Goal: Task Accomplishment & Management: Manage account settings

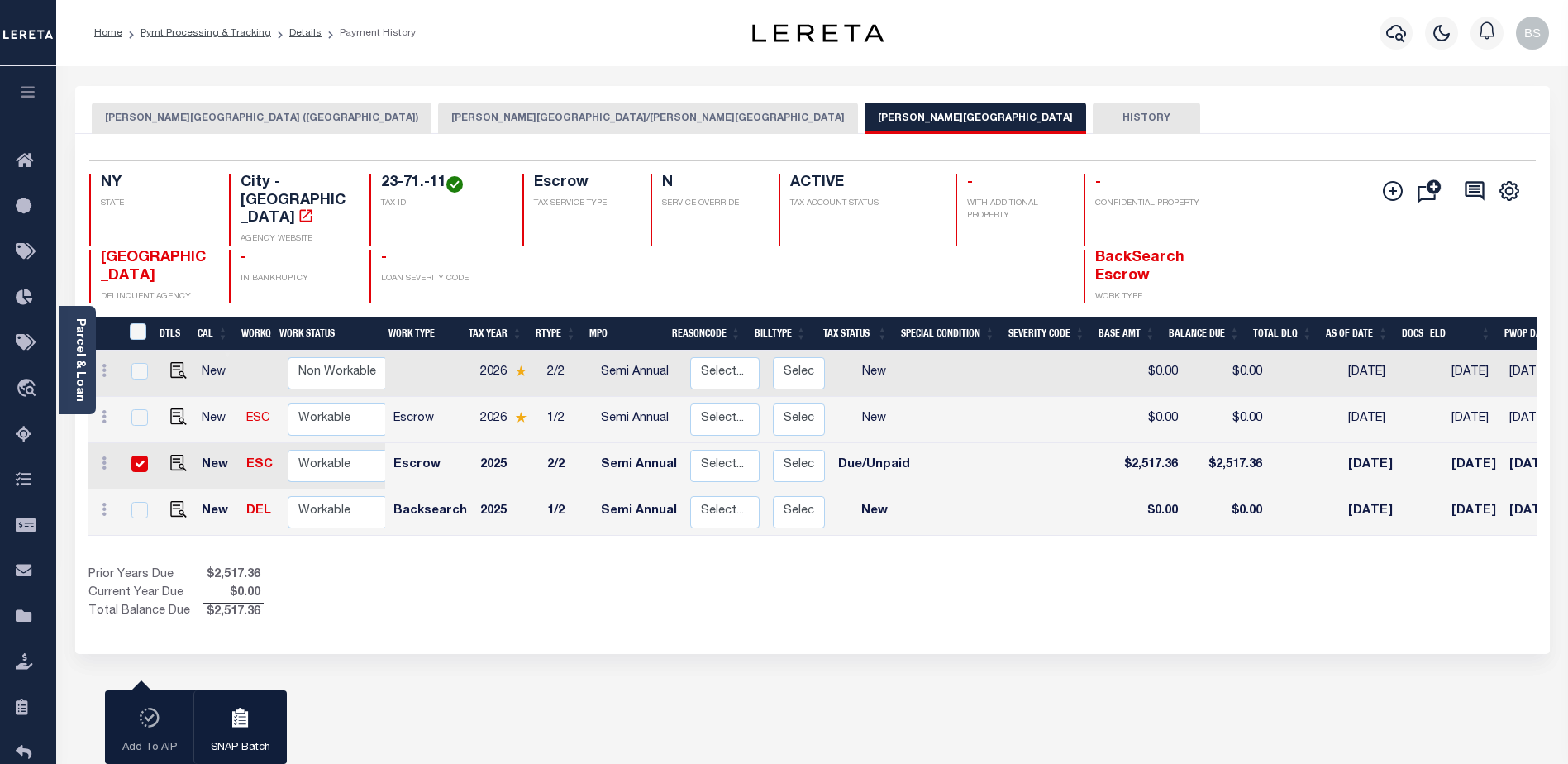
click at [136, 455] on input "checkbox" at bounding box center [140, 463] width 17 height 17
checkbox input "false"
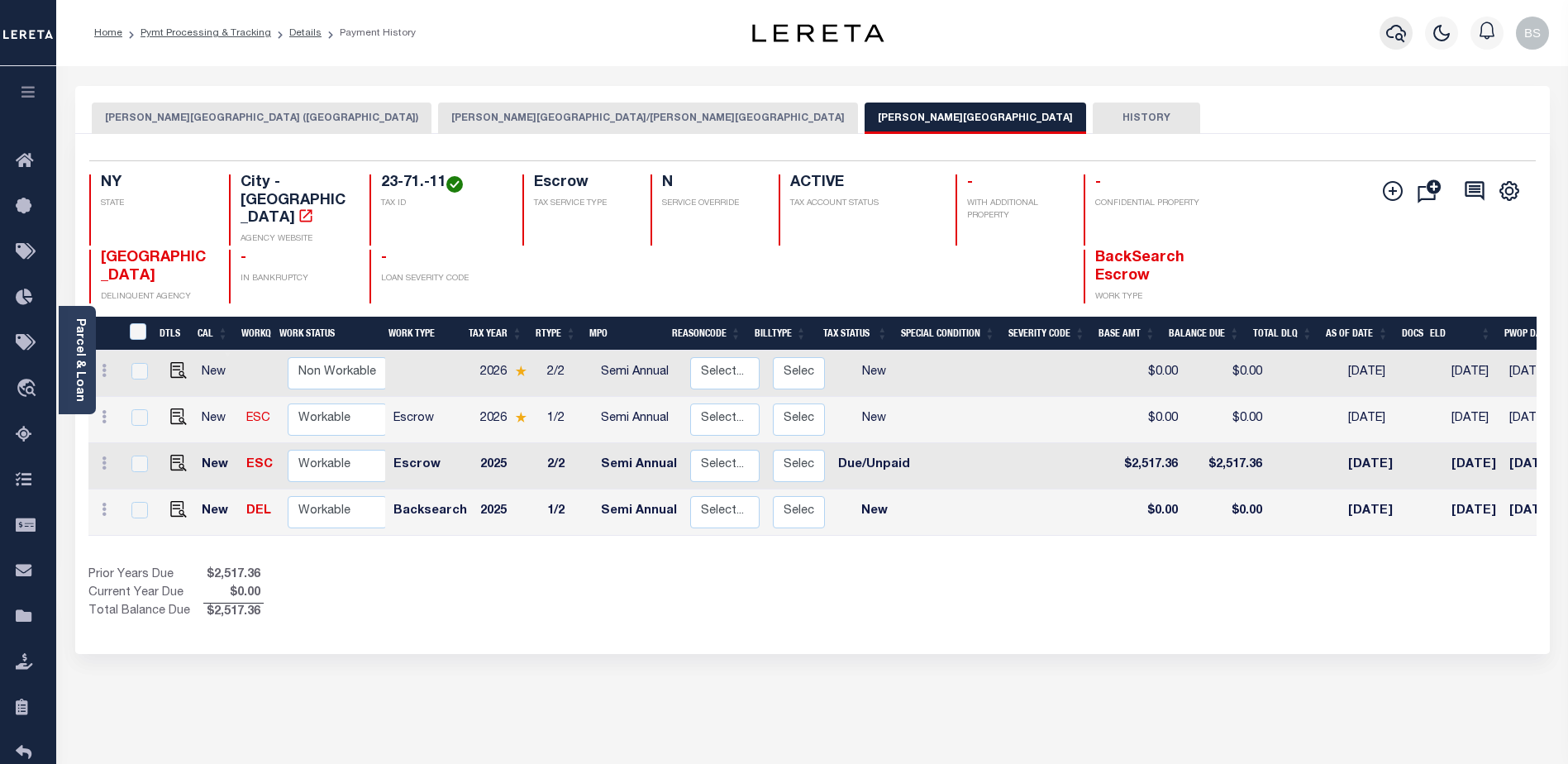
click at [1388, 36] on icon "button" at bounding box center [1396, 33] width 20 height 20
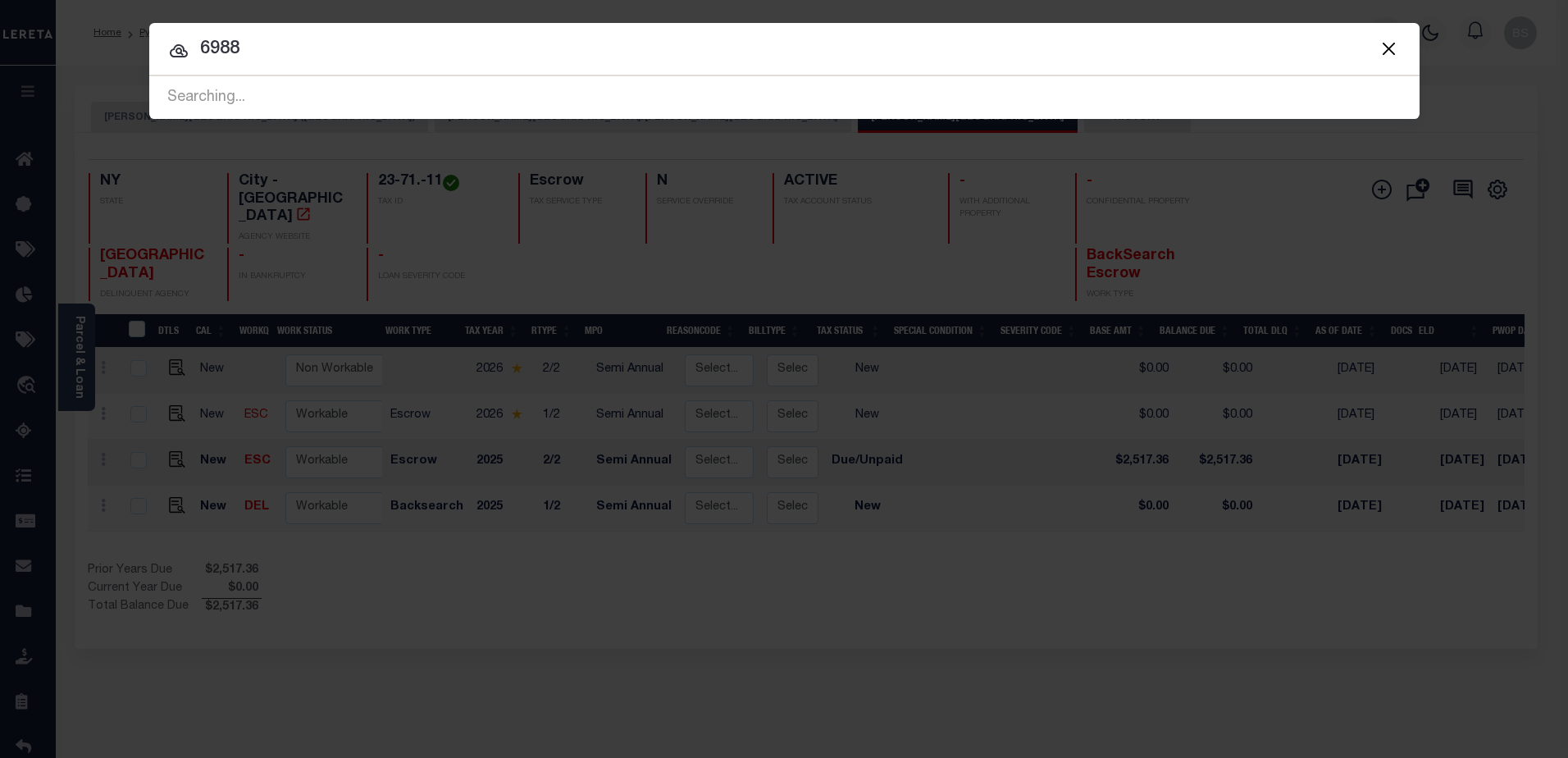
type input "6988"
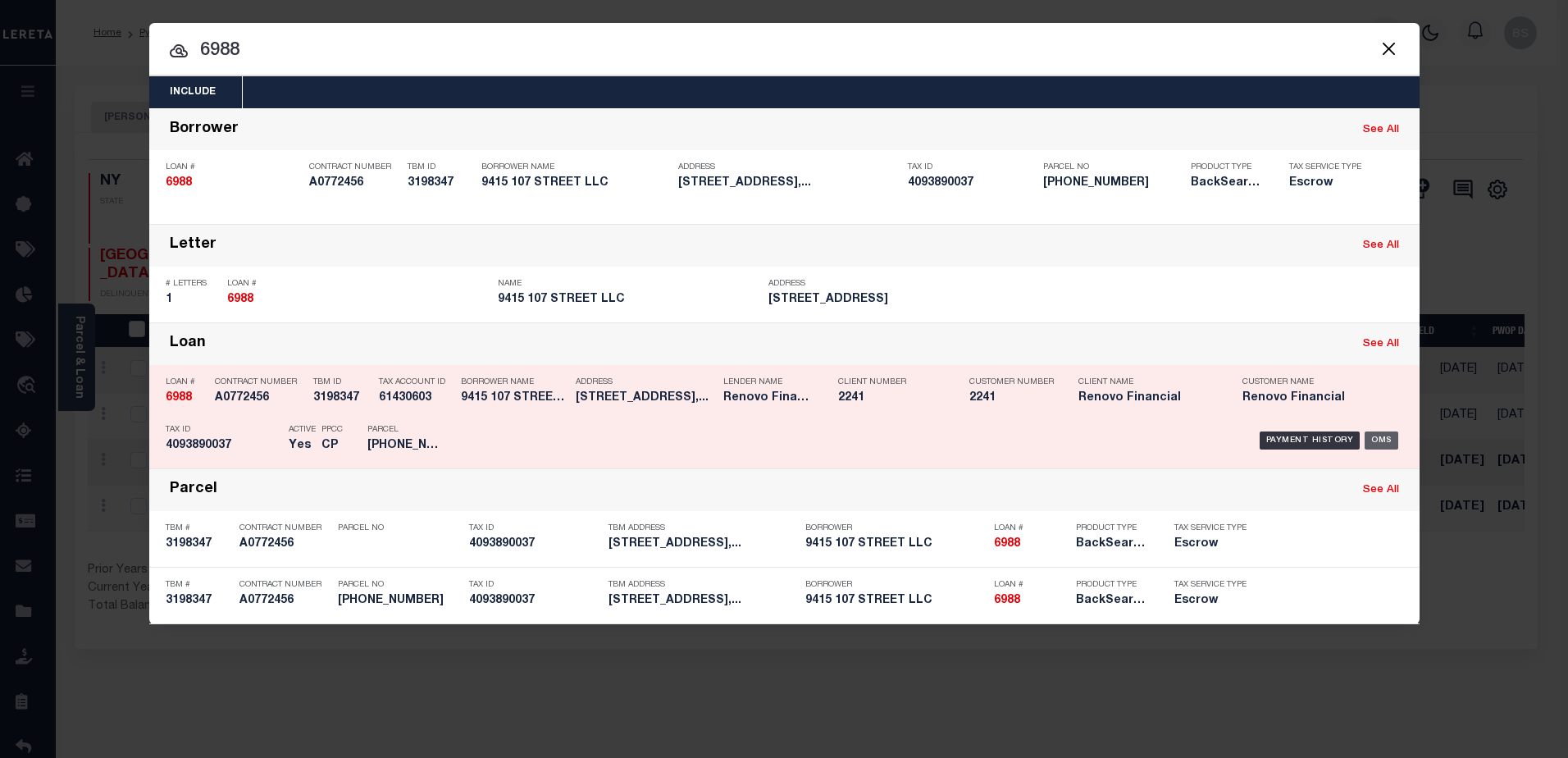
click at [1386, 439] on div "OMS" at bounding box center [1381, 440] width 34 height 18
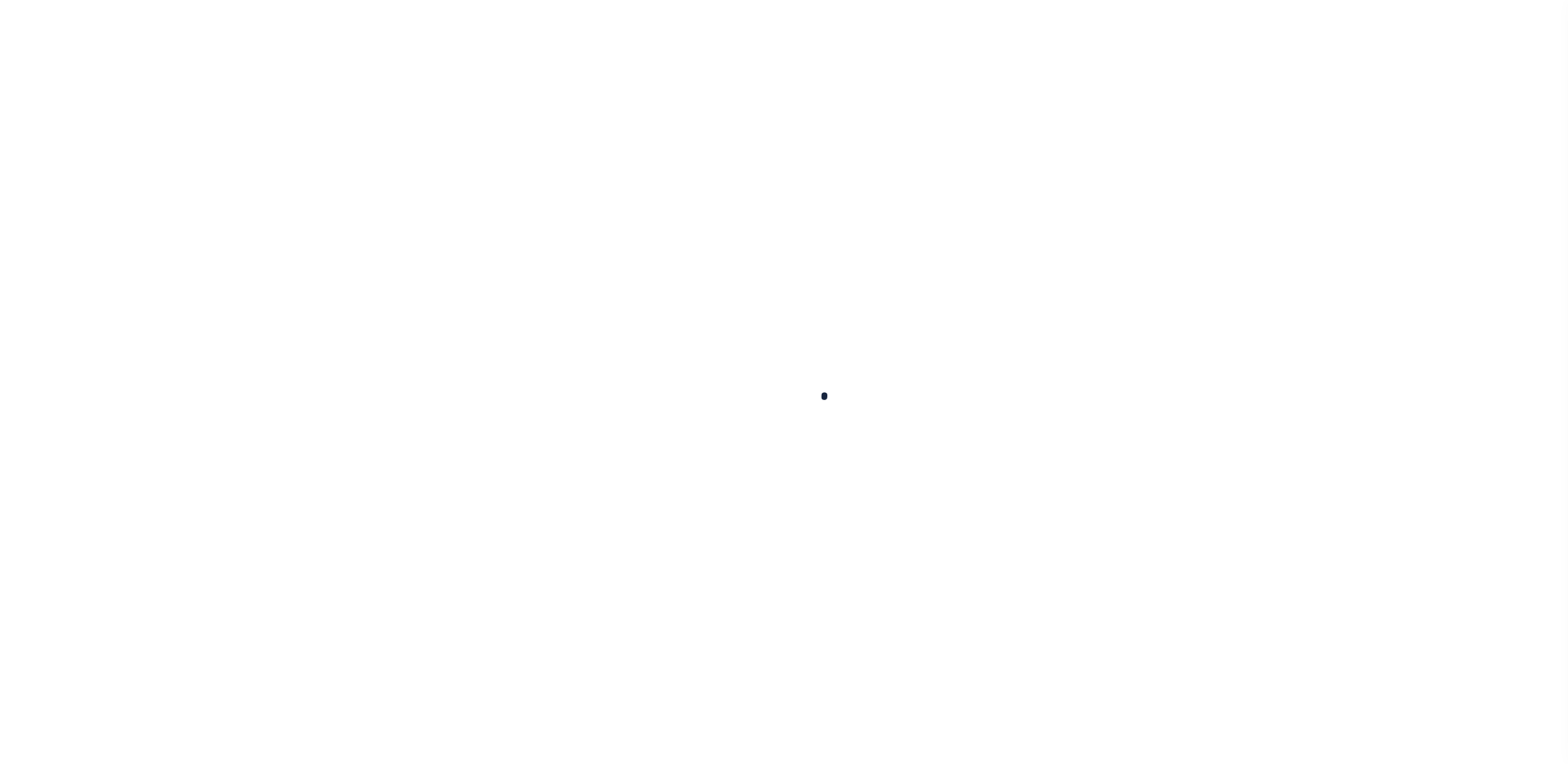
type input "6988"
type input "9415 107 STREET LLC"
select select
type input "9415 107TH ST"
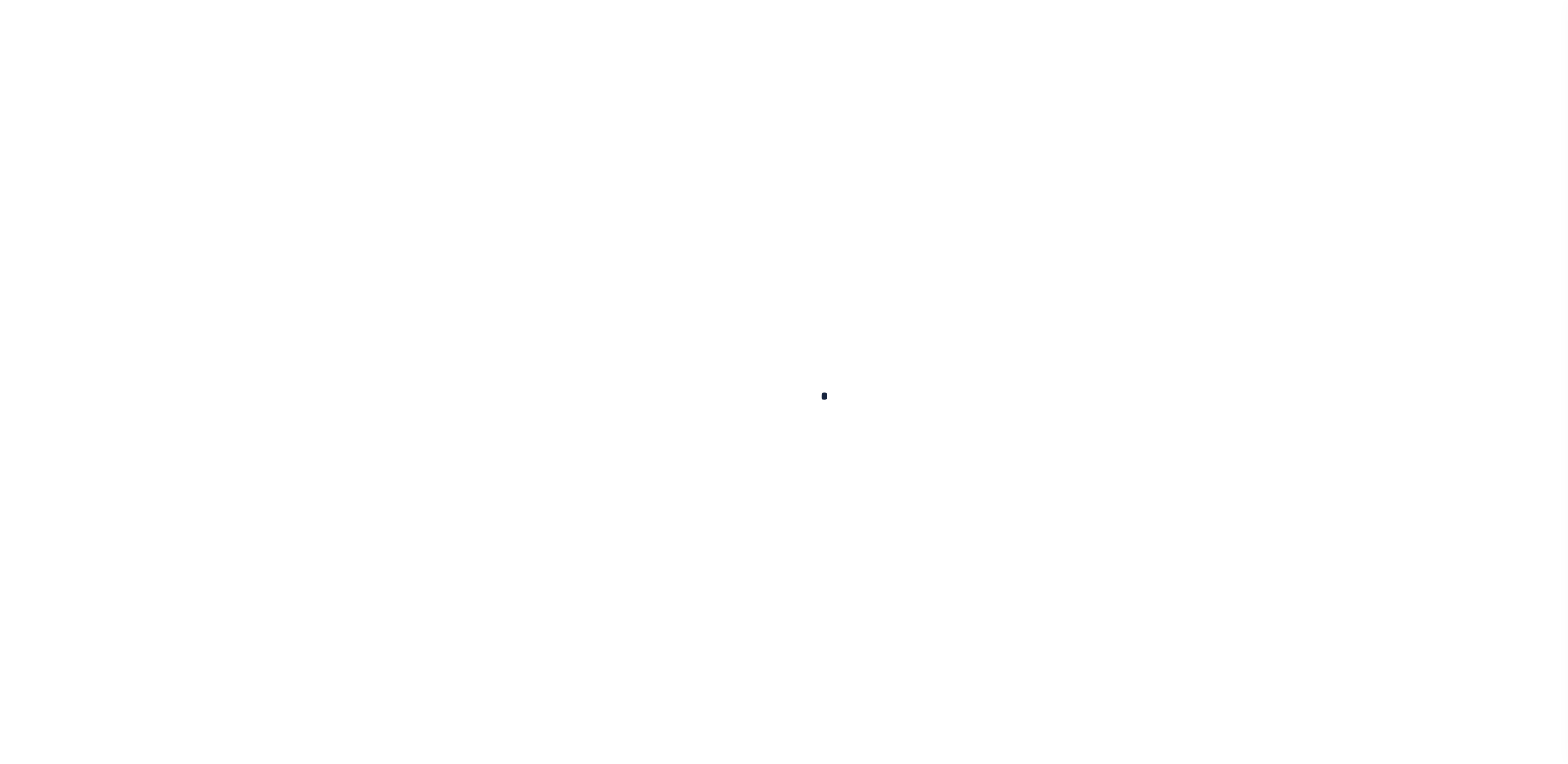
type input "OZONE PARK NY 11416-1826"
select select "Escrow"
type input "[STREET_ADDRESS]"
type input "Ozone Park, NY 11416"
type input "a0k8Y00000c15Mc"
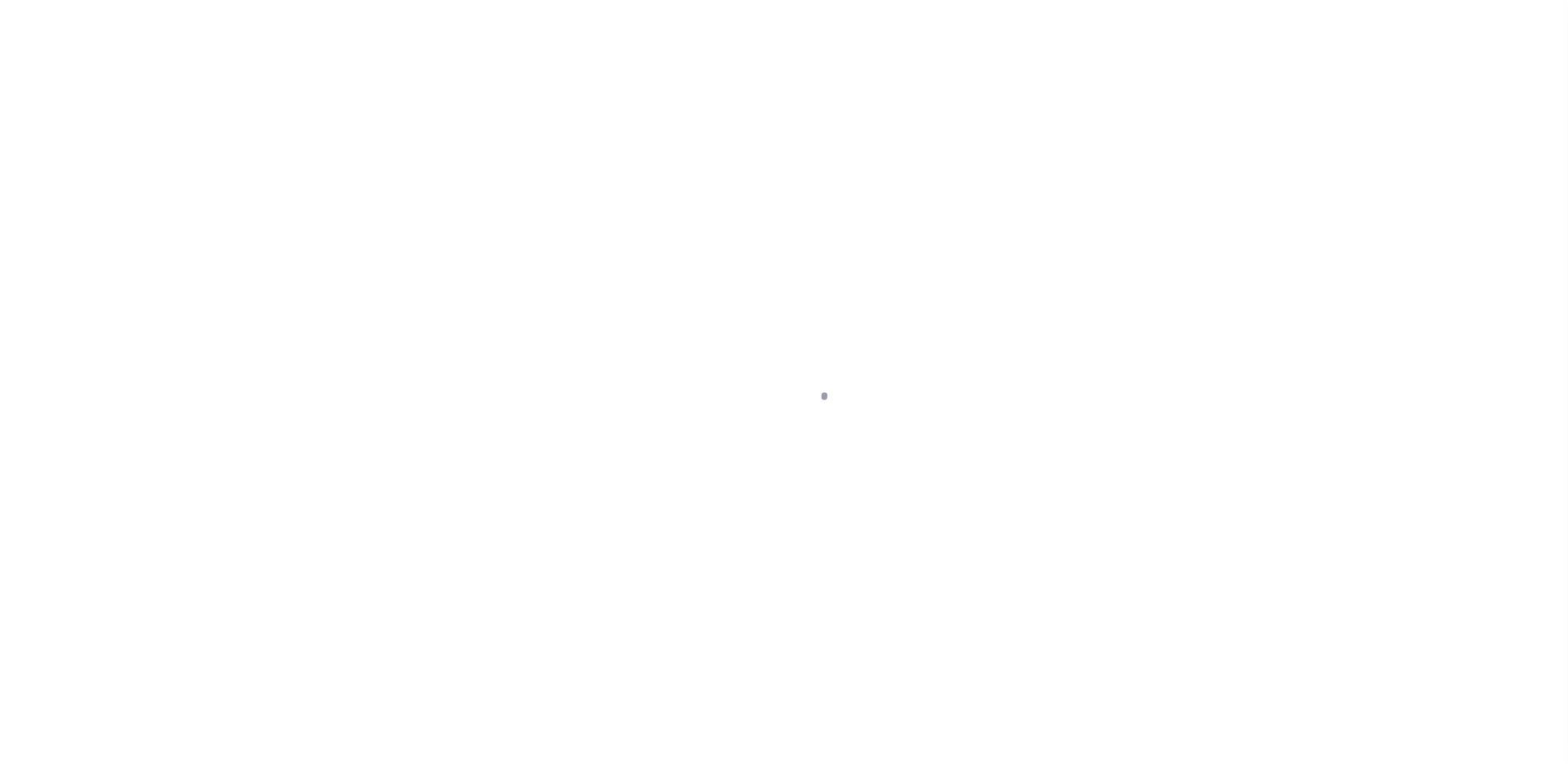
type input "NY"
select select "25066"
select select
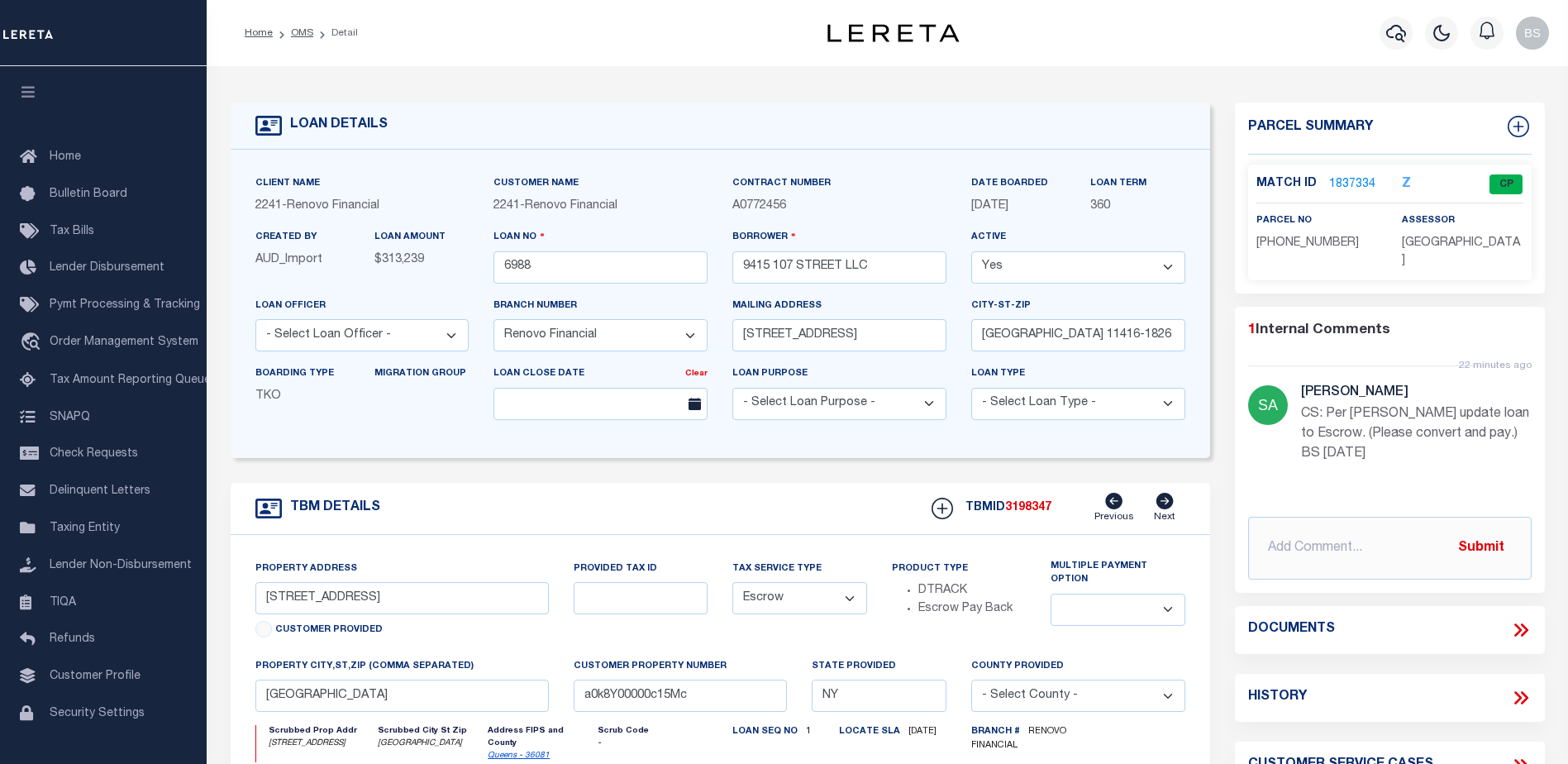
click at [1351, 182] on link "1837334" at bounding box center [1352, 185] width 46 height 18
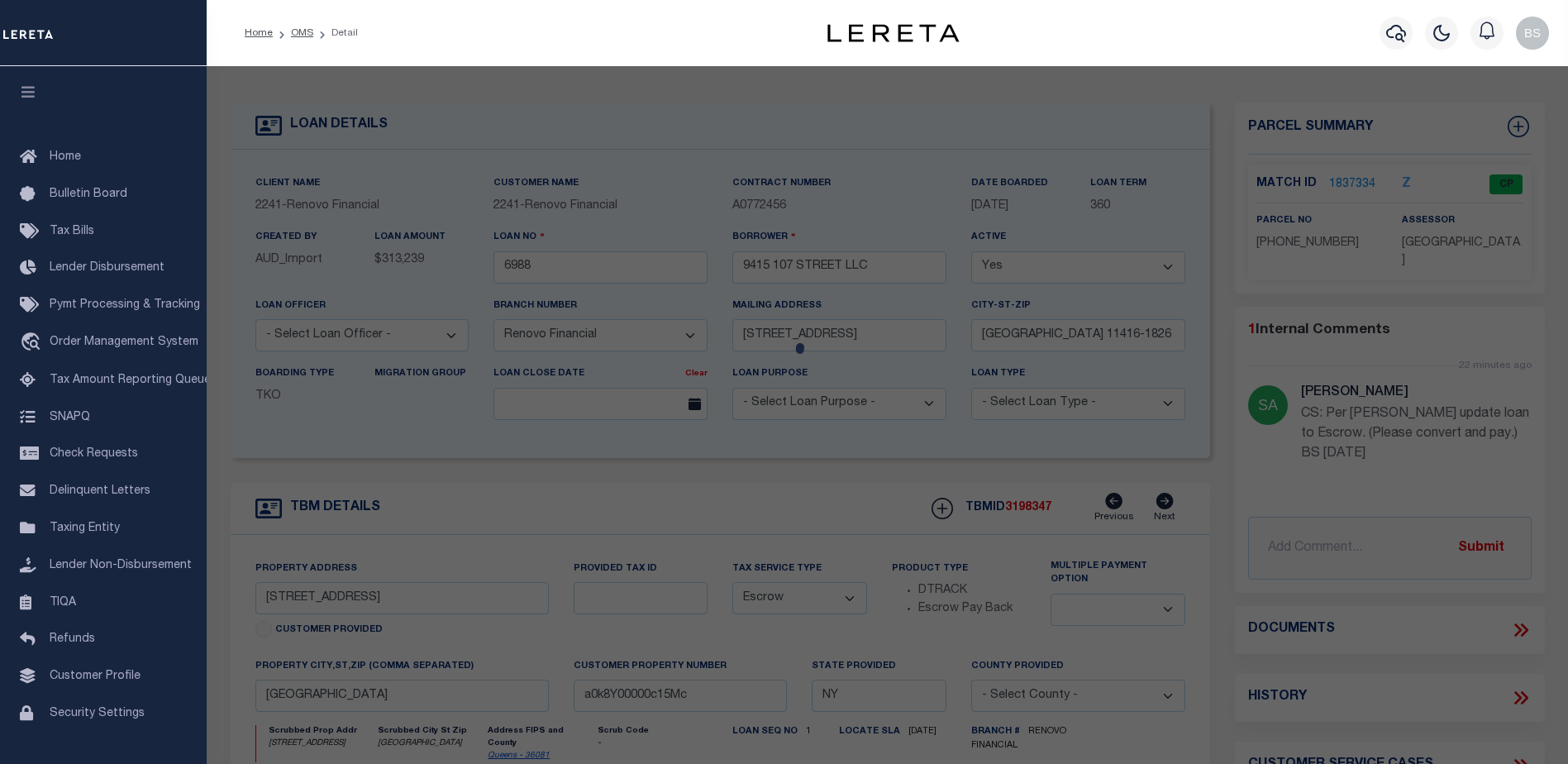
checkbox input "false"
select select "CP"
type input "9415 107 STREET LLC"
select select
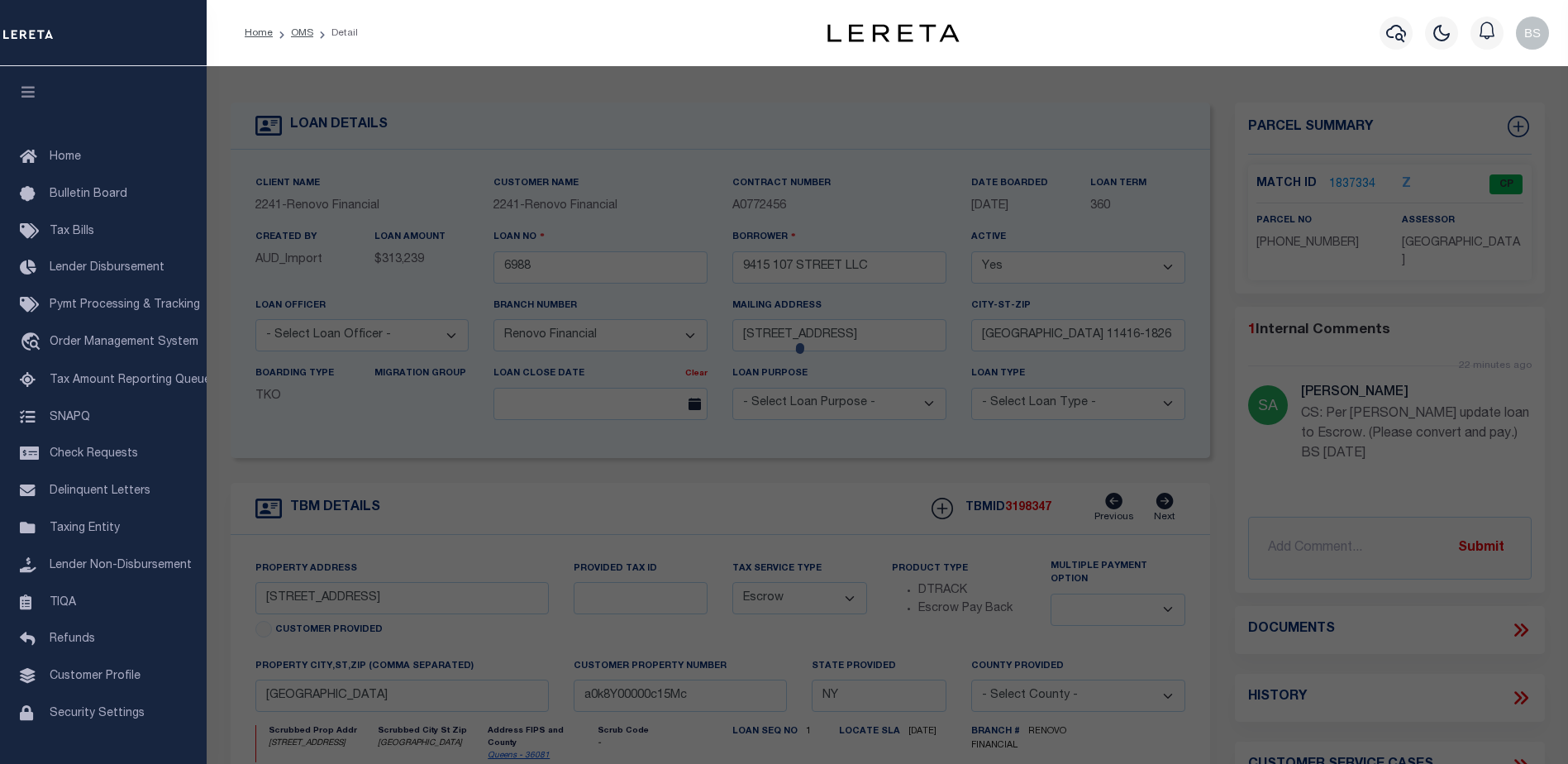
type input "[STREET_ADDRESS],"
checkbox input "false"
type input "Ozone Park11416"
type textarea "Gross Floor Area:1,892 sf (estimated) Residential Units:2Total # of Units:2"
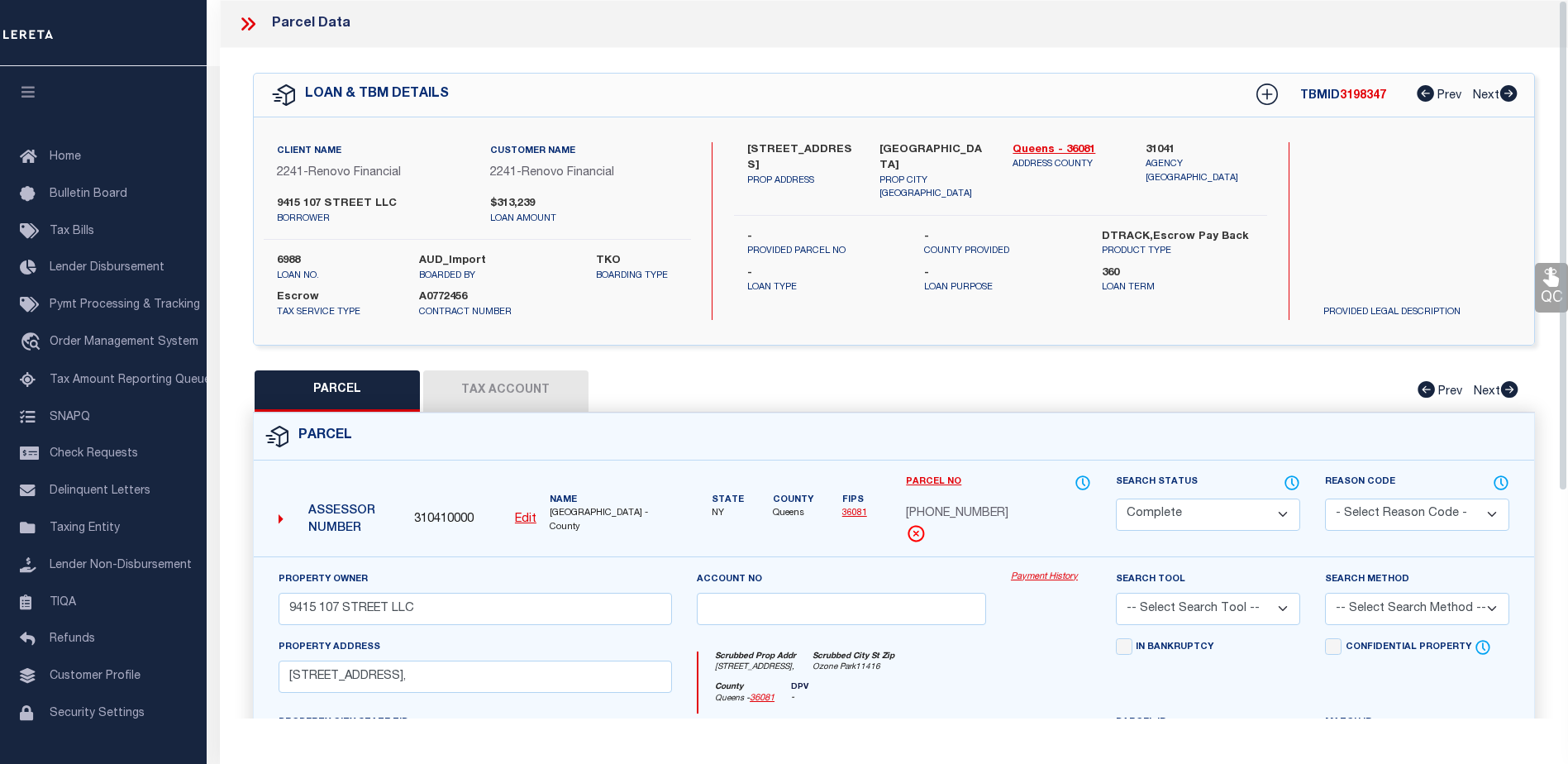
click at [1033, 571] on link "Payment History" at bounding box center [1051, 578] width 80 height 14
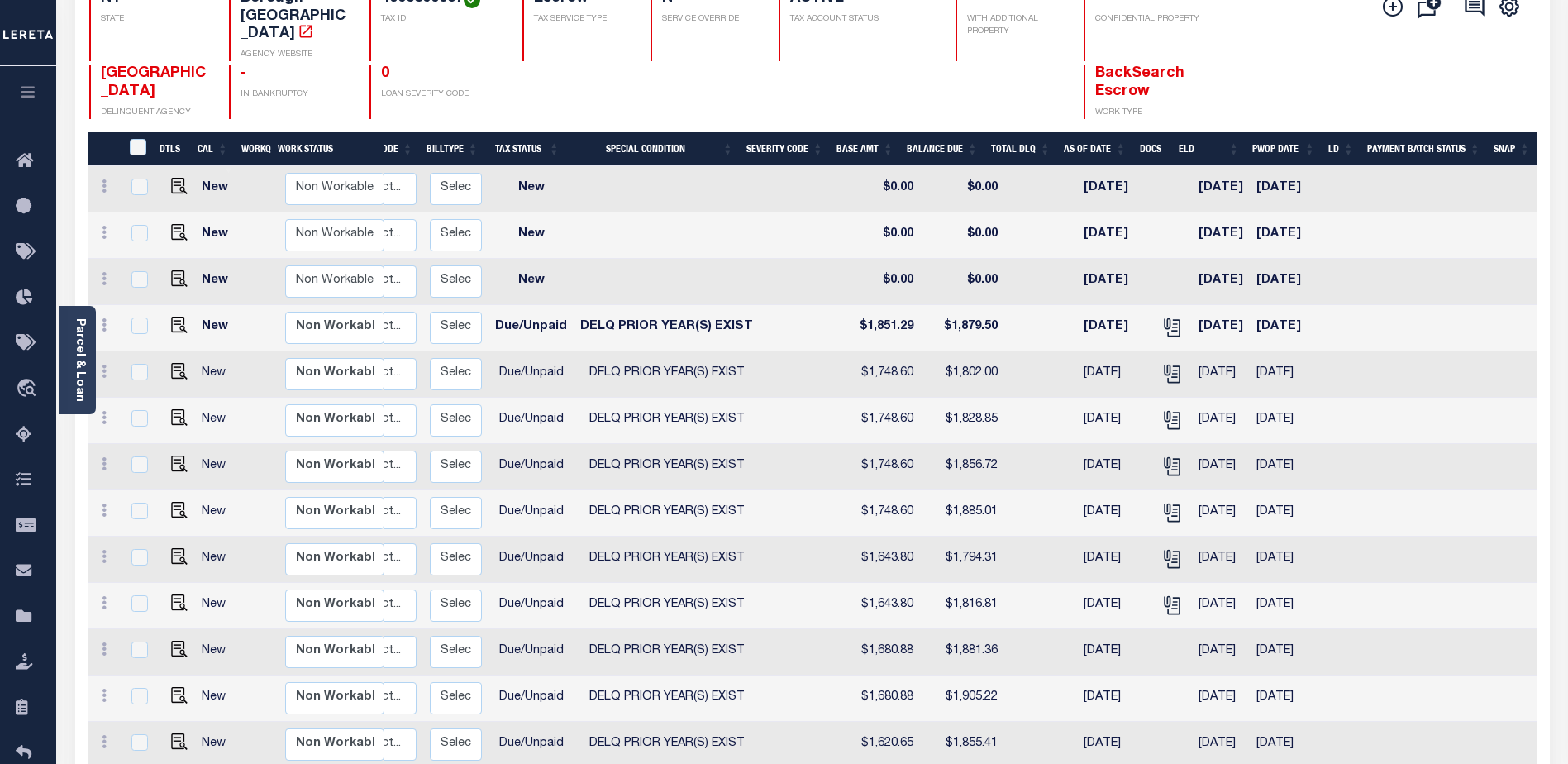
scroll to position [106, 0]
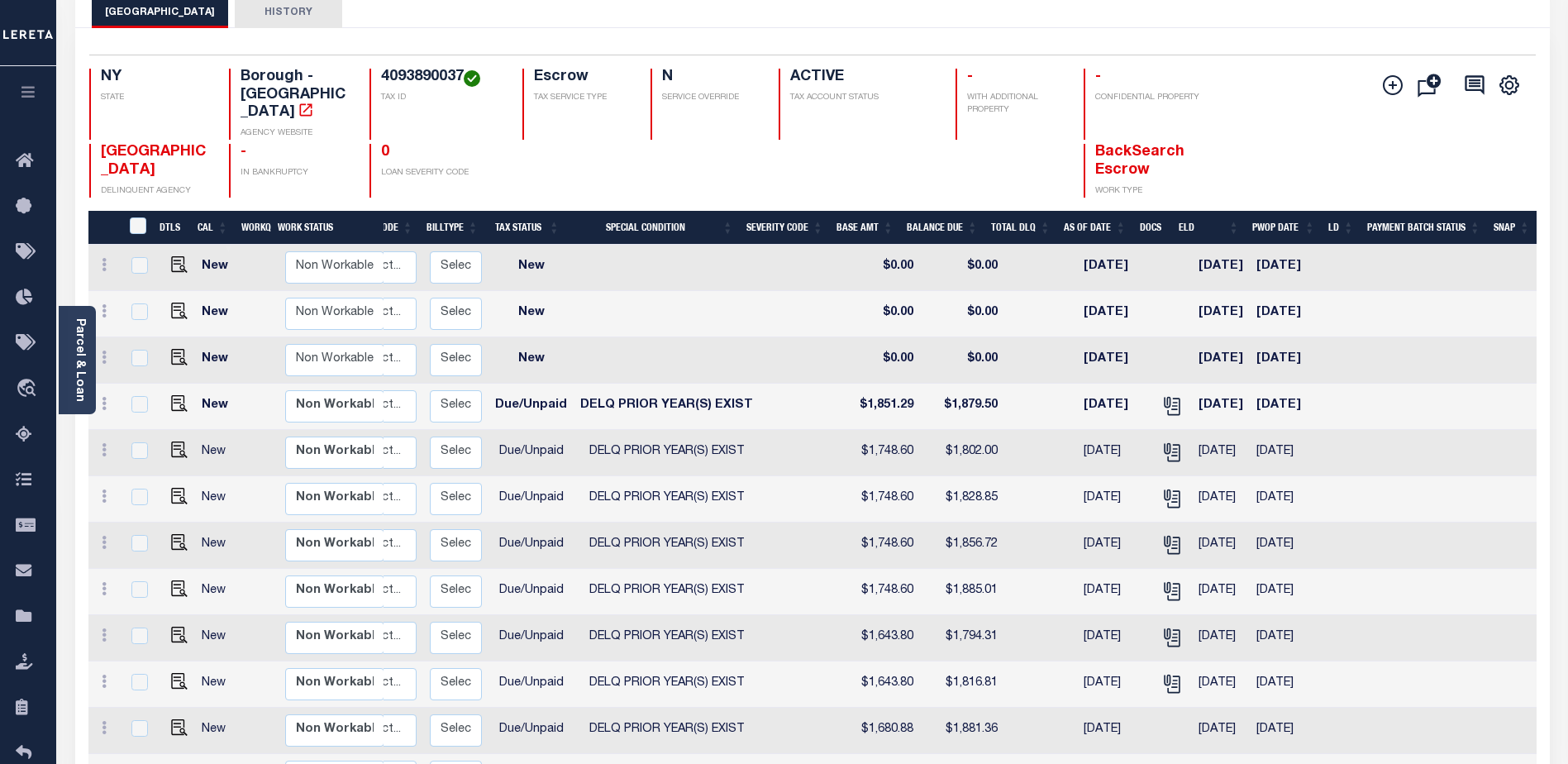
click at [165, 399] on link at bounding box center [175, 405] width 25 height 12
checkbox input "true"
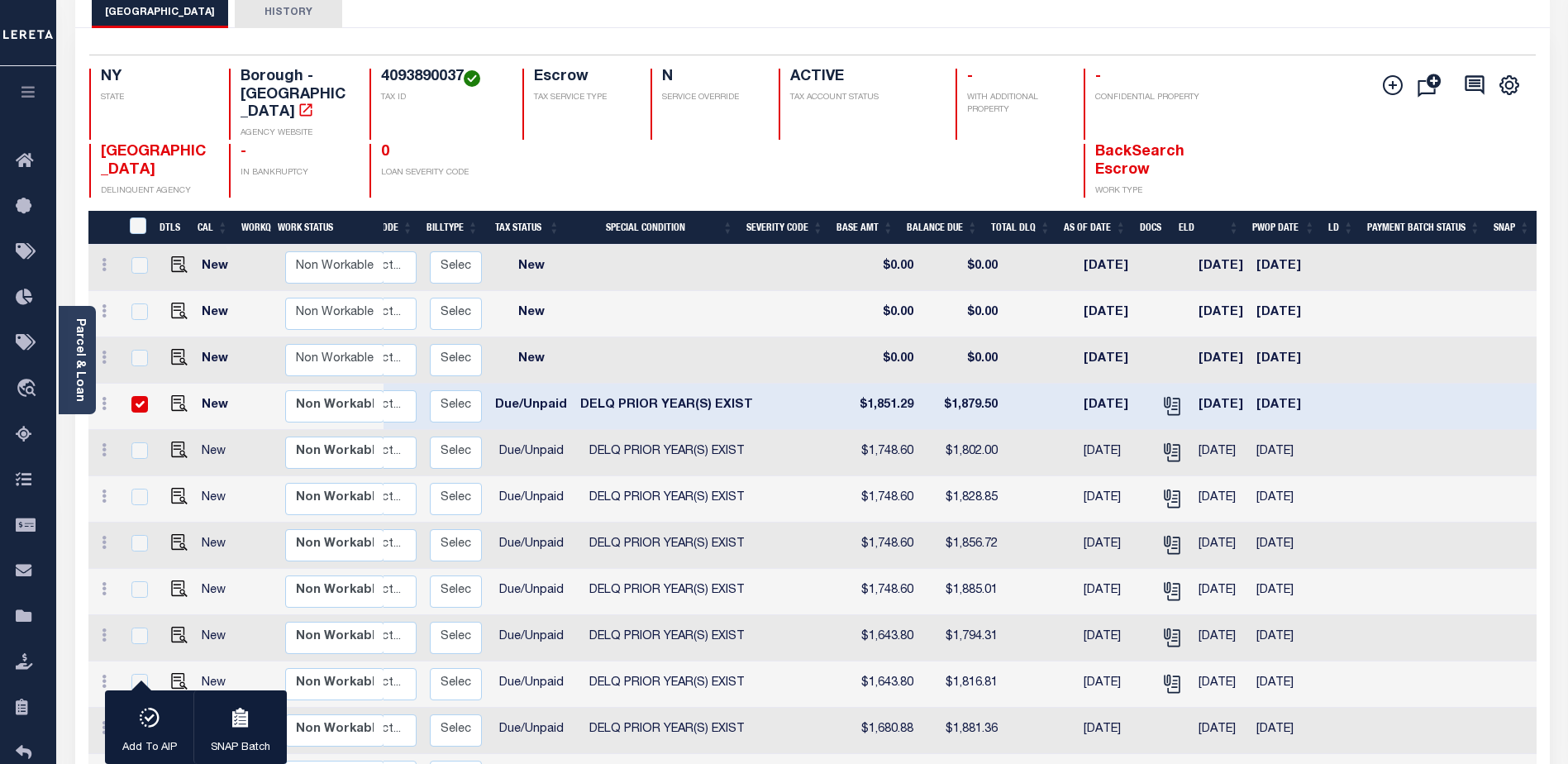
click at [135, 396] on input "checkbox" at bounding box center [140, 404] width 17 height 17
checkbox input "false"
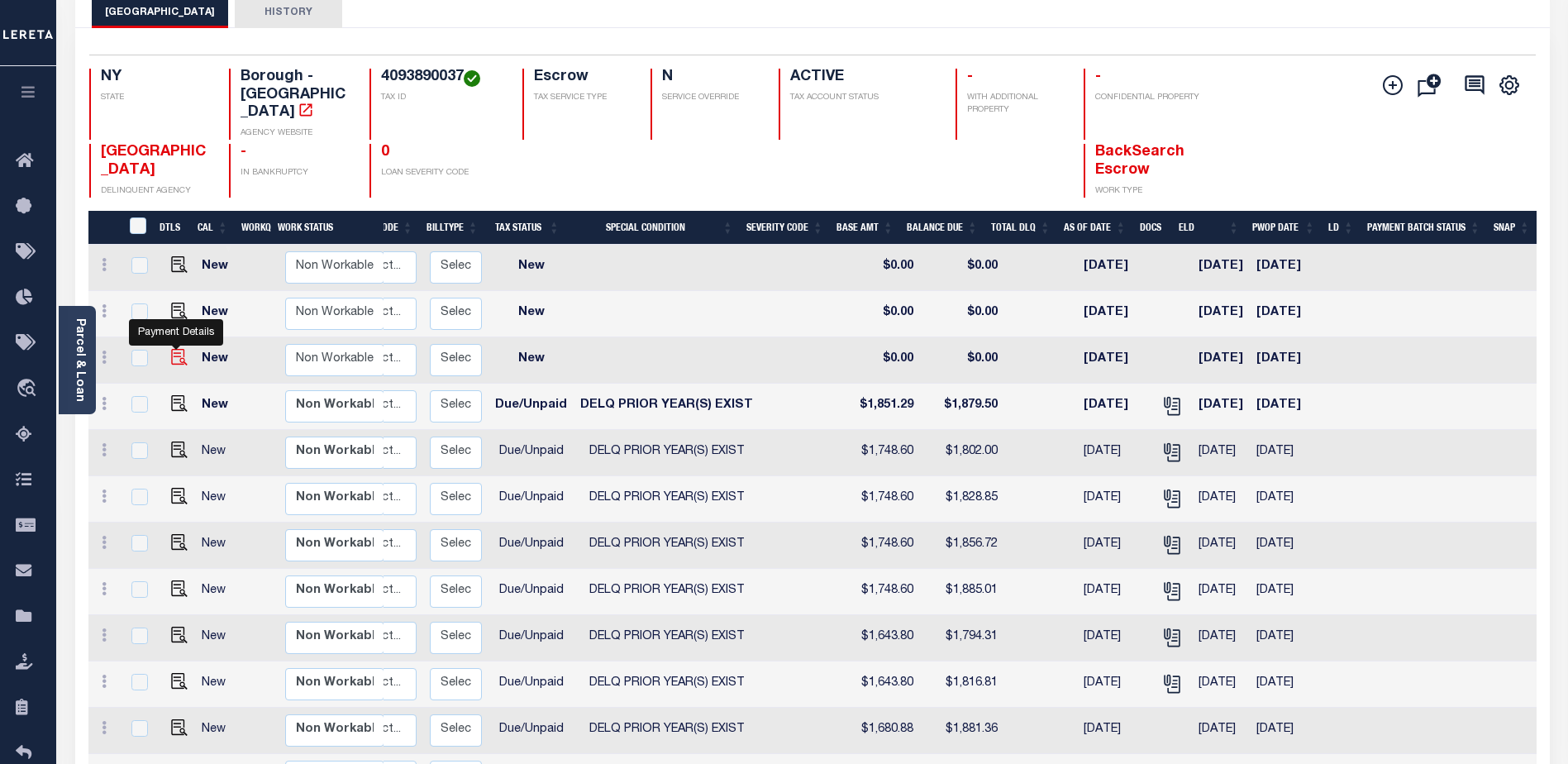
click at [172, 349] on img "" at bounding box center [179, 357] width 17 height 17
checkbox input "true"
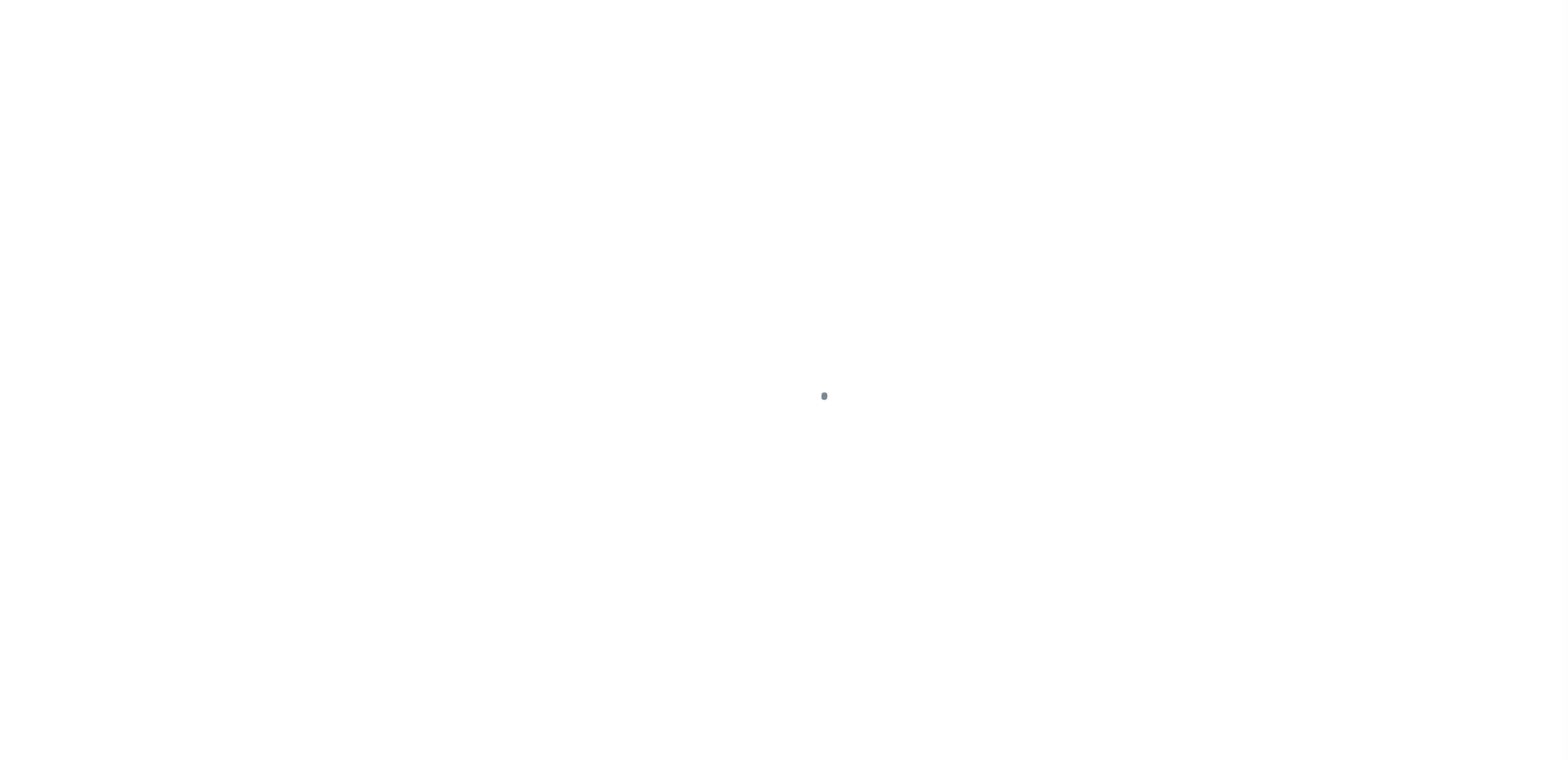
select select "DUE"
select select "18"
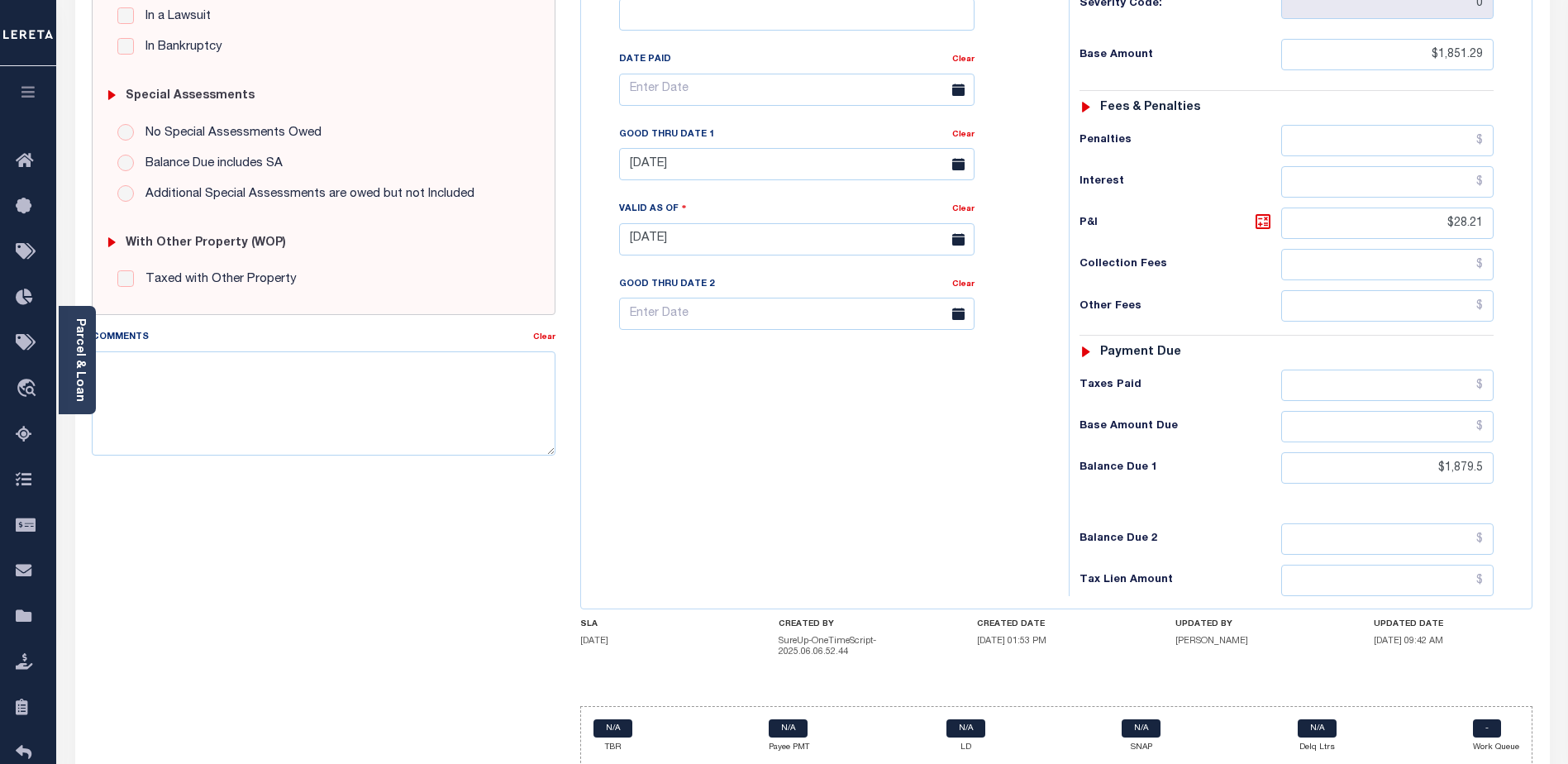
scroll to position [464, 0]
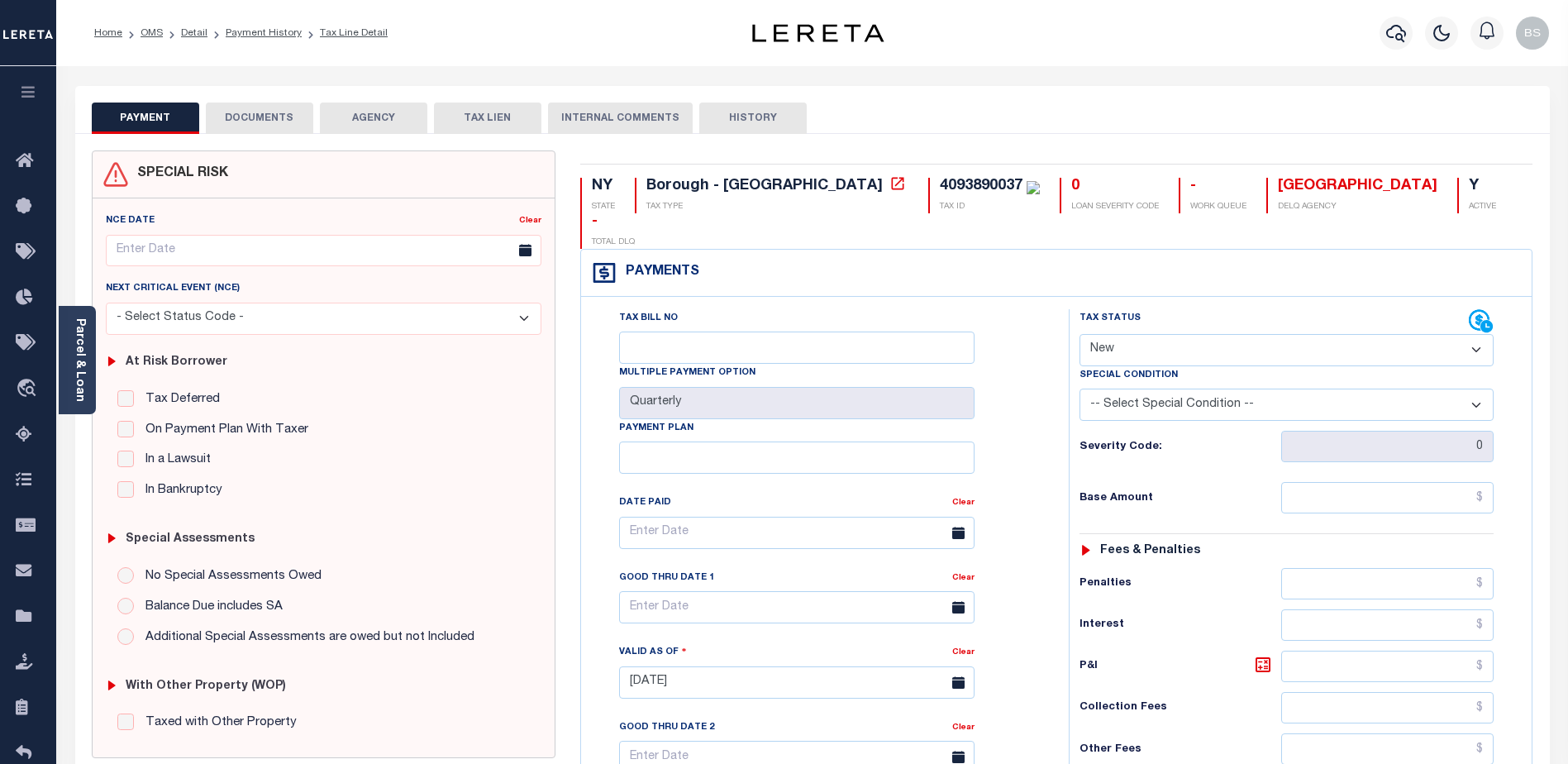
click at [1227, 334] on select "- Select Status Code - Open Due/Unpaid Paid Incomplete No Tax Due Internal Refu…" at bounding box center [1286, 350] width 414 height 32
select select "DUE"
click at [1079, 334] on select "- Select Status Code - Open Due/Unpaid Paid Incomplete No Tax Due Internal Refu…" at bounding box center [1286, 350] width 414 height 32
type input "[DATE]"
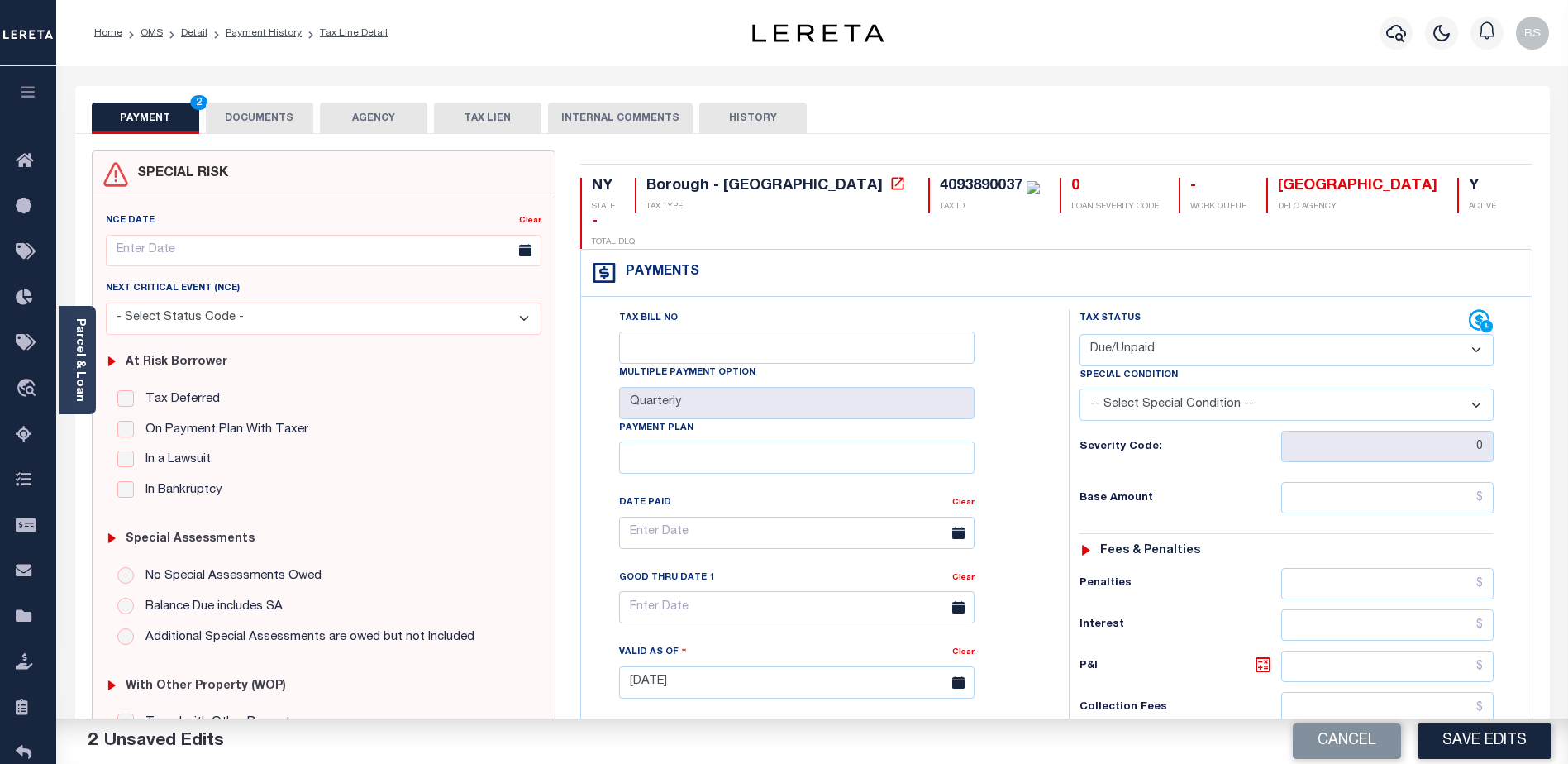
click at [1468, 389] on select "-- Select Special Condition -- 3RD PARTY TAX LIEN AGENCY TAX LIEN (A.K.A Inside…" at bounding box center [1286, 405] width 414 height 32
select select "17"
click at [1079, 389] on select "-- Select Special Condition -- 3RD PARTY TAX LIEN AGENCY TAX LIEN (A.K.A Inside…" at bounding box center [1286, 405] width 414 height 32
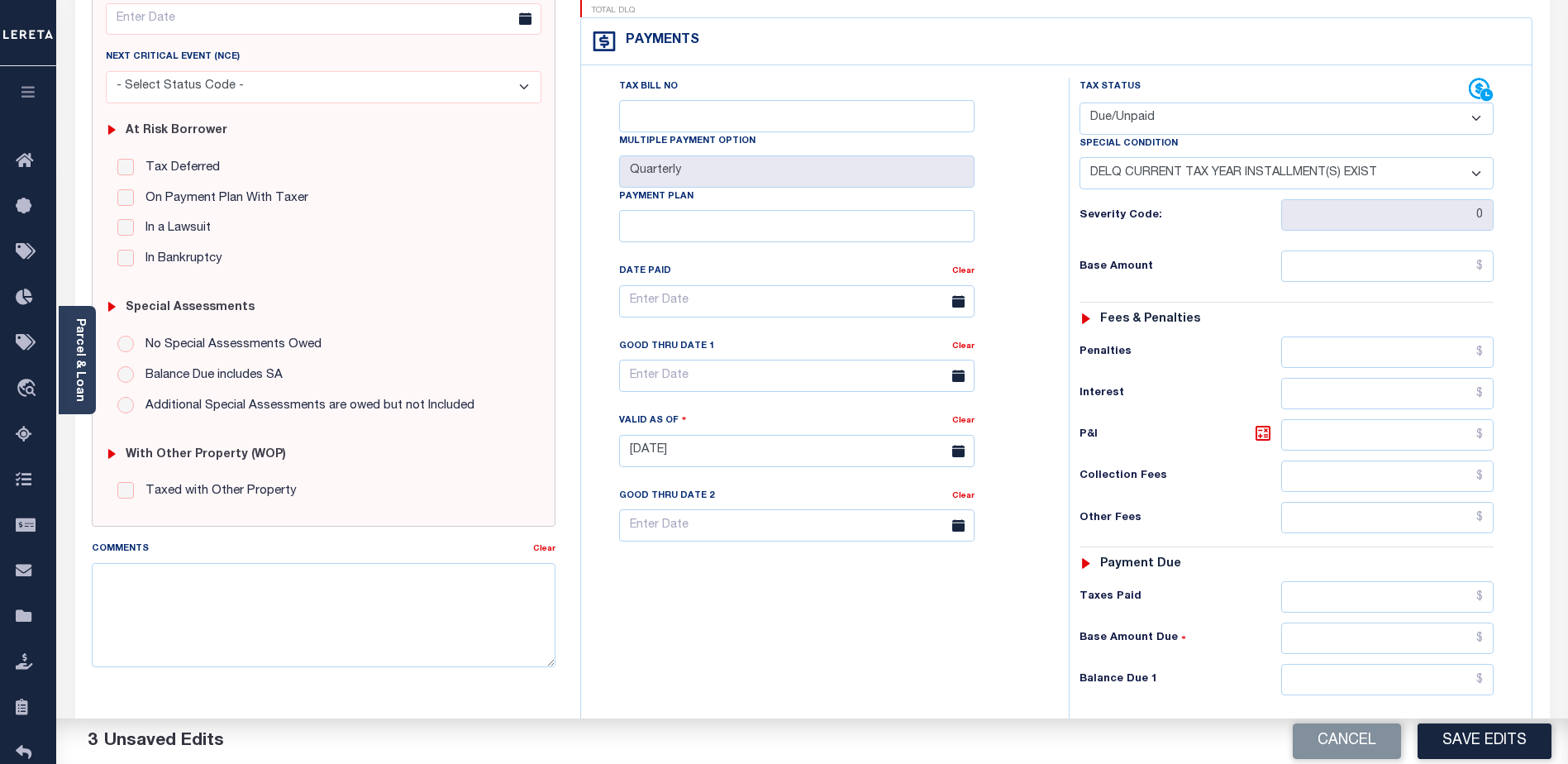
scroll to position [248, 0]
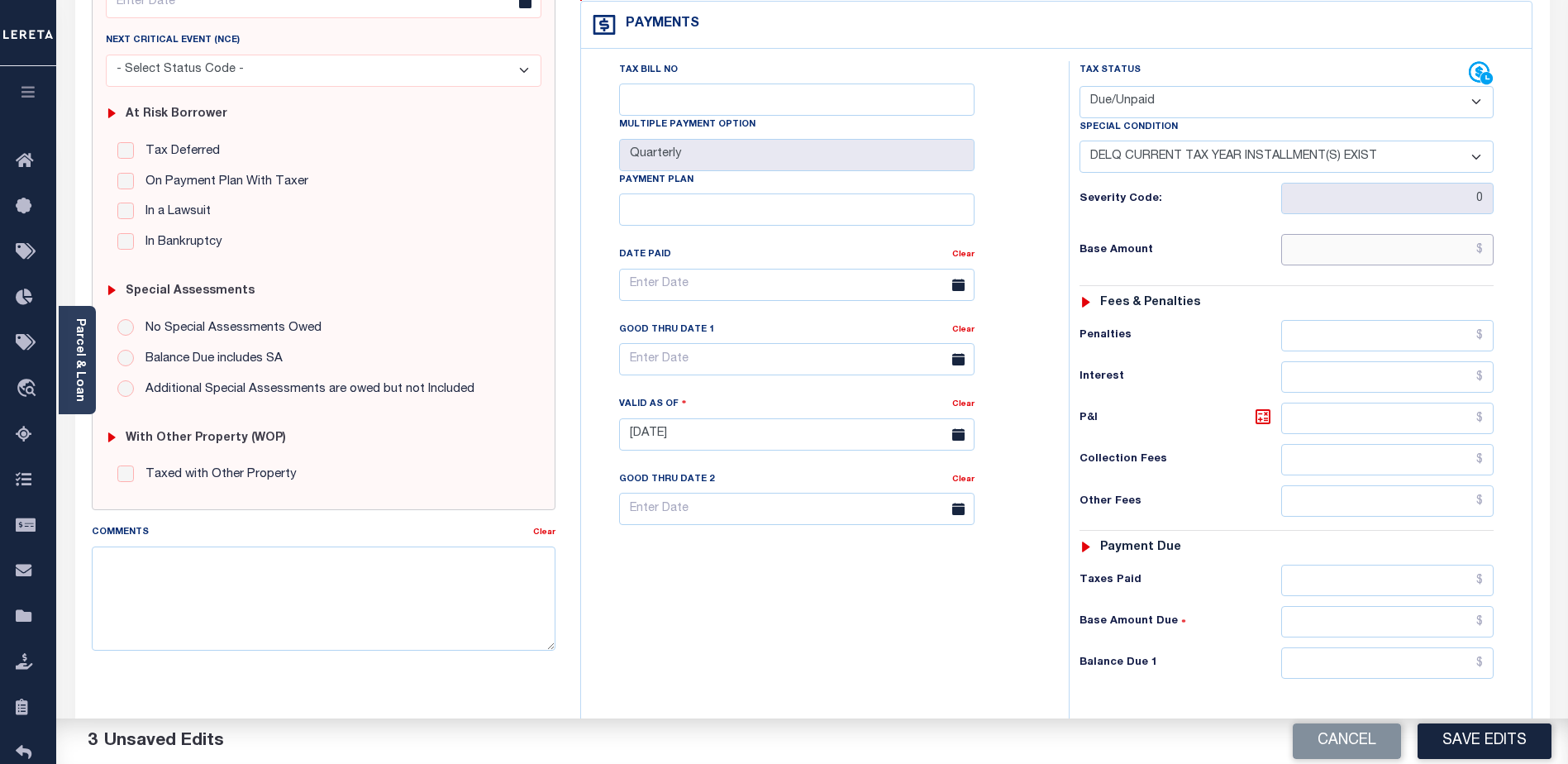
click at [1384, 234] on input "text" at bounding box center [1387, 249] width 212 height 31
type input "$1,851.29"
click at [1408, 403] on input "text" at bounding box center [1387, 418] width 212 height 31
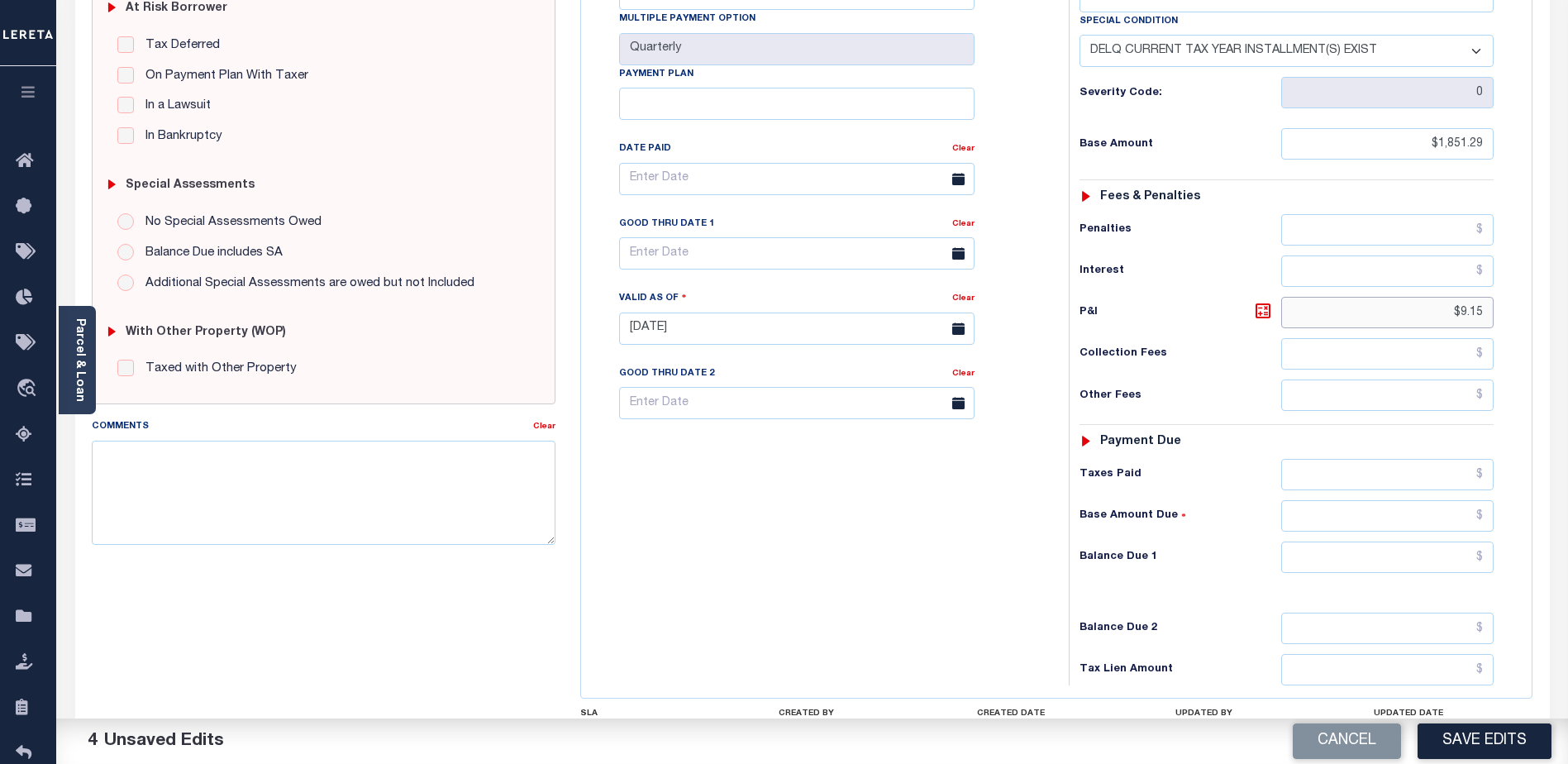
scroll to position [414, 0]
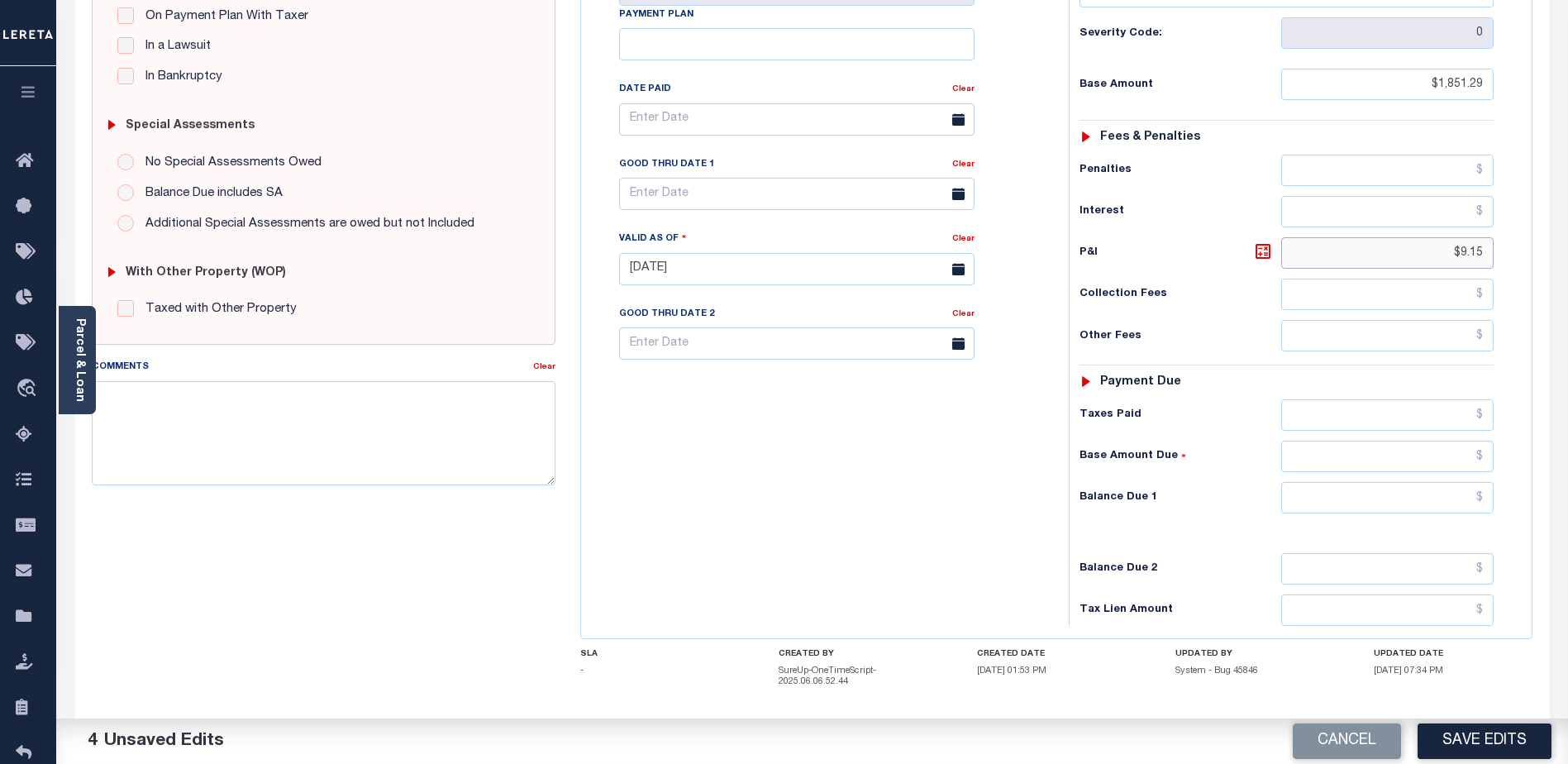
type input "$9.15"
click at [1380, 482] on input "text" at bounding box center [1387, 497] width 212 height 31
type input "$1,860.44"
click at [364, 427] on textarea "Comments" at bounding box center [324, 433] width 464 height 104
type textarea "CAS-48869 2025 Dle"
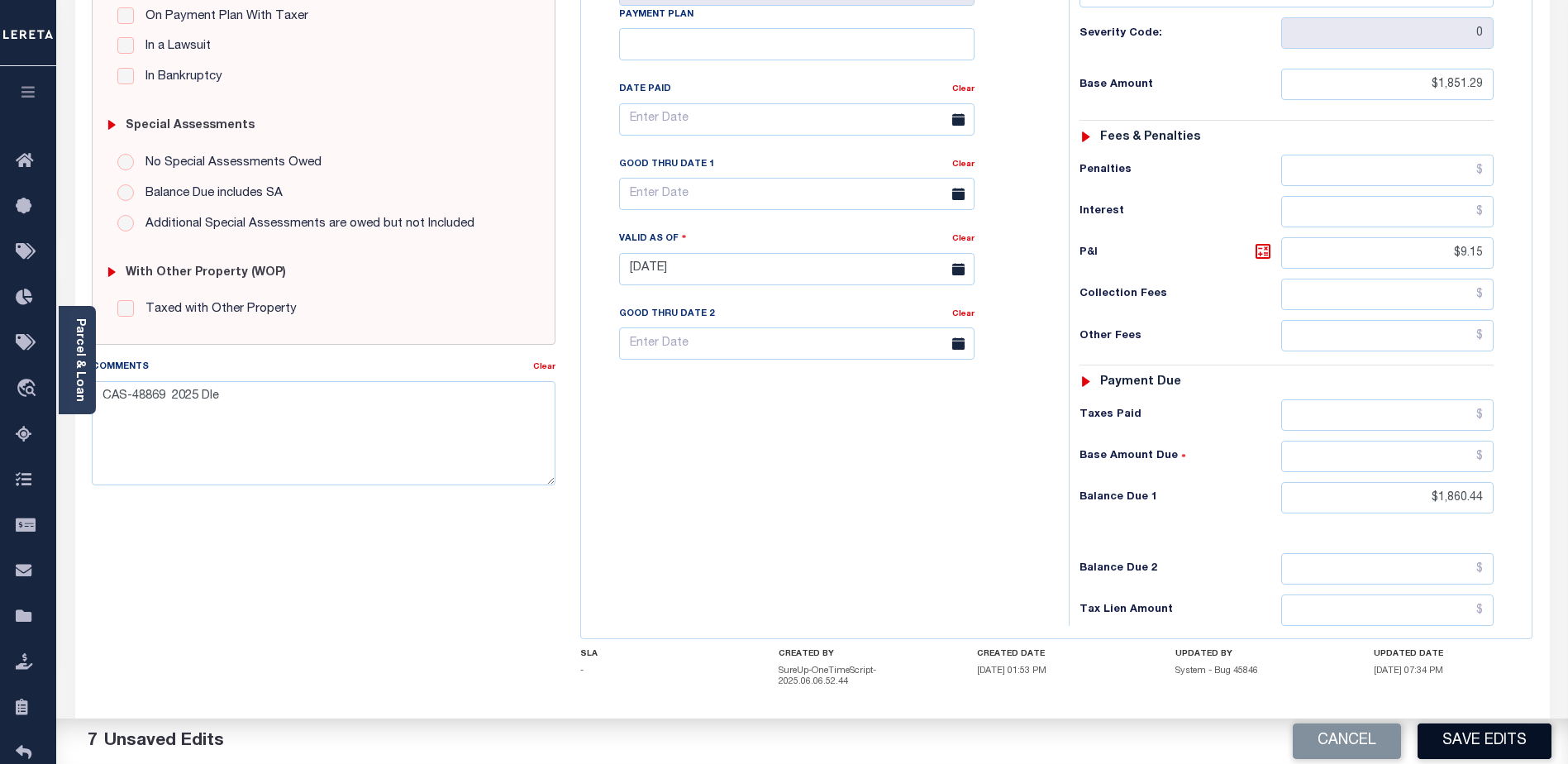
click at [1465, 739] on button "Save Edits" at bounding box center [1484, 742] width 134 height 36
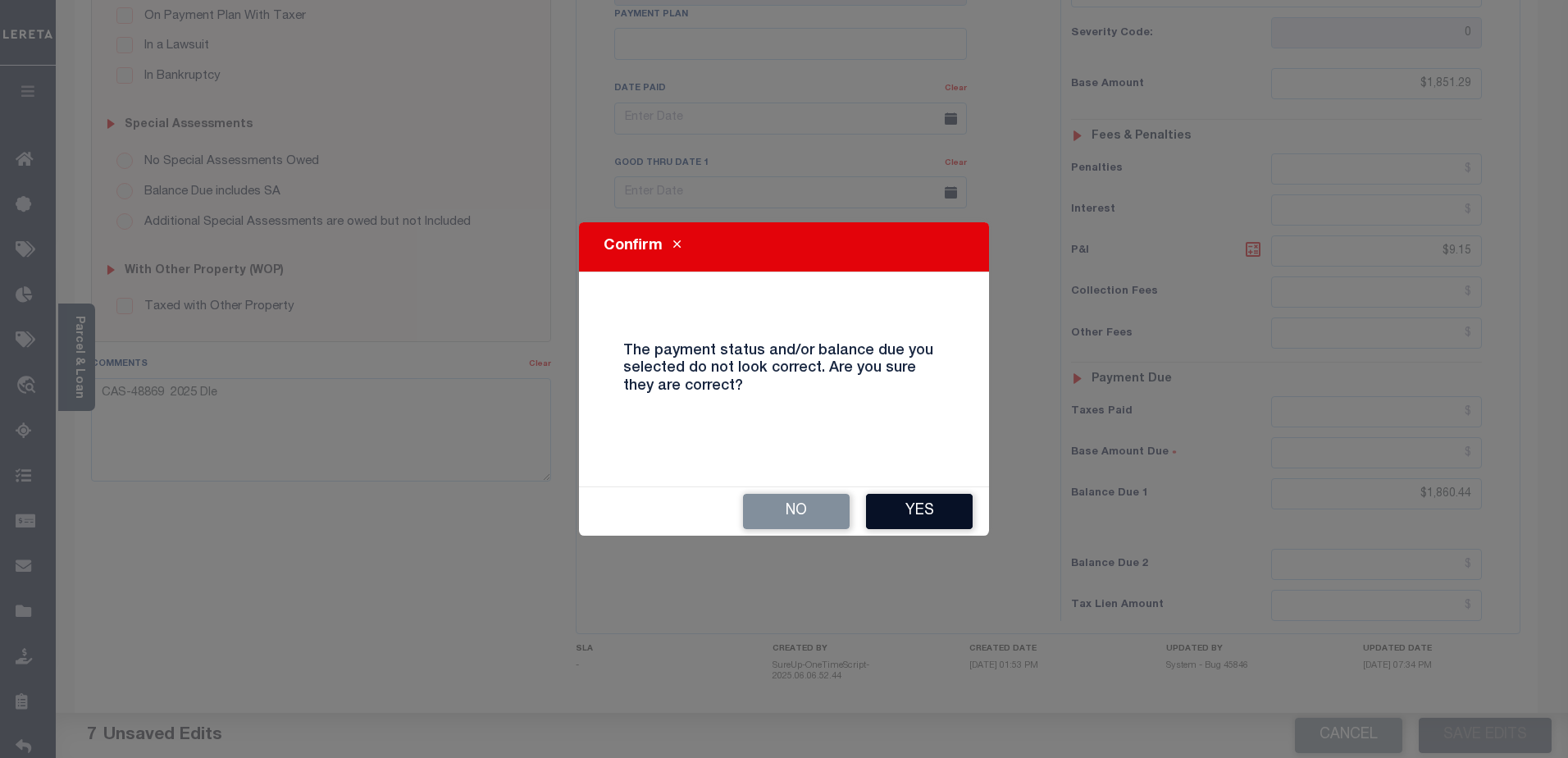
click at [899, 496] on button "Yes" at bounding box center [919, 512] width 107 height 35
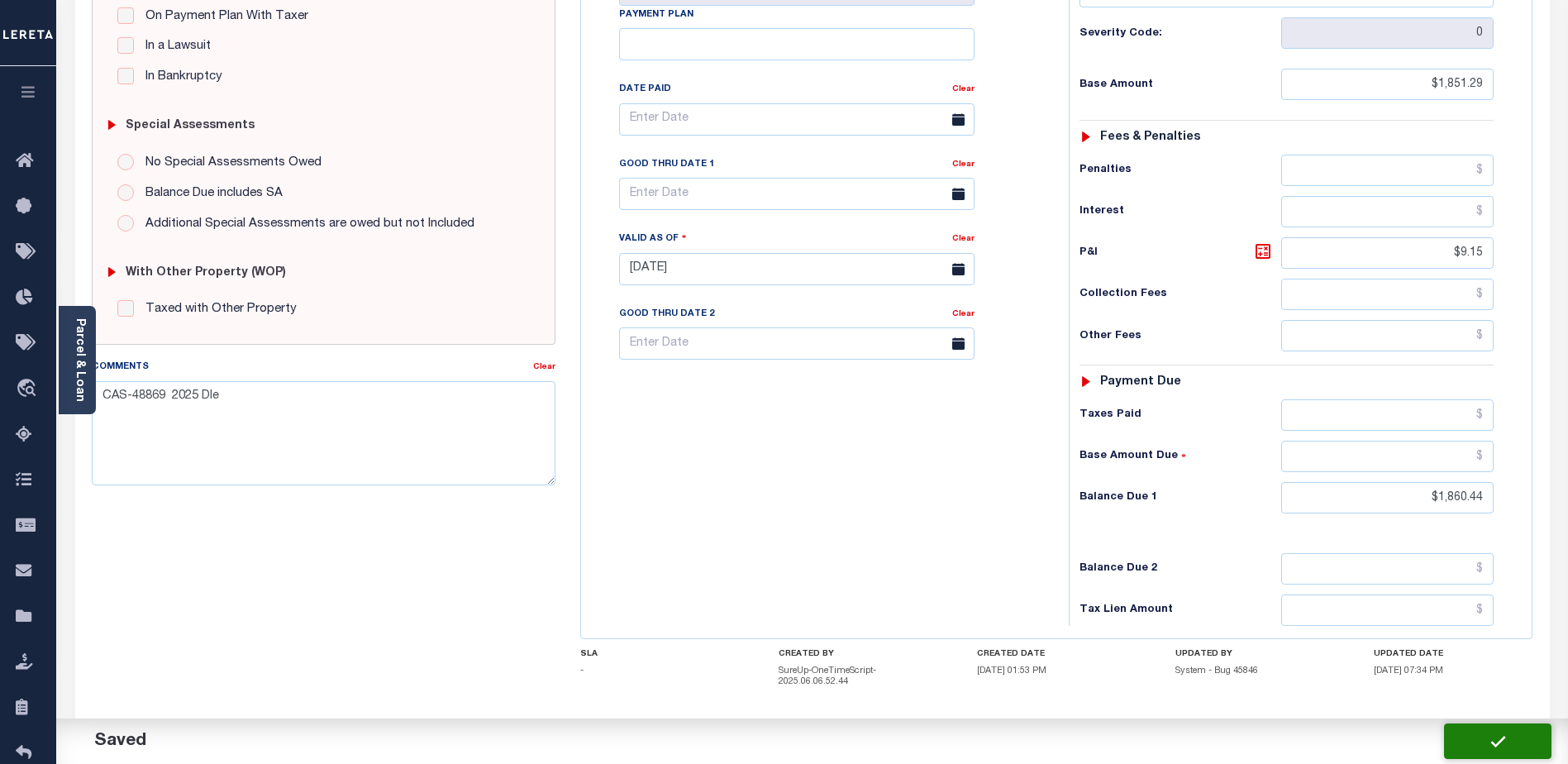
checkbox input "false"
type input "$1,851.29"
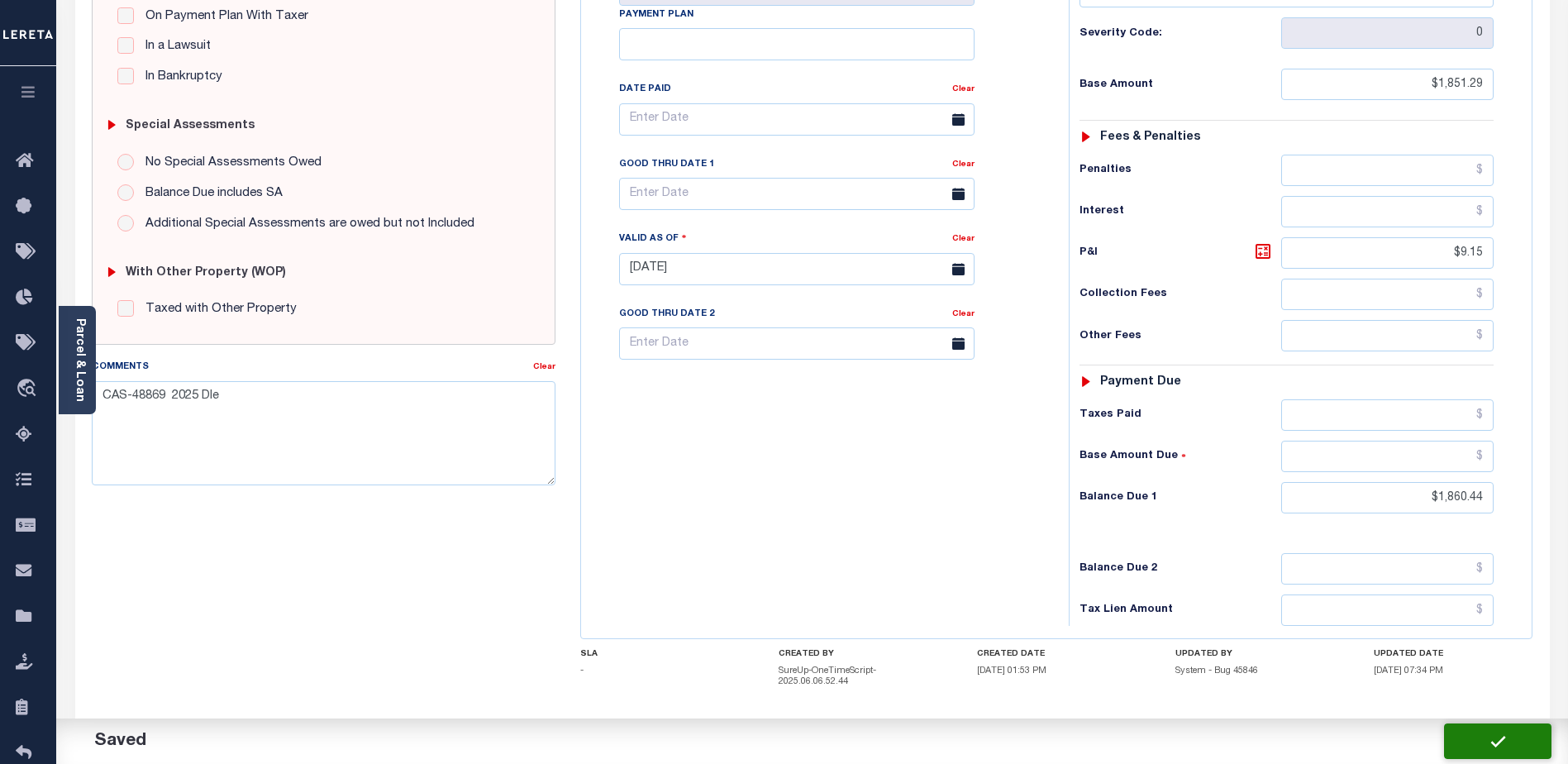
type input "$9.15"
type input "$1,860.44"
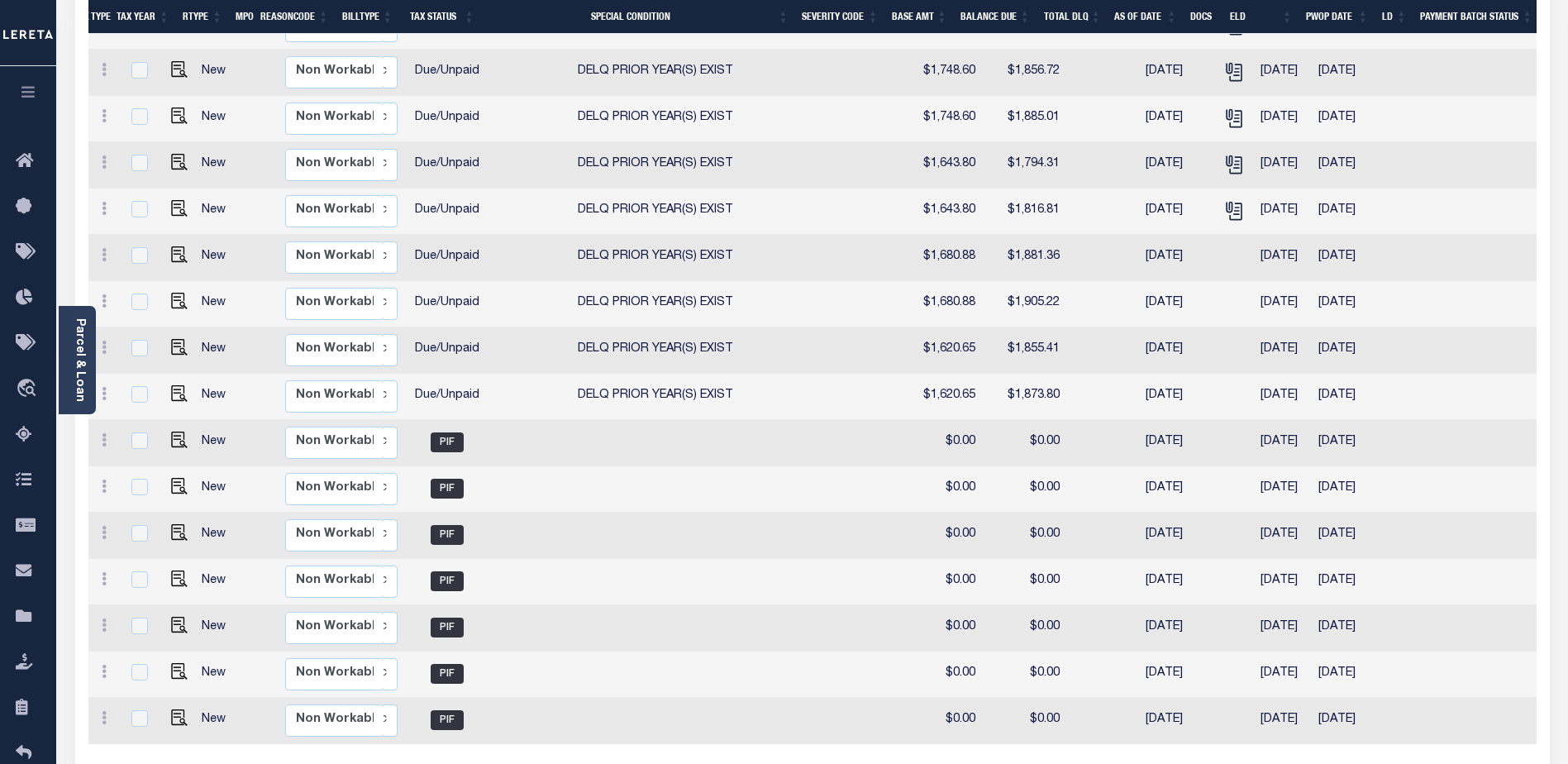
scroll to position [0, 222]
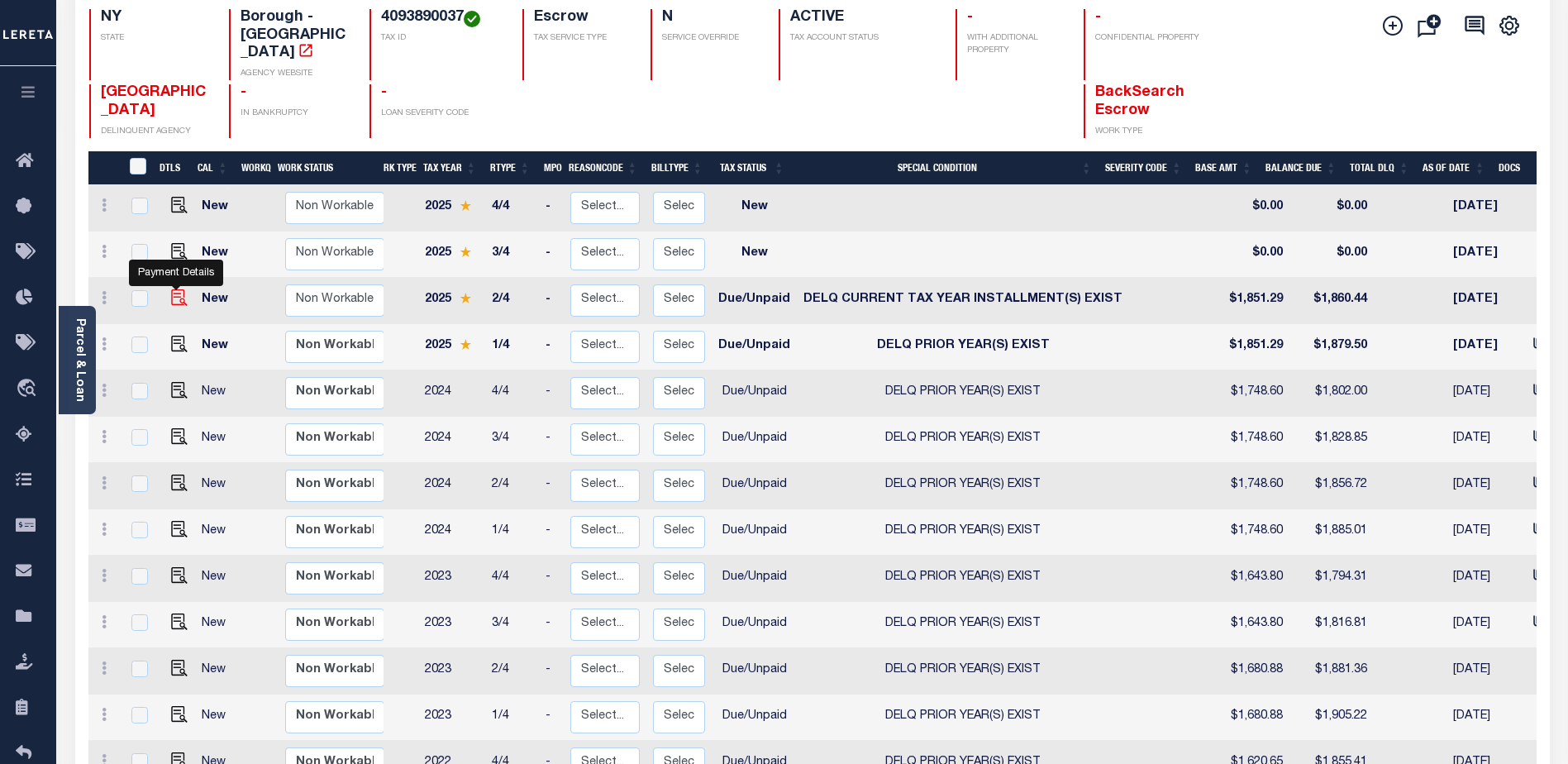
click at [171, 289] on img "" at bounding box center [179, 297] width 17 height 17
checkbox input "true"
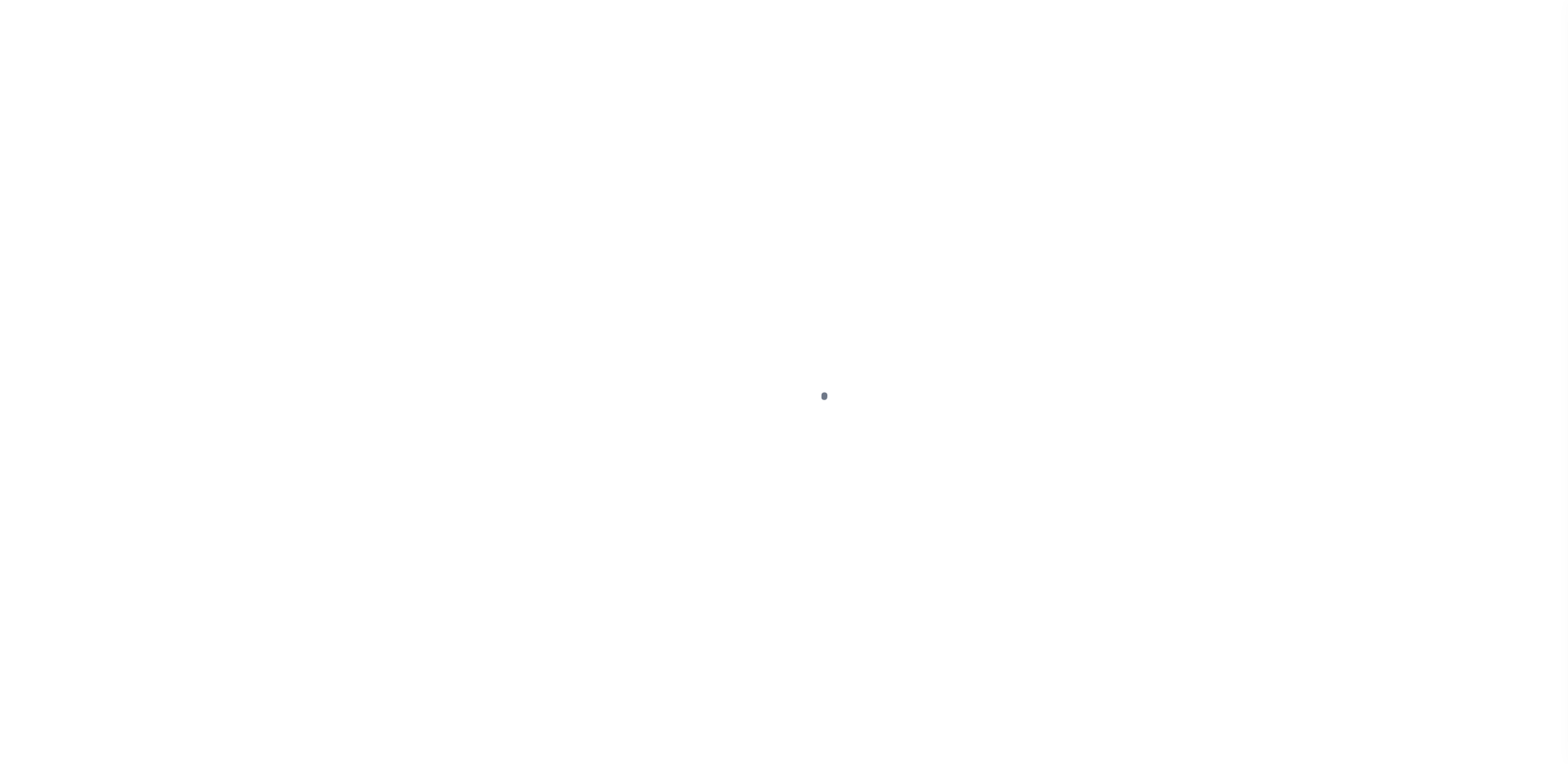
select select "DUE"
select select "17"
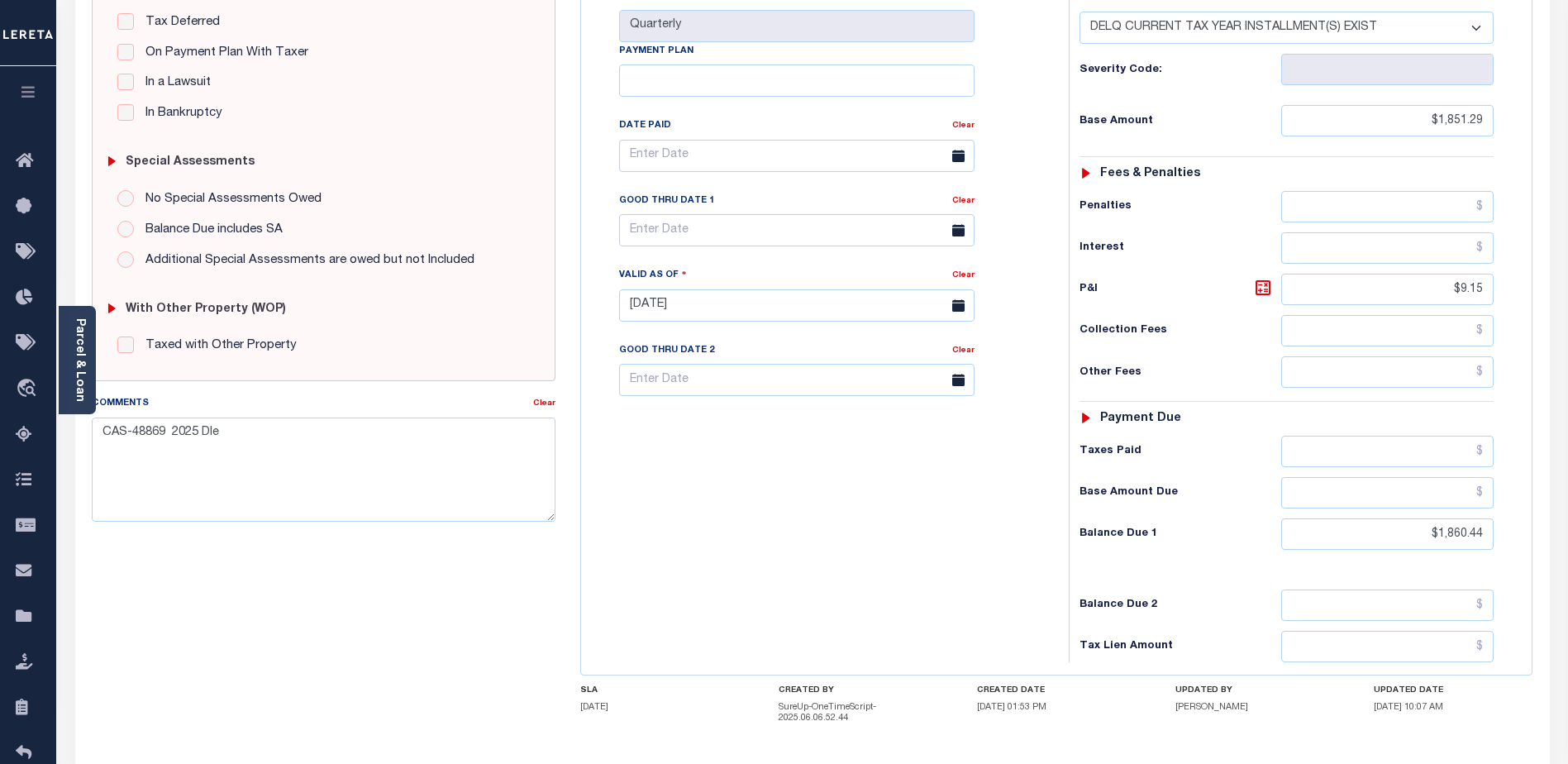
scroll to position [414, 0]
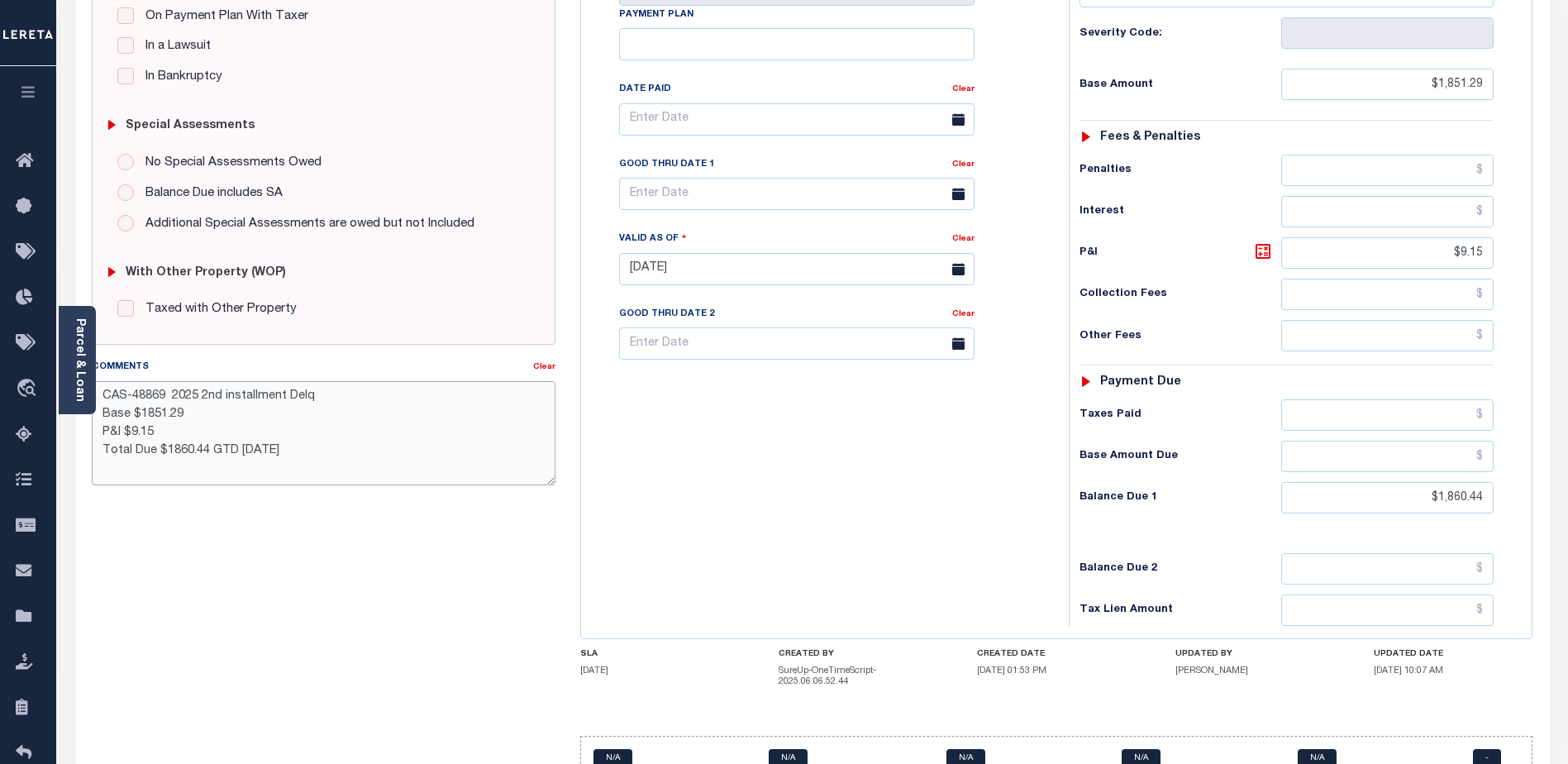
click at [196, 429] on textarea "CAS-48869 2025 2nd installment Delq Base $1851.29 P&I $9.15 Total Due $1860.44 …" at bounding box center [324, 433] width 464 height 104
click at [169, 395] on textarea "CAS-48869 2025 2nd installment Delq Base $1851.29 P&I $9.15 - lender liability …" at bounding box center [324, 433] width 464 height 104
click at [147, 416] on textarea "CAS-48869 - 2025 2nd installment Delq Taxes Base $1851.29 P&I $9.15 - lender li…" at bounding box center [324, 433] width 464 height 104
click at [166, 455] on textarea "CAS-48869 - 2025 2nd installment Delq Taxes Base $1,851.29 P&I $9.15 - lender l…" at bounding box center [324, 433] width 464 height 104
click at [413, 458] on textarea "CAS-48869 - 2025 2nd installment Delq Taxes Base $1,851.29 P&I $9.15 - lender l…" at bounding box center [324, 433] width 464 height 104
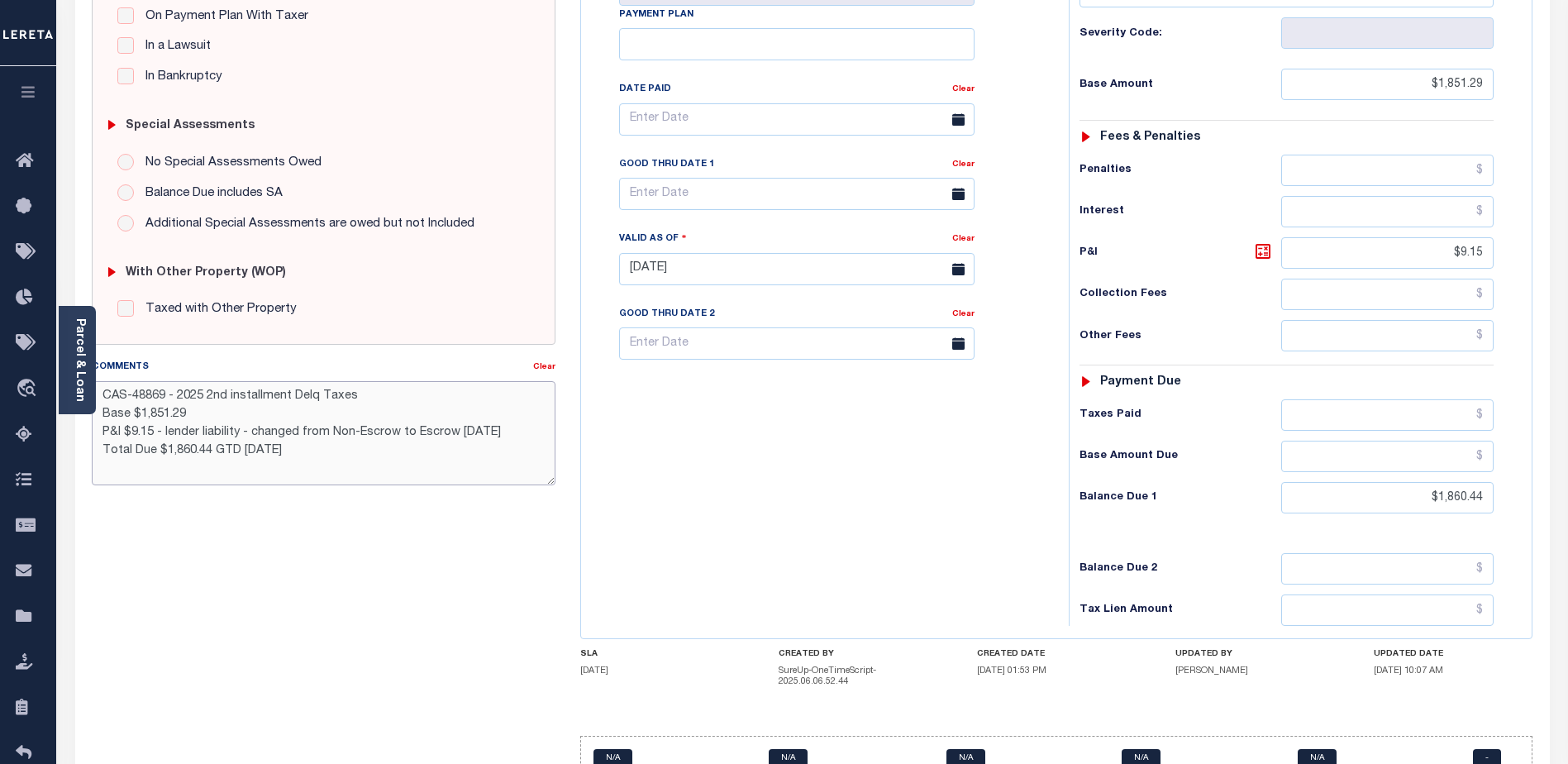
type textarea "CAS-48869 - 2025 2nd installment Delq Taxes Base $1,851.29 P&I $9.15 - lender l…"
click at [1028, 573] on div "Tax Bill No Multiple Payment Option Quarterly Payment Plan" at bounding box center [820, 261] width 471 height 730
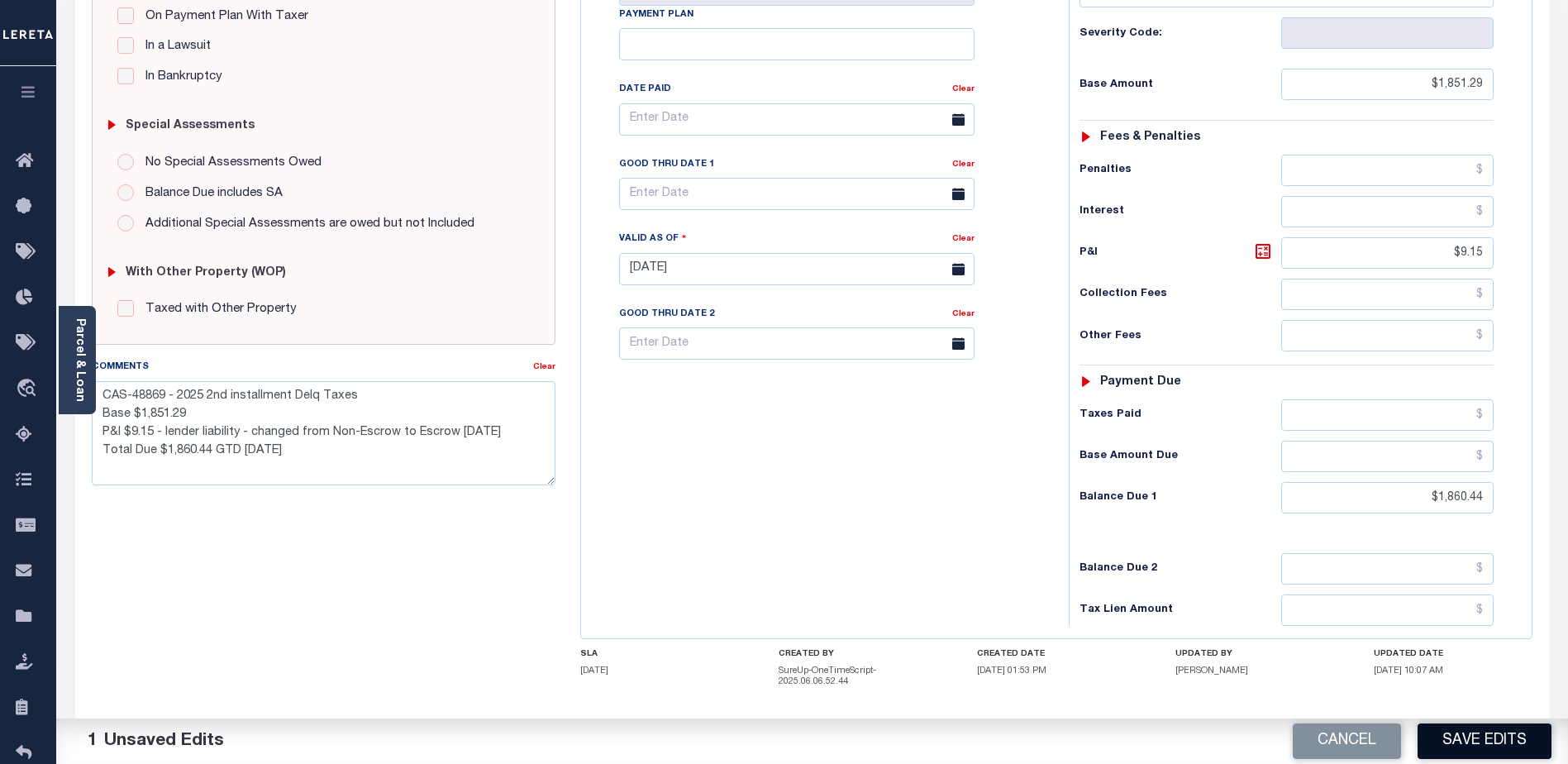
click at [1475, 744] on button "Save Edits" at bounding box center [1484, 742] width 134 height 36
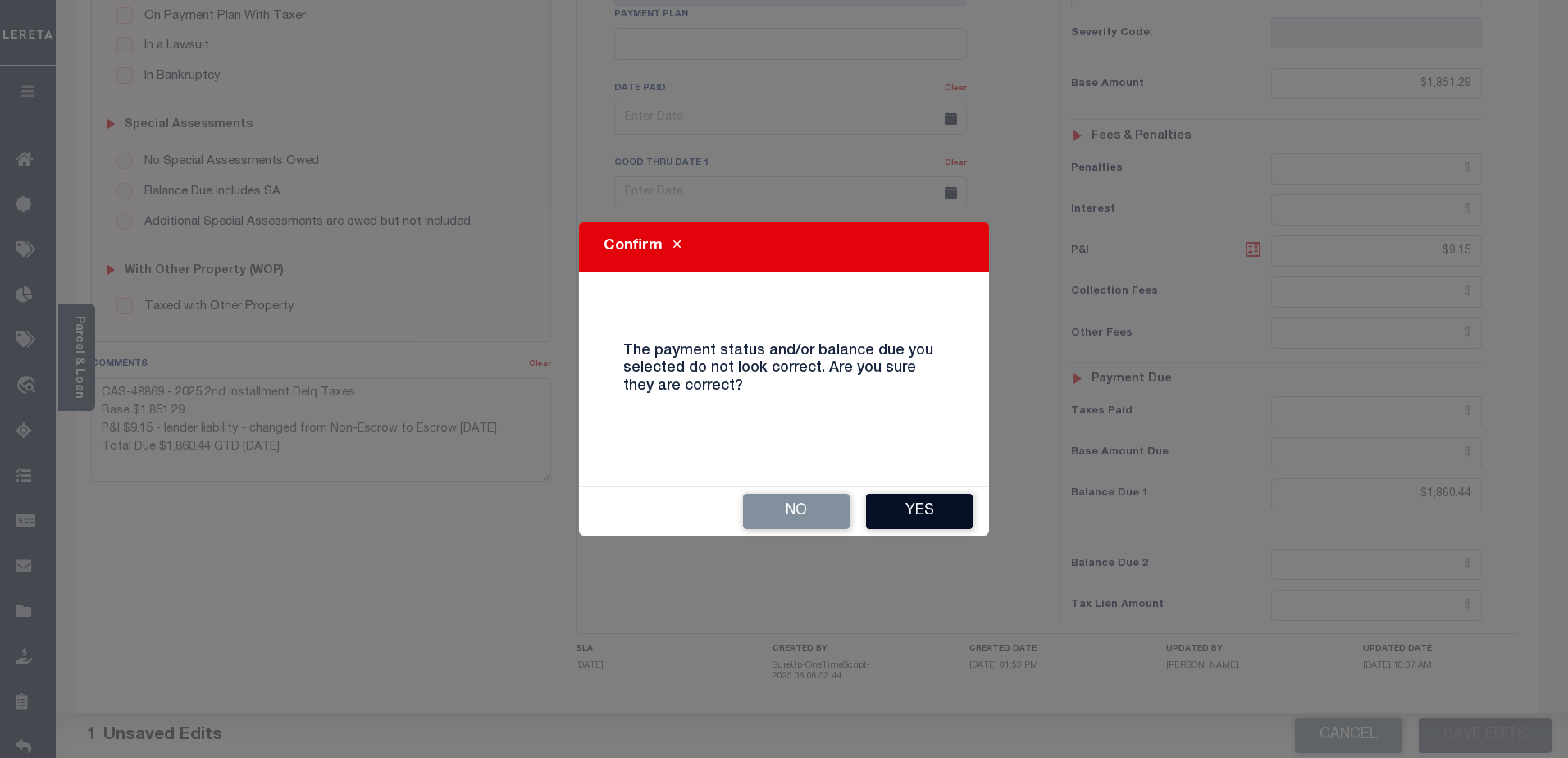
click at [937, 512] on button "Yes" at bounding box center [919, 512] width 107 height 35
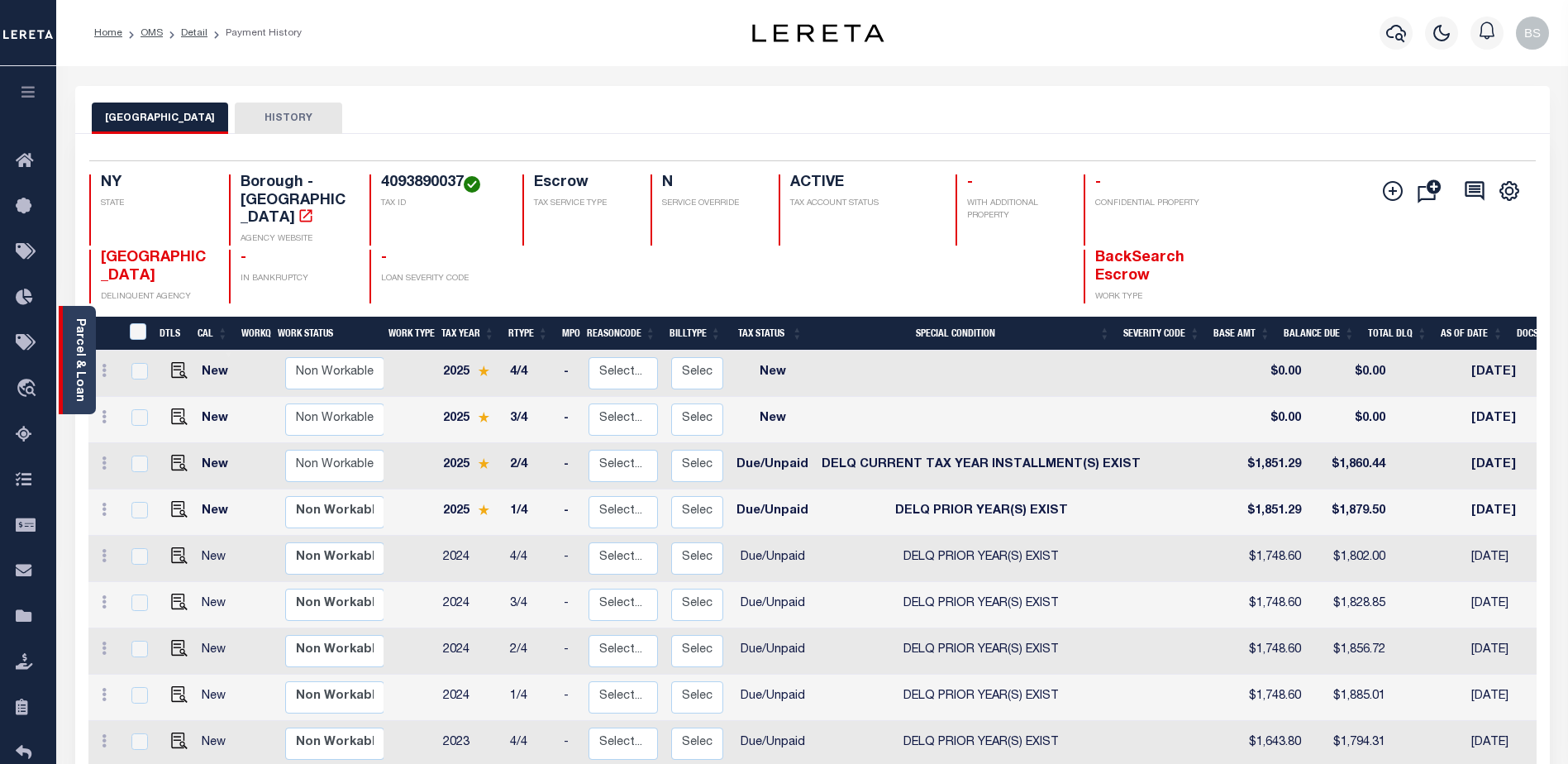
click at [84, 363] on link "Parcel & Loan" at bounding box center [79, 360] width 12 height 84
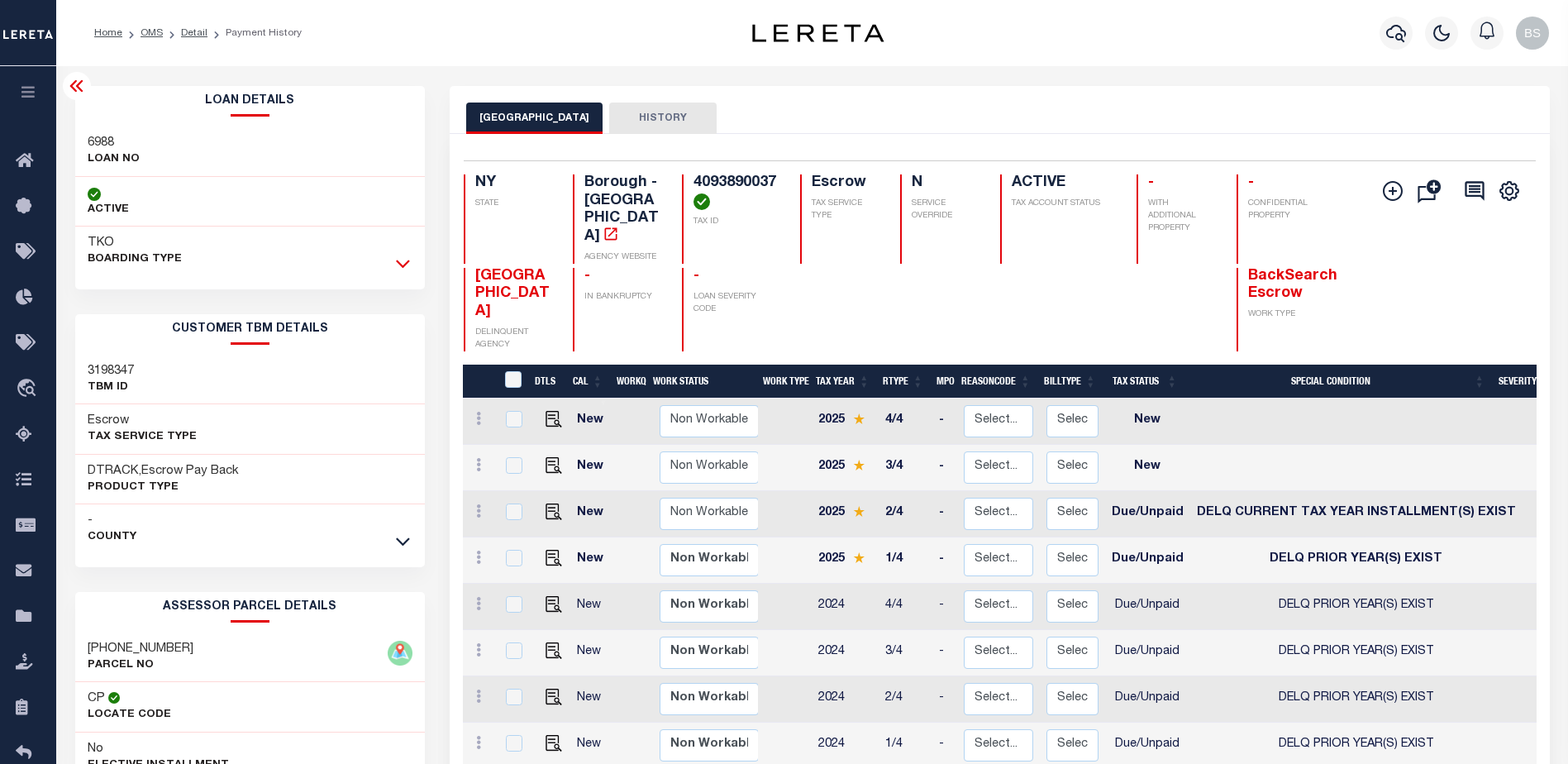
click at [404, 265] on icon at bounding box center [403, 263] width 14 height 18
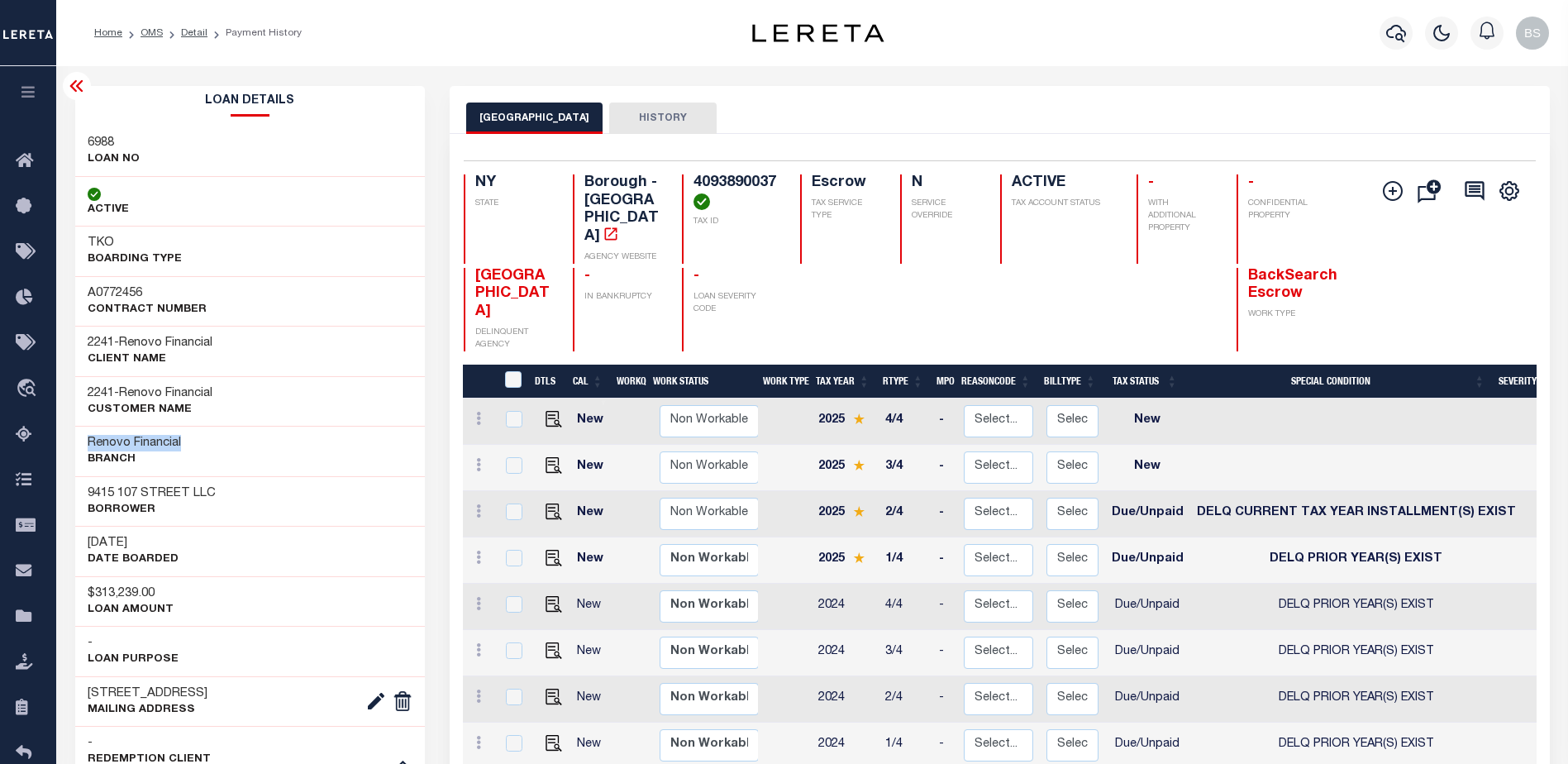
drag, startPoint x: 84, startPoint y: 435, endPoint x: 186, endPoint y: 442, distance: 102.2
click at [186, 442] on div "Renovo Financial Branch" at bounding box center [251, 451] width 350 height 51
copy h3 "Renovo Financial"
click at [34, 167] on icon at bounding box center [29, 161] width 27 height 20
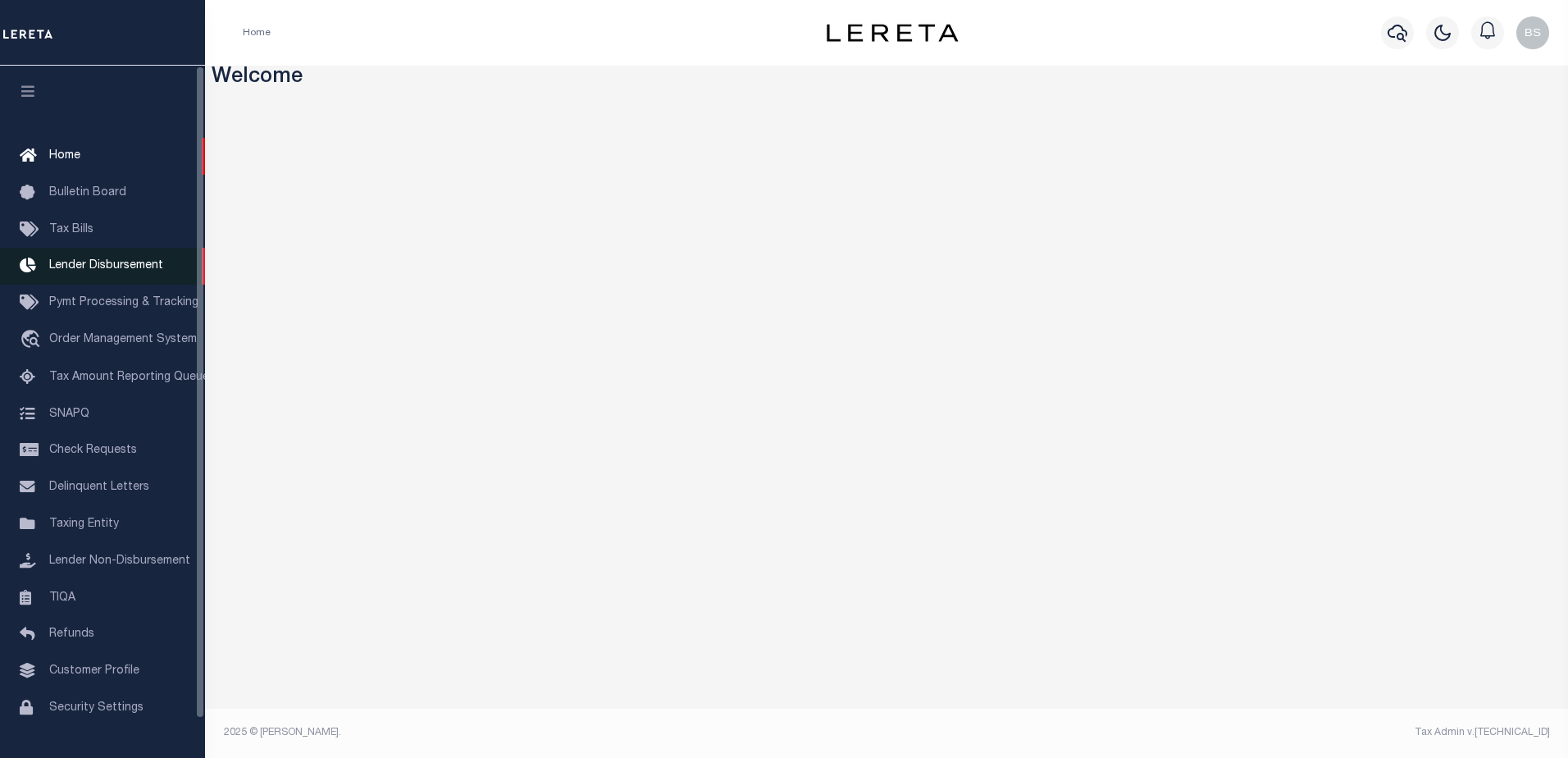
click at [127, 262] on span "Lender Disbursement" at bounding box center [106, 266] width 114 height 11
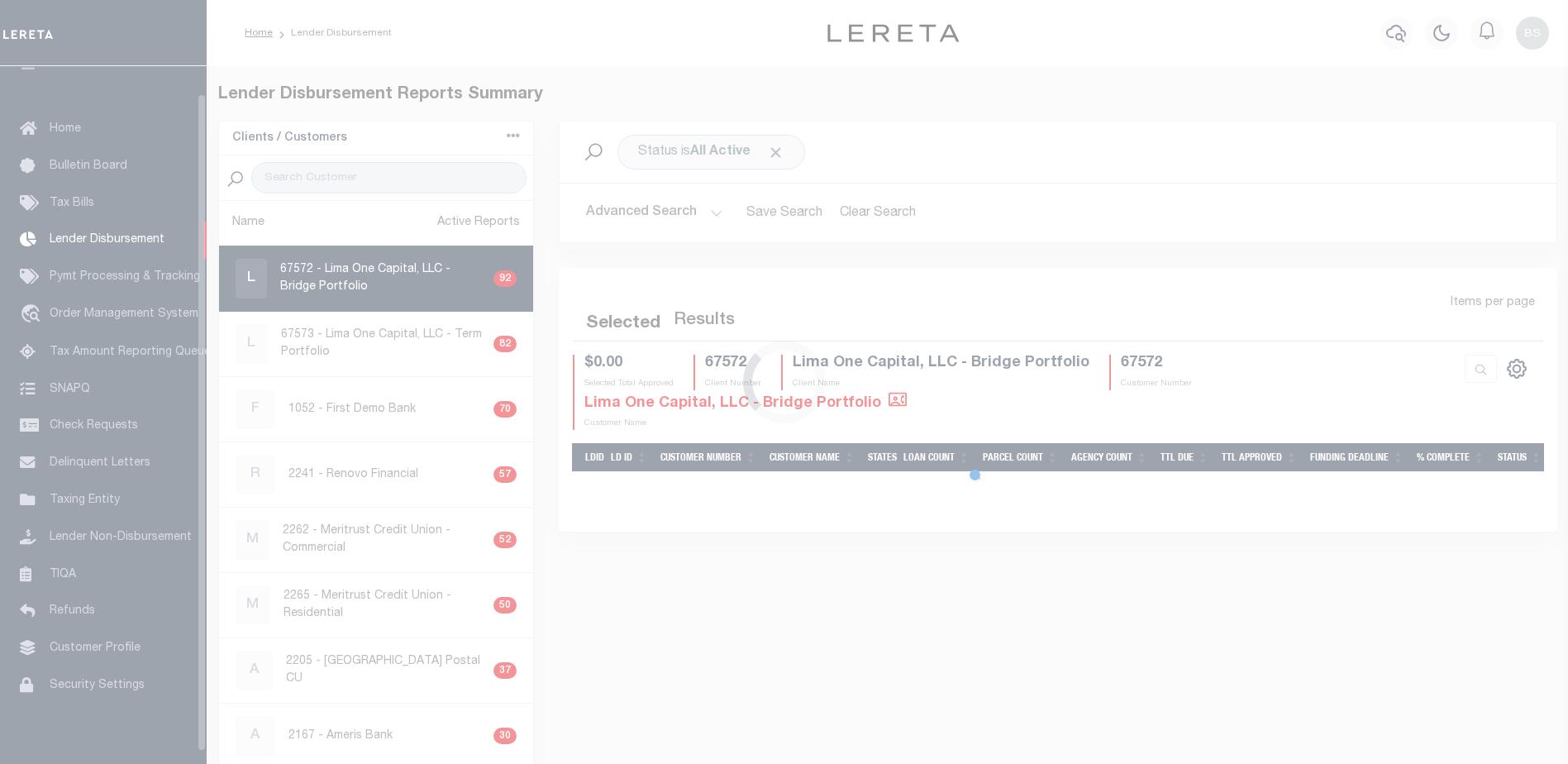
scroll to position [29, 0]
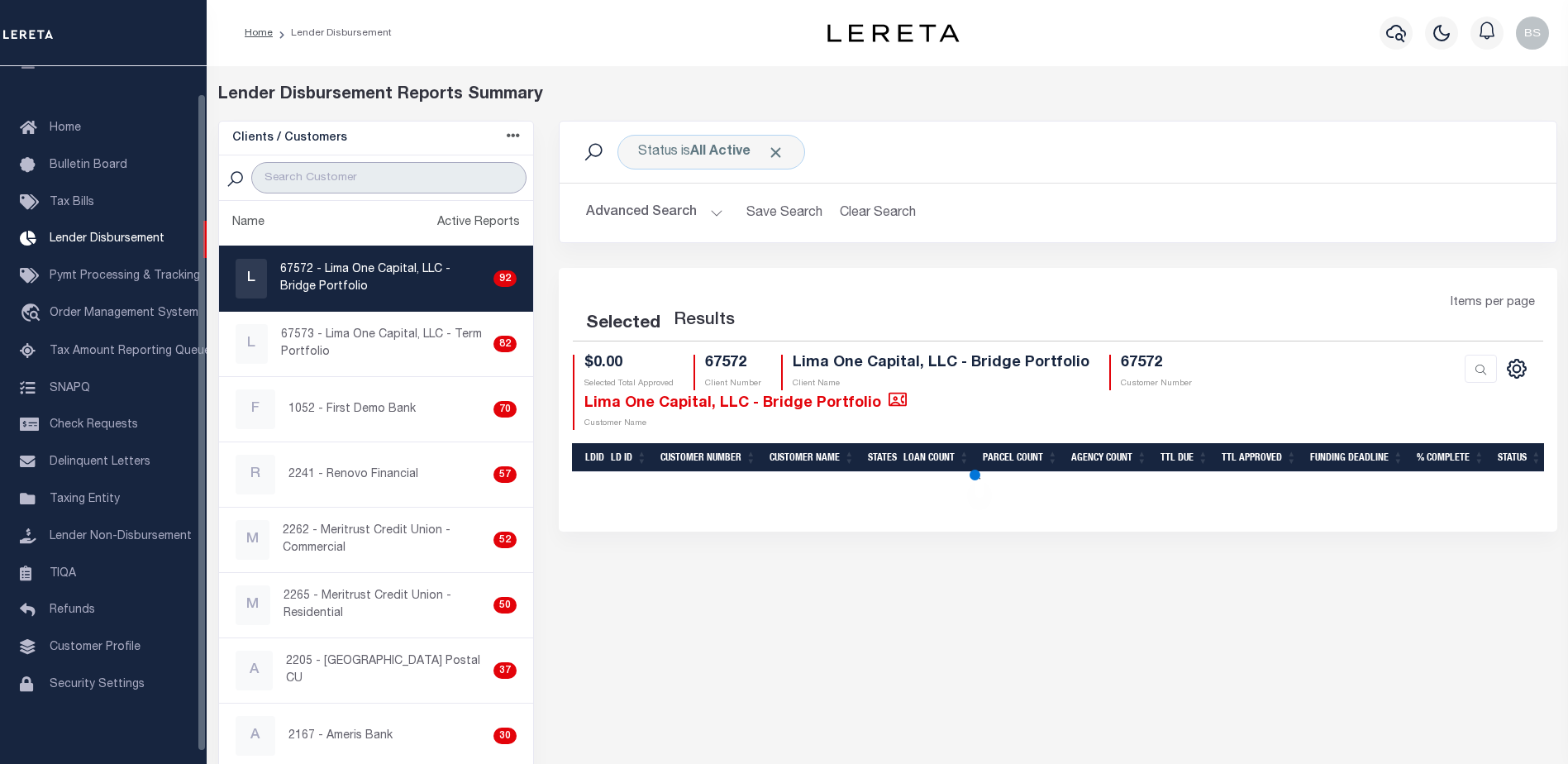
click at [307, 185] on input "search" at bounding box center [389, 177] width 276 height 31
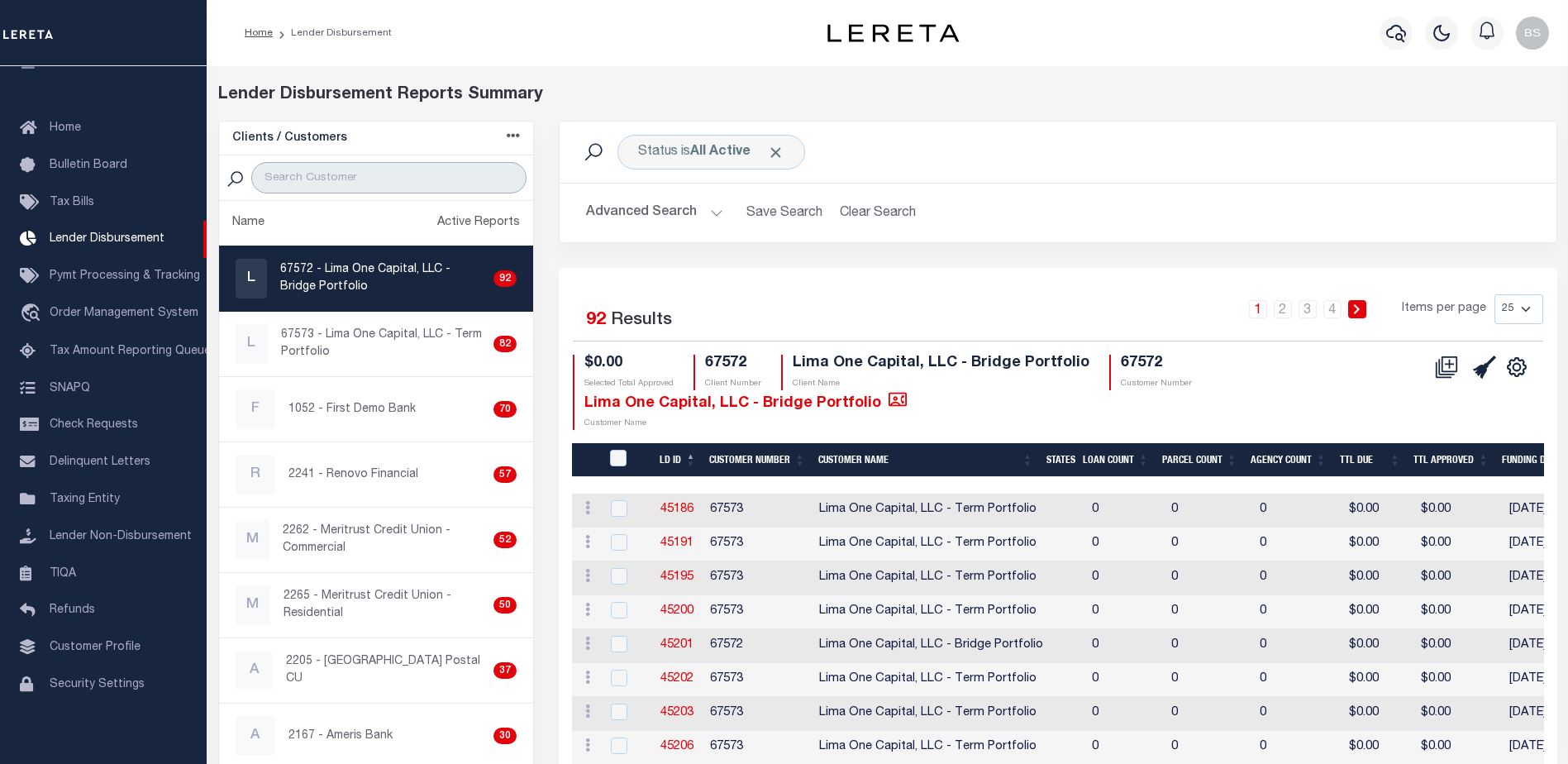
paste input "Renovo Financial"
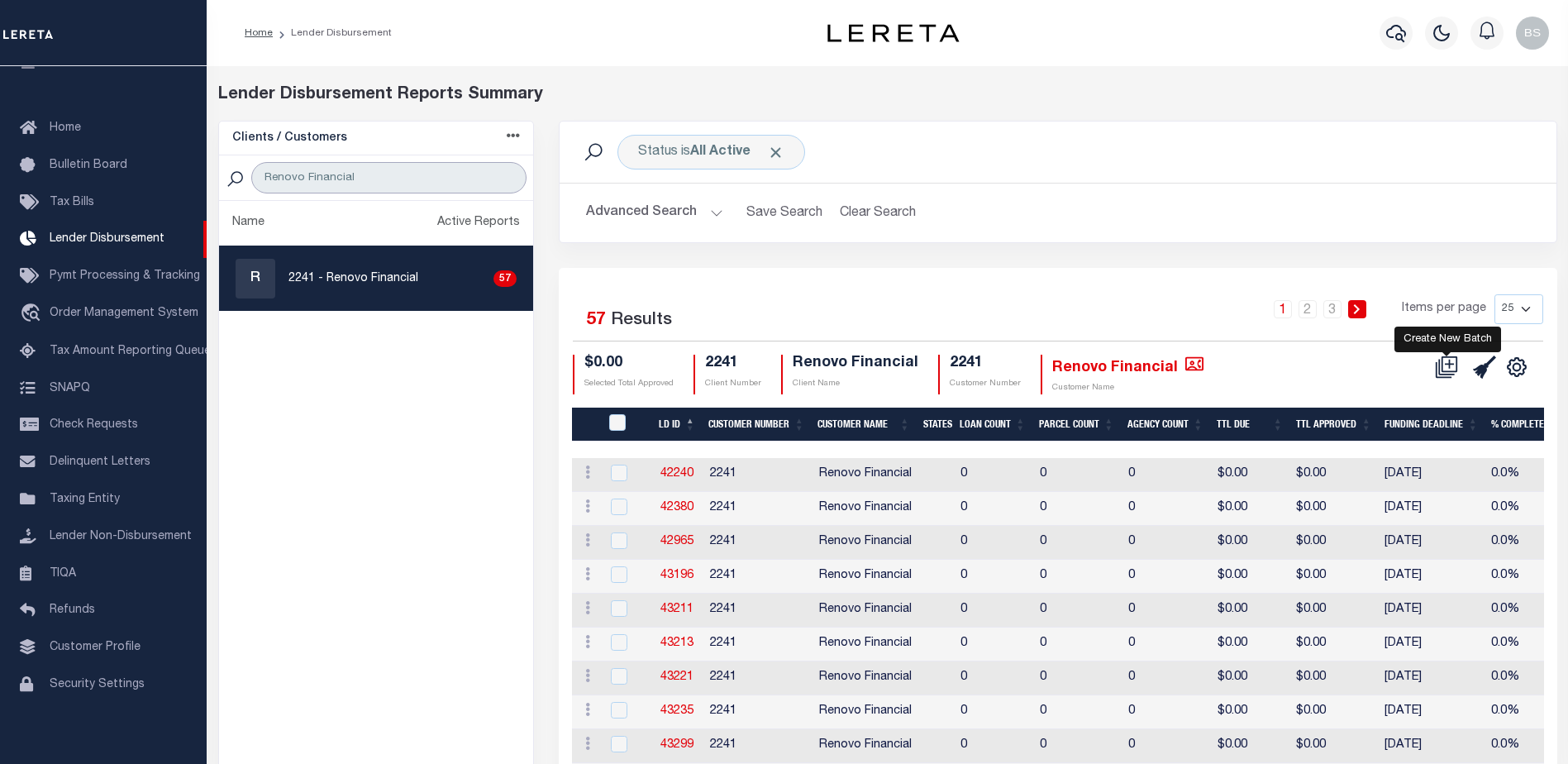
type input "Renovo Financial"
click at [1448, 363] on icon at bounding box center [1446, 367] width 23 height 23
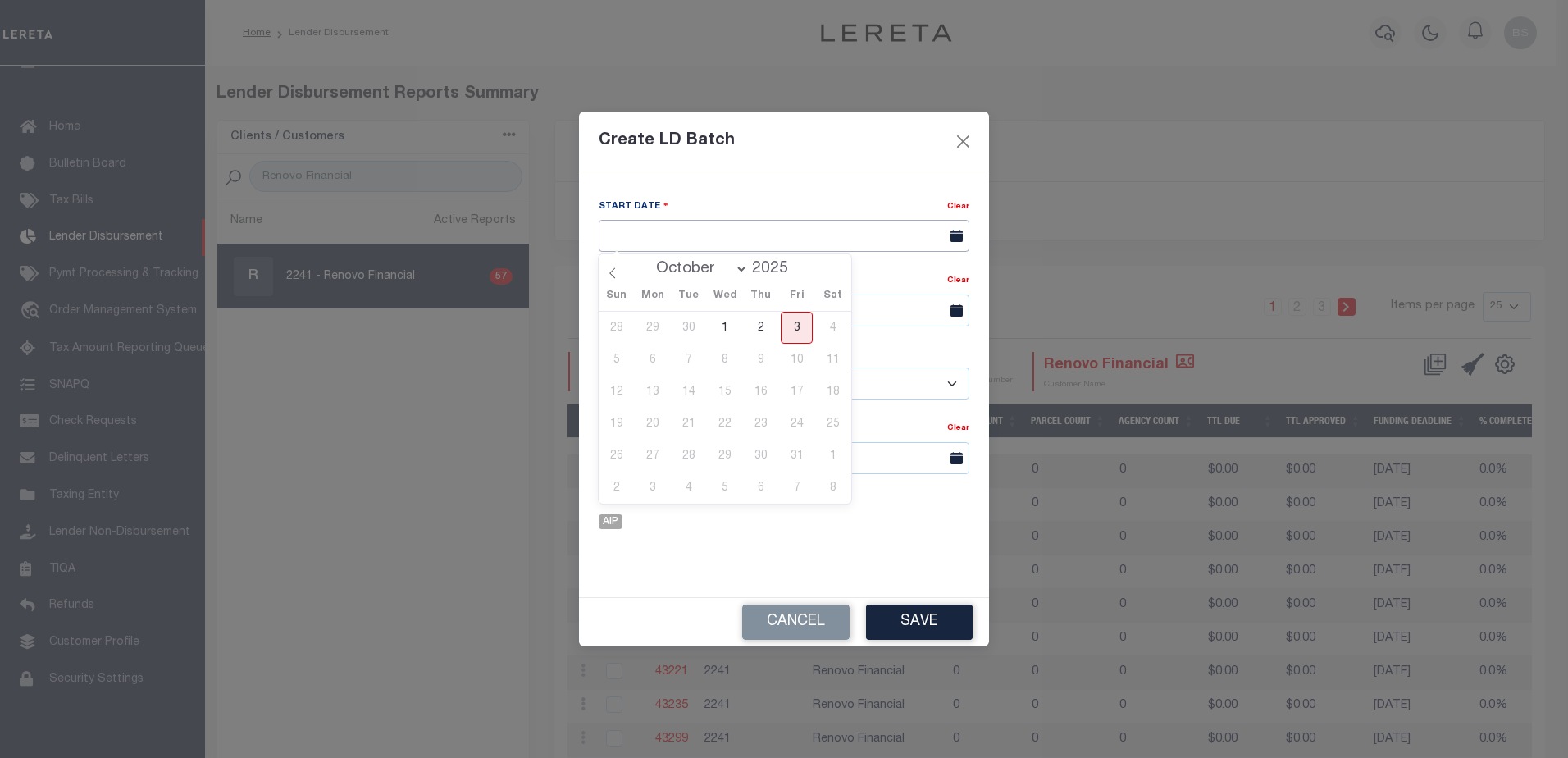
click at [781, 229] on input "text" at bounding box center [784, 236] width 370 height 32
drag, startPoint x: 796, startPoint y: 328, endPoint x: 789, endPoint y: 291, distance: 37.7
click at [796, 327] on span "3" at bounding box center [796, 327] width 32 height 32
type input "10/03/2025"
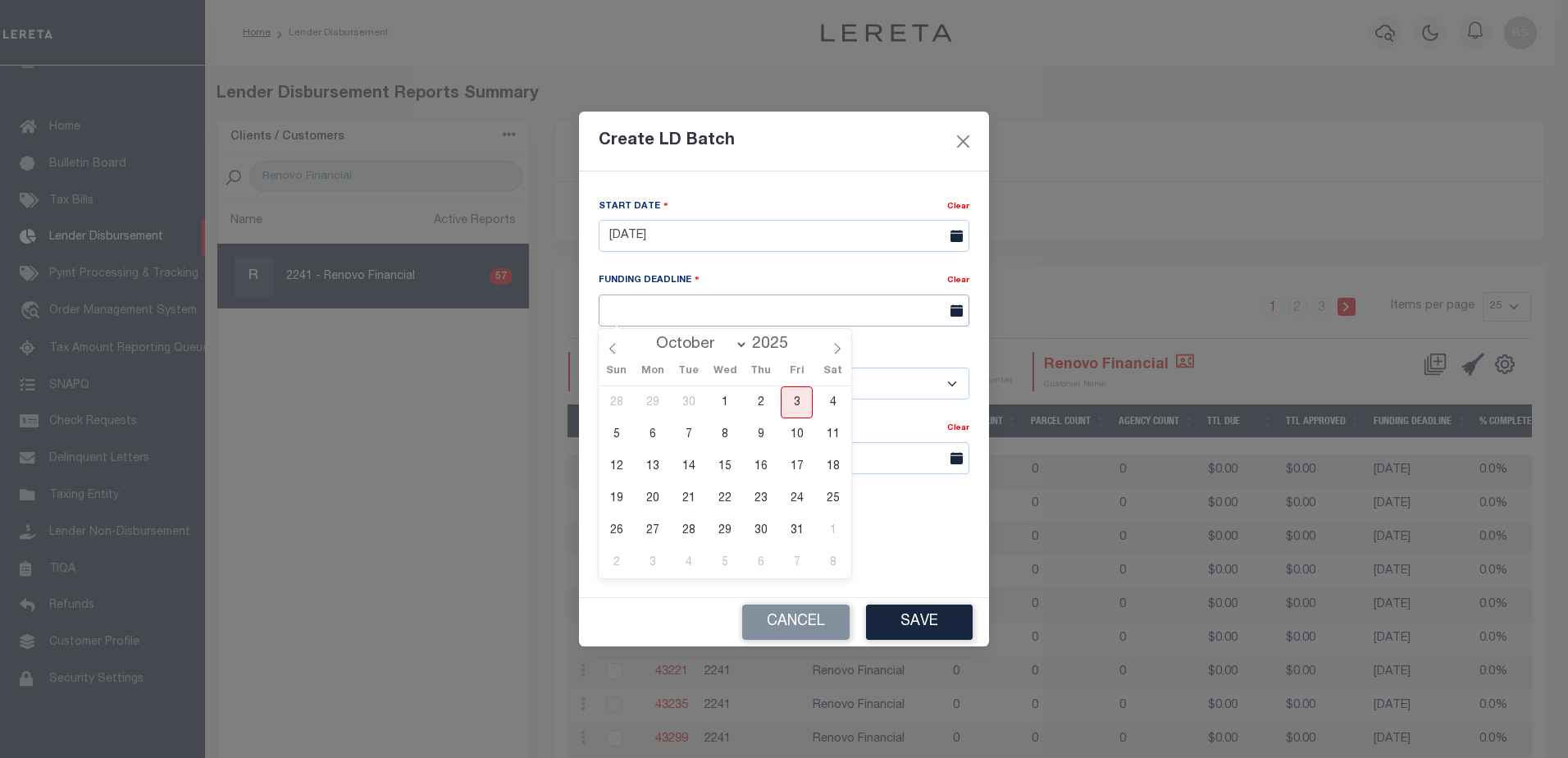
click at [691, 301] on input "text" at bounding box center [784, 311] width 370 height 32
drag, startPoint x: 796, startPoint y: 432, endPoint x: 797, endPoint y: 408, distance: 24.0
click at [797, 430] on span "10" at bounding box center [796, 434] width 32 height 32
type input "10/10/25"
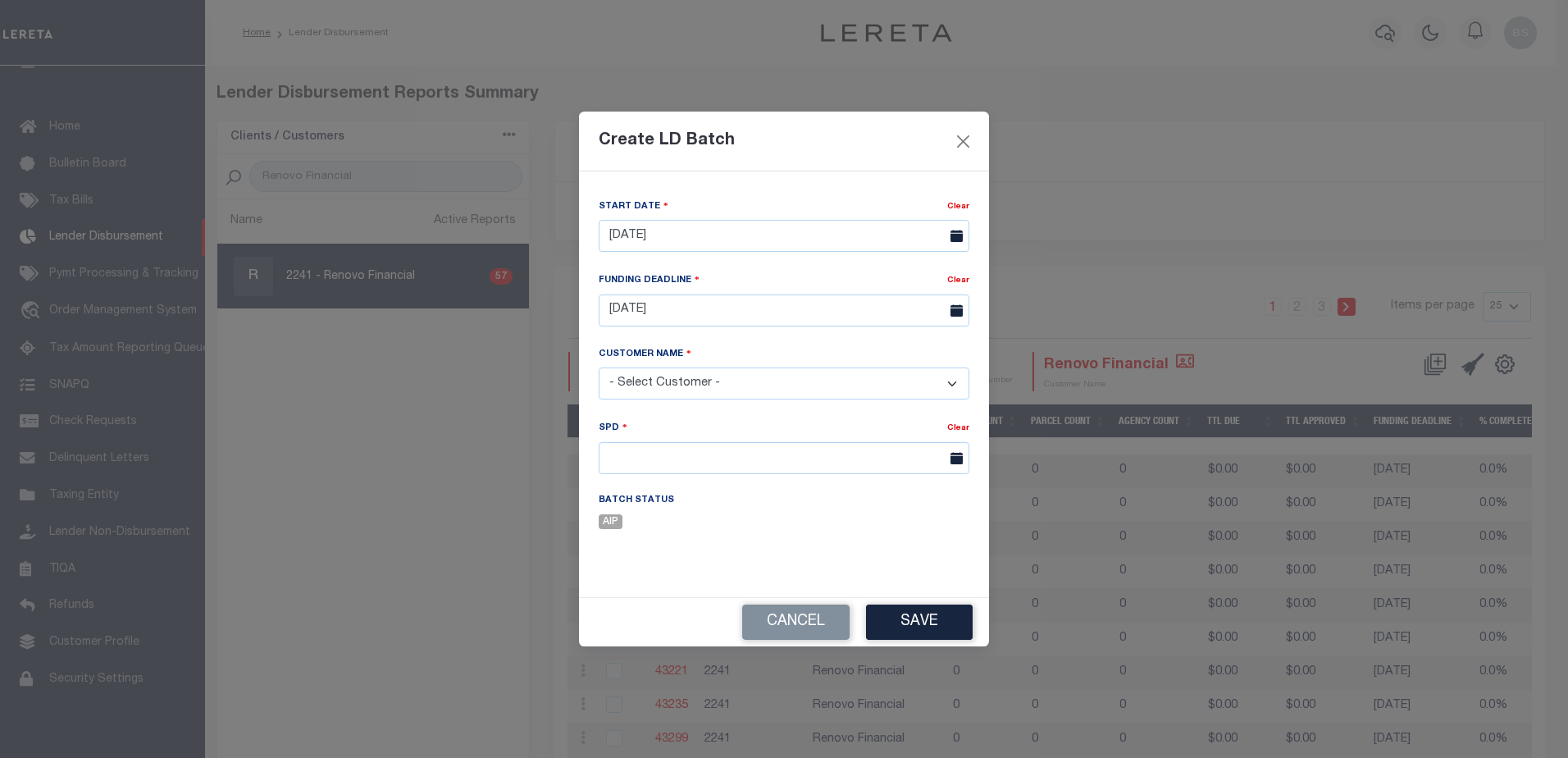
click at [780, 383] on select "- Select Customer - Accumatch - Refunds All In Credit Union Amarillo National B…" at bounding box center [784, 384] width 370 height 32
select select "2241"
click at [599, 368] on select "- Select Customer - Accumatch - Refunds All In Credit Union Amarillo National B…" at bounding box center [784, 384] width 370 height 32
click at [711, 462] on input "text" at bounding box center [784, 458] width 370 height 32
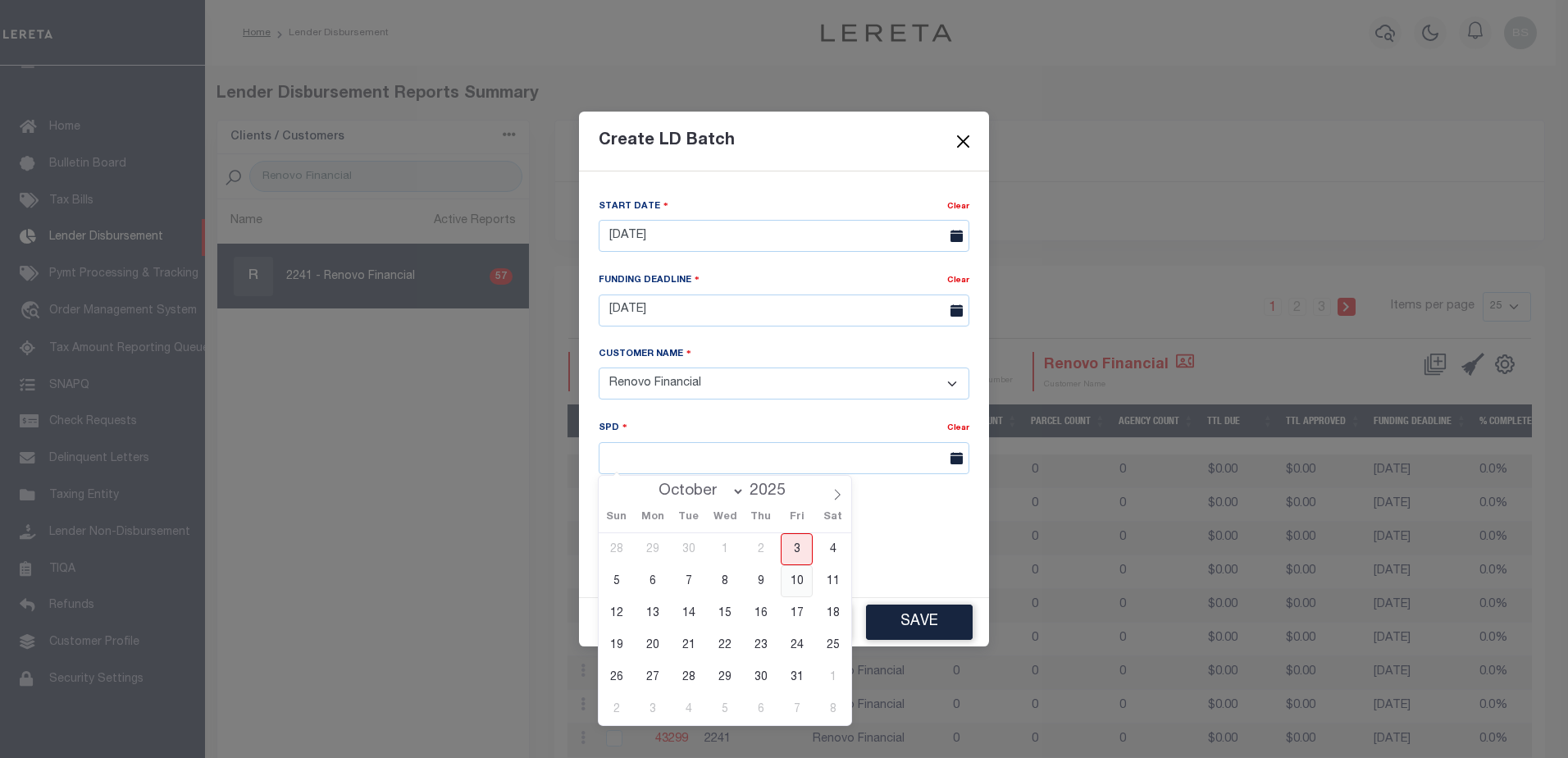
click at [798, 582] on span "10" at bounding box center [796, 582] width 32 height 32
type input "10/10/2025"
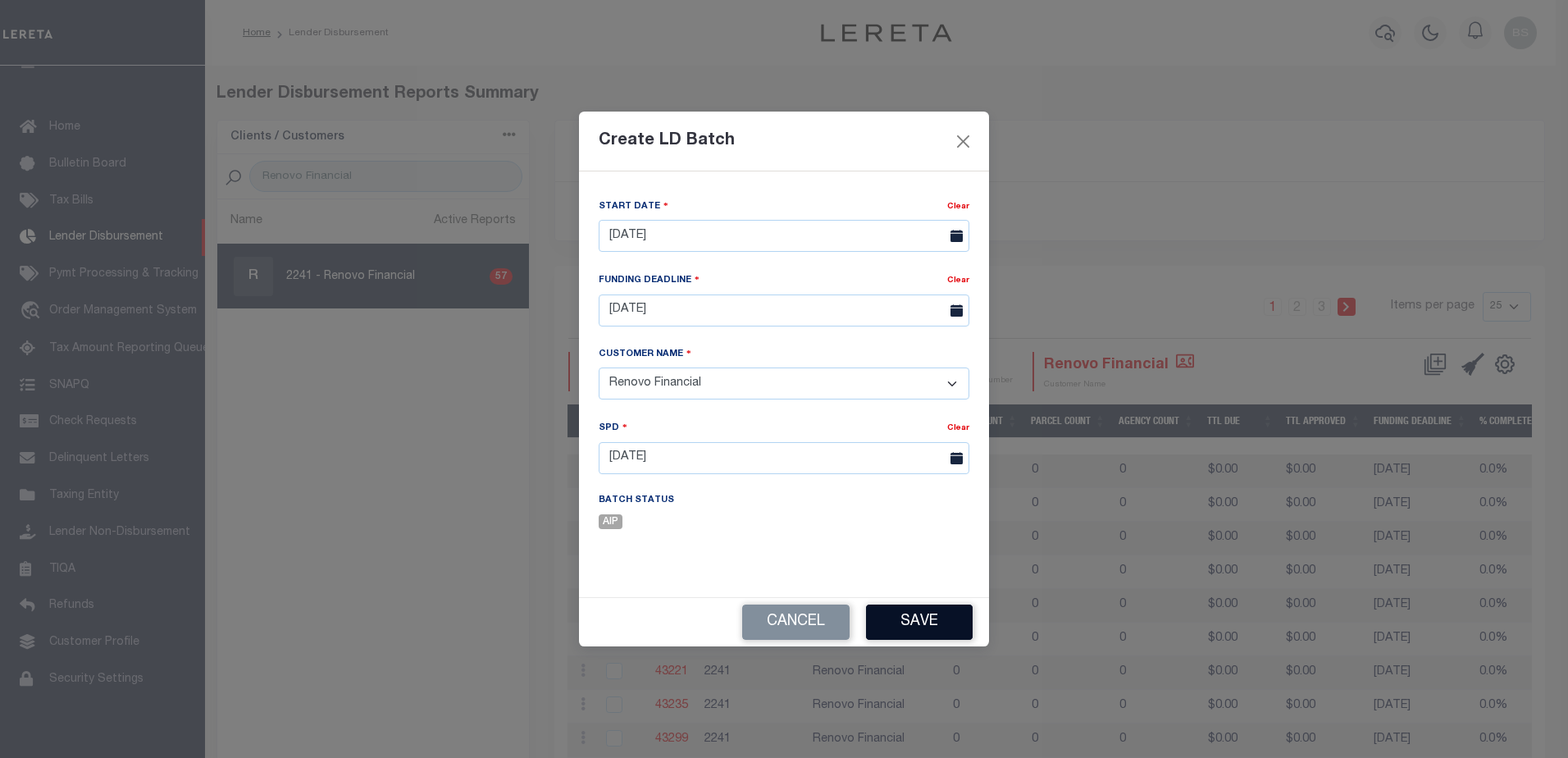
click at [930, 621] on button "Save" at bounding box center [919, 622] width 107 height 35
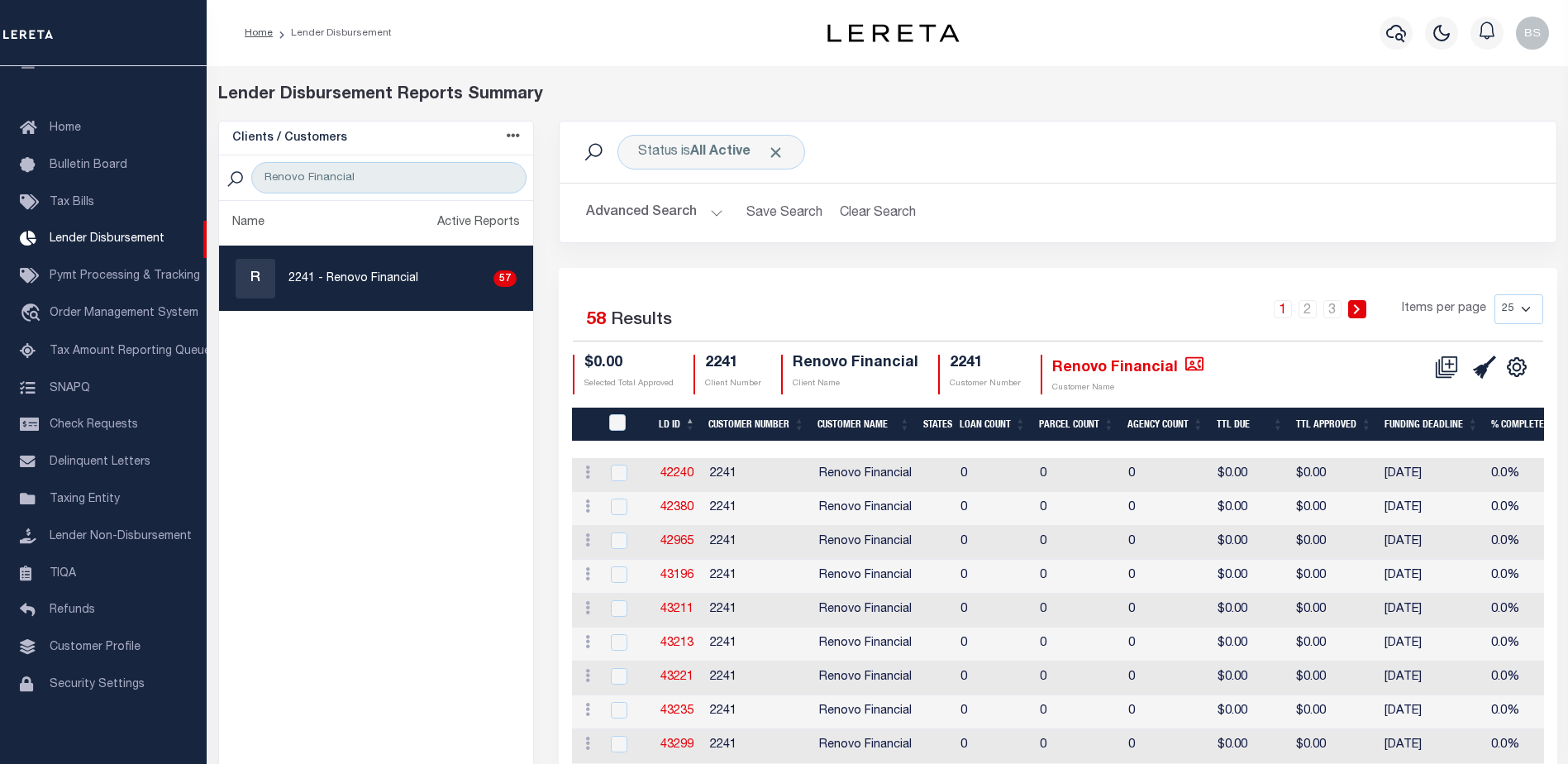
click at [1533, 302] on select "25 50 100 200" at bounding box center [1518, 309] width 49 height 29
select select "200"
click at [1494, 294] on select "25 50 100 200" at bounding box center [1518, 309] width 49 height 29
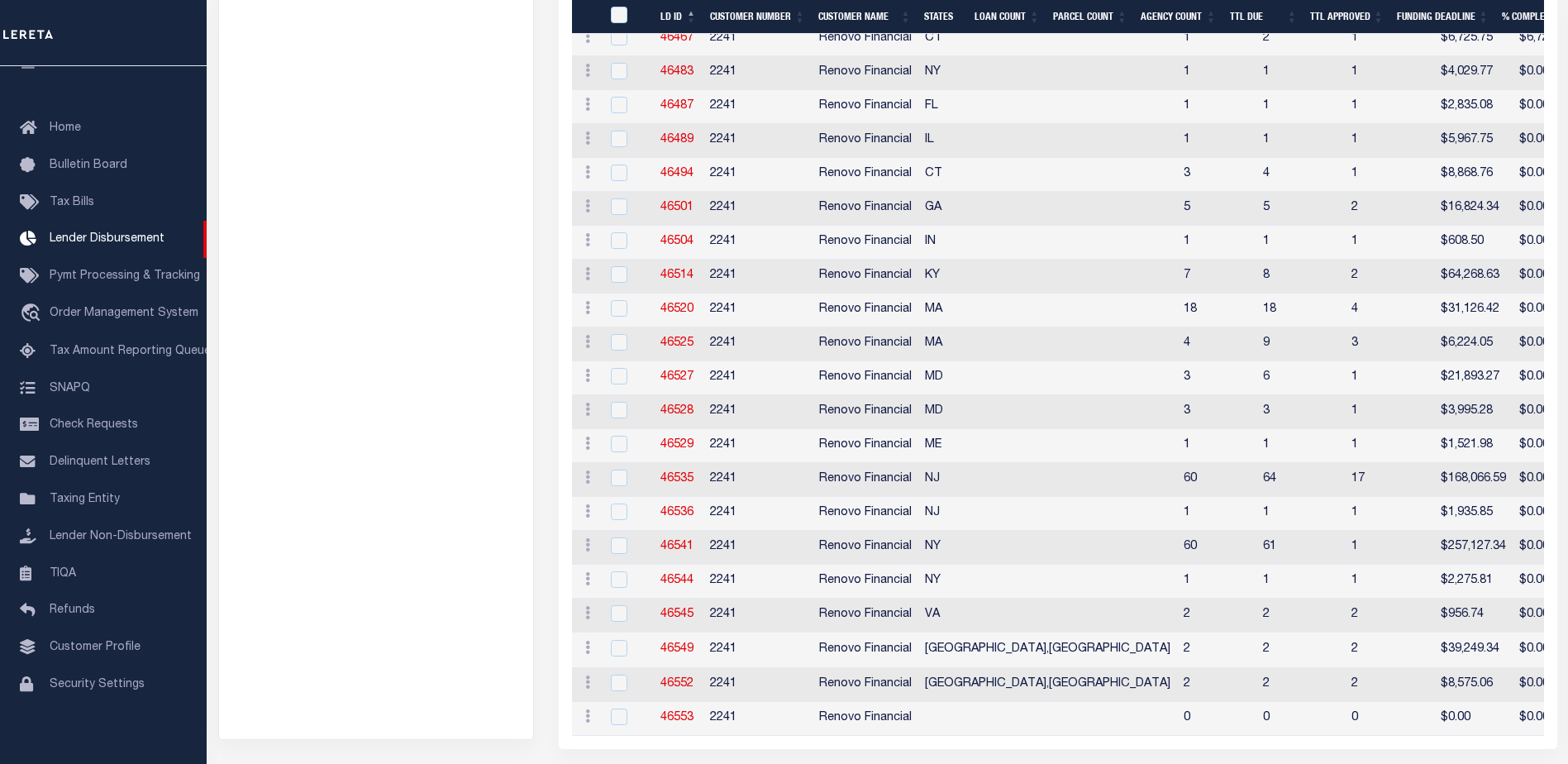
scroll to position [1743, 0]
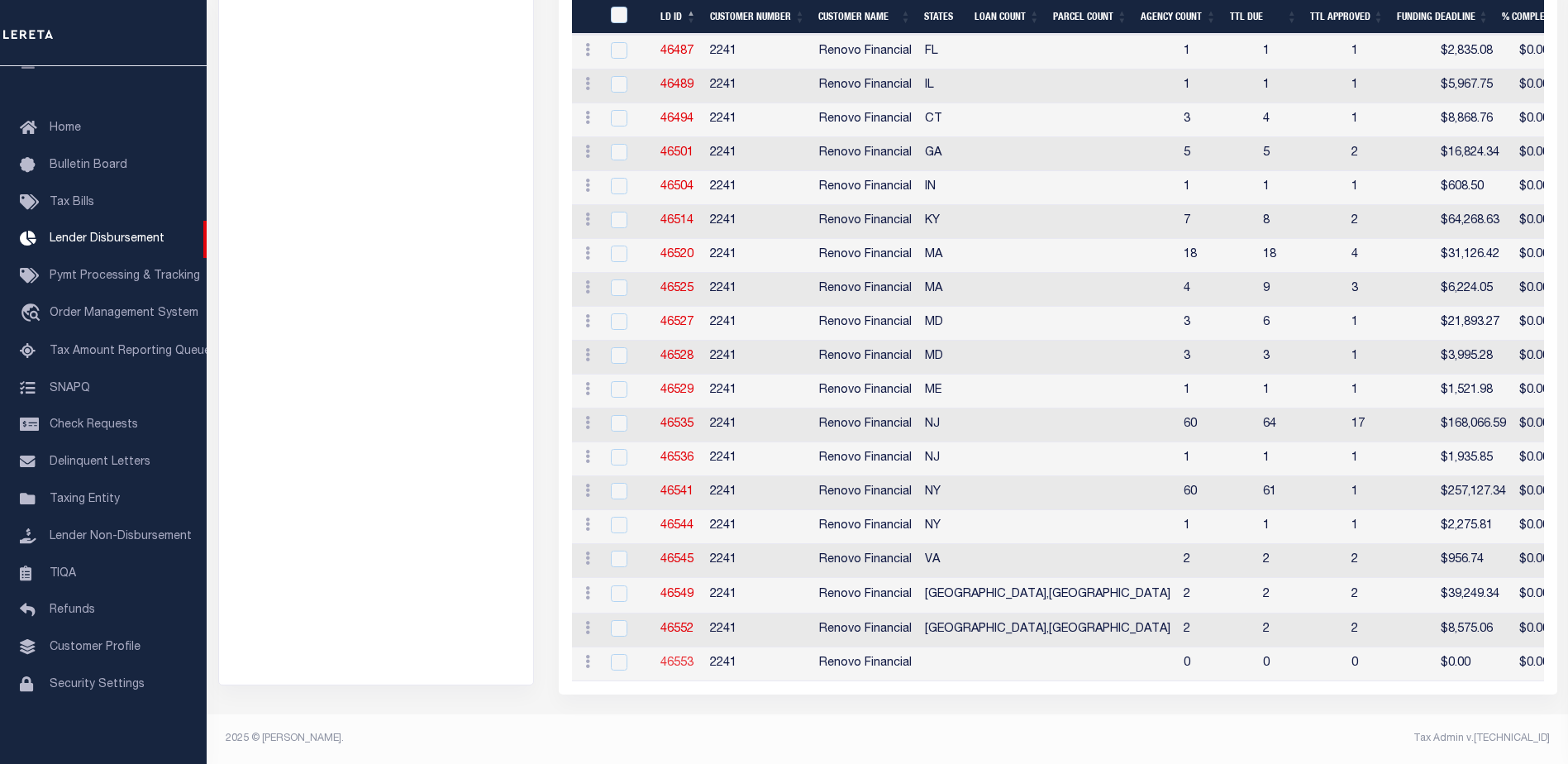
click at [676, 657] on link "46553" at bounding box center [676, 663] width 33 height 12
checkbox input "true"
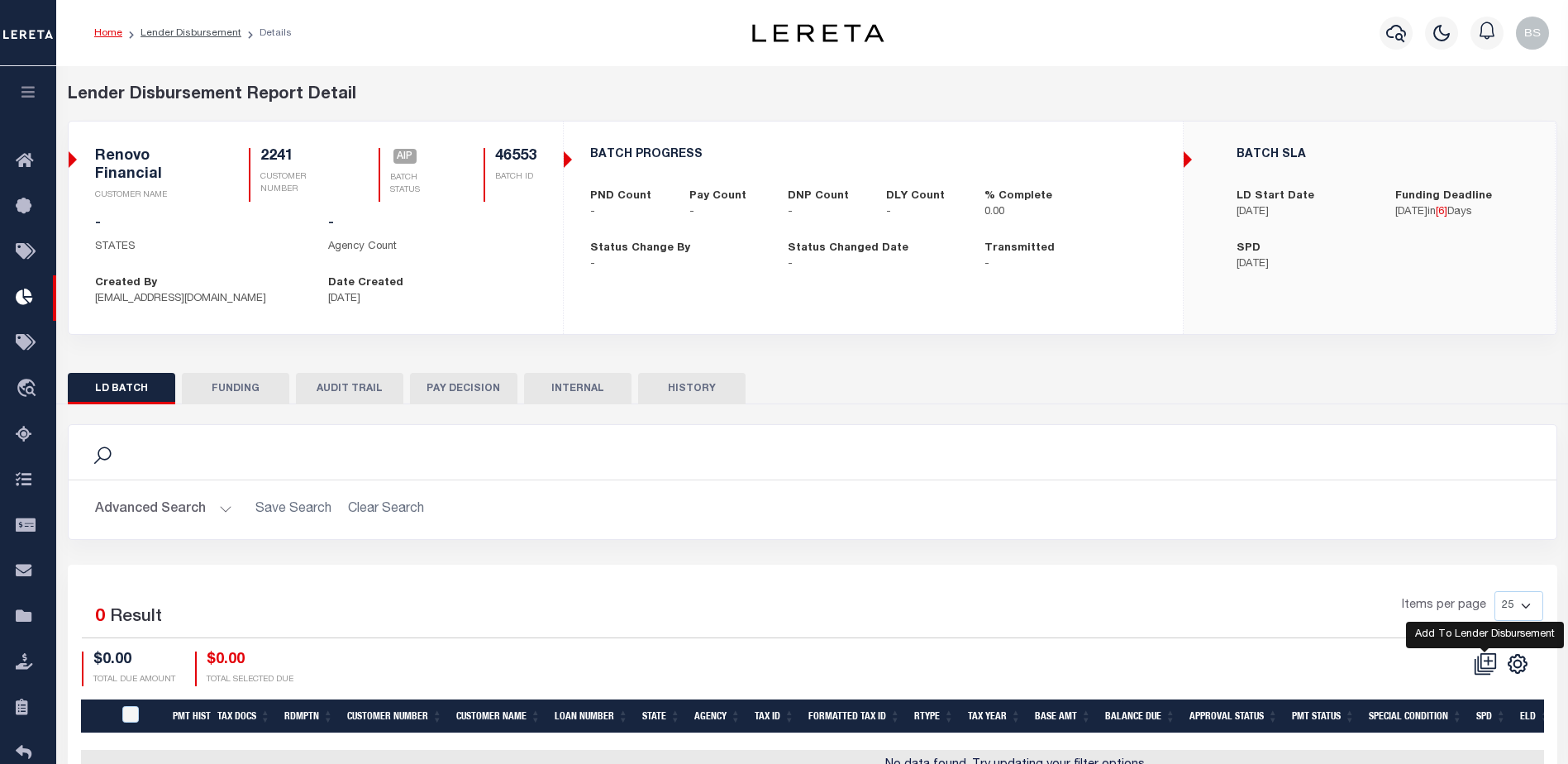
click at [1492, 659] on icon at bounding box center [1485, 664] width 23 height 23
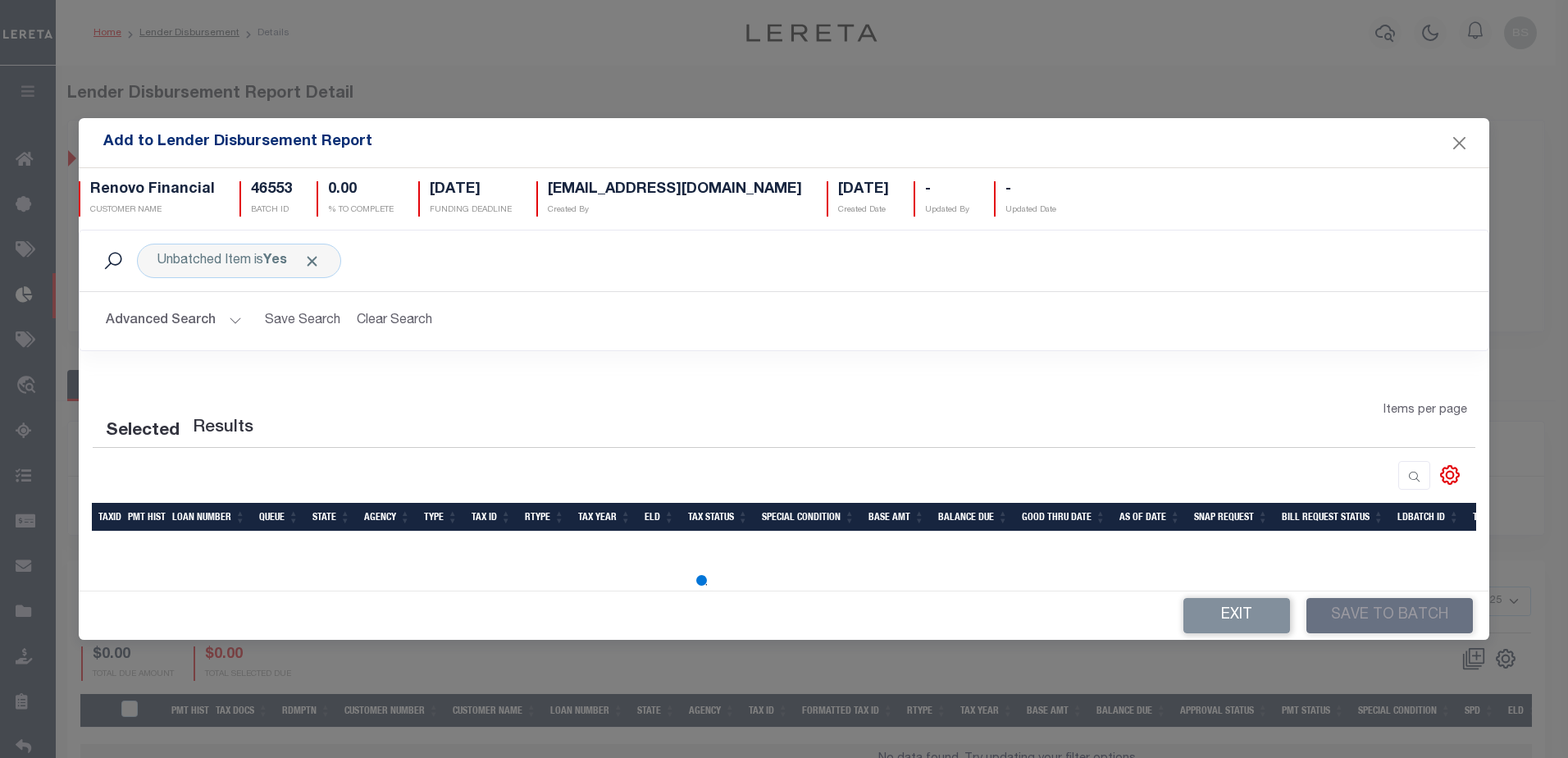
click at [228, 315] on button "Advanced Search" at bounding box center [174, 321] width 136 height 32
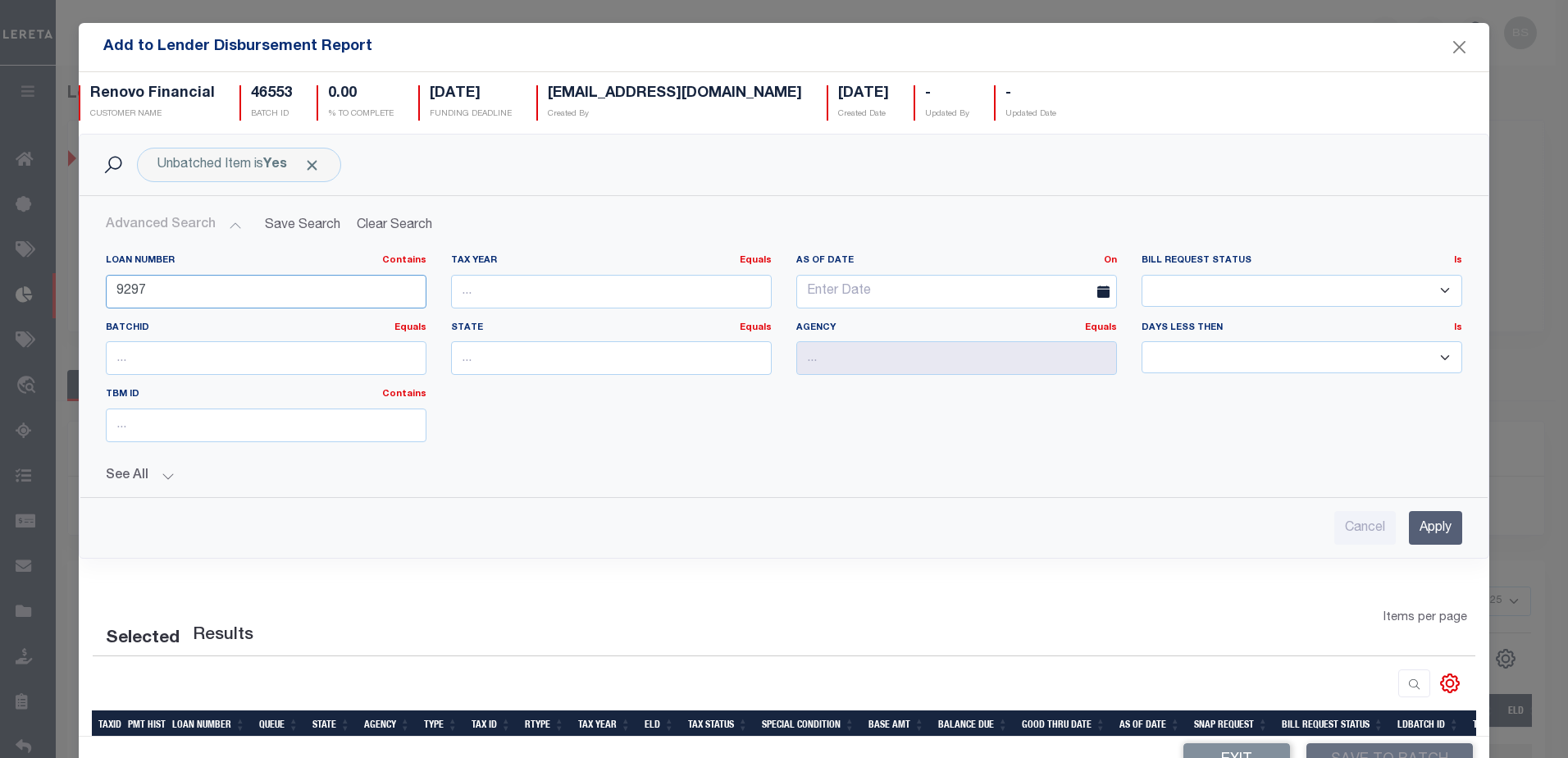
click at [192, 282] on input "9297" at bounding box center [266, 292] width 321 height 34
type input "9"
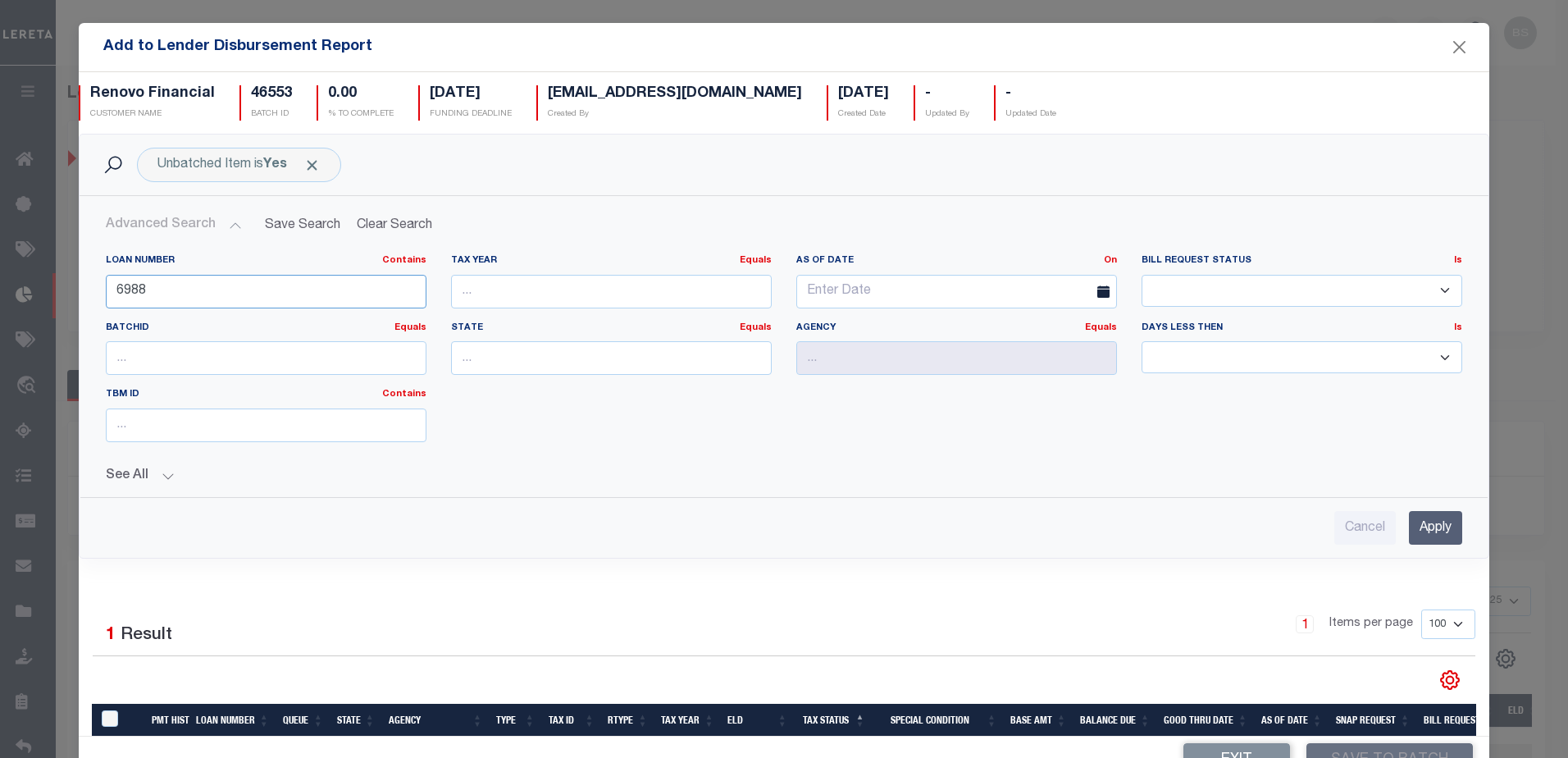
type input "6988"
click at [1409, 541] on input "Apply" at bounding box center [1436, 528] width 53 height 34
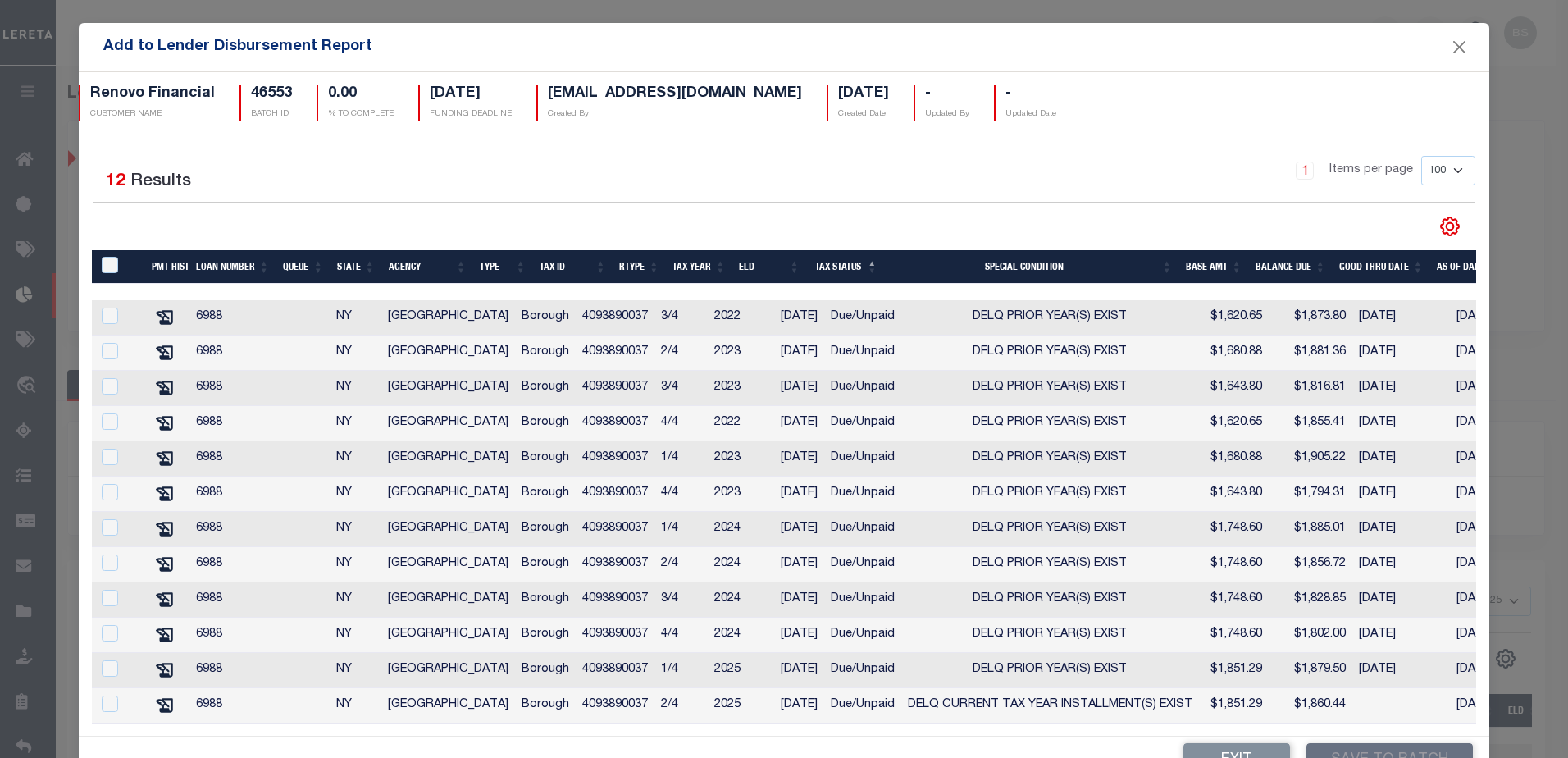
scroll to position [173, 0]
click at [112, 257] on input "TaxID" at bounding box center [109, 265] width 17 height 17
checkbox input "true"
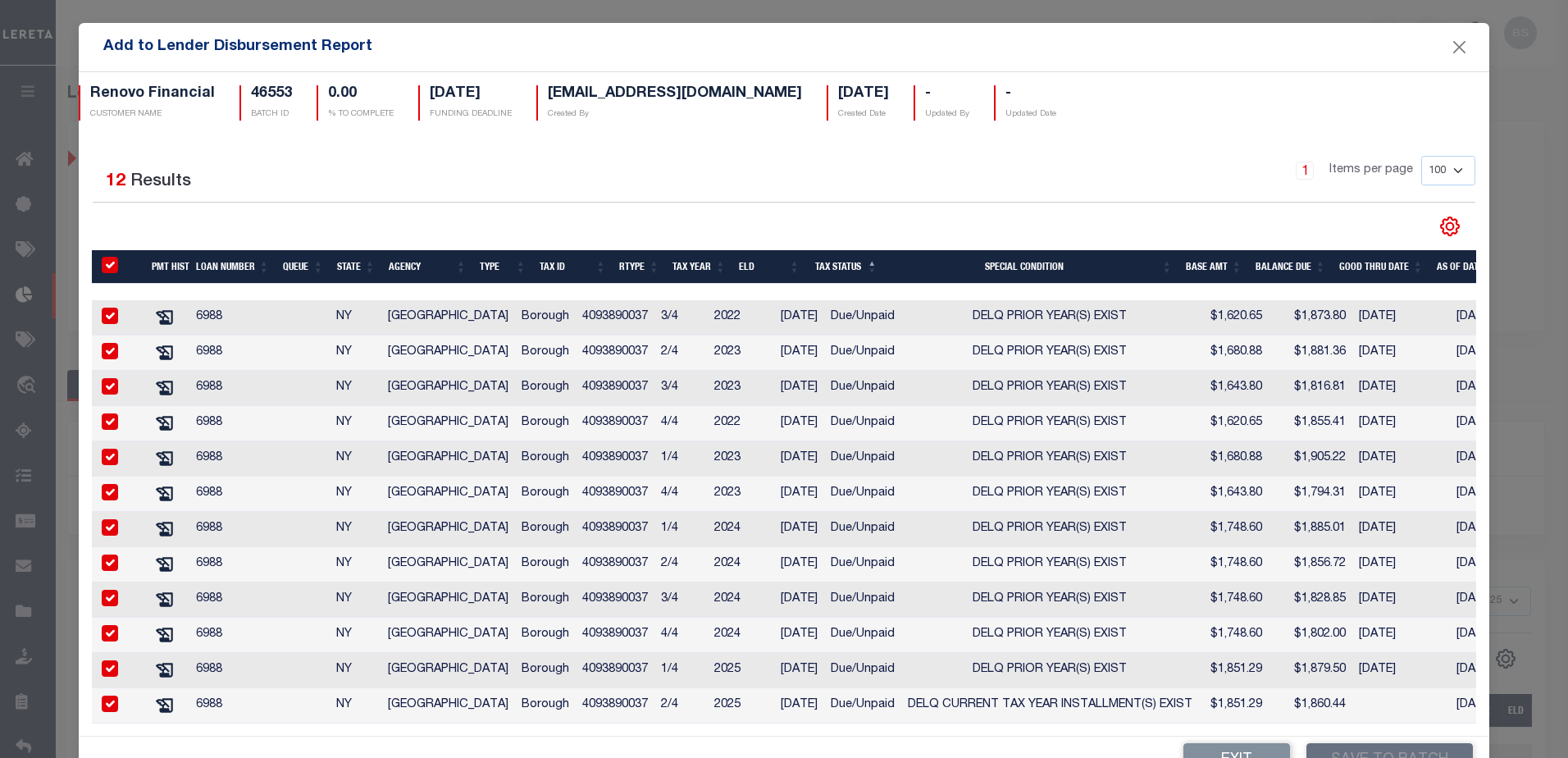
checkbox input "true"
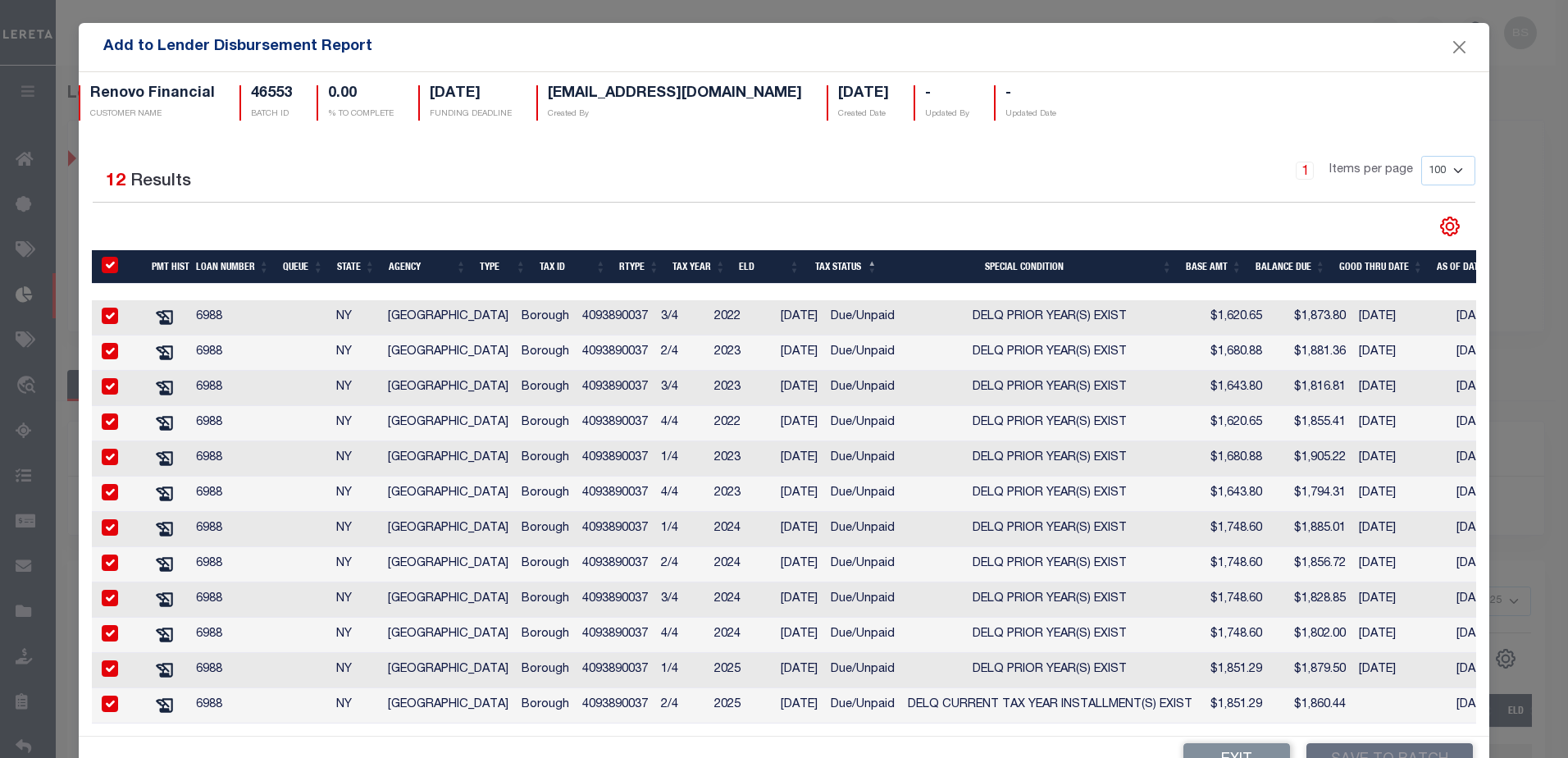
checkbox input "true"
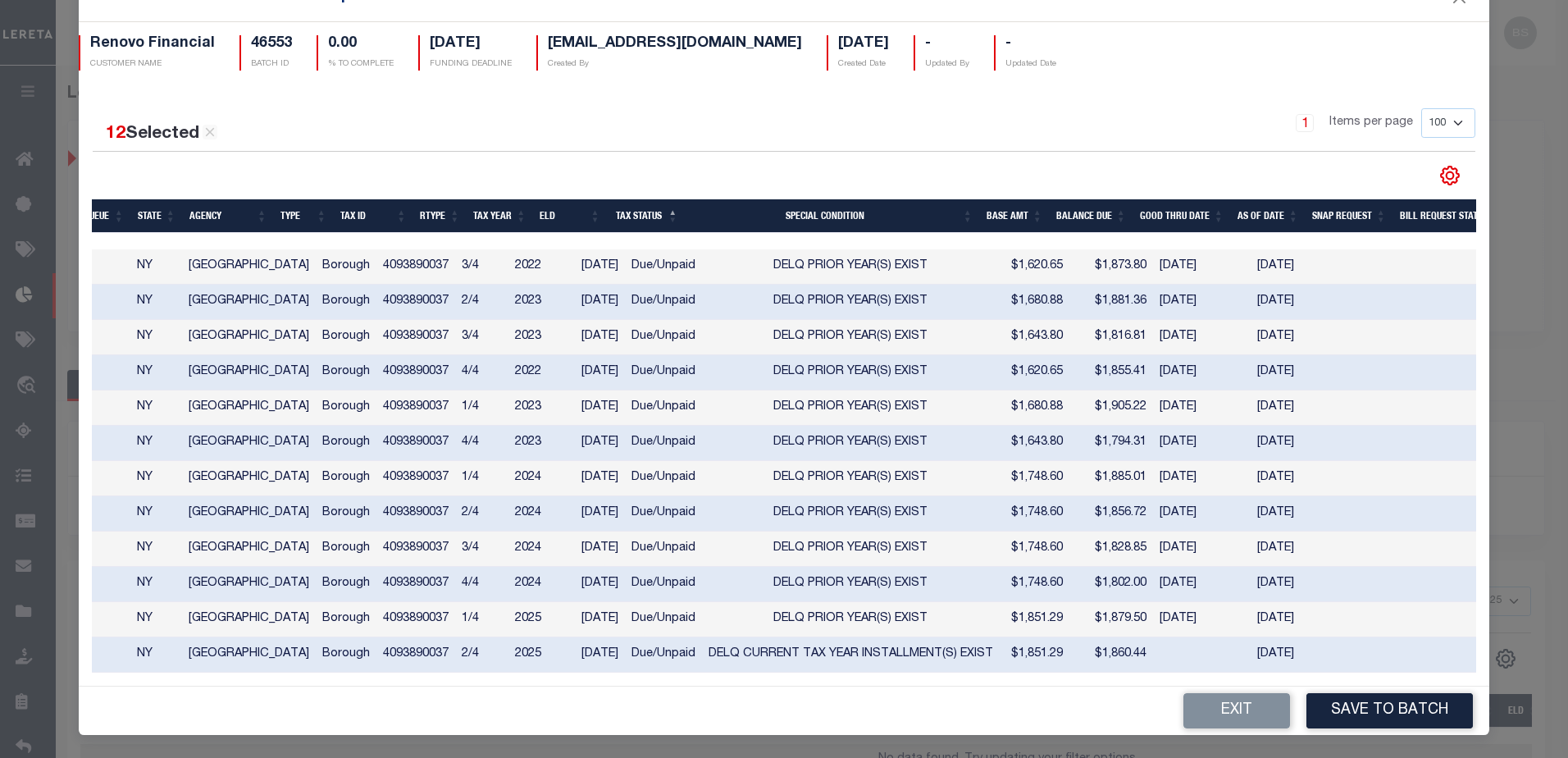
scroll to position [0, 0]
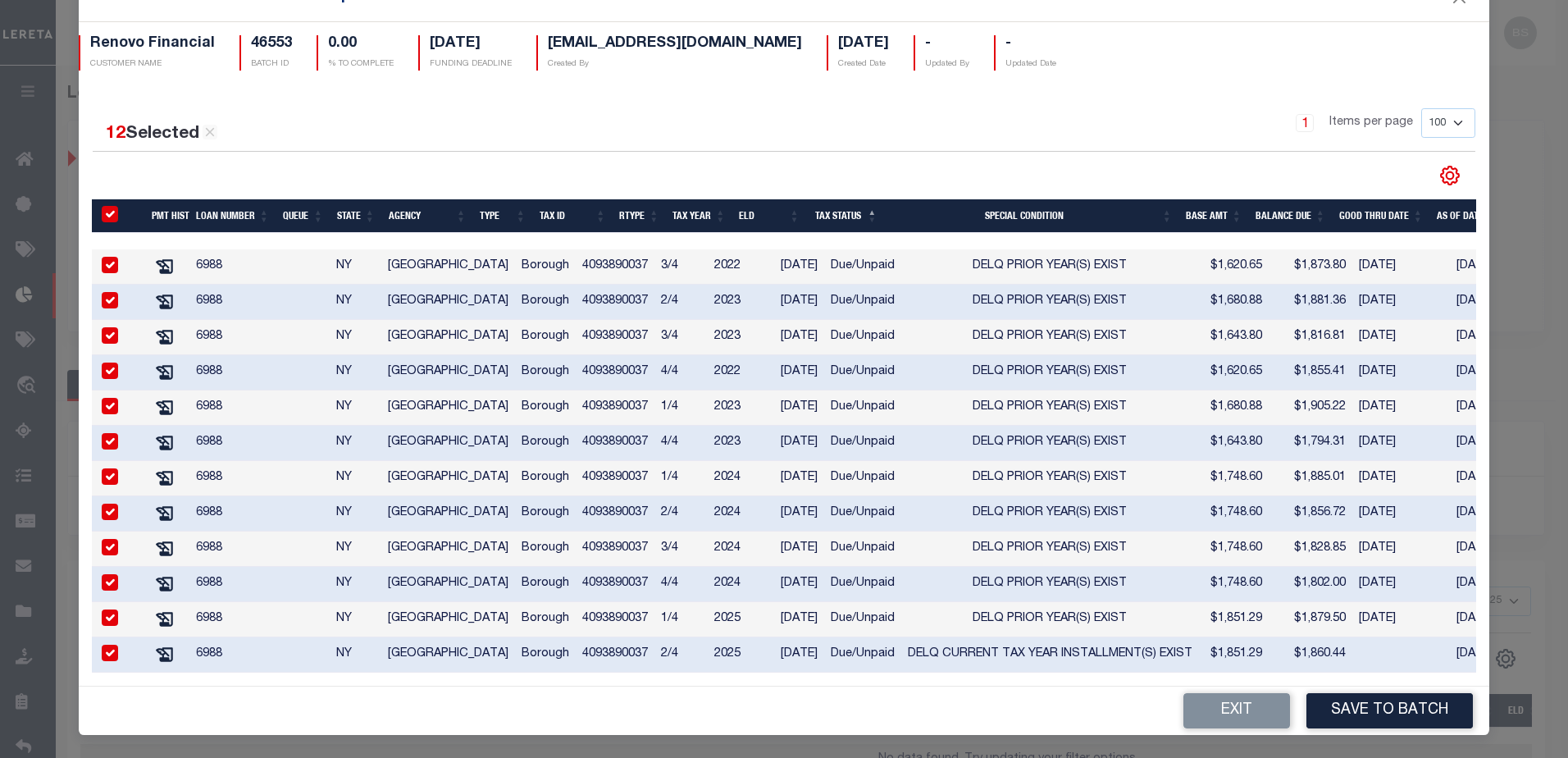
drag, startPoint x: 930, startPoint y: 673, endPoint x: 1231, endPoint y: 673, distance: 301.0
click at [1231, 673] on div "12 Selected 12 Results 1 Items per page 100 200 500 1000" at bounding box center [784, 384] width 1411 height 604
click at [530, 115] on div "1 Items per page 100 200 500 1000" at bounding box center [960, 130] width 1032 height 42
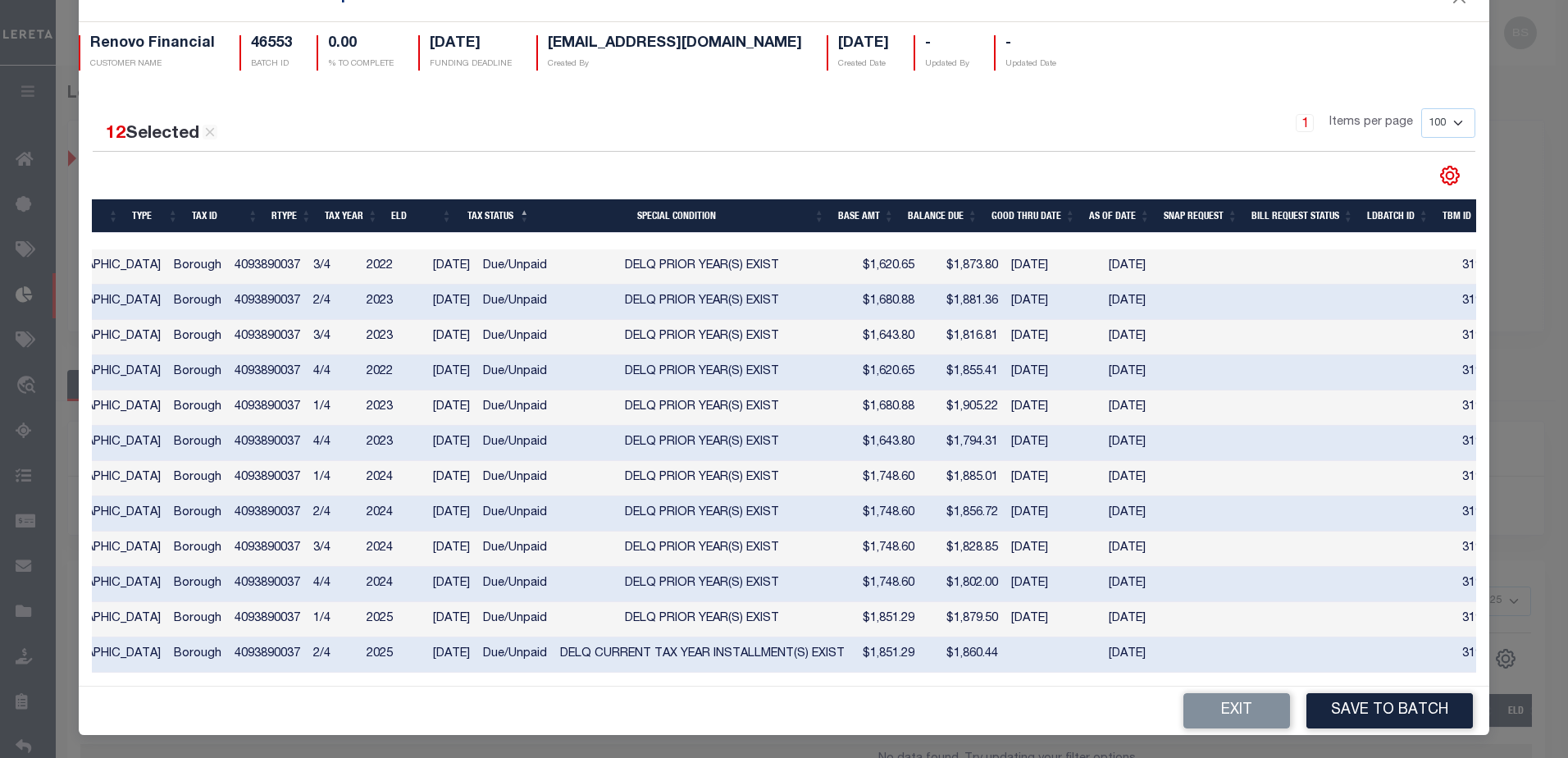
scroll to position [0, 382]
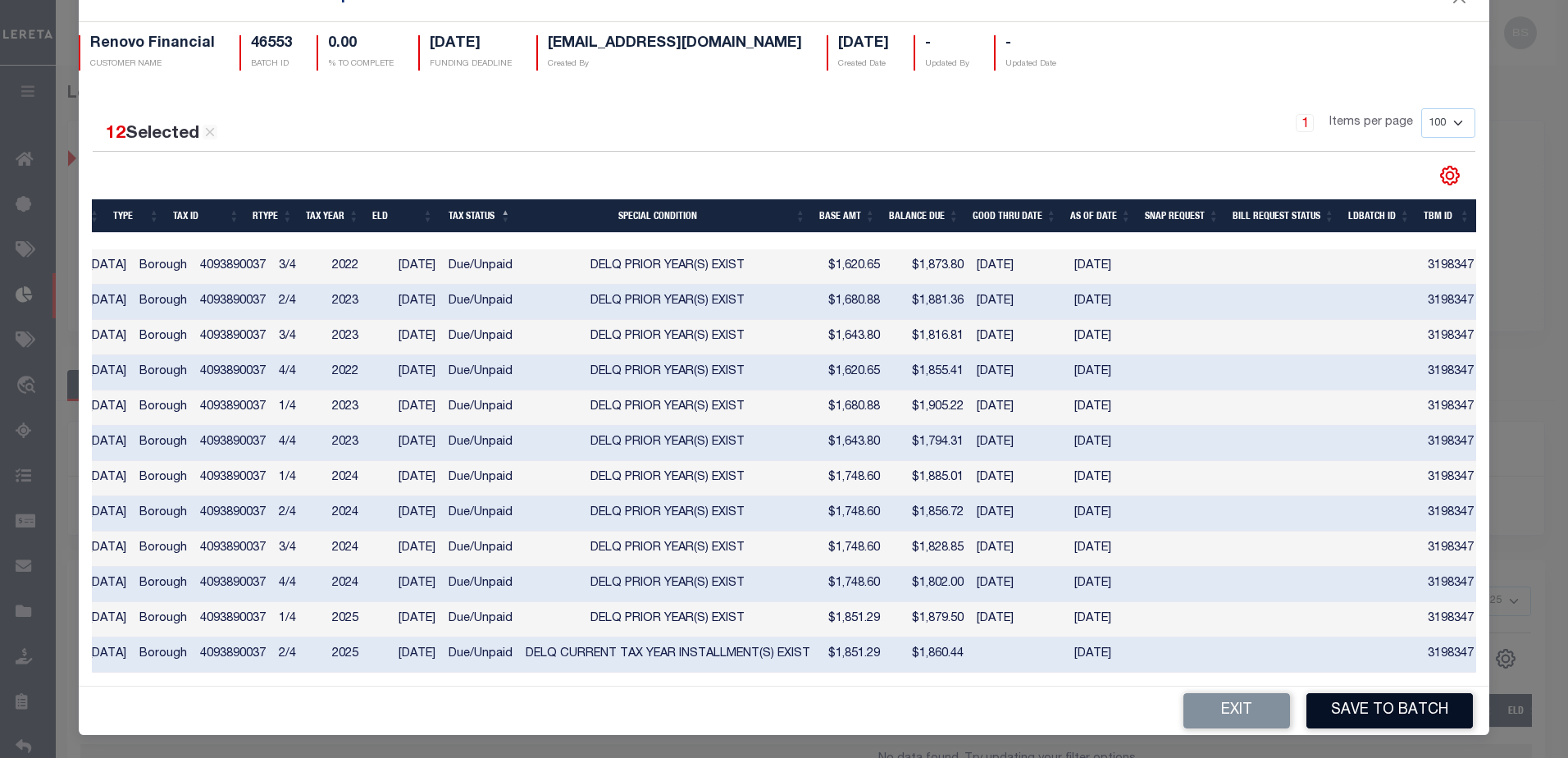
click at [1334, 719] on button "Save to Batch" at bounding box center [1389, 711] width 167 height 35
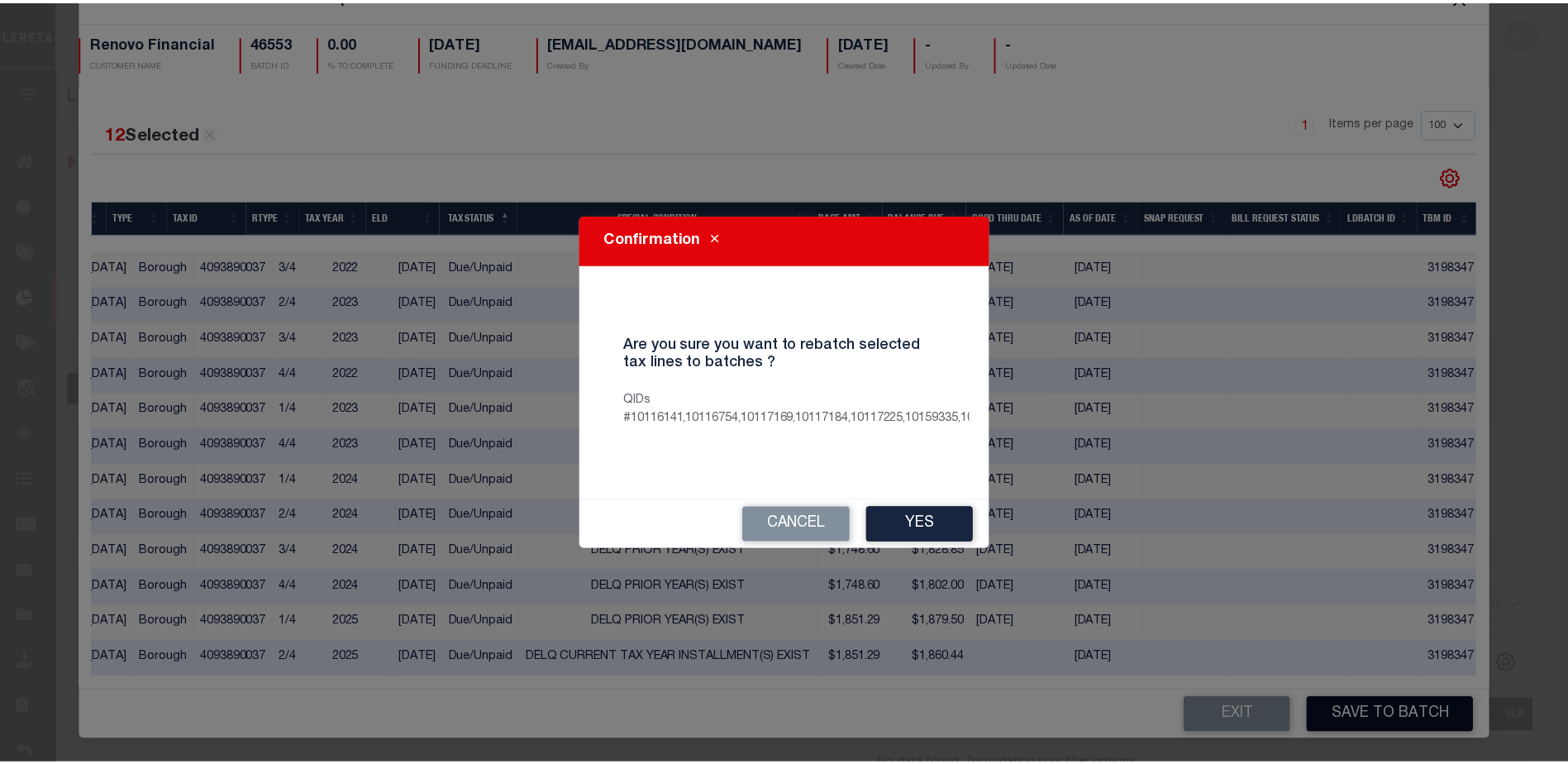
scroll to position [37, 0]
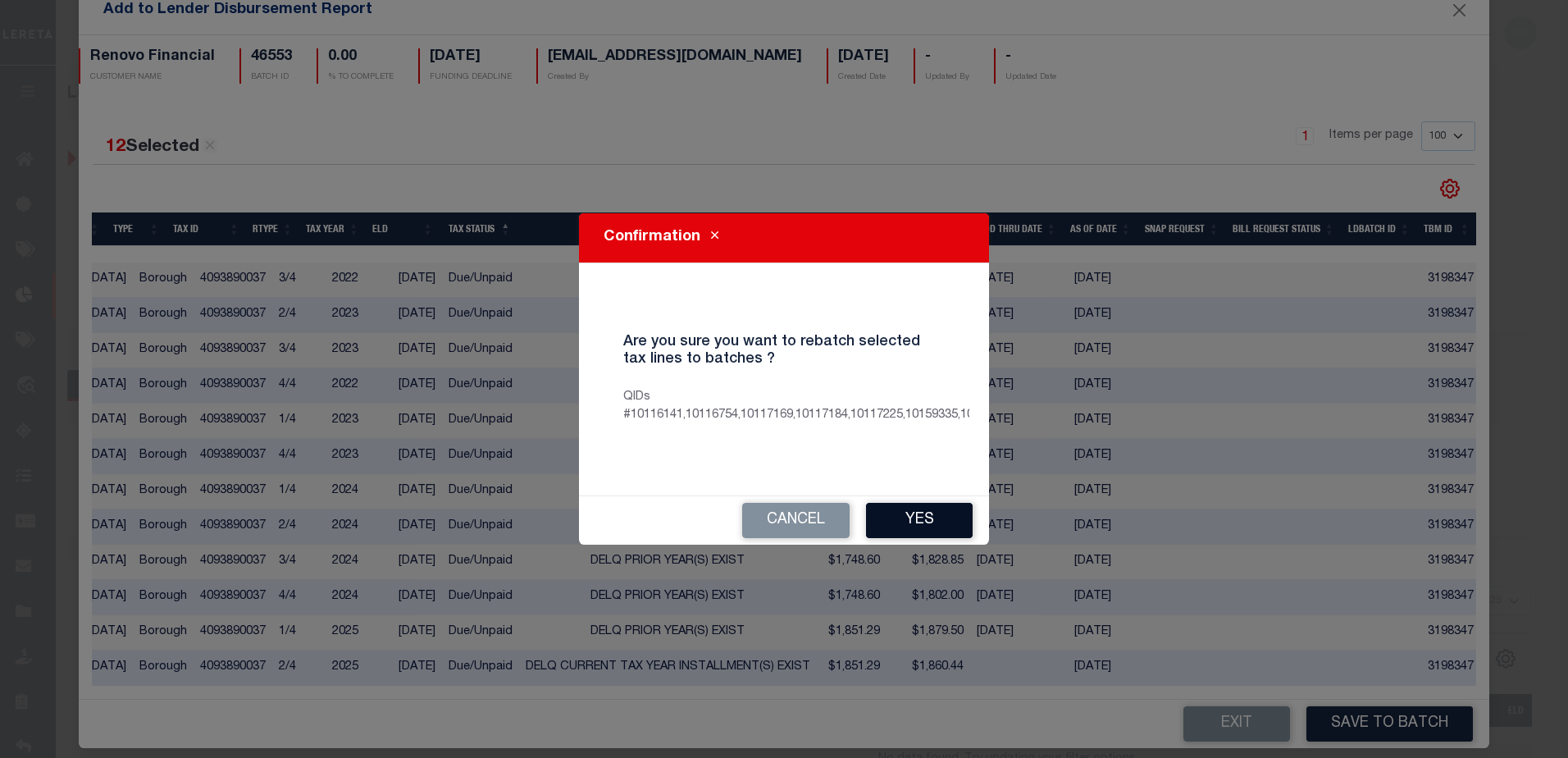
click at [892, 532] on button "Yes" at bounding box center [919, 521] width 107 height 35
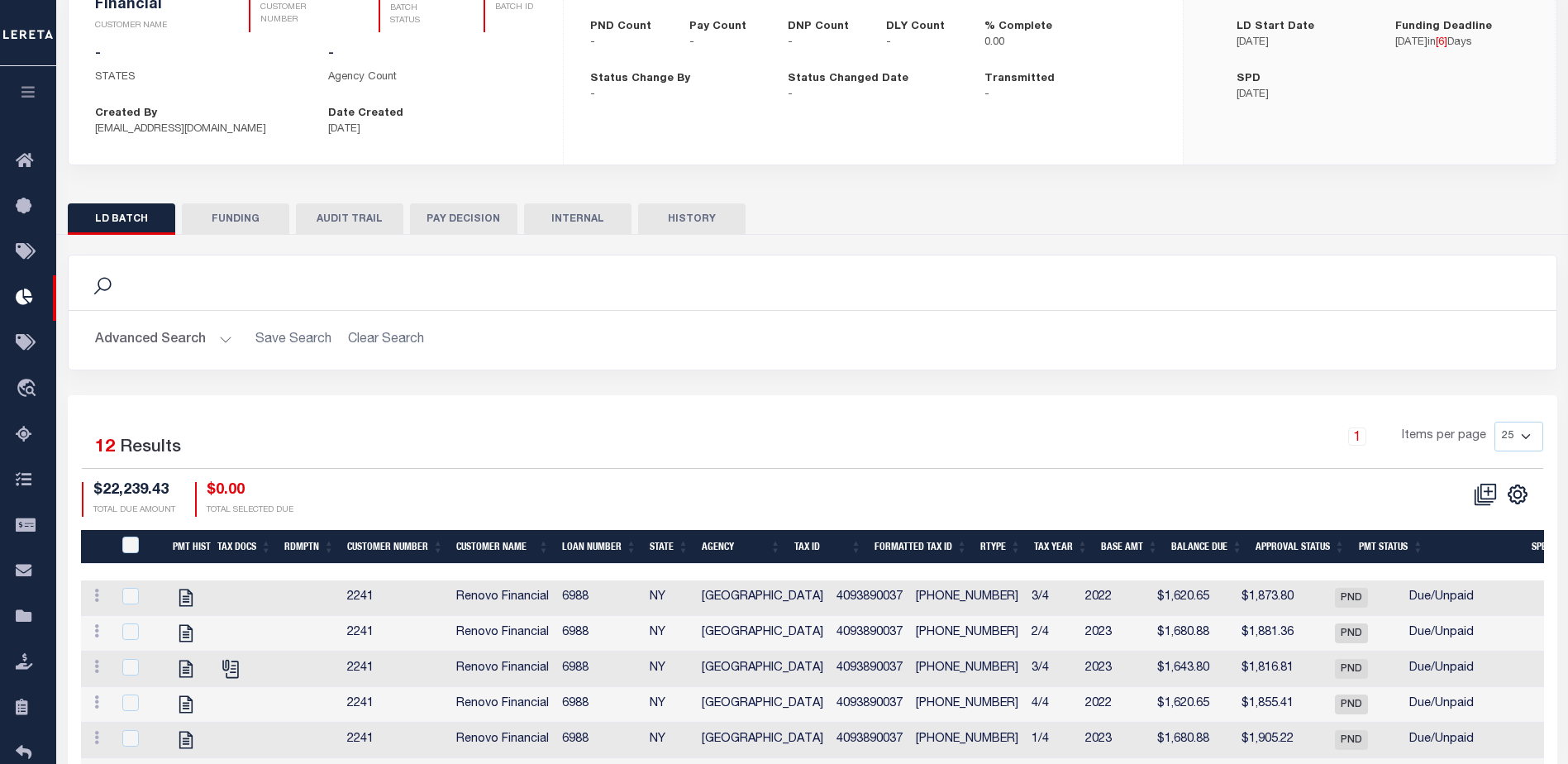
scroll to position [165, 0]
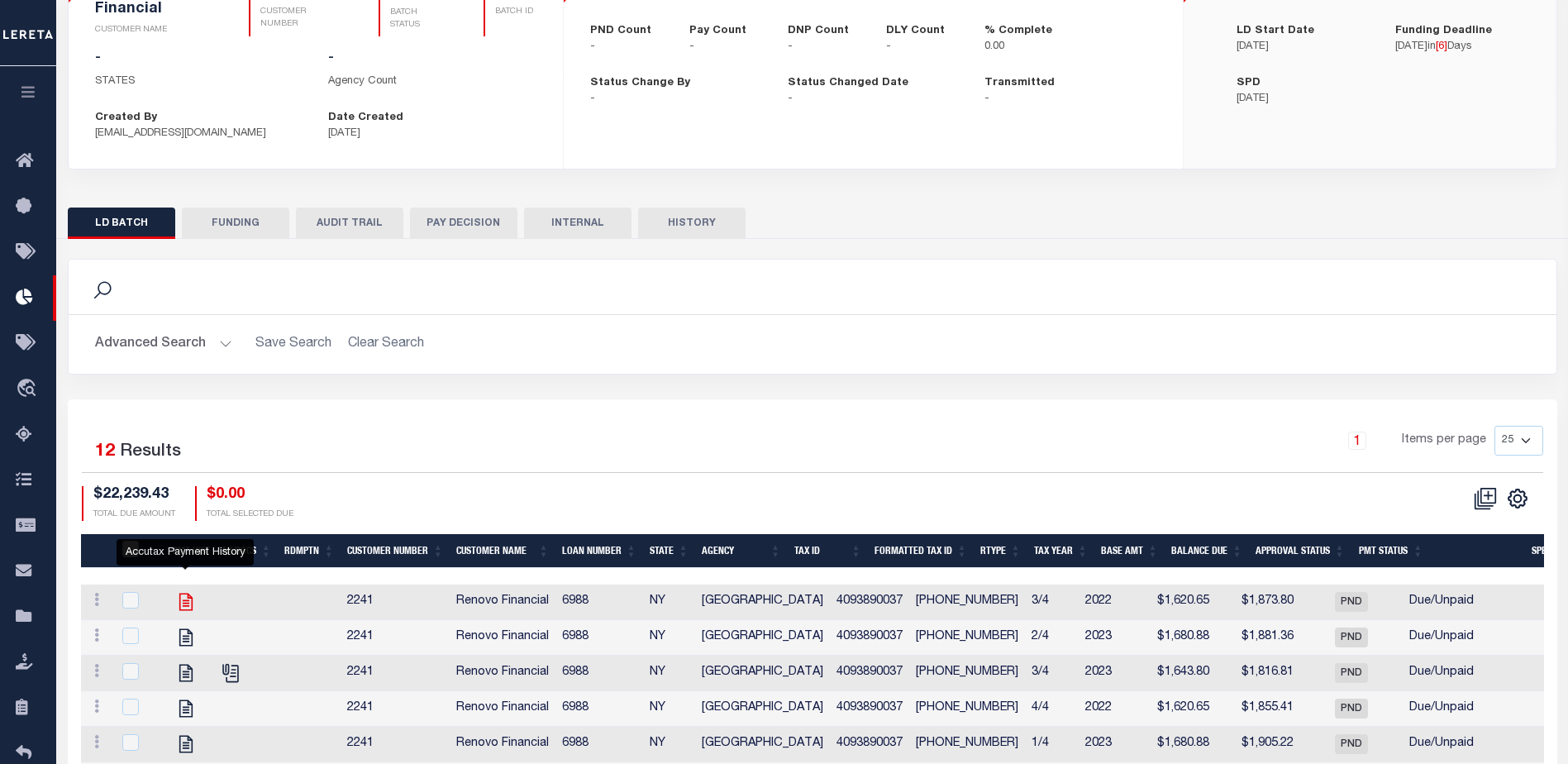
click at [186, 601] on icon at bounding box center [186, 602] width 21 height 21
checkbox input "true"
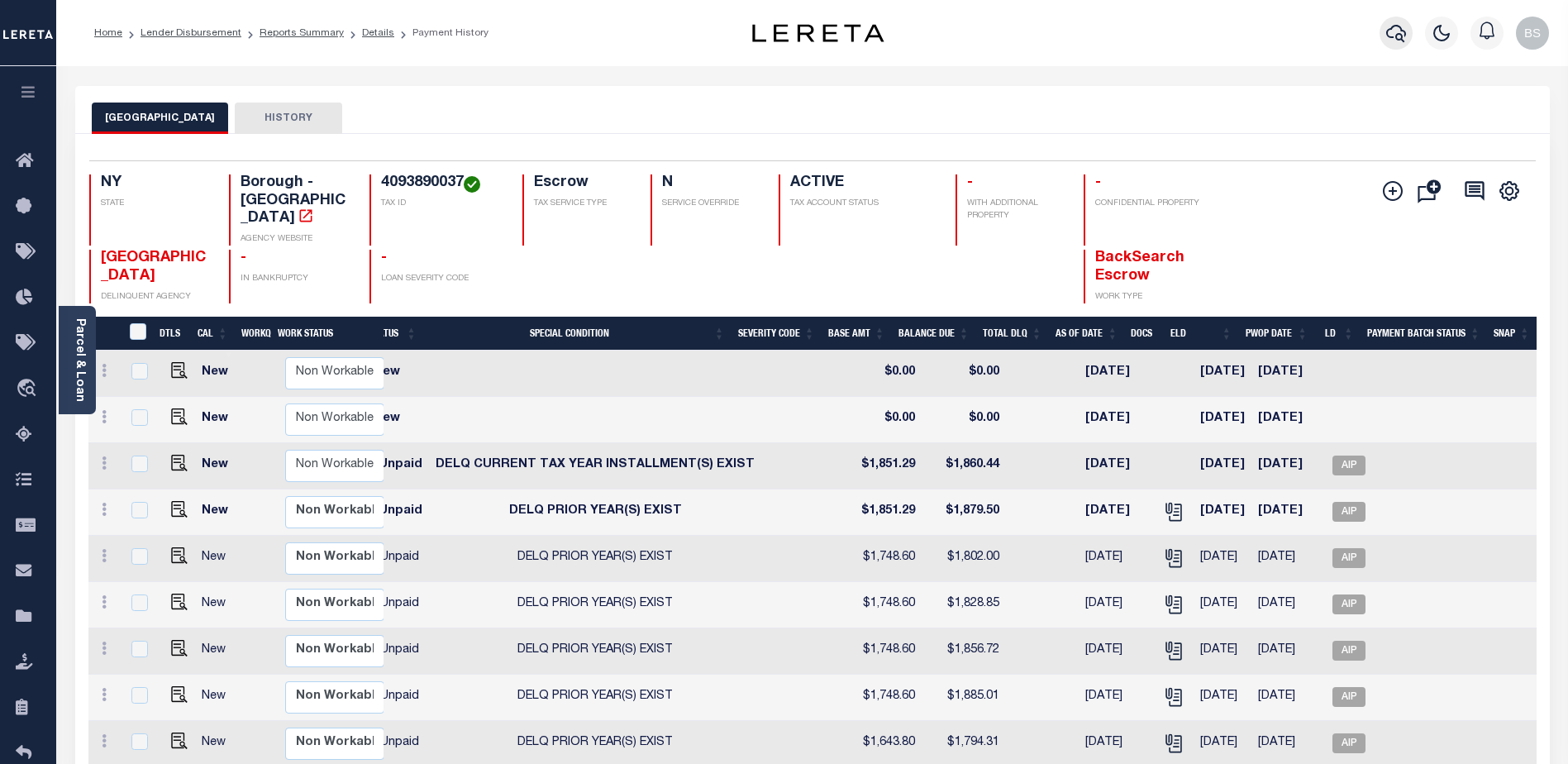
click at [1388, 32] on icon "button" at bounding box center [1396, 34] width 20 height 18
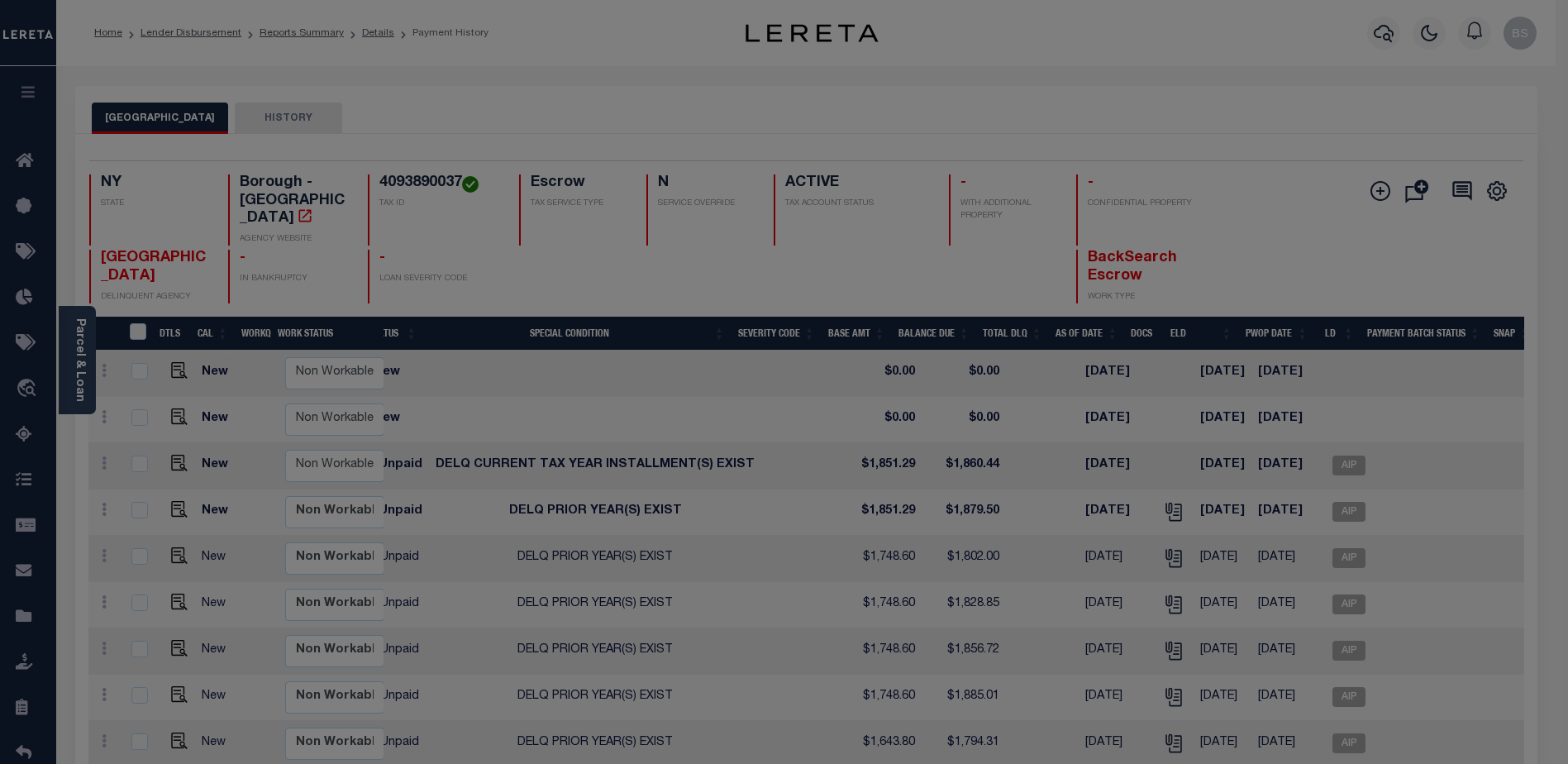
scroll to position [0, 374]
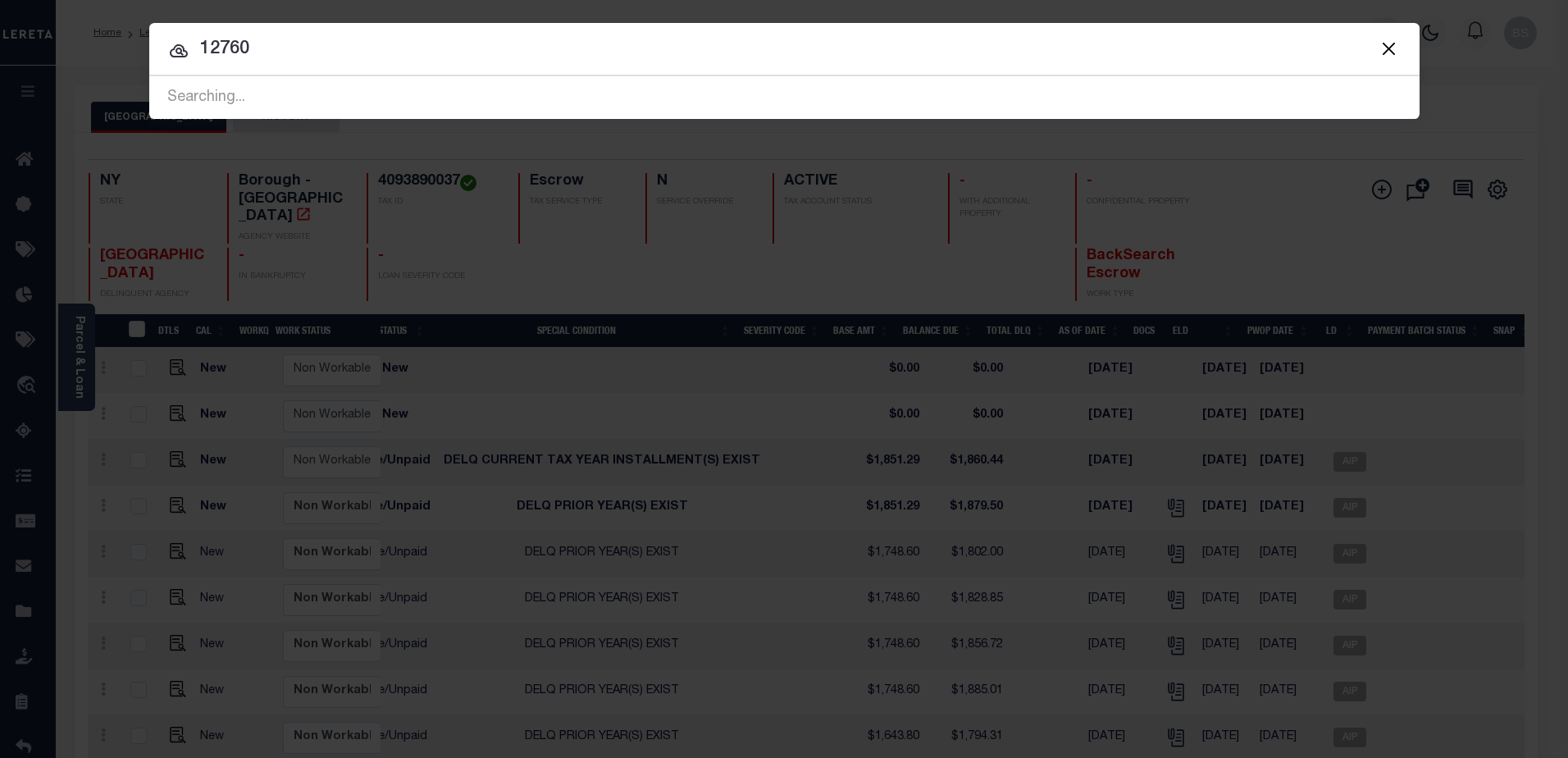
type input "12760"
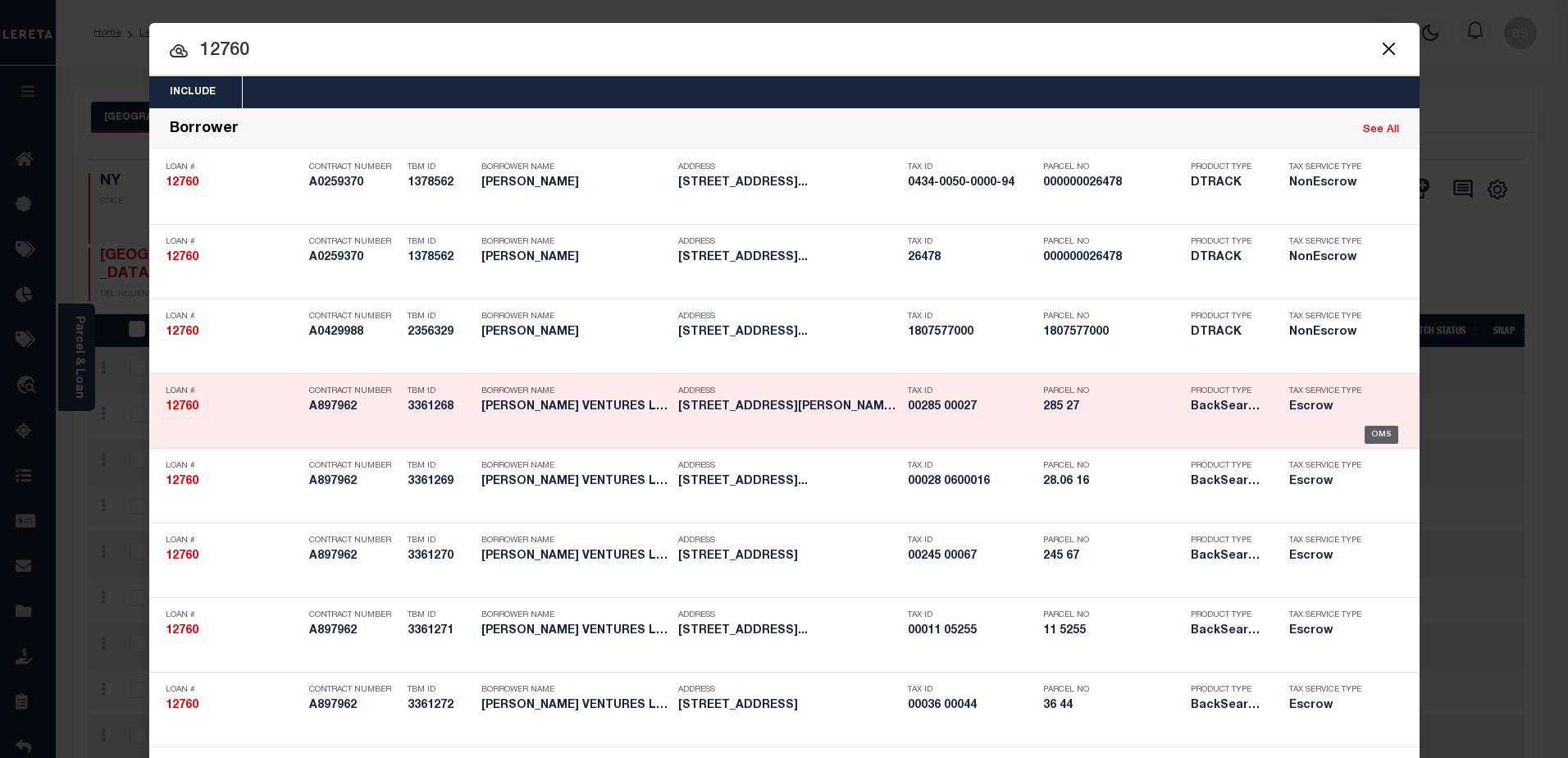
click at [1372, 435] on div "OMS" at bounding box center [1381, 435] width 34 height 18
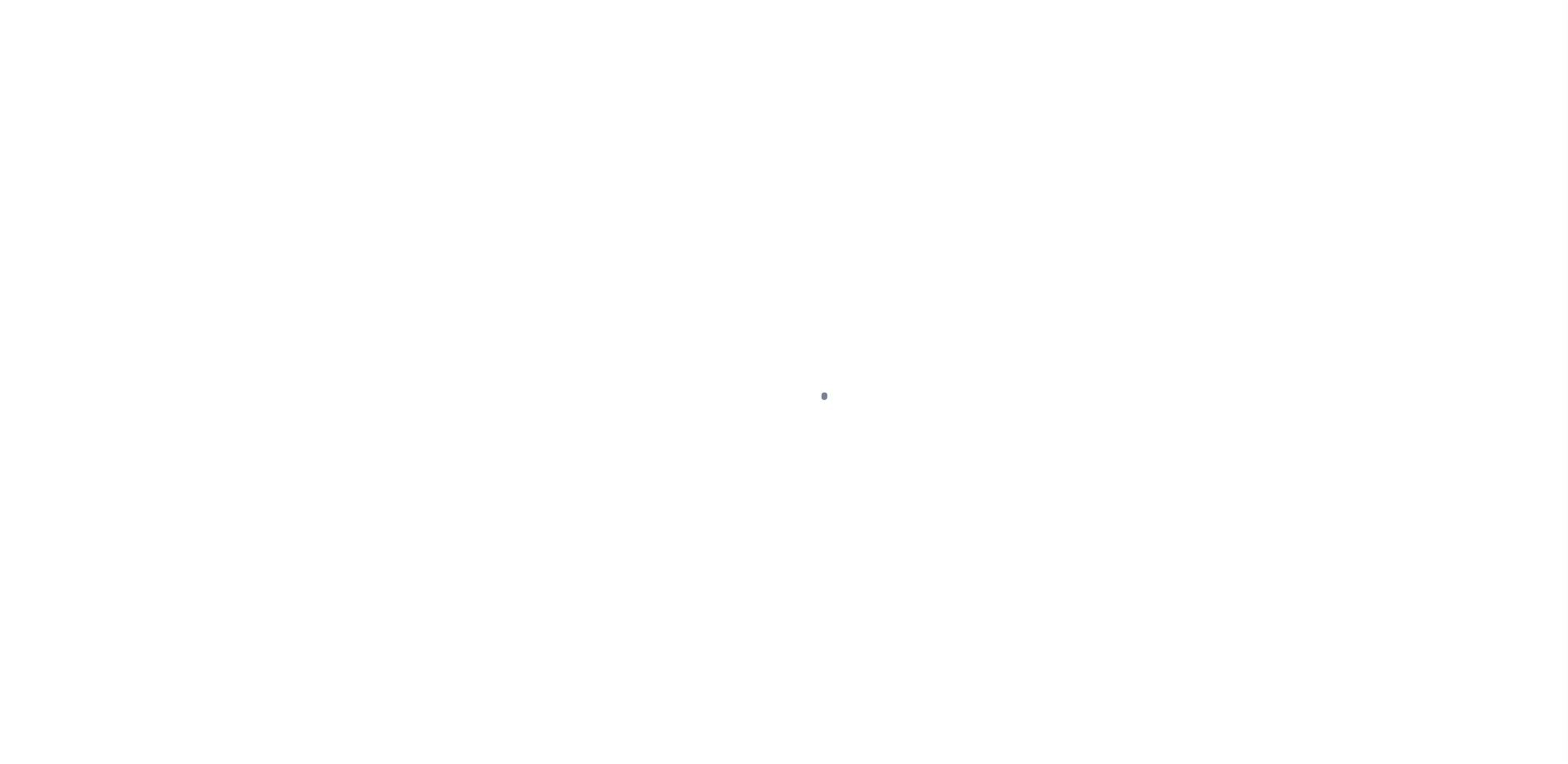
select select "10"
select select "Escrow"
type input "[STREET_ADDRESS][PERSON_NAME]"
select select
type input "[GEOGRAPHIC_DATA]"
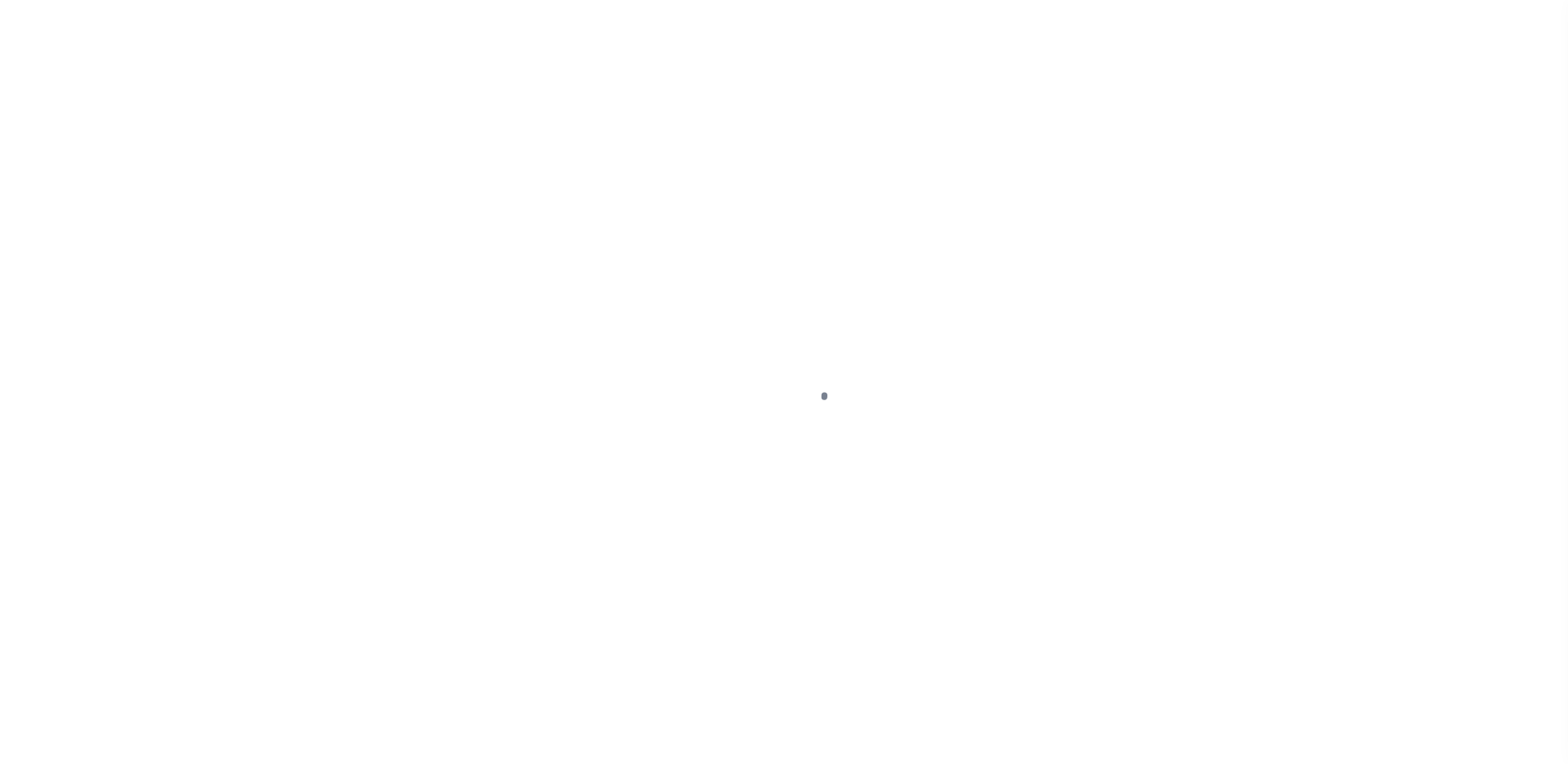
type input "a0kUS000002XKOb"
type input "NJ"
select select
type textarea "LEGAL REQUIRED"
select select "25066"
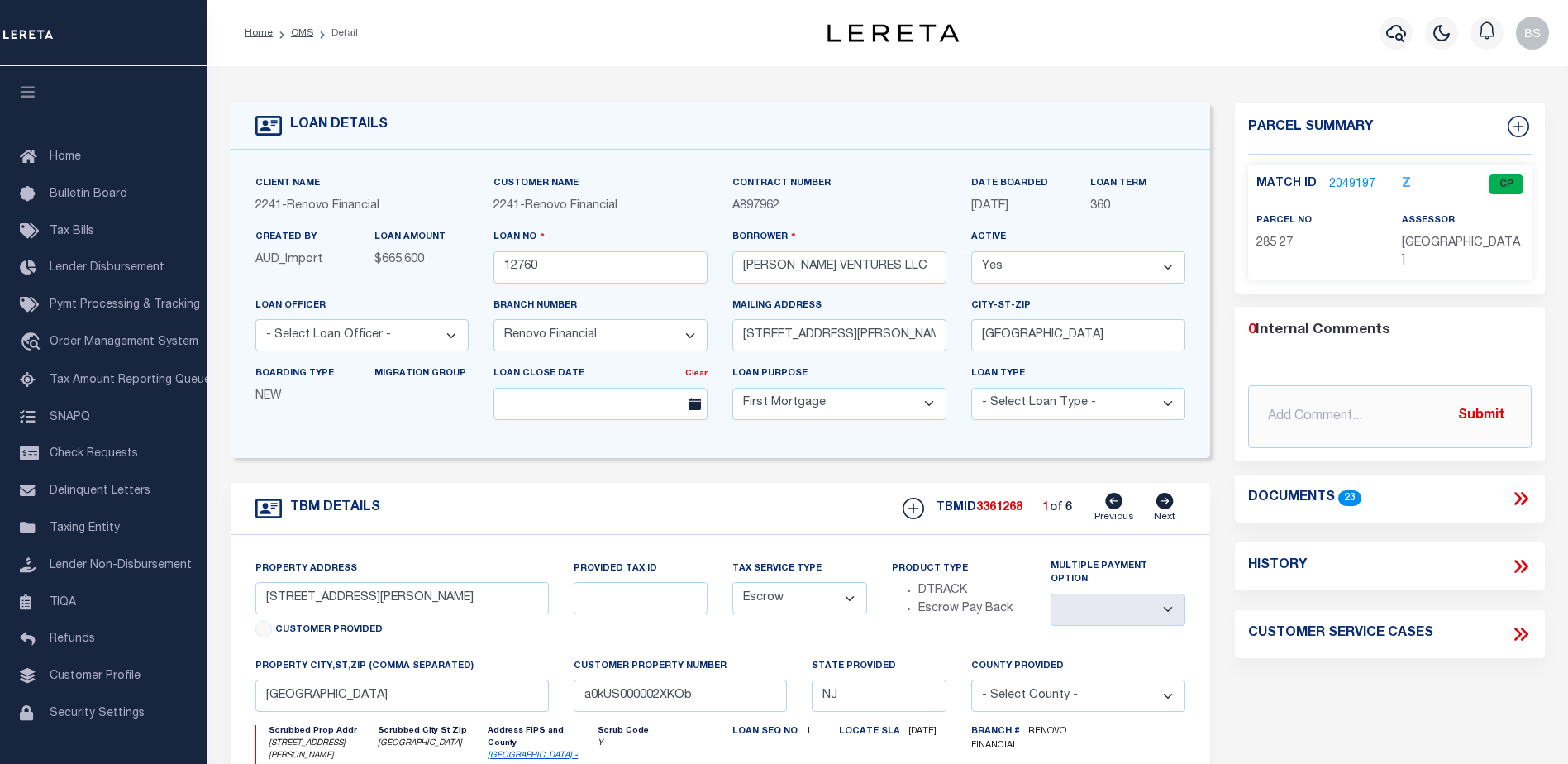
click at [1341, 176] on link "2049197" at bounding box center [1352, 185] width 46 height 18
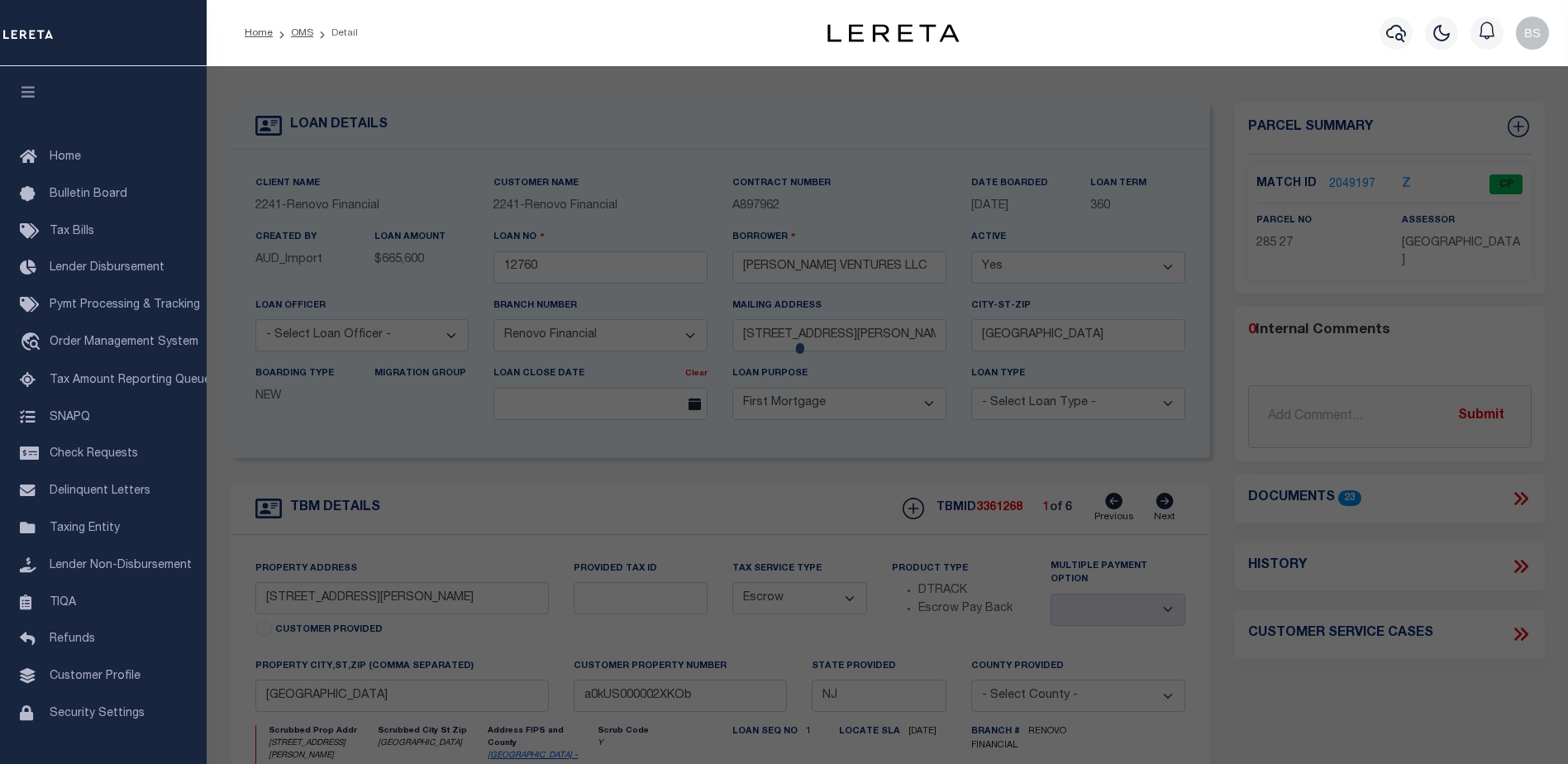
checkbox input "false"
select select "CP"
type input "ORTIZ VENTURES LLC"
select select "AGW"
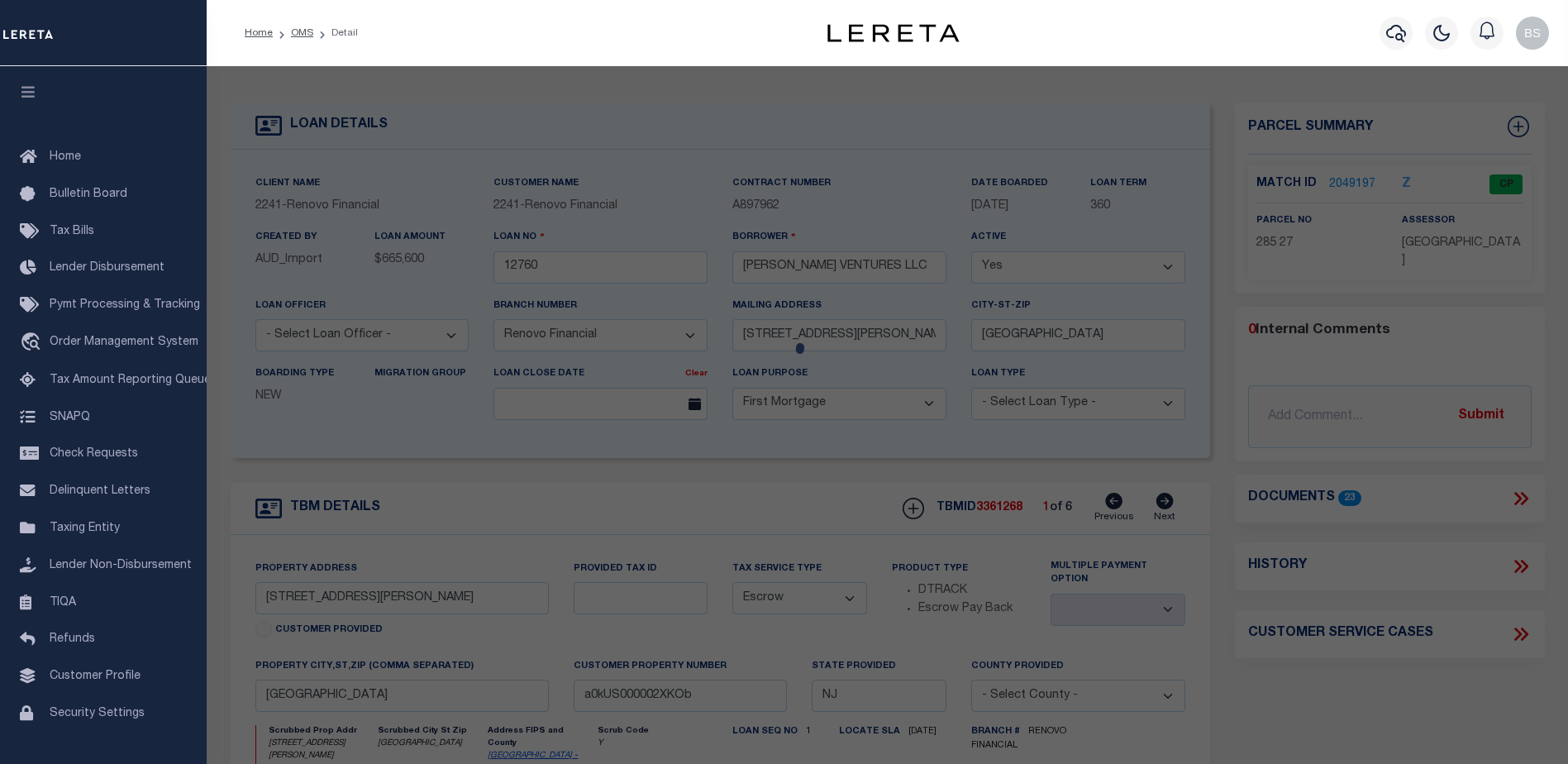
select select
type input "126 MCNEAL ST W"
checkbox input "false"
type input "Millville, NJ 08332"
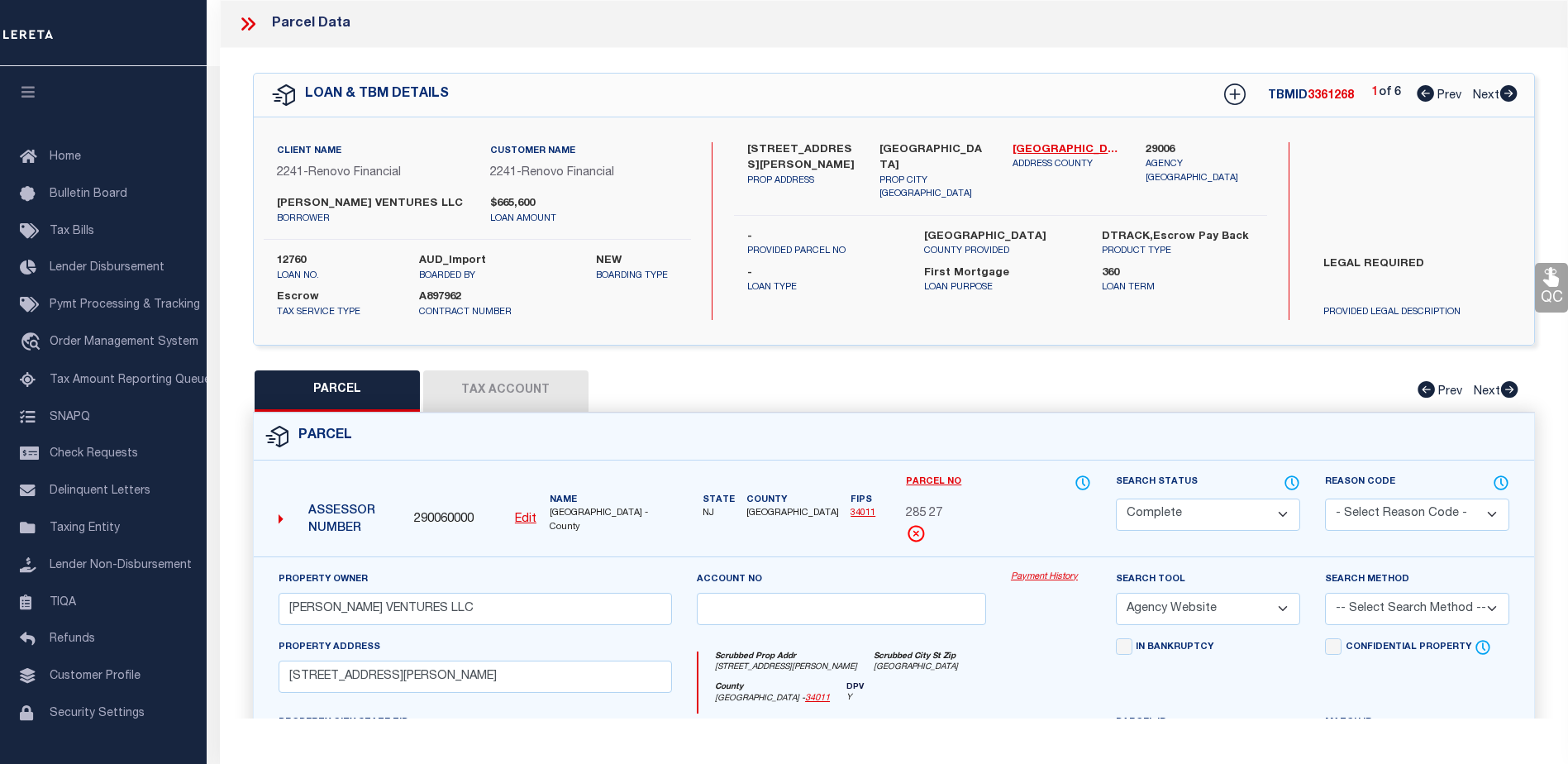
click at [1031, 578] on link "Payment History" at bounding box center [1051, 578] width 80 height 14
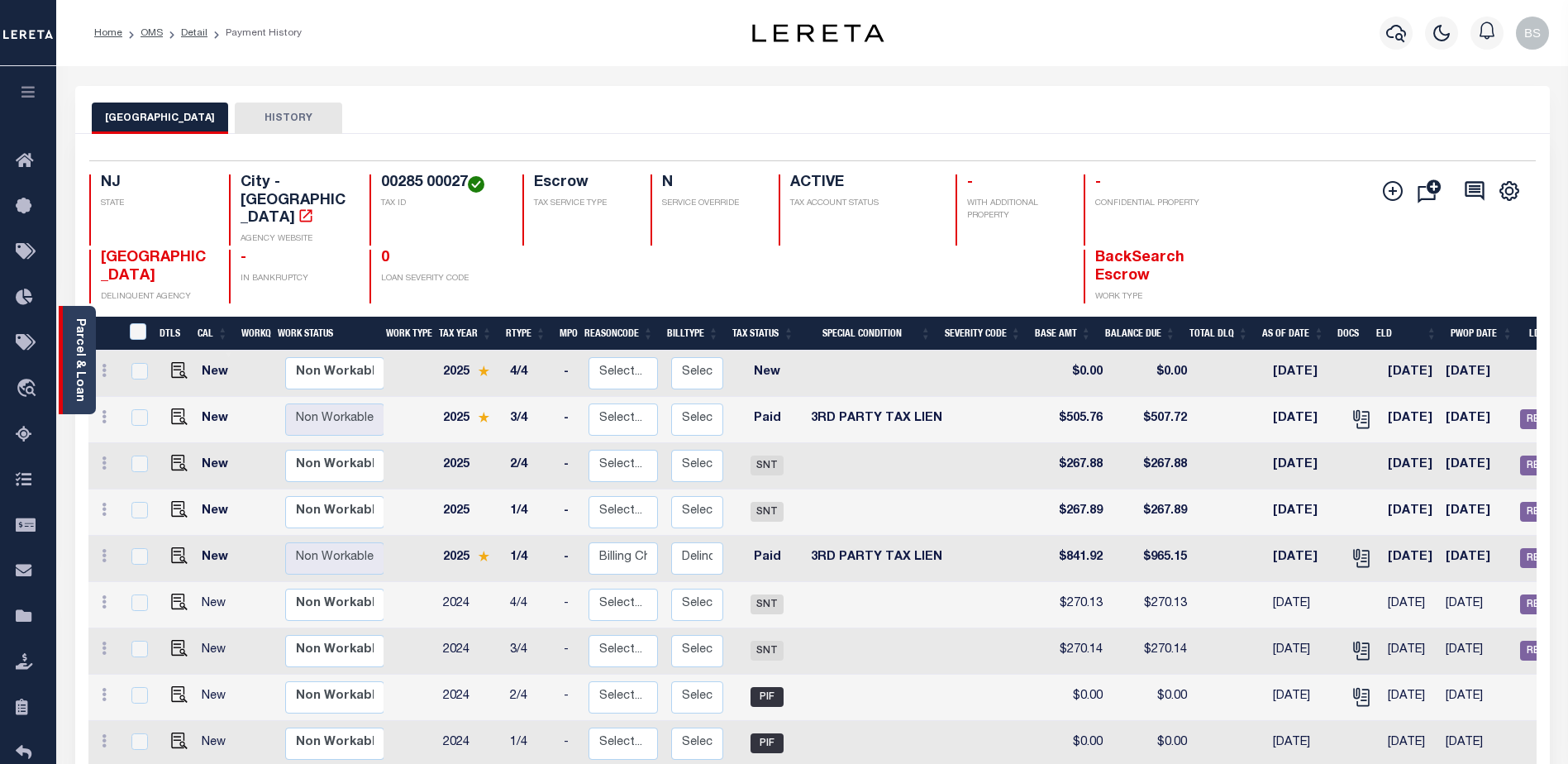
click at [74, 352] on link "Parcel & Loan" at bounding box center [79, 360] width 12 height 84
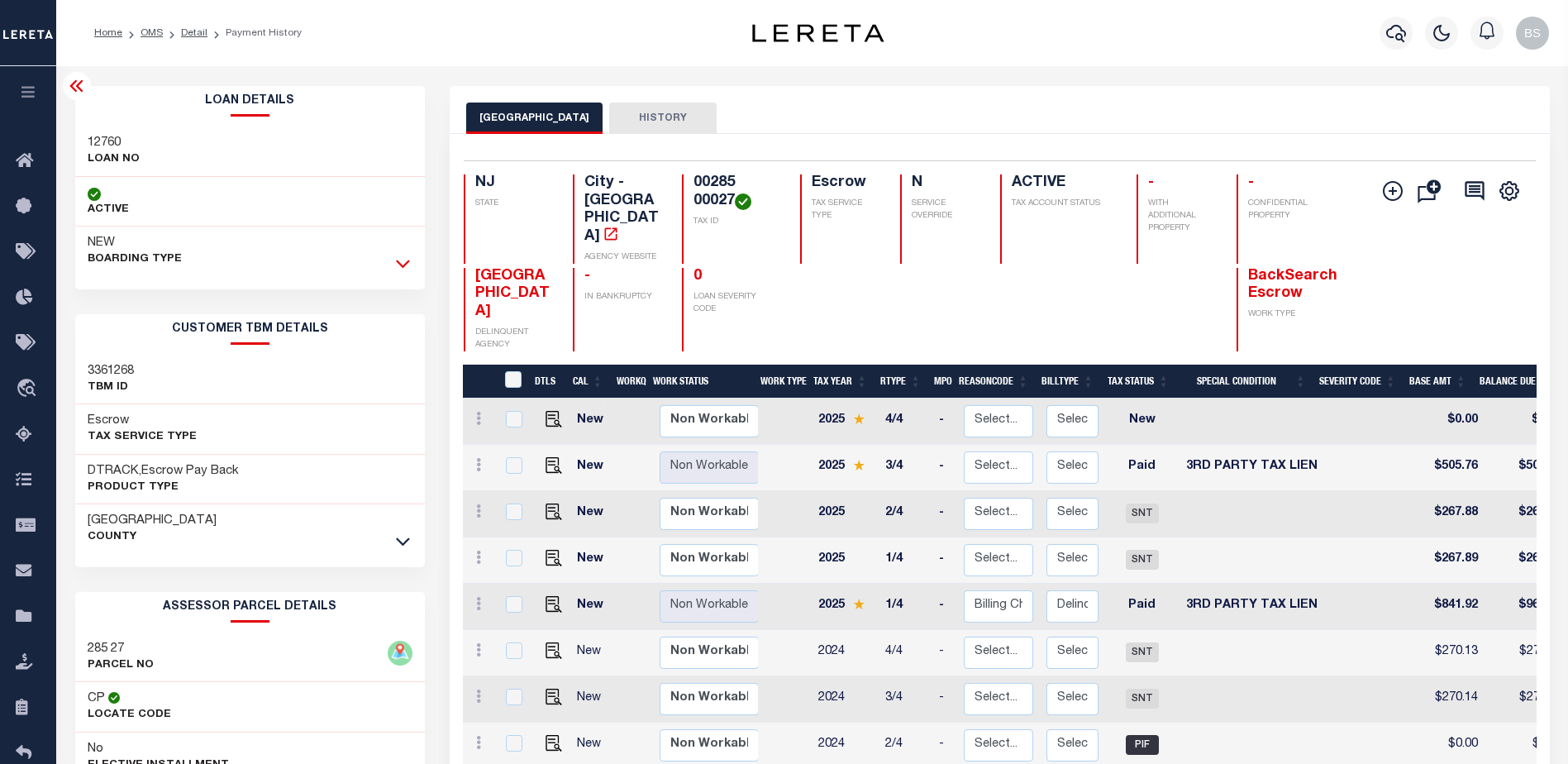
click at [407, 261] on icon at bounding box center [403, 263] width 14 height 18
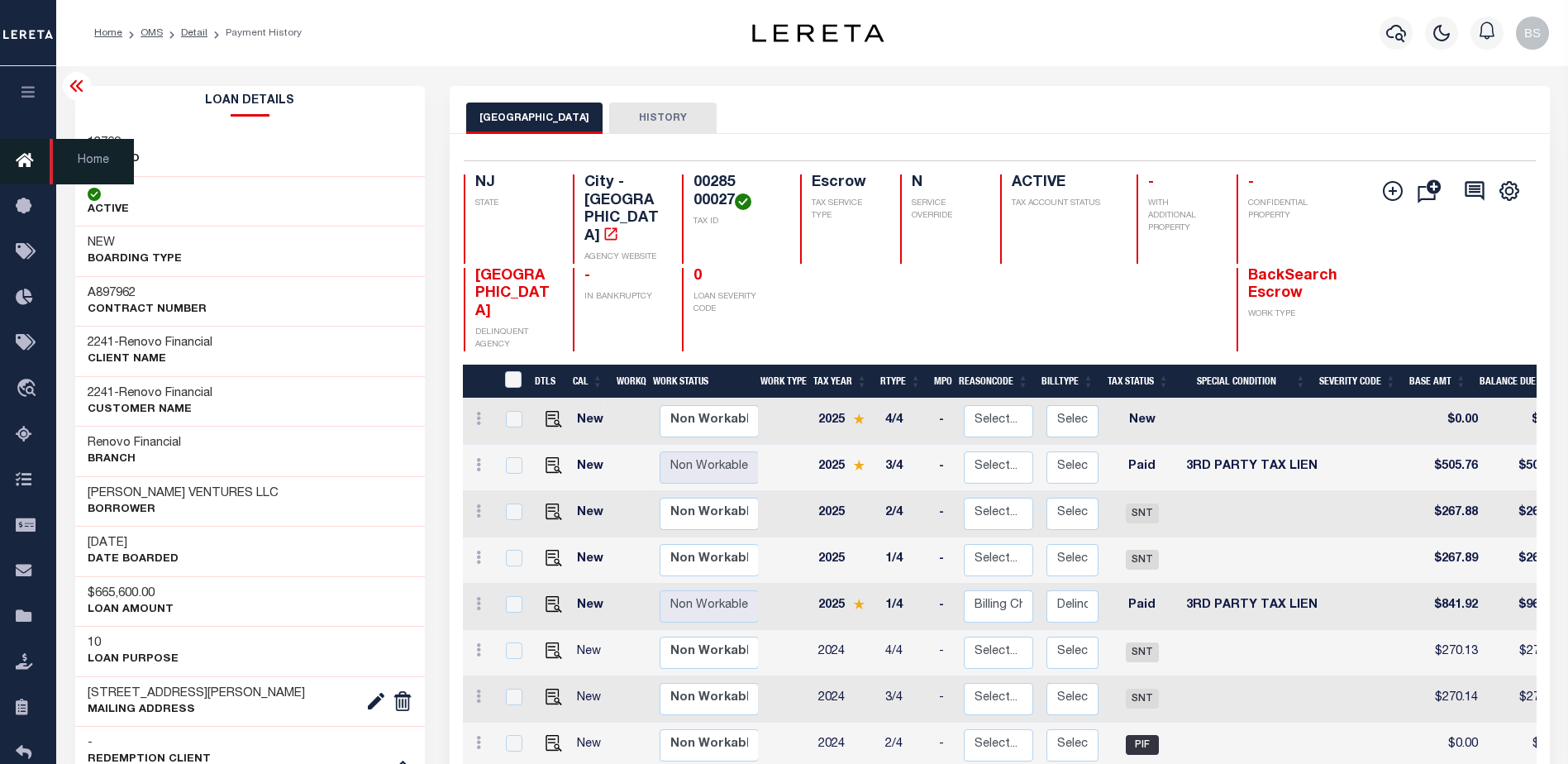
click at [31, 165] on icon at bounding box center [29, 161] width 27 height 20
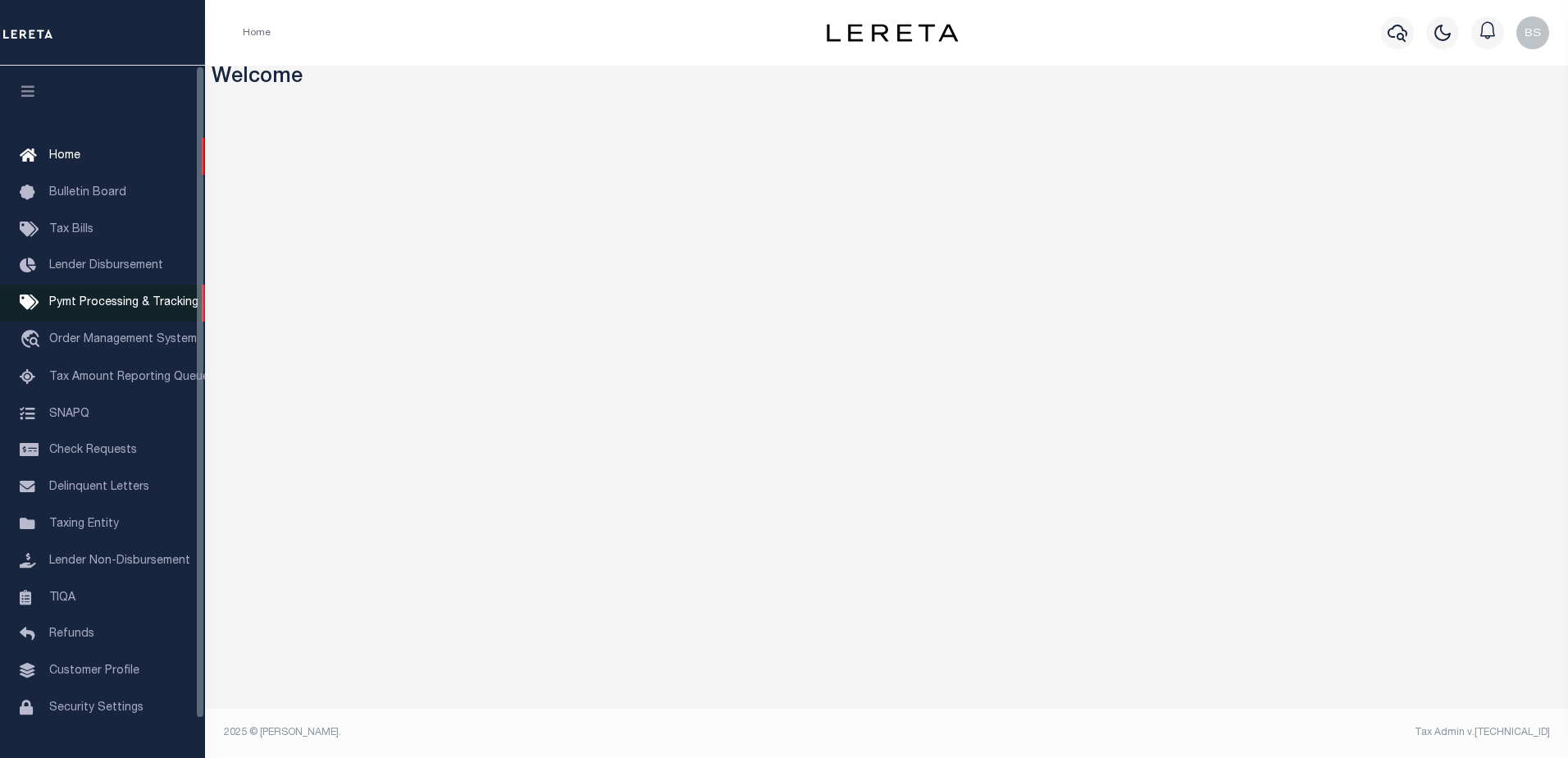
click at [85, 306] on span "Pymt Processing & Tracking" at bounding box center [123, 303] width 149 height 11
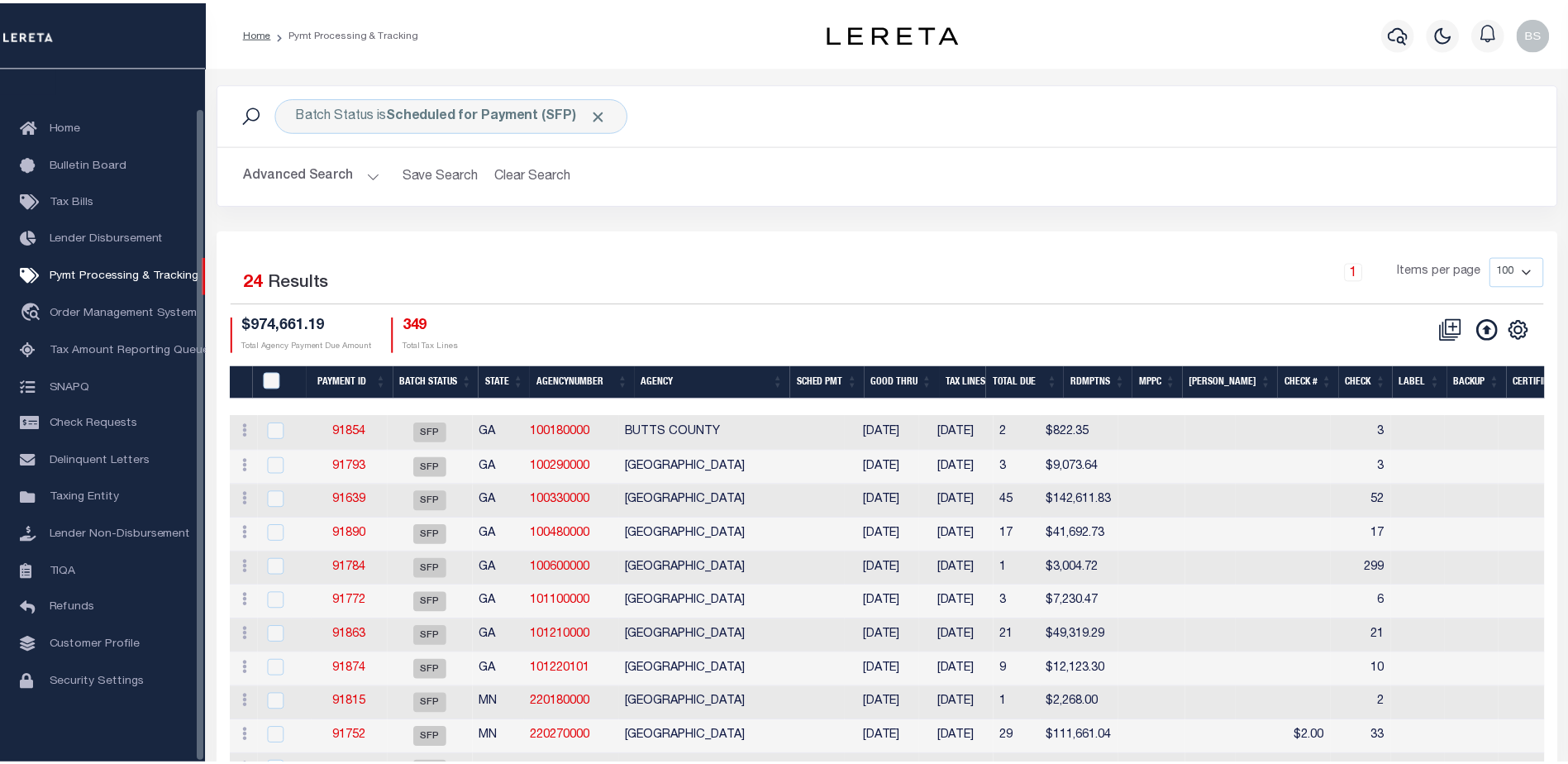
scroll to position [41, 0]
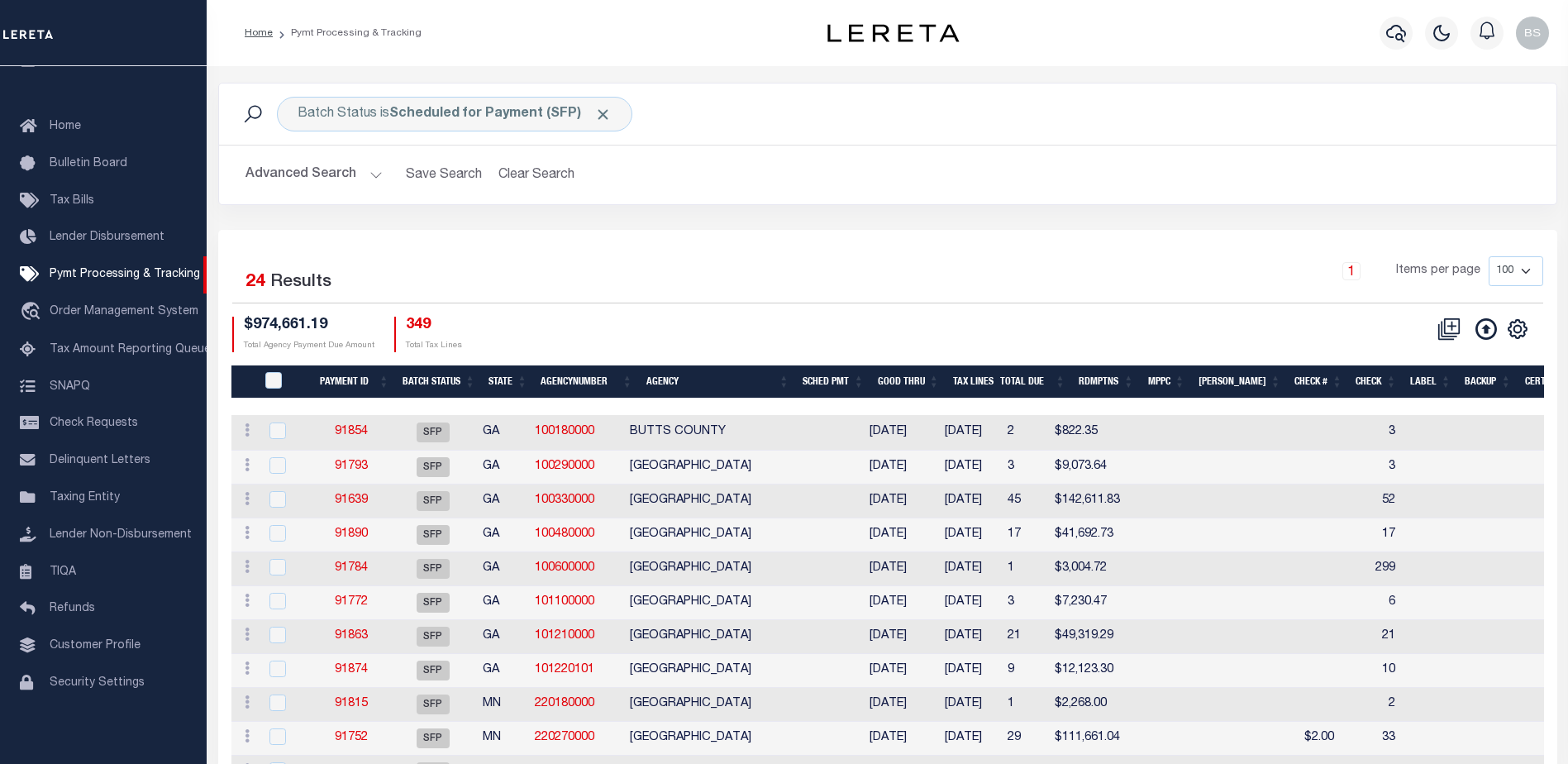
click at [377, 176] on button "Advanced Search" at bounding box center [314, 175] width 137 height 32
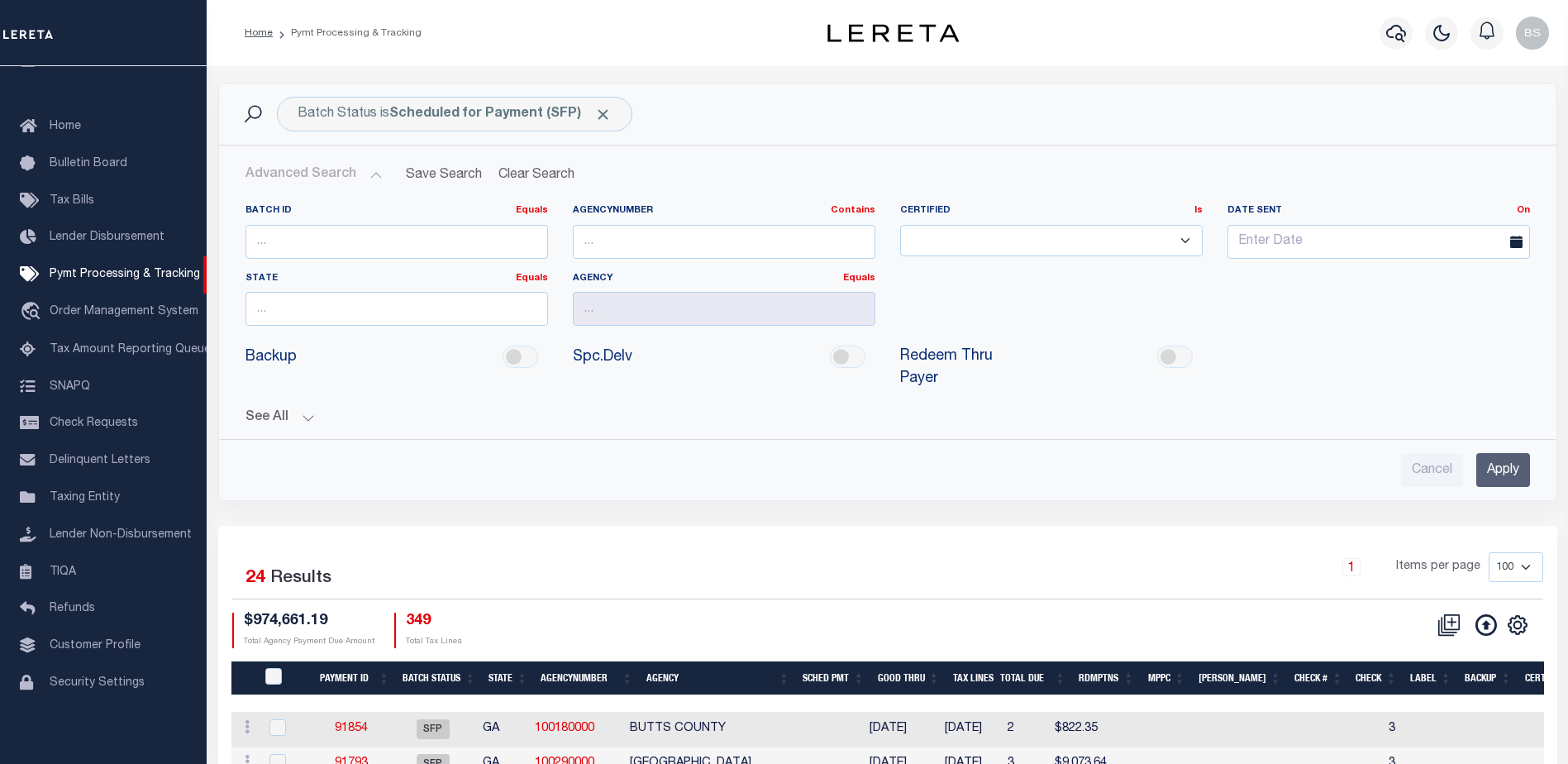
click at [301, 410] on button "See All" at bounding box center [887, 418] width 1284 height 16
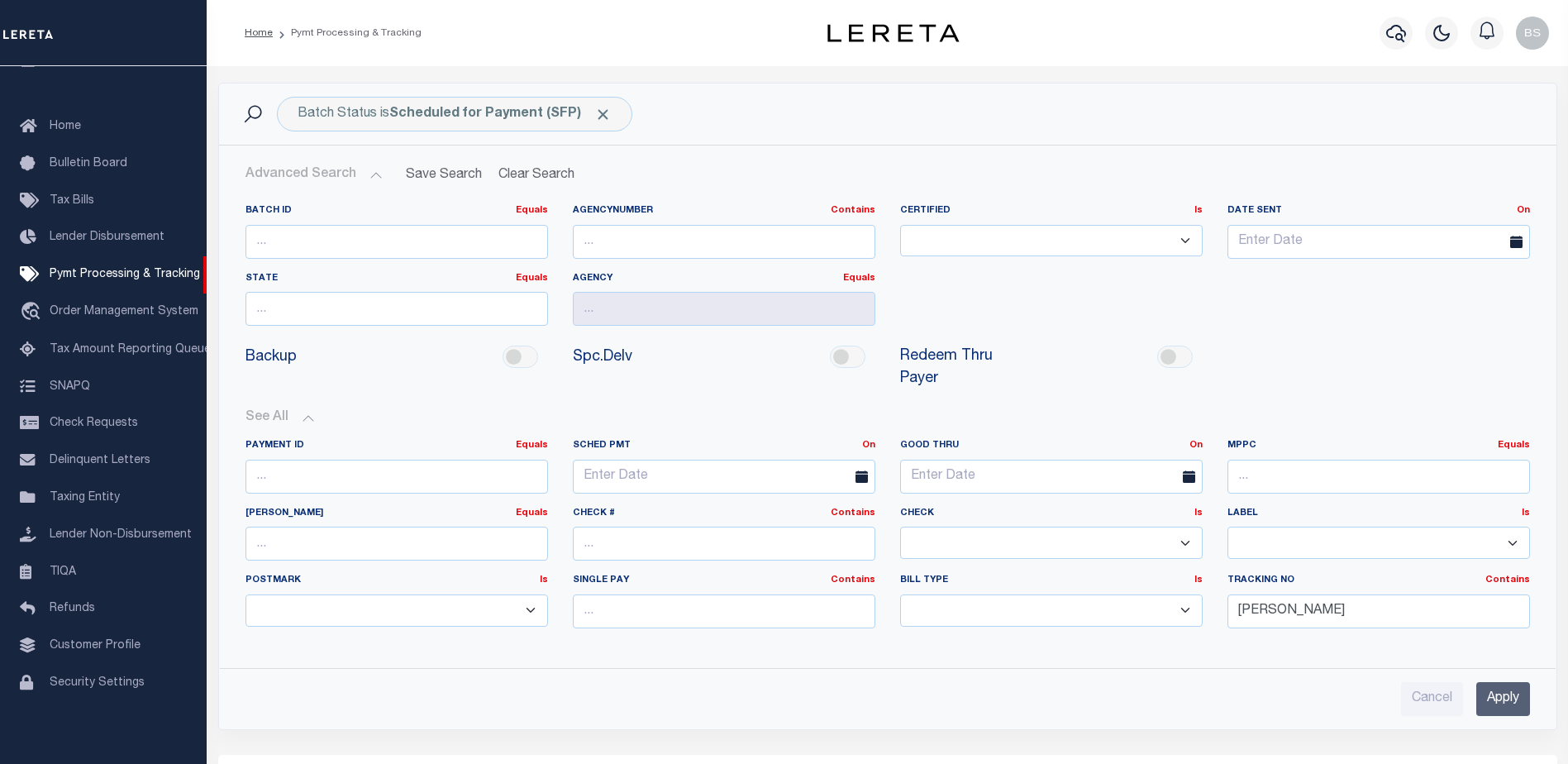
click at [1492, 682] on input "Apply" at bounding box center [1503, 699] width 53 height 34
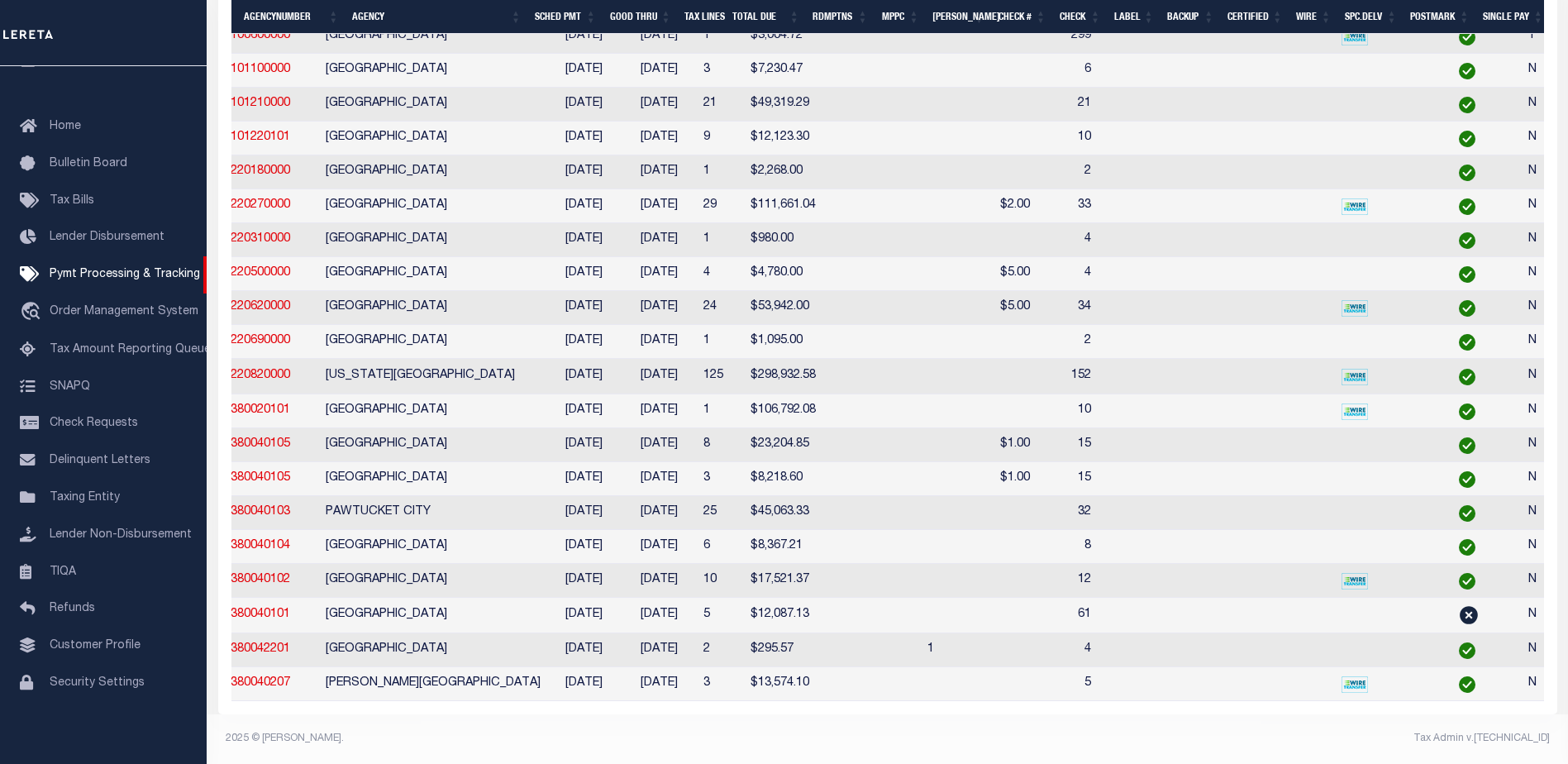
scroll to position [0, 232]
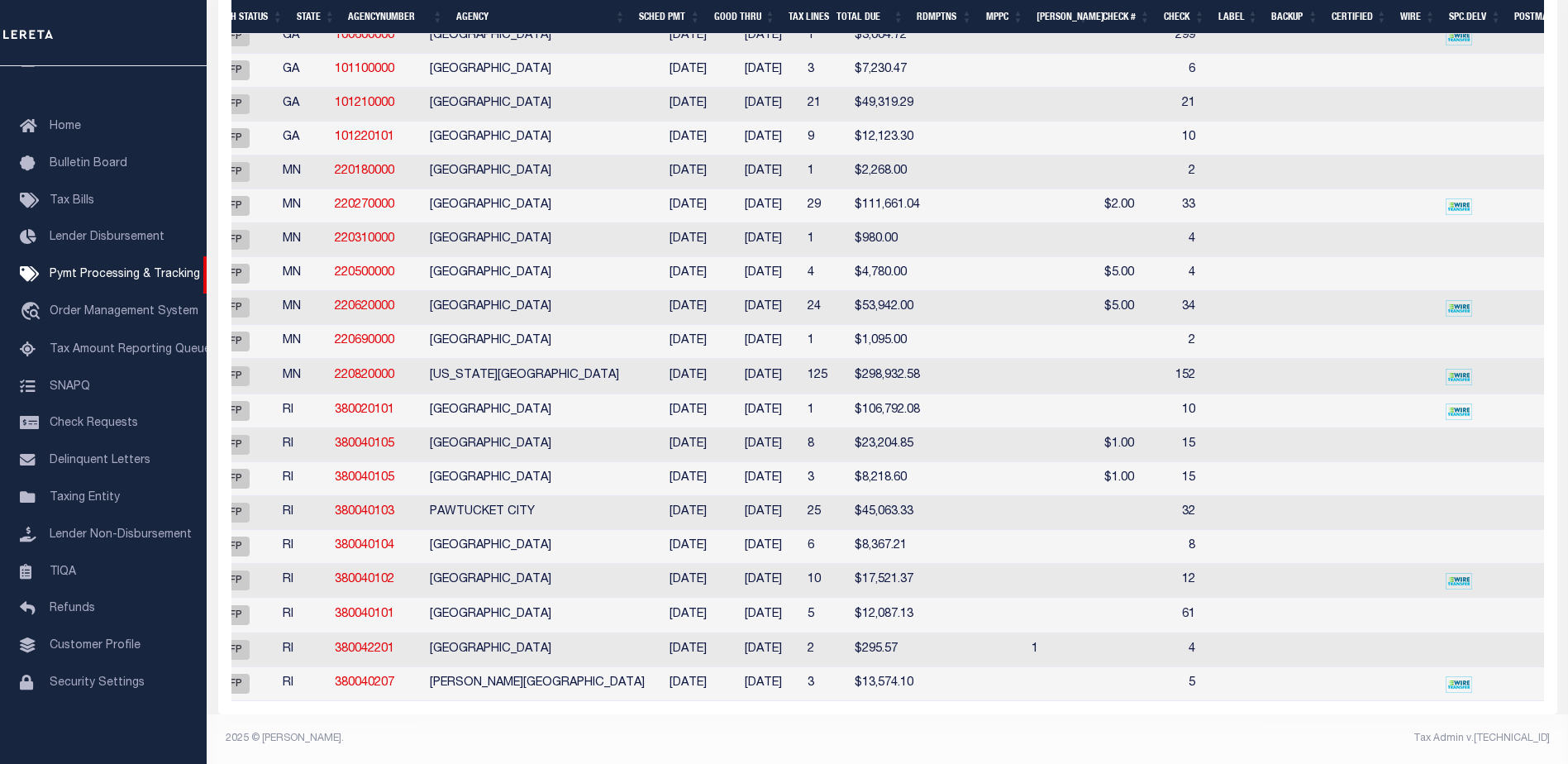
click at [731, 15] on th "Good Thru" at bounding box center [745, 17] width 76 height 34
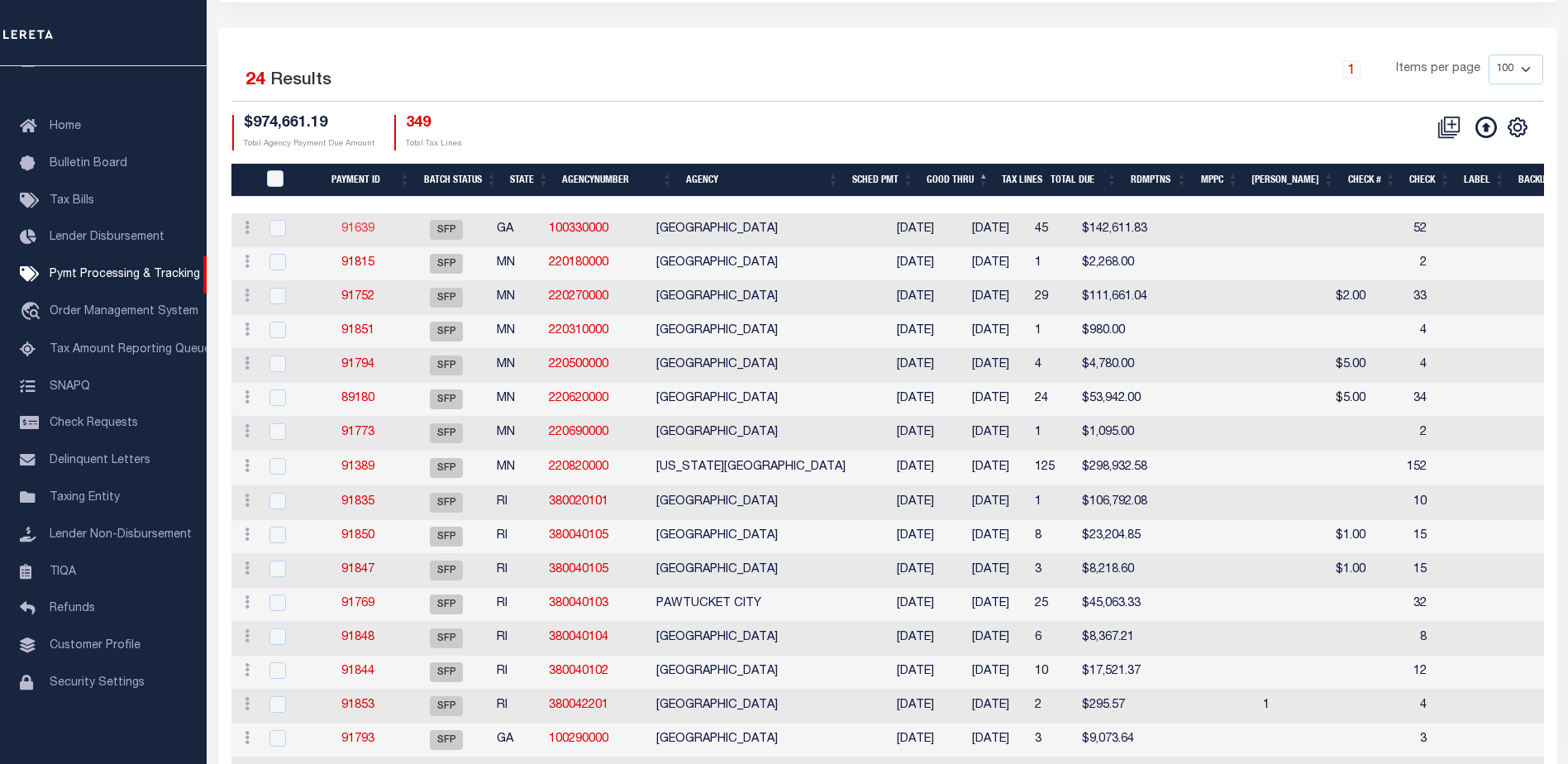
click at [364, 226] on link "91639" at bounding box center [357, 229] width 33 height 12
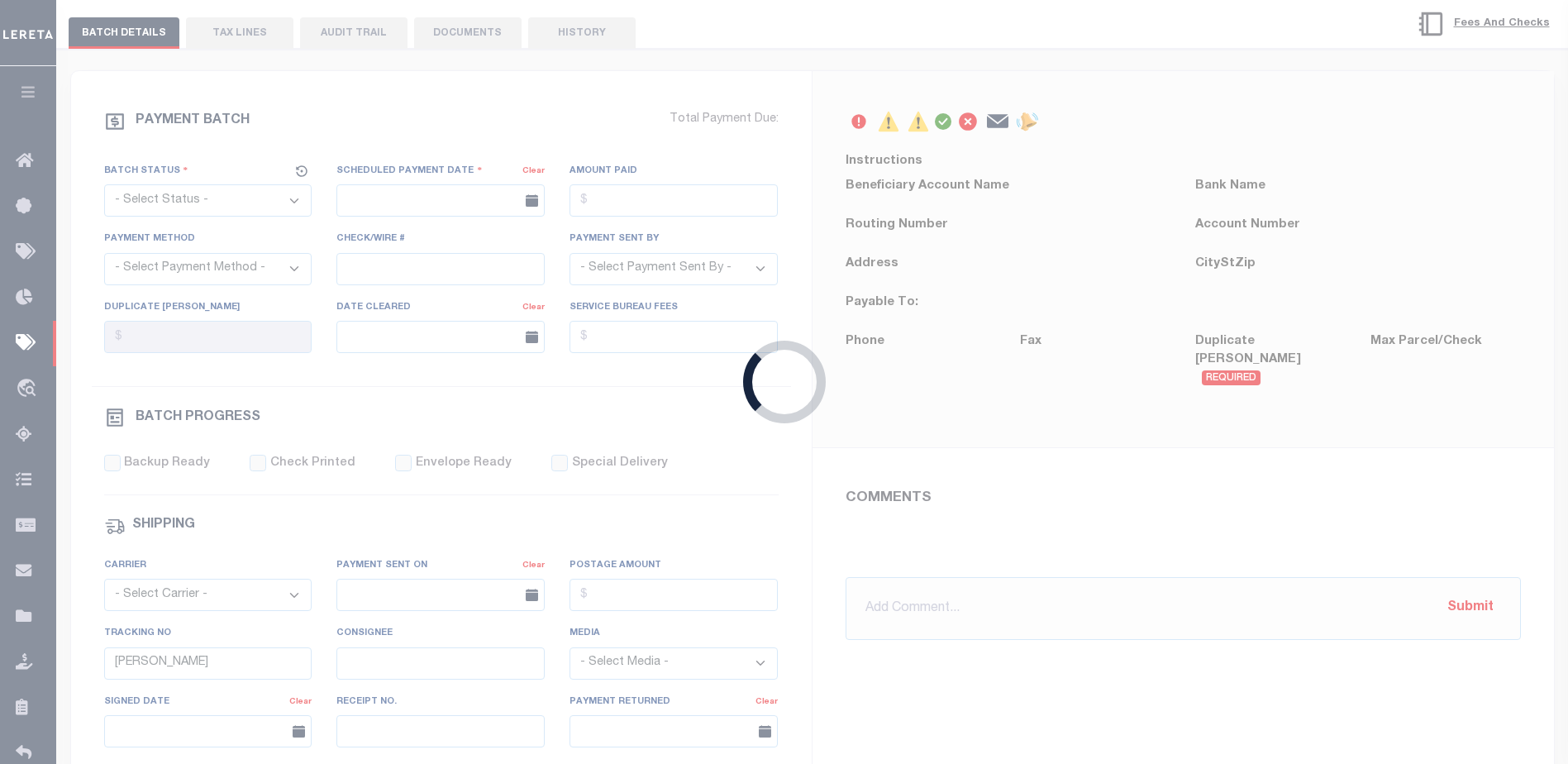
select select "SFP"
type input "10/06/2025"
type input "52"
type input "1"
radio input "true"
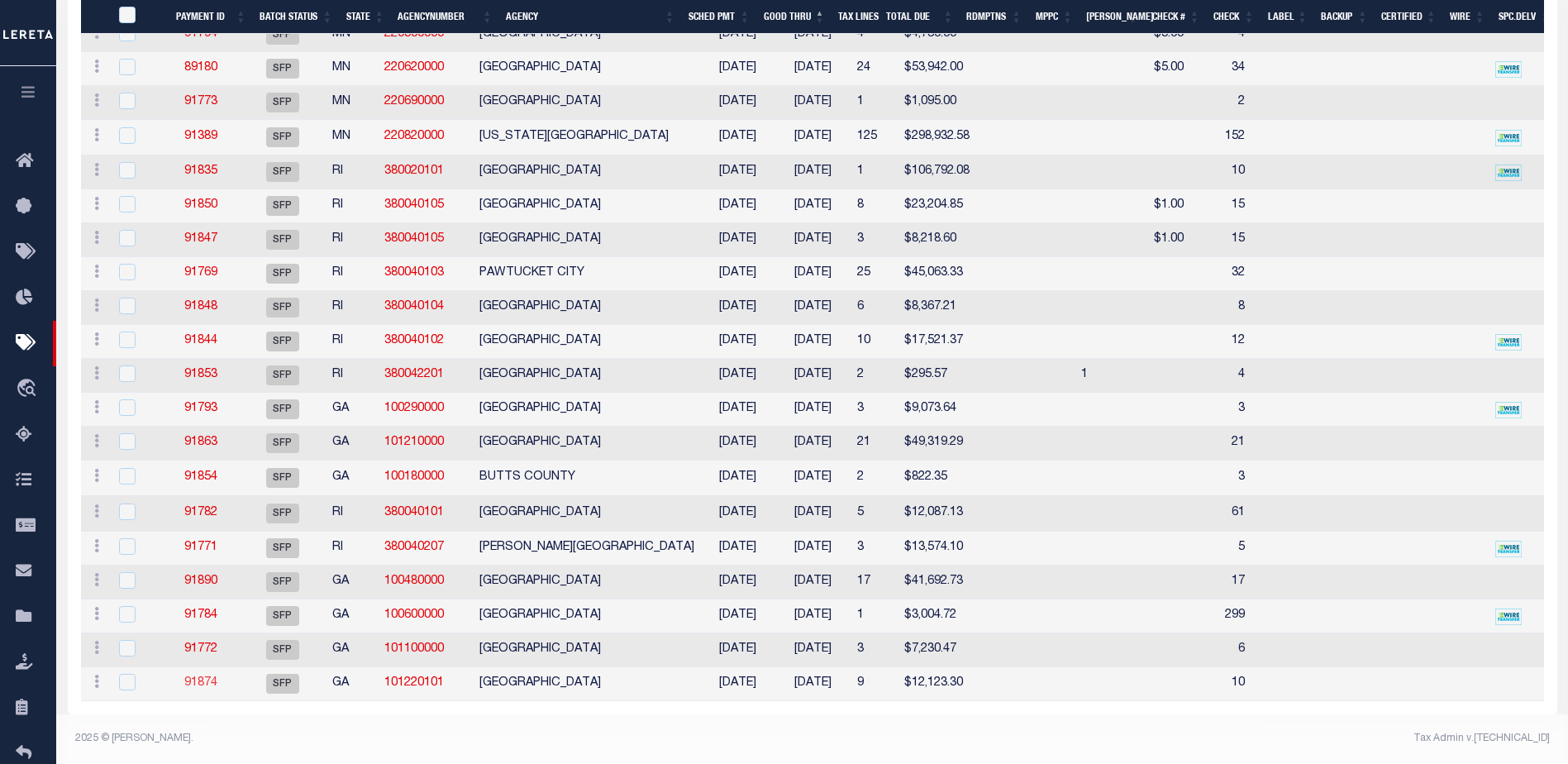
click at [204, 678] on link "91874" at bounding box center [200, 683] width 33 height 12
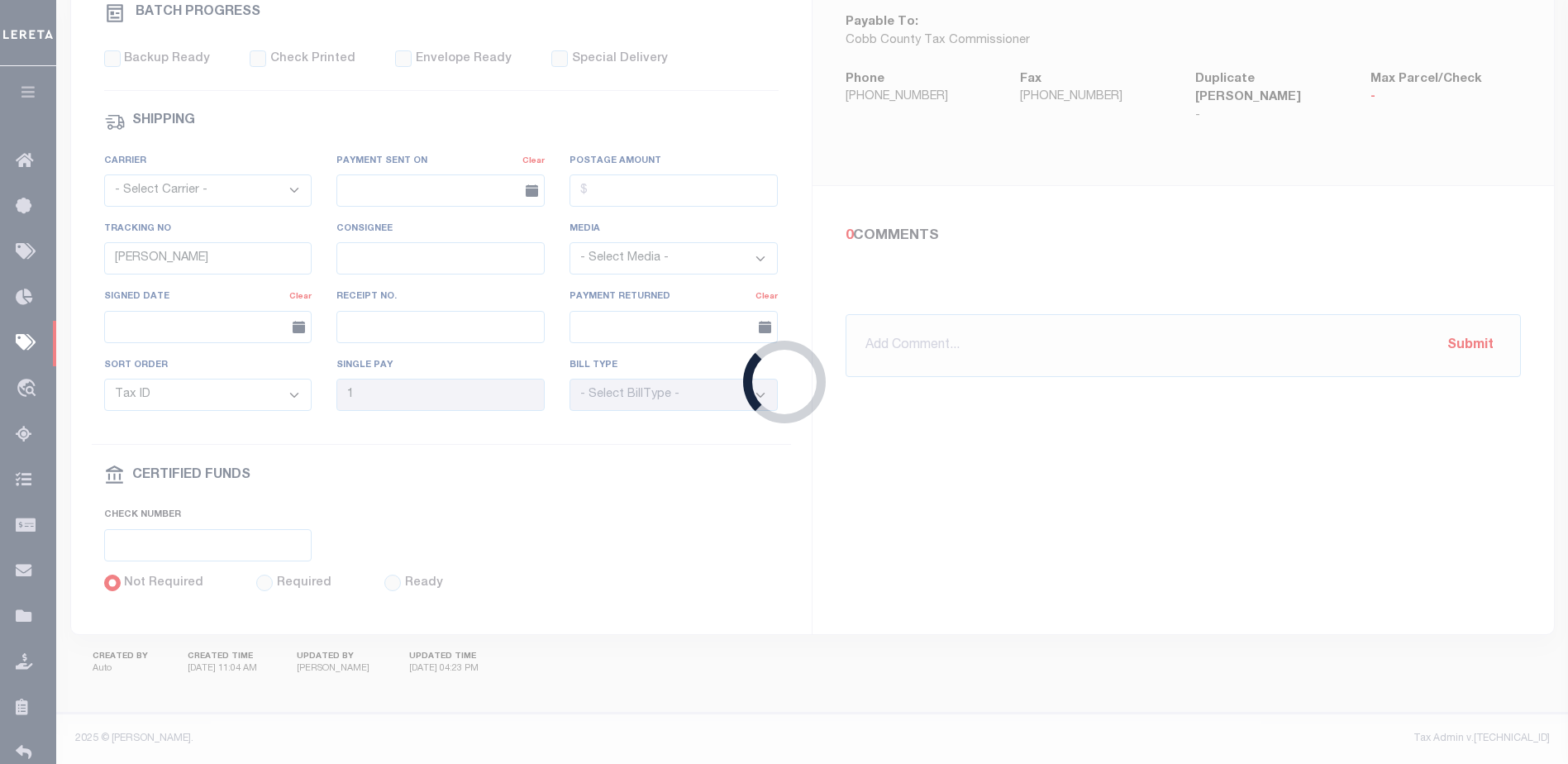
type input "10"
type input "N"
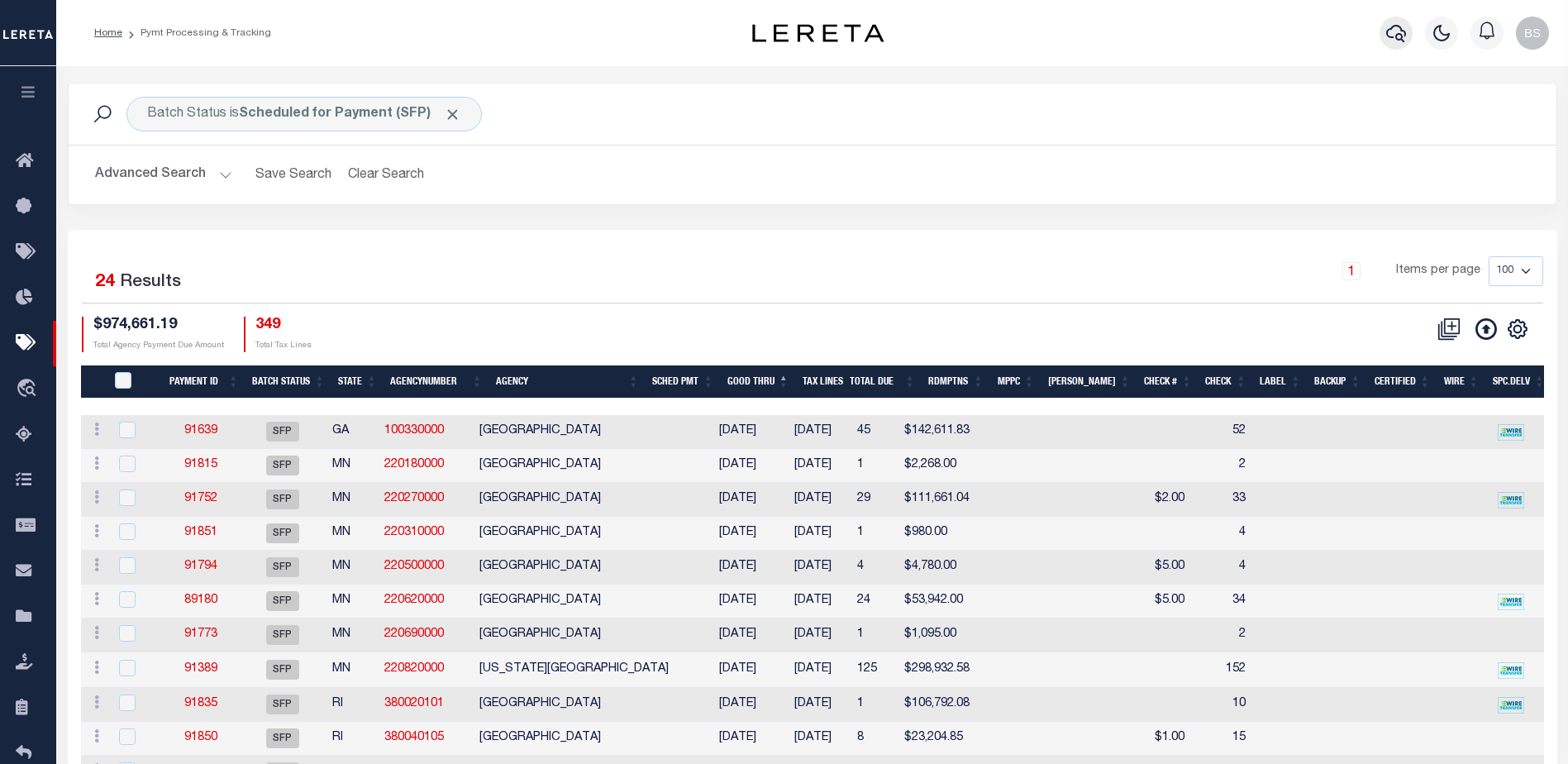
click at [1395, 35] on icon "button" at bounding box center [1396, 33] width 20 height 20
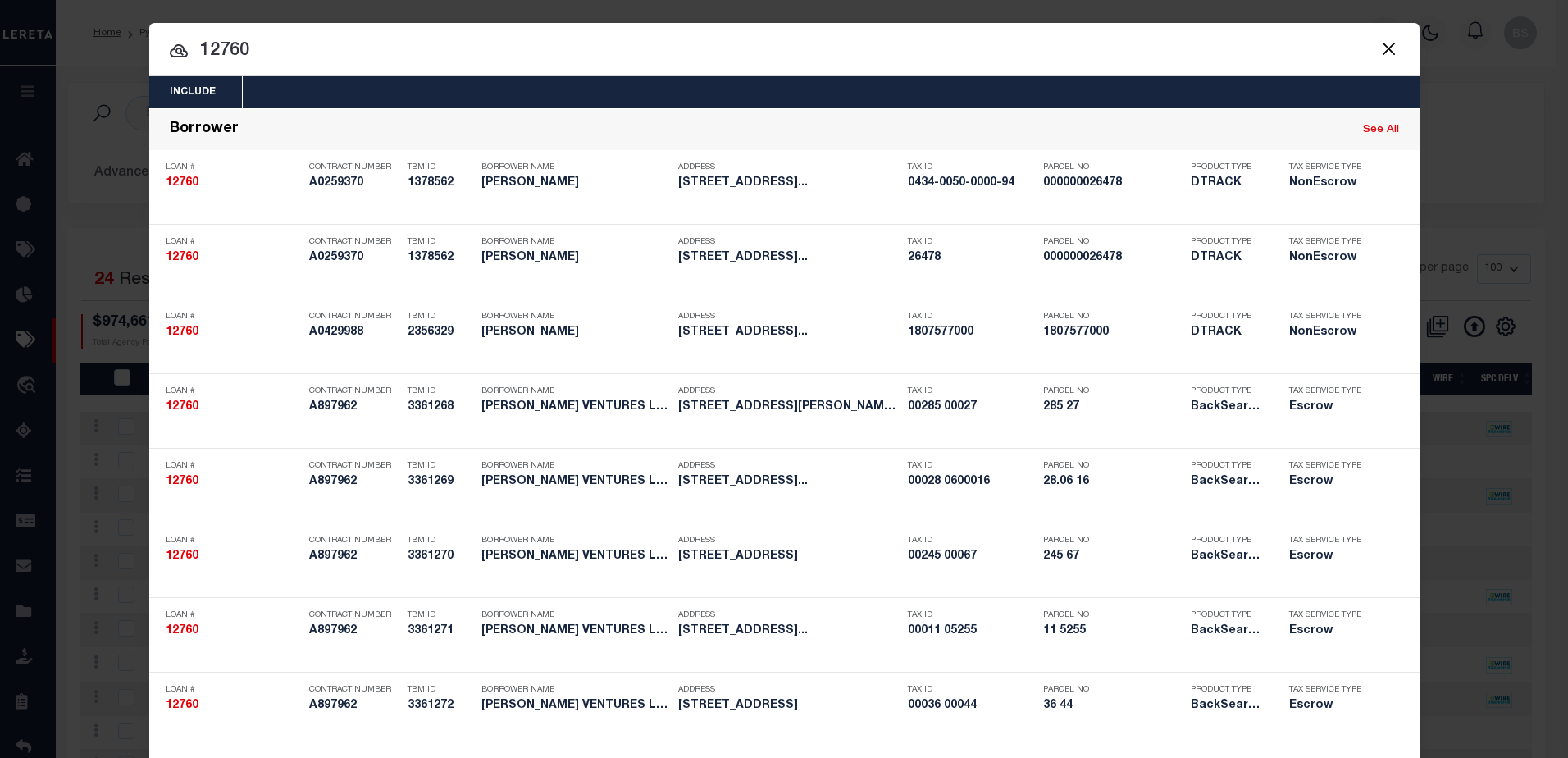
click at [359, 47] on input "12760" at bounding box center [784, 51] width 1270 height 29
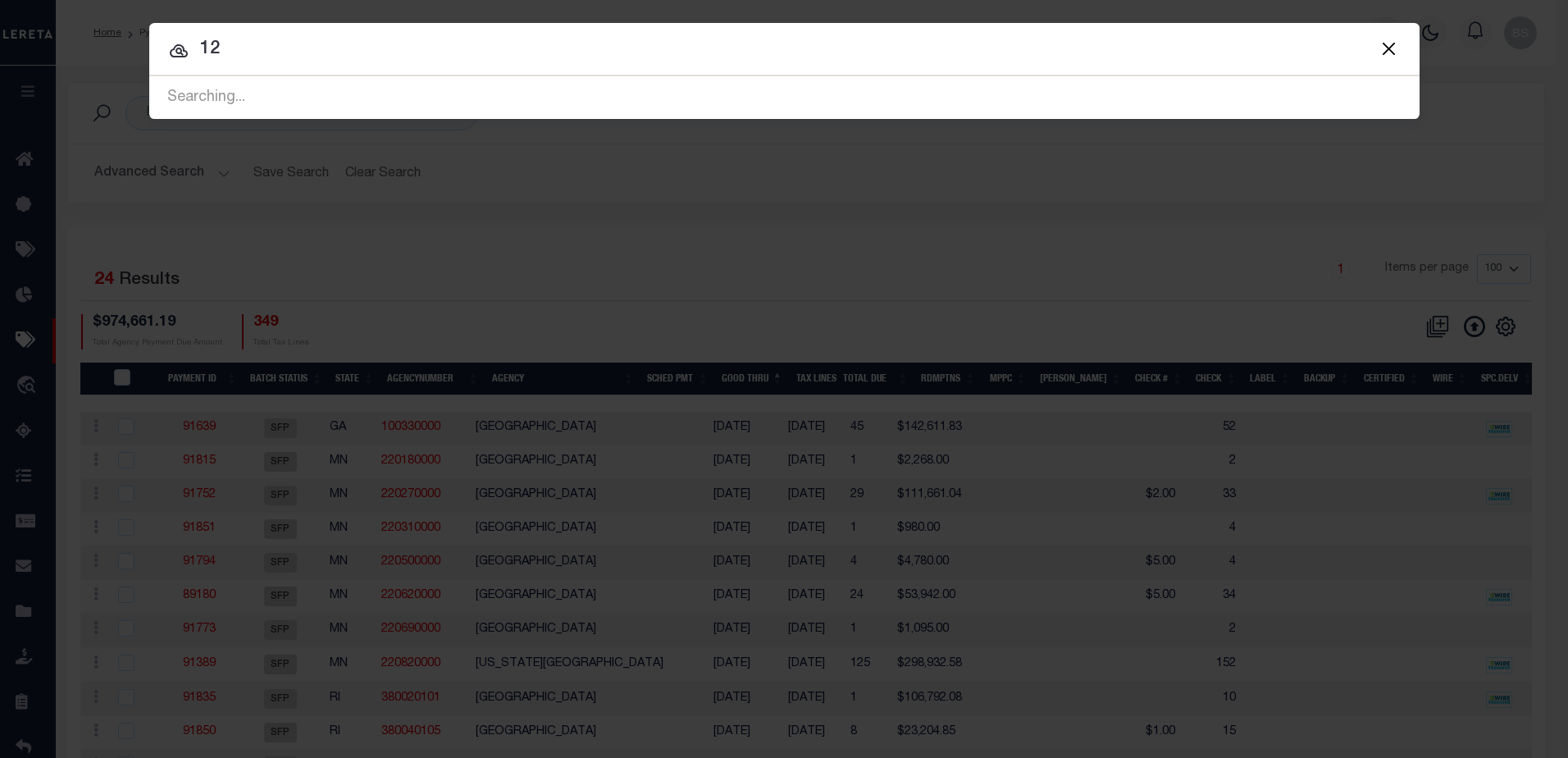
type input "1"
type input "15169"
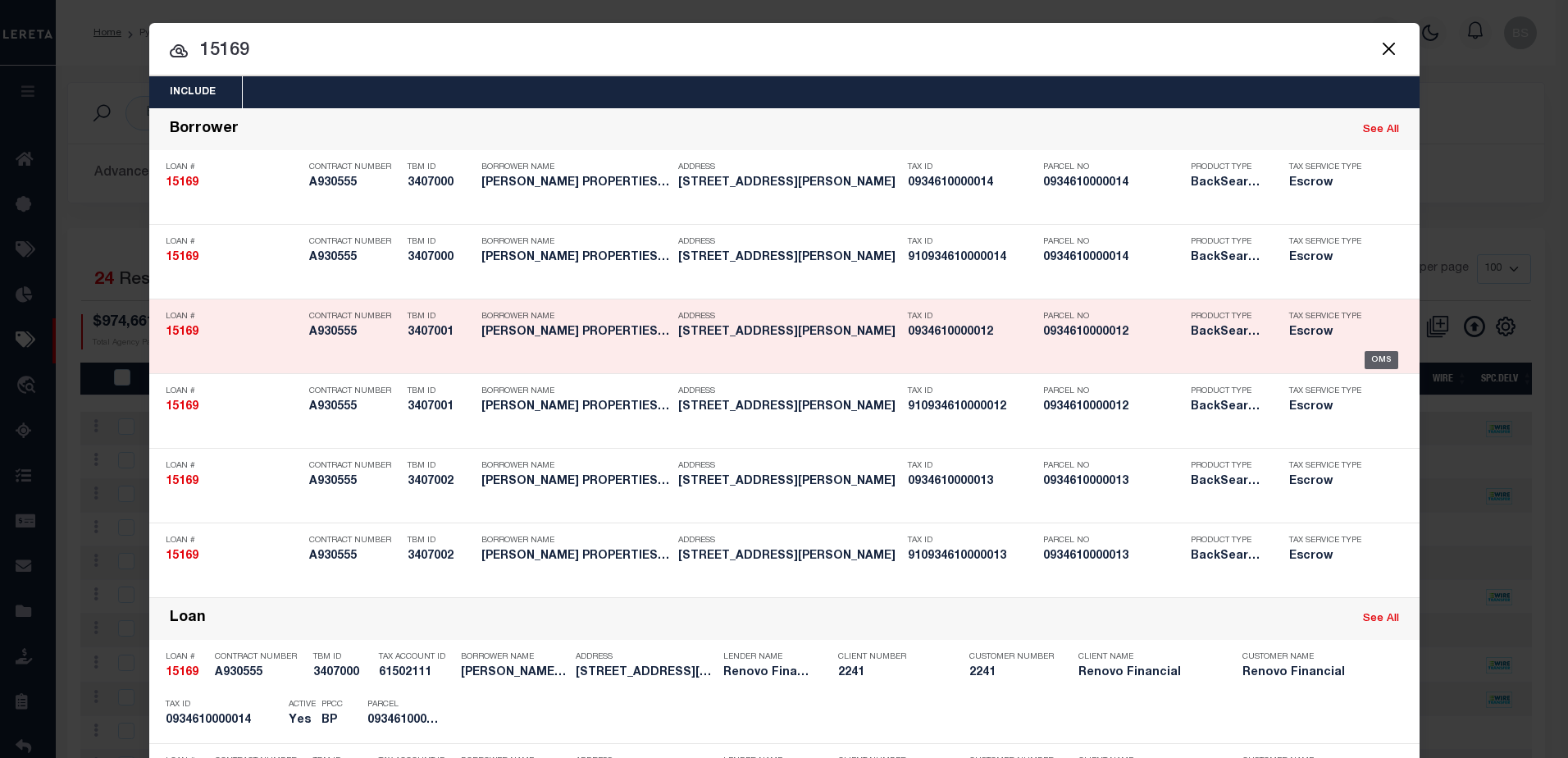
click at [1374, 362] on div "OMS" at bounding box center [1381, 360] width 34 height 18
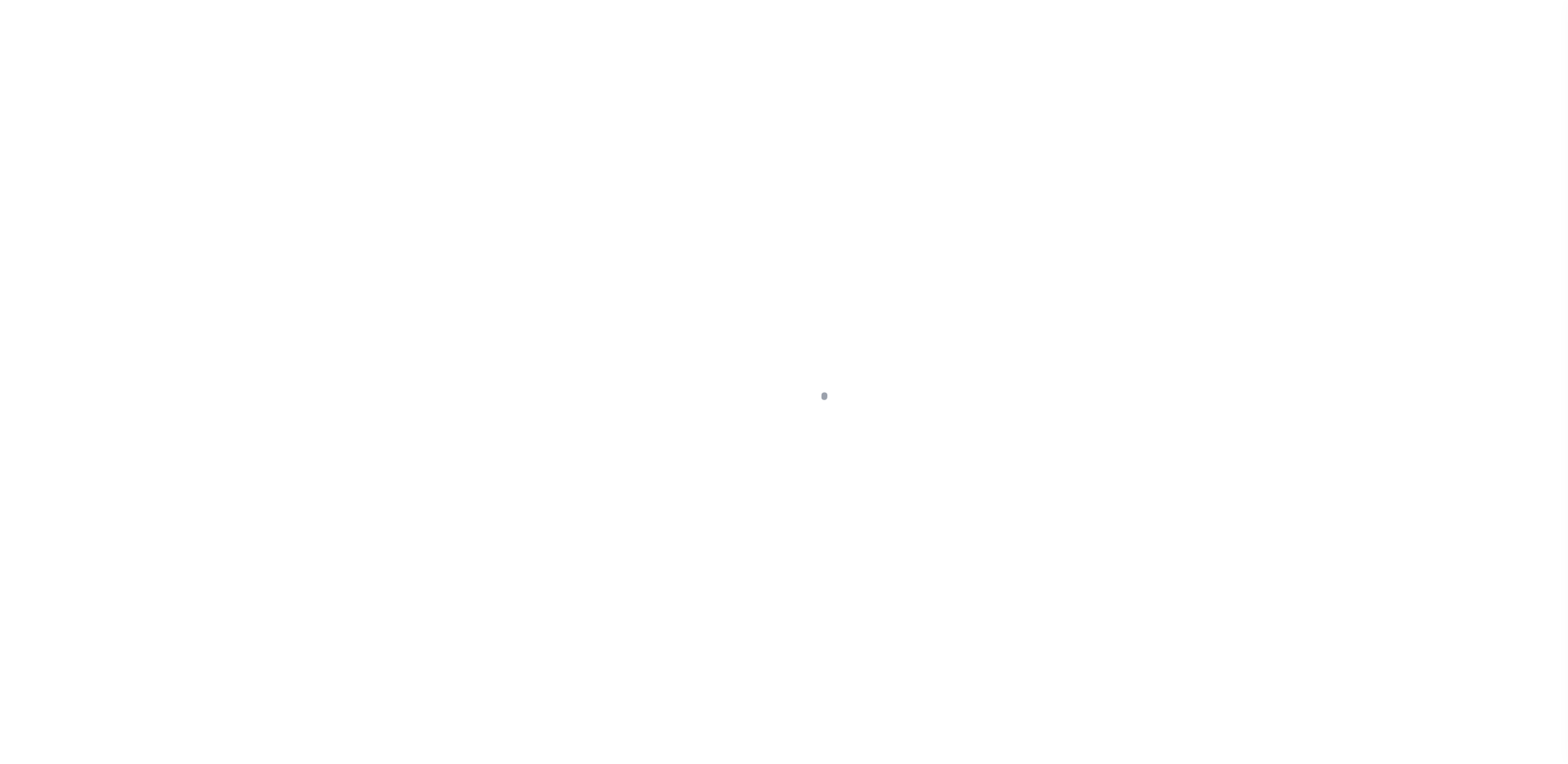
select select "10"
select select "Escrow"
type input "[STREET_ADDRESS][PERSON_NAME]"
select select
type input "[GEOGRAPHIC_DATA]"
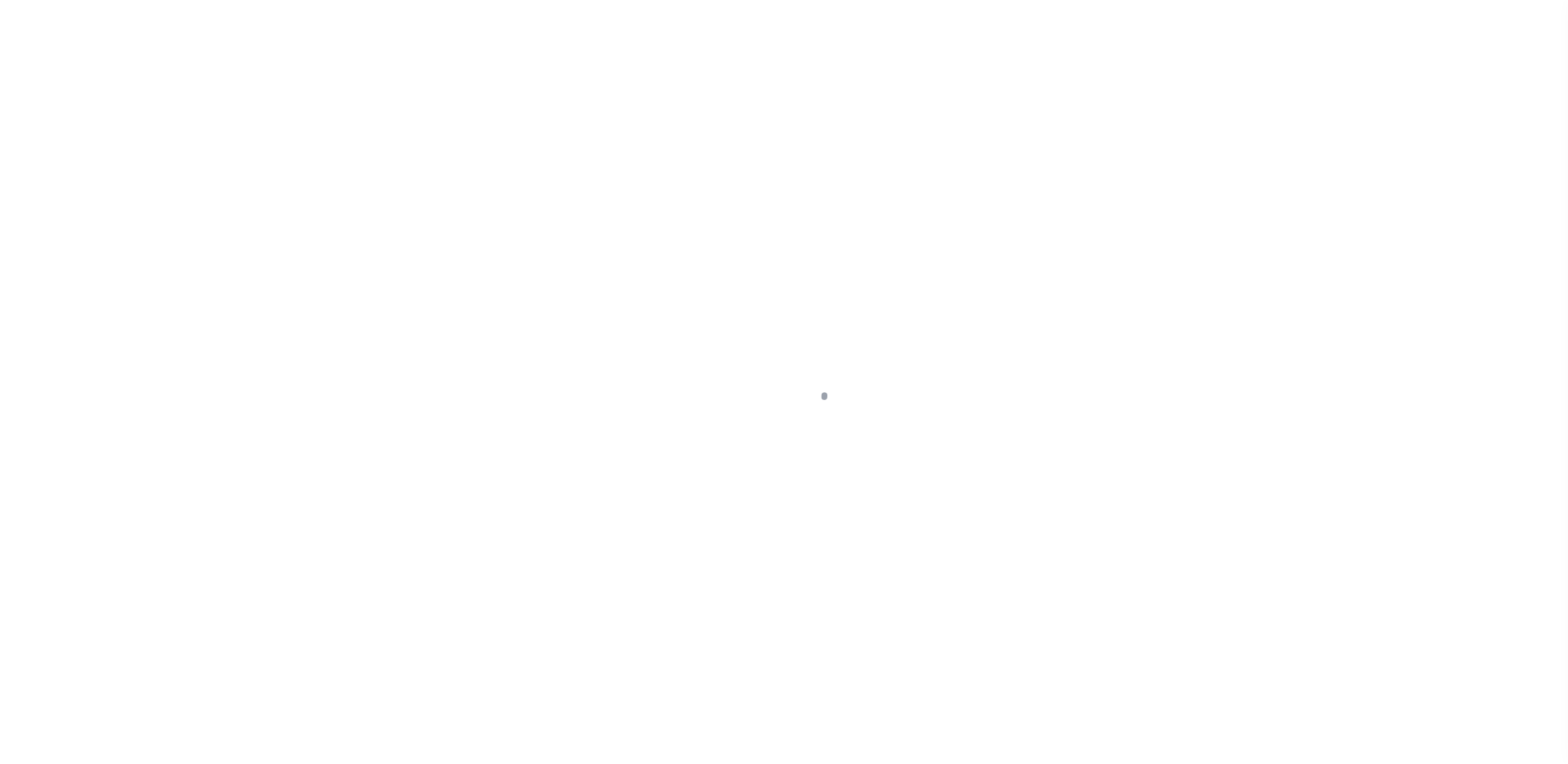
type input "a0kUS000006ioKD"
type input "[GEOGRAPHIC_DATA]"
select select
type textarea "LEGAL REQUIRED"
type textarea "Liability Limited to Customer Provided Parcel"
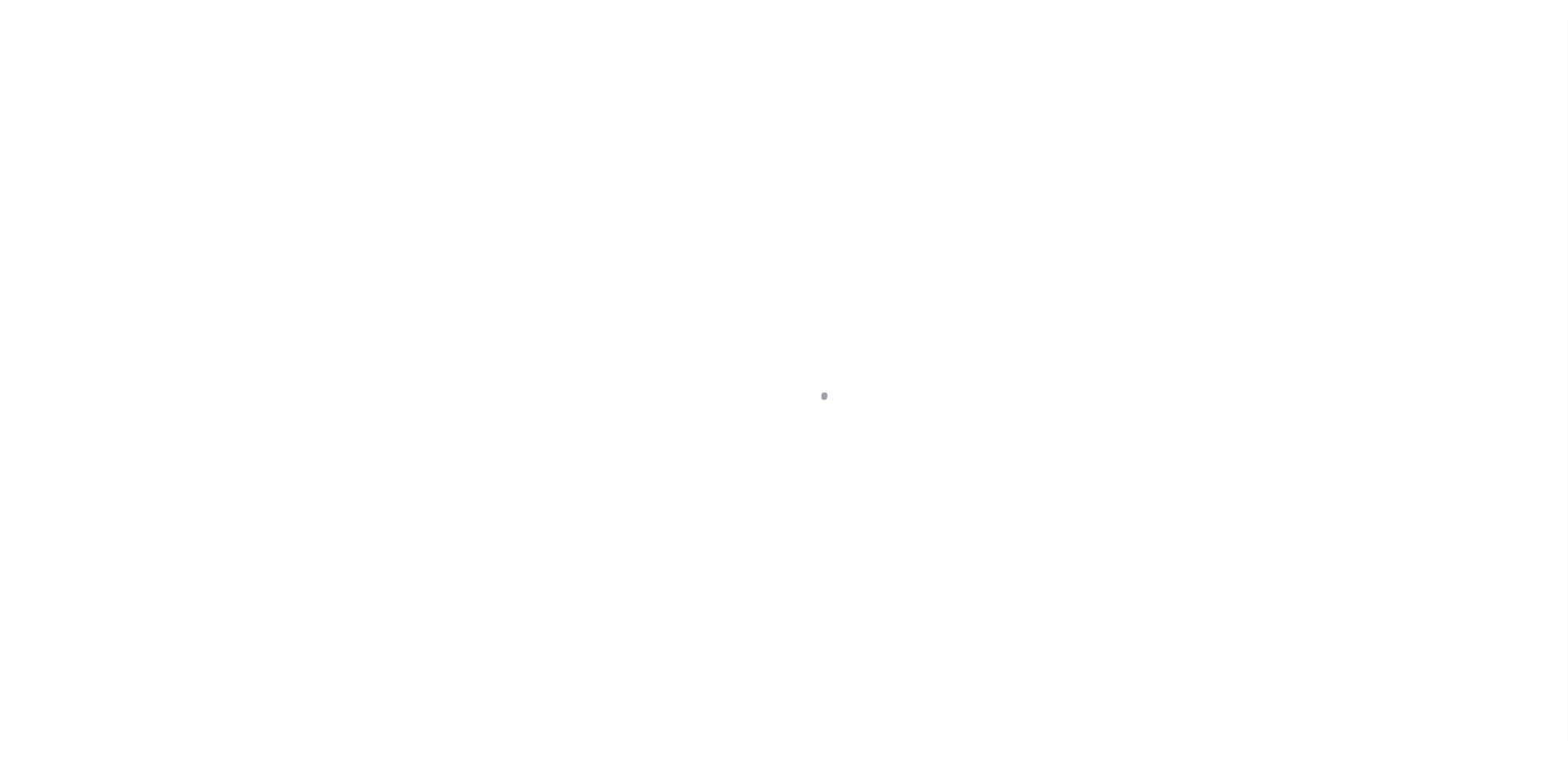
select select "25066"
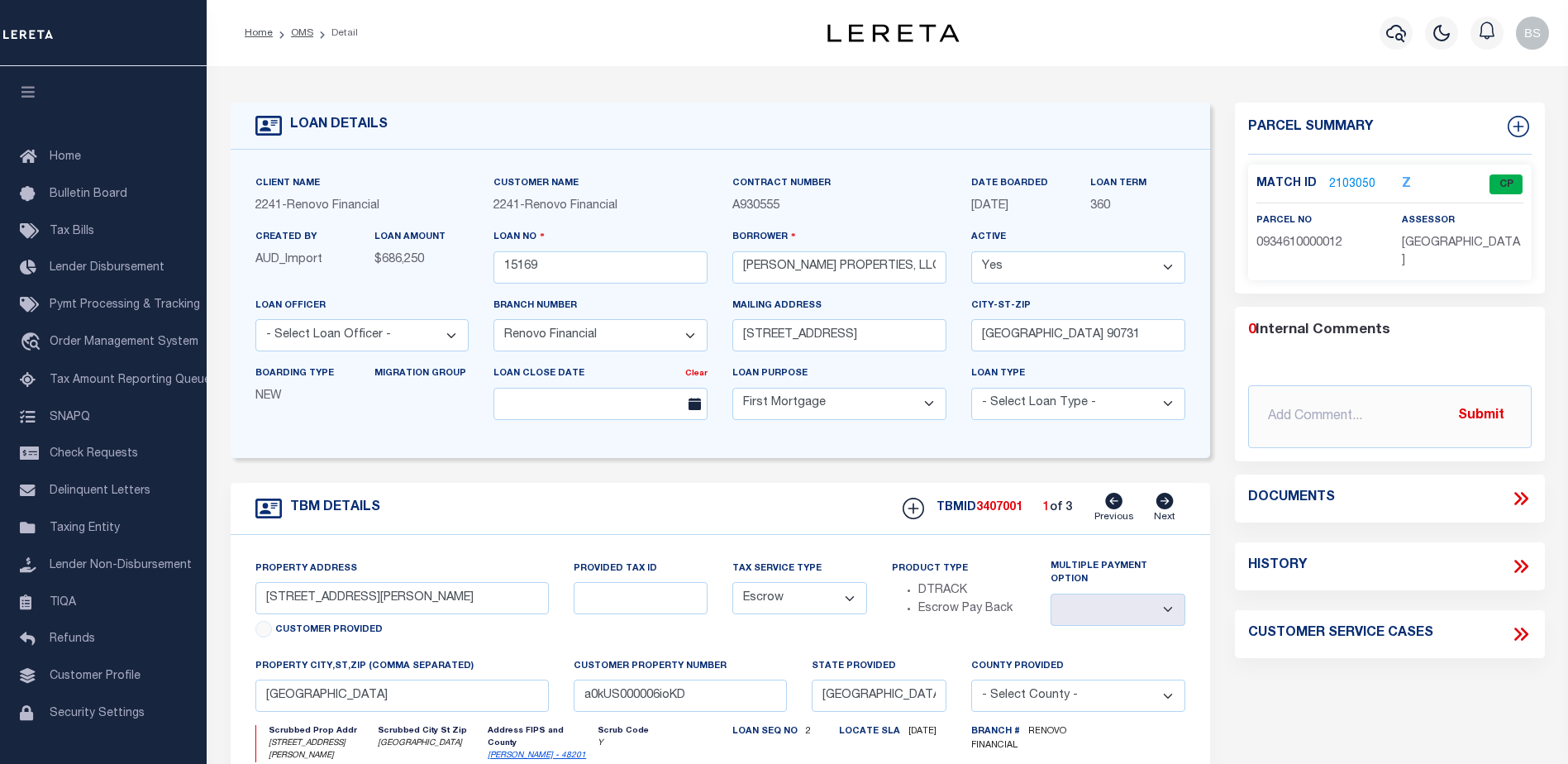
click at [1360, 180] on link "2103050" at bounding box center [1352, 185] width 46 height 18
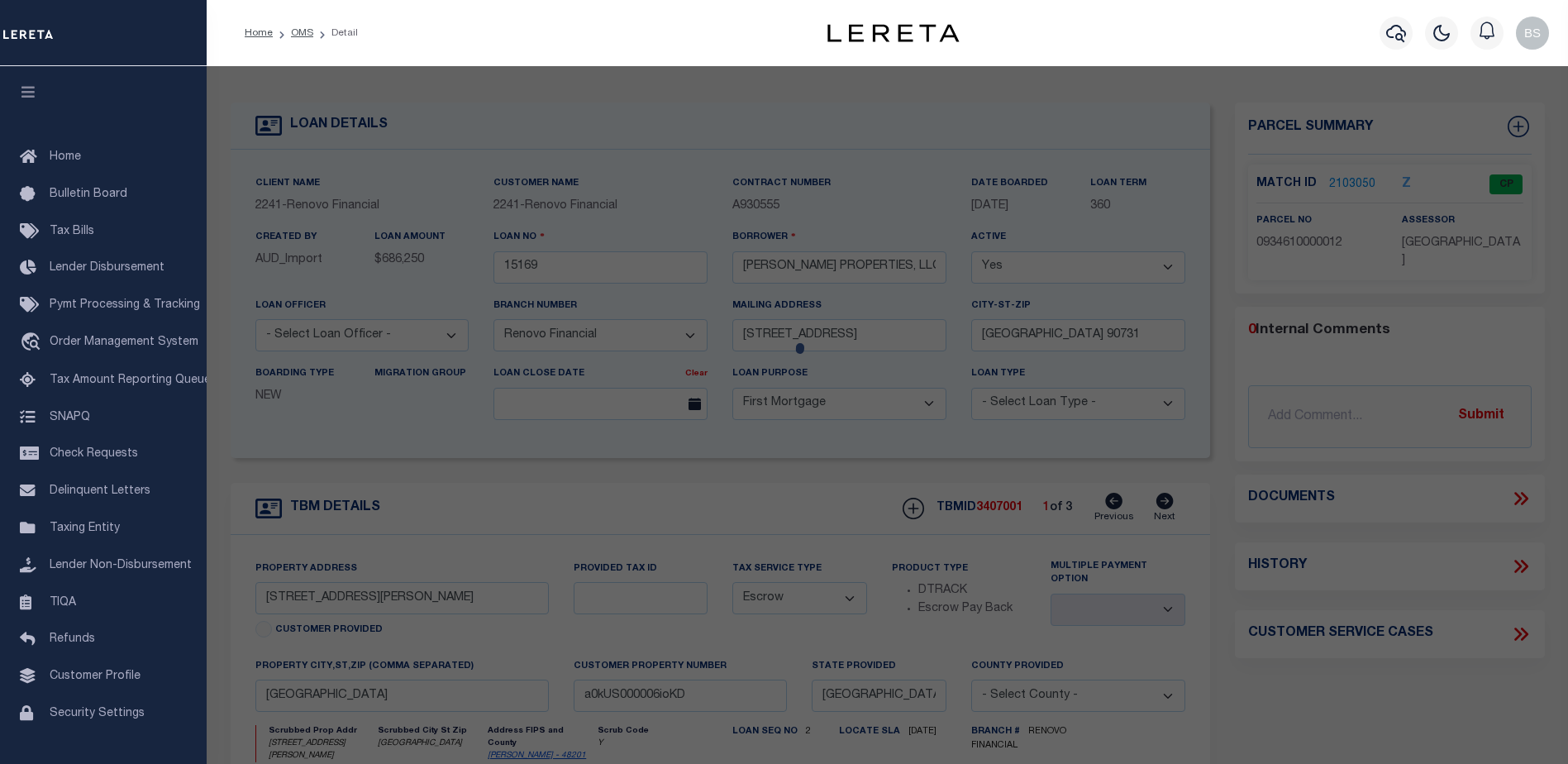
checkbox input "false"
select select "CP"
type input "CHOUDRY GROUP INC"
select select "AGW"
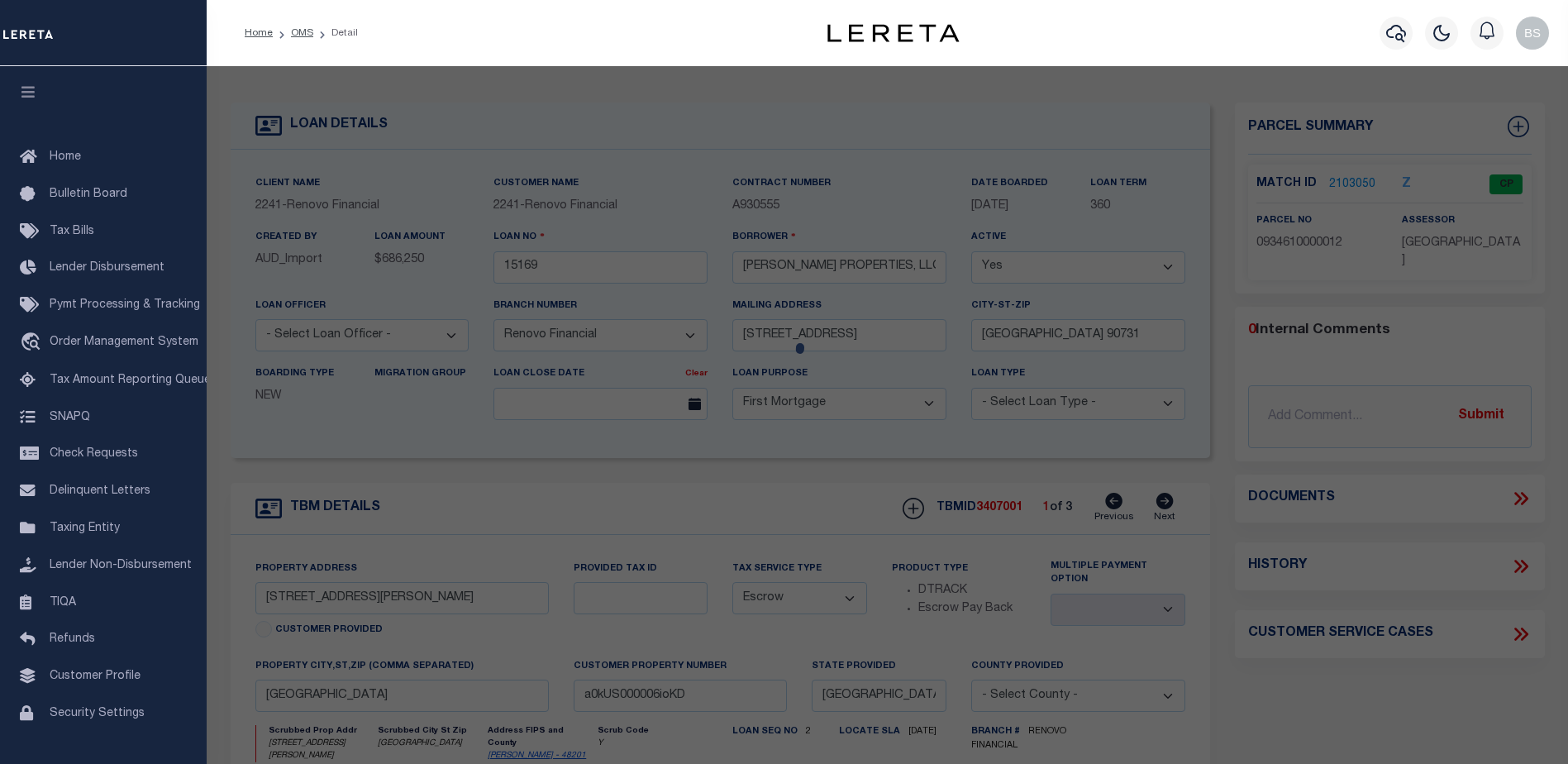
select select "LEG"
type input "[STREET_ADDRESS][PERSON_NAME]"
type input "HOUSTON TX 77061"
type textarea "LT 12 BLK 67 GLENBROOK VALLEY SEC 7 EXTN"
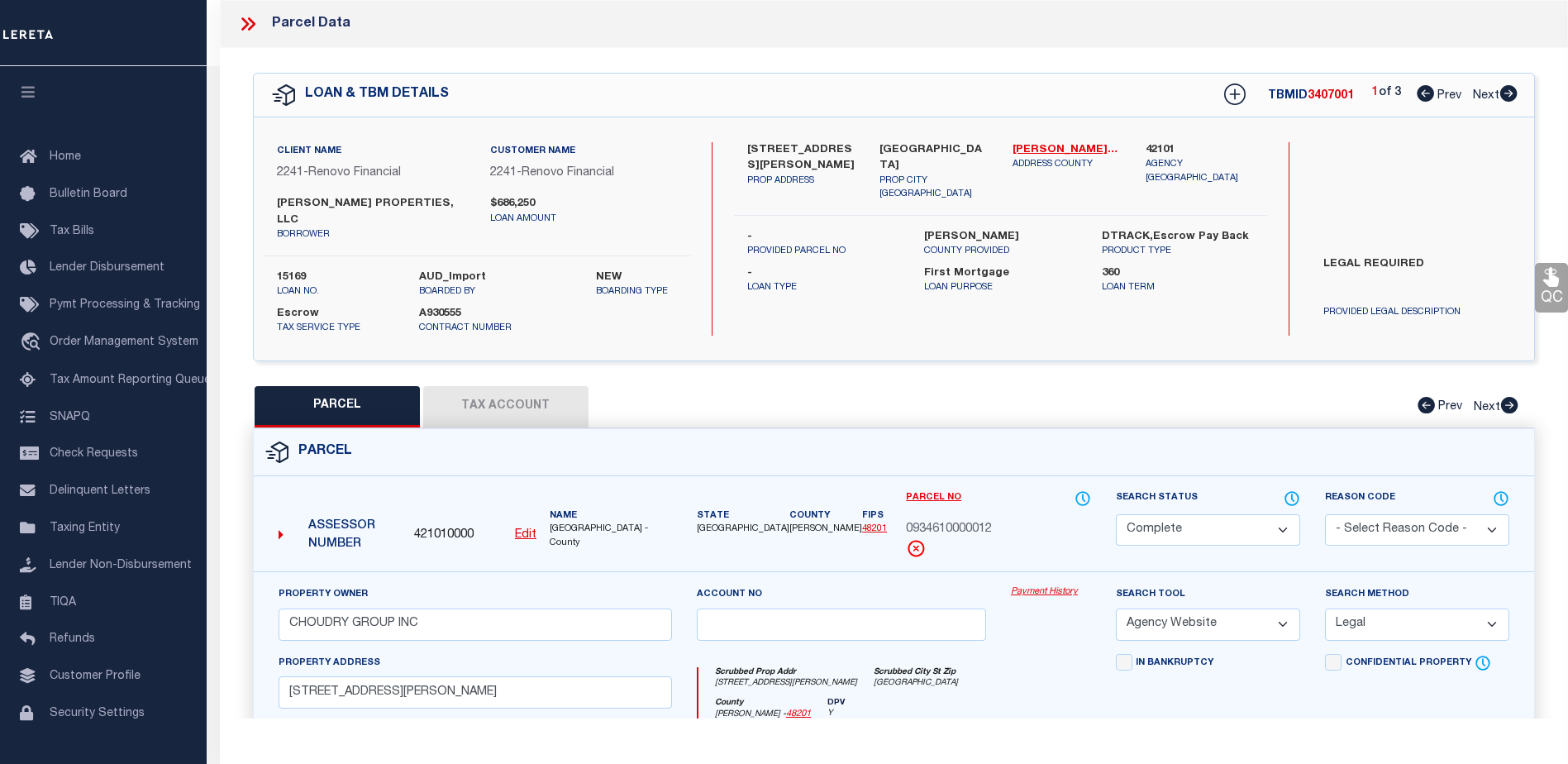
click at [1048, 589] on link "Payment History" at bounding box center [1051, 592] width 80 height 14
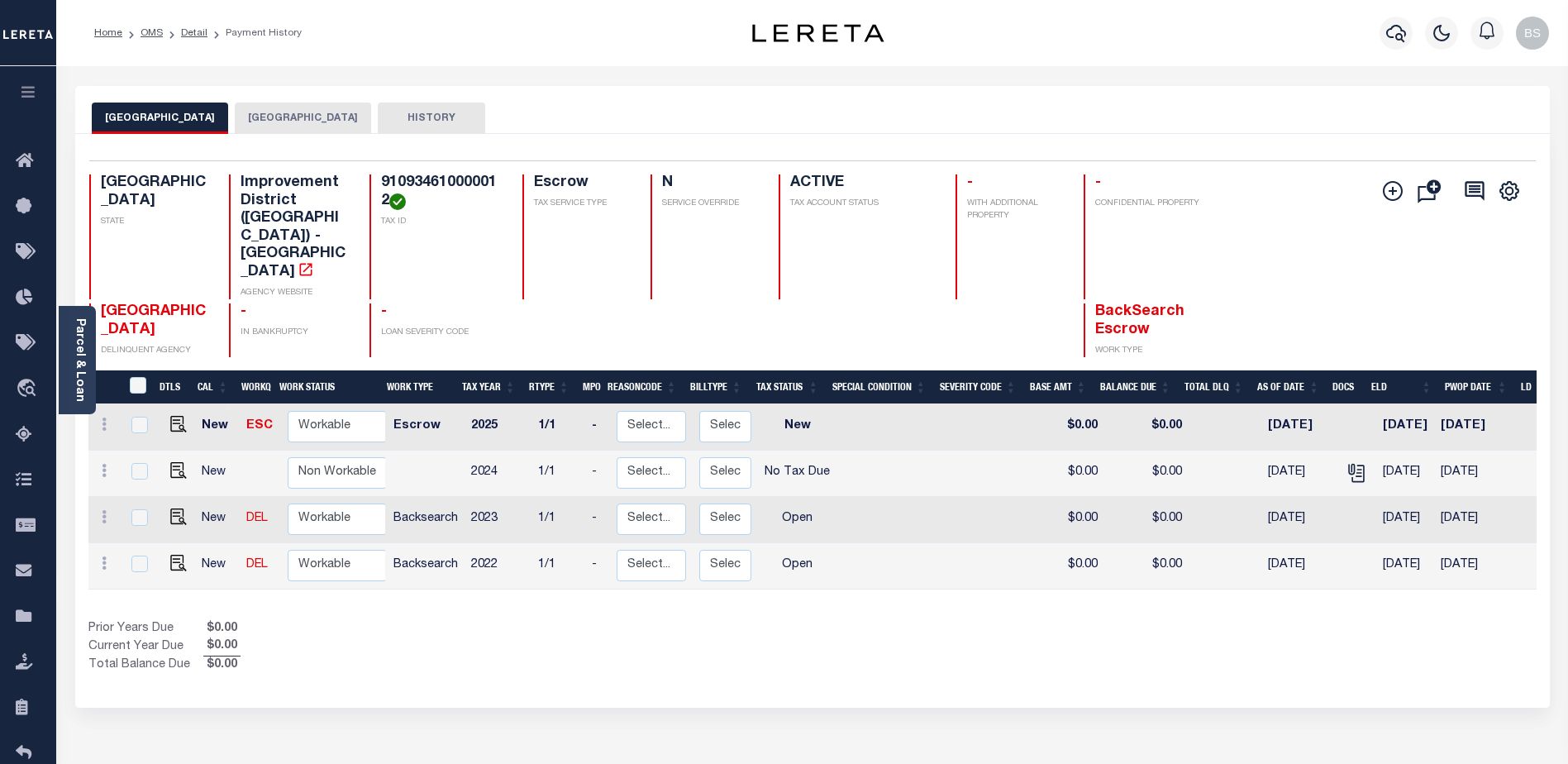
click at [305, 125] on button "[GEOGRAPHIC_DATA]" at bounding box center [302, 117] width 136 height 31
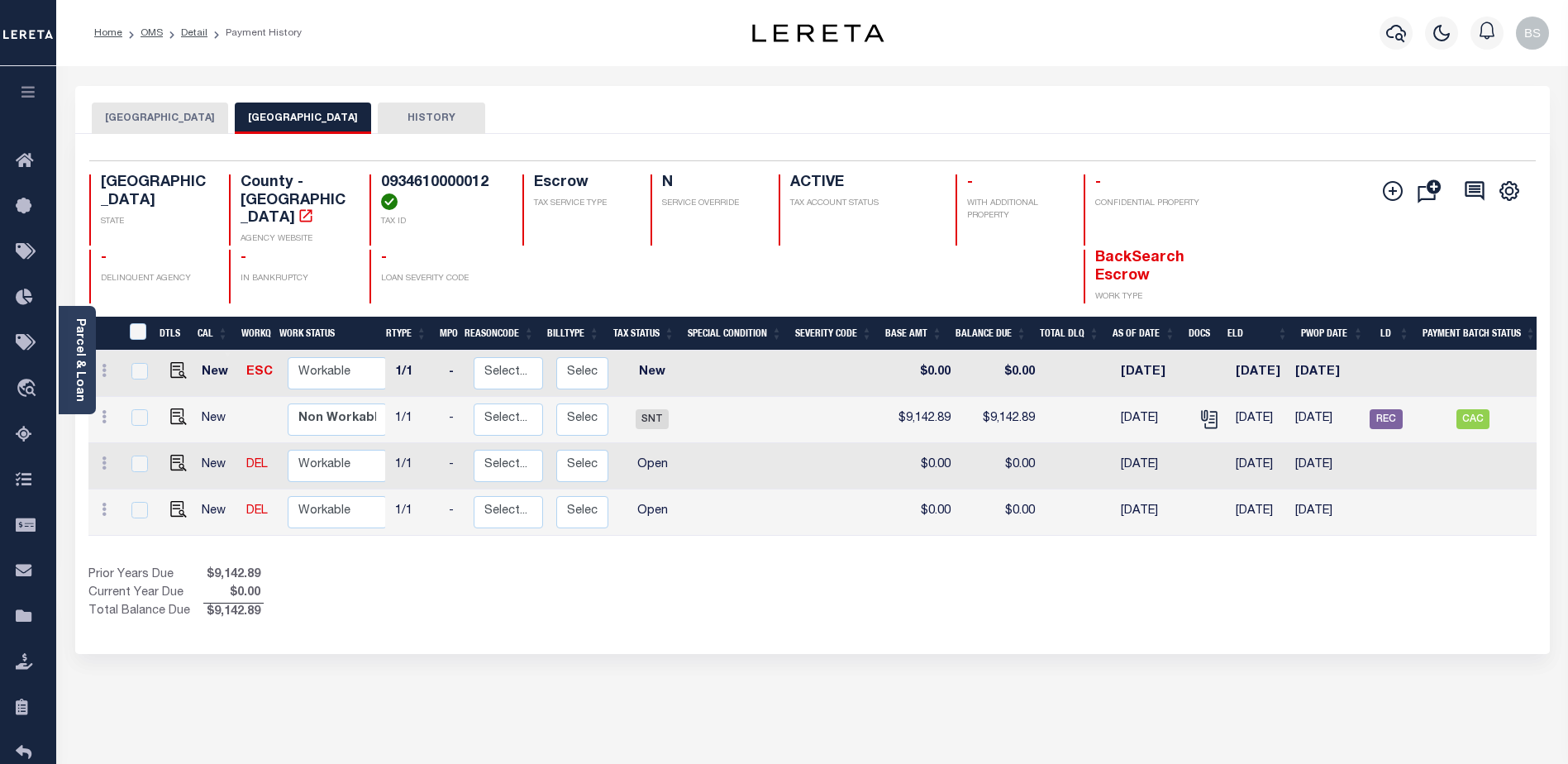
scroll to position [0, 198]
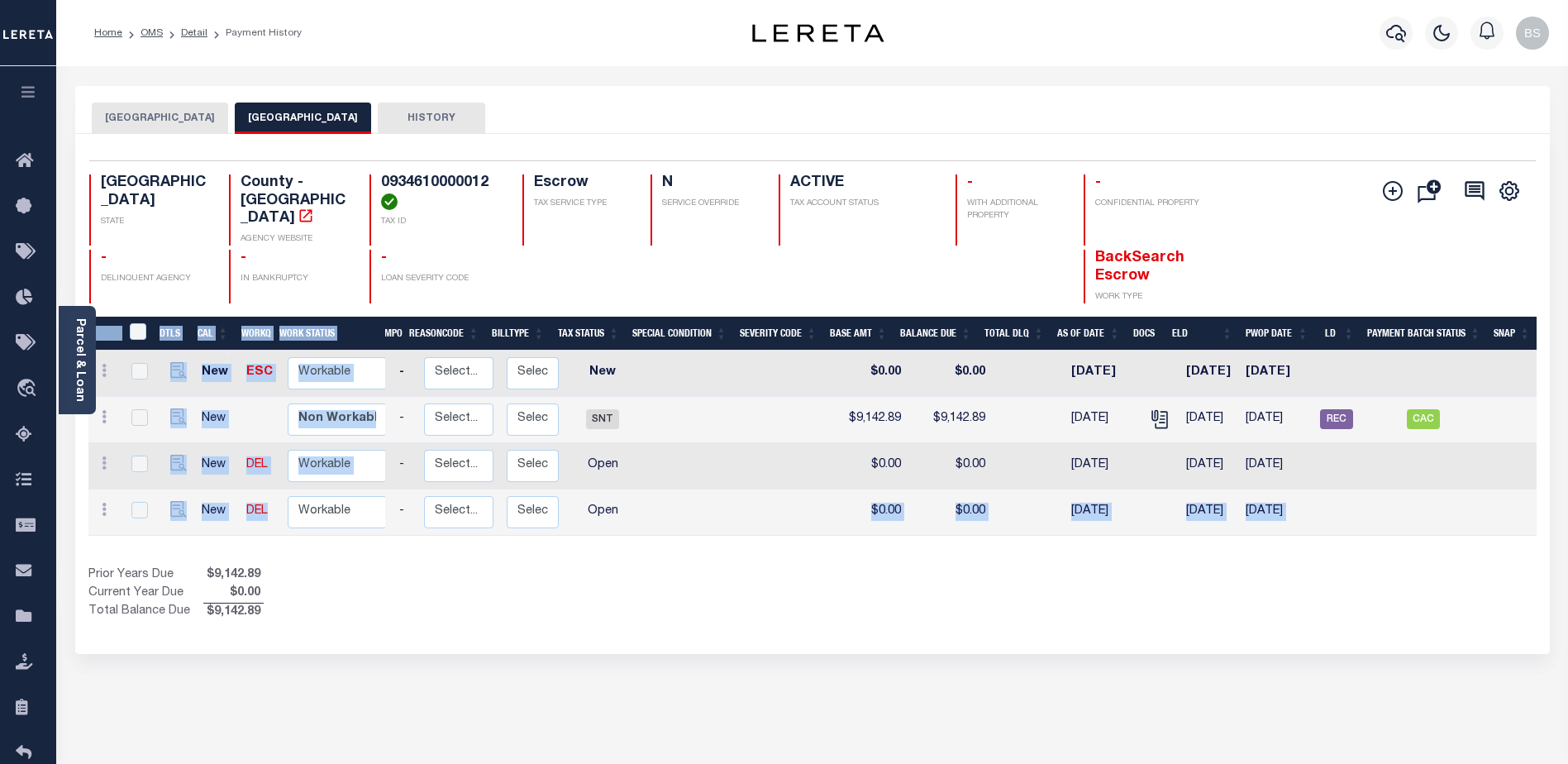
drag, startPoint x: 844, startPoint y: 519, endPoint x: 317, endPoint y: 512, distance: 527.0
click at [317, 512] on div "DTLS CAL WorkQ Work Status Work Type Tax Year RType MPO ReasonCode BillType Tax…" at bounding box center [812, 431] width 1448 height 230
click at [492, 545] on div "DTLS CAL WorkQ Work Status Work Type Tax Year RType MPO ReasonCode BillType Tax…" at bounding box center [812, 469] width 1448 height 305
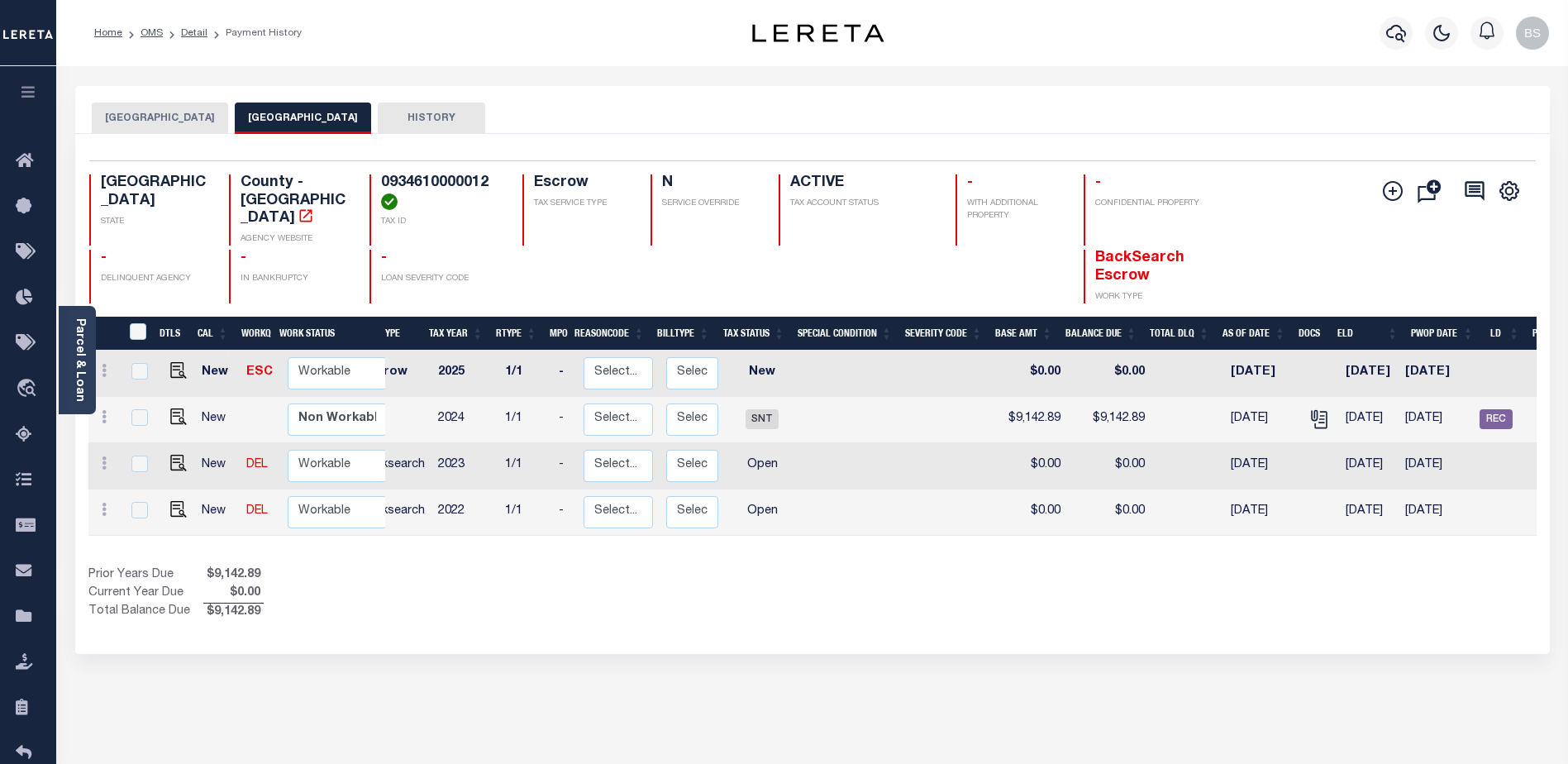
scroll to position [0, 0]
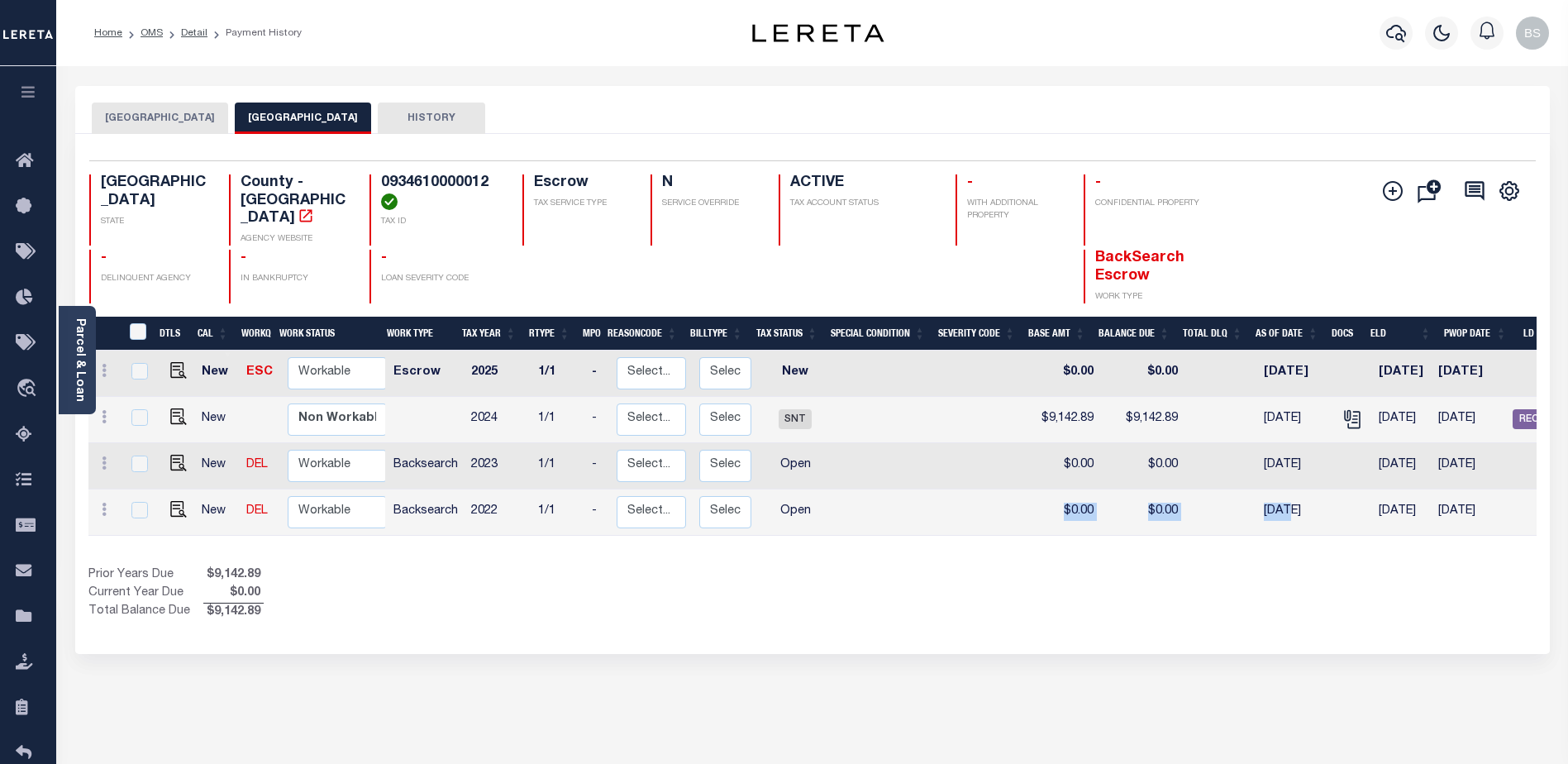
drag, startPoint x: 957, startPoint y: 519, endPoint x: 1280, endPoint y: 519, distance: 323.0
click at [1279, 519] on tr "New DEL Non Workable Workable Backsearch 2022 1/1 - Select... Payment Reversal …" at bounding box center [908, 512] width 1641 height 46
click at [81, 327] on link "Parcel & Loan" at bounding box center [79, 360] width 12 height 84
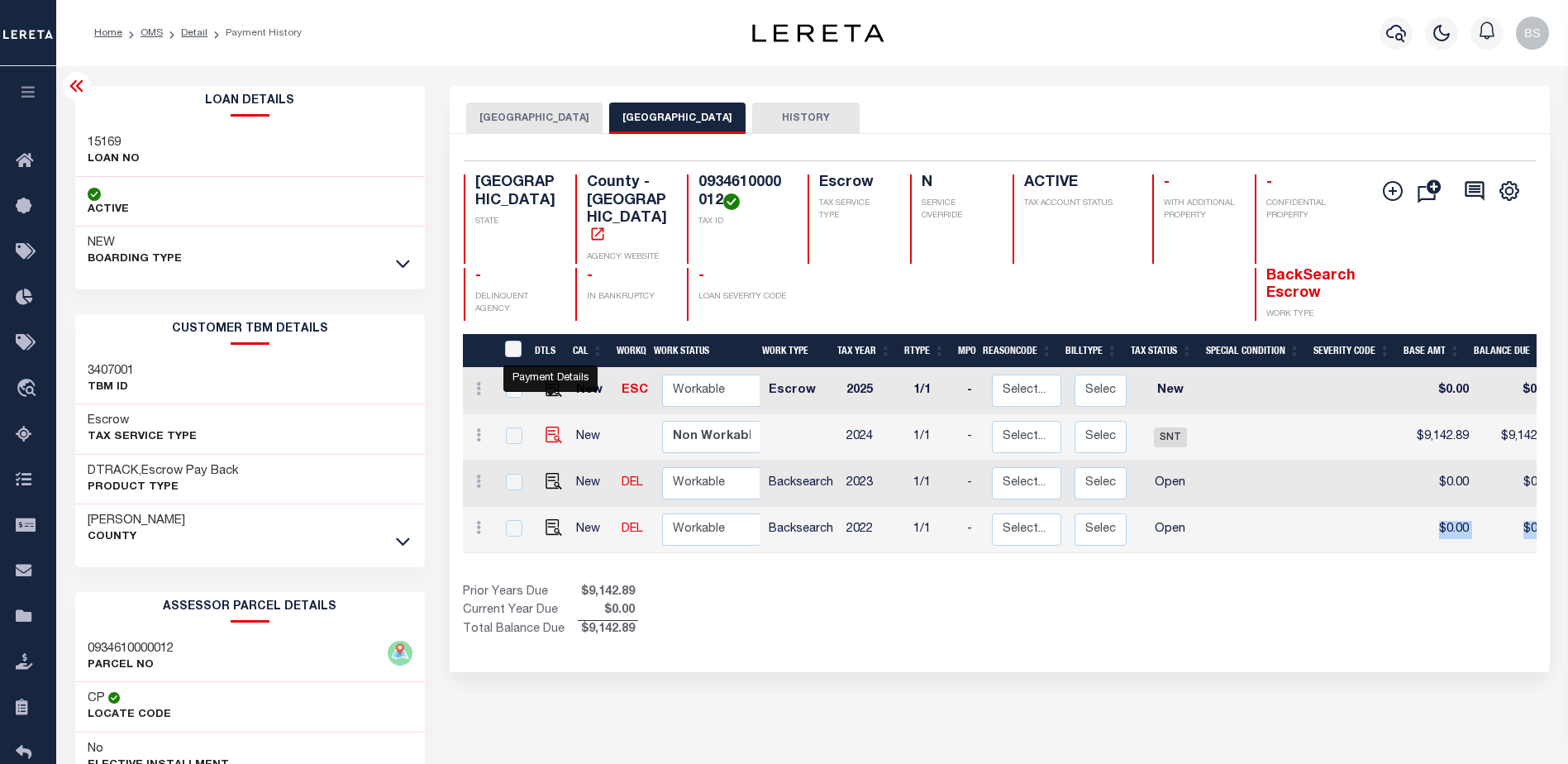
click at [554, 427] on img "" at bounding box center [554, 435] width 17 height 17
checkbox input "true"
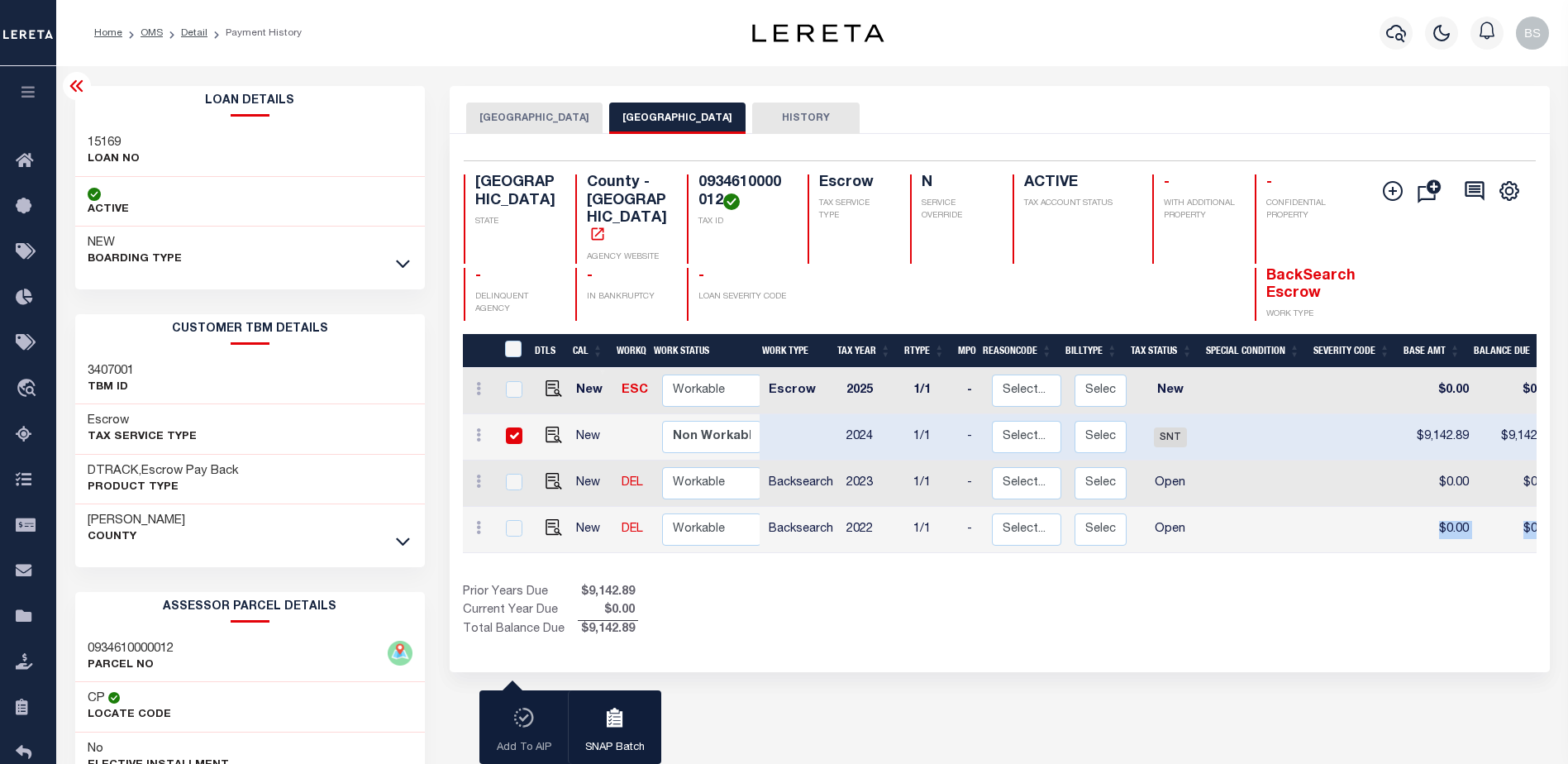
click at [515, 428] on input "checkbox" at bounding box center [514, 436] width 17 height 17
checkbox input "false"
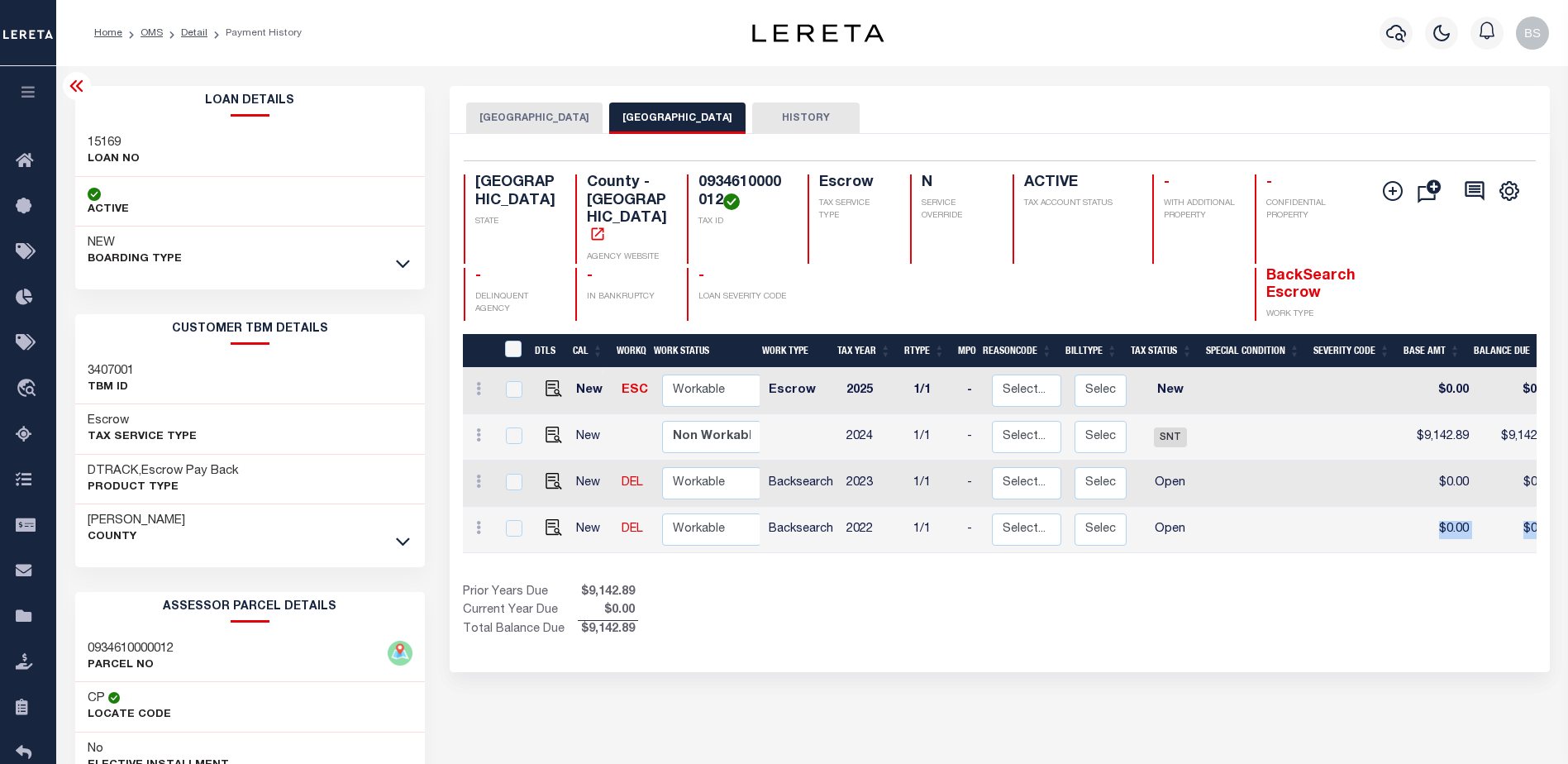
click at [498, 118] on button "HOBBY AREA DISTRICT" at bounding box center [533, 117] width 136 height 31
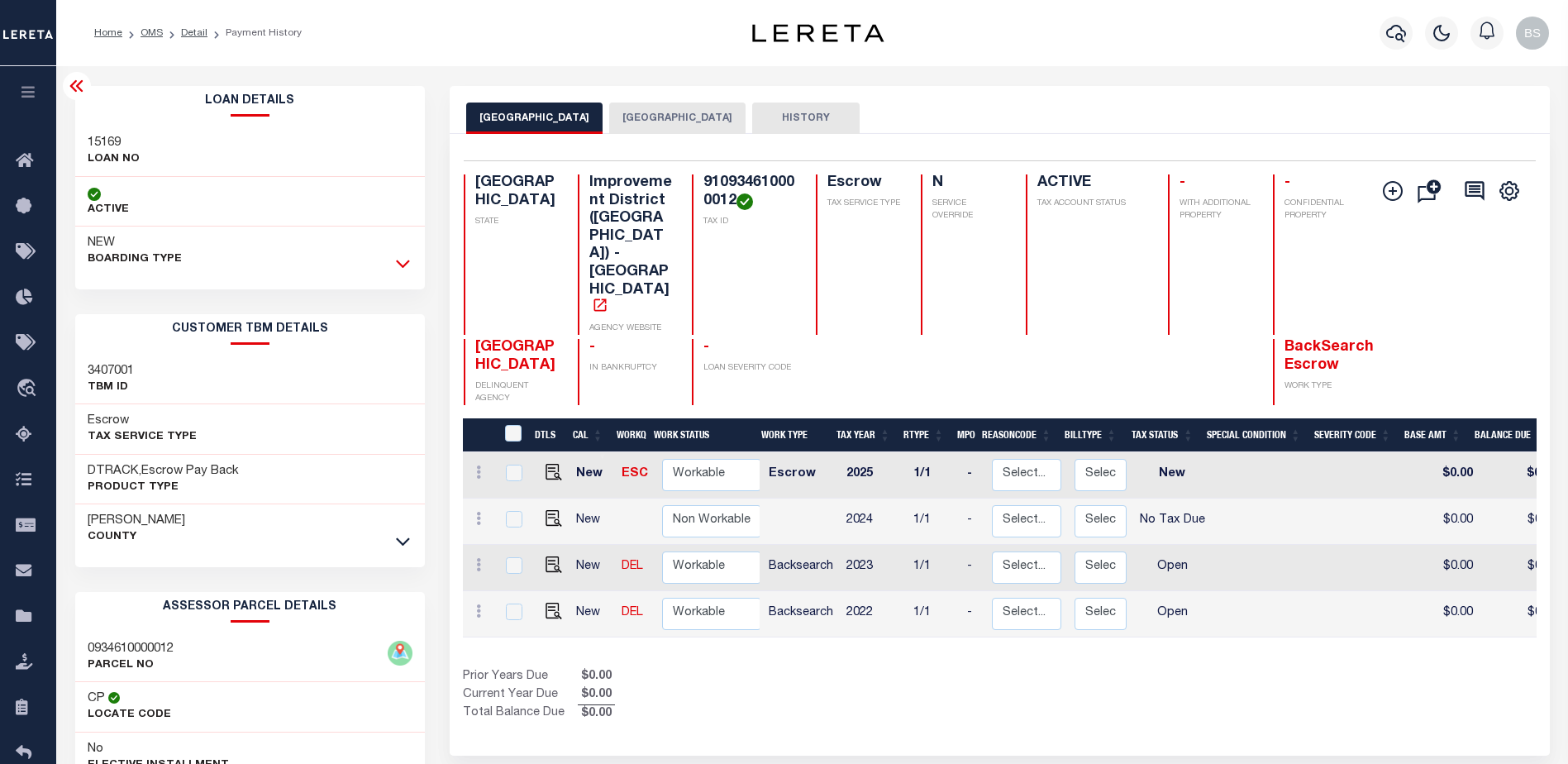
click at [403, 262] on icon at bounding box center [403, 263] width 14 height 18
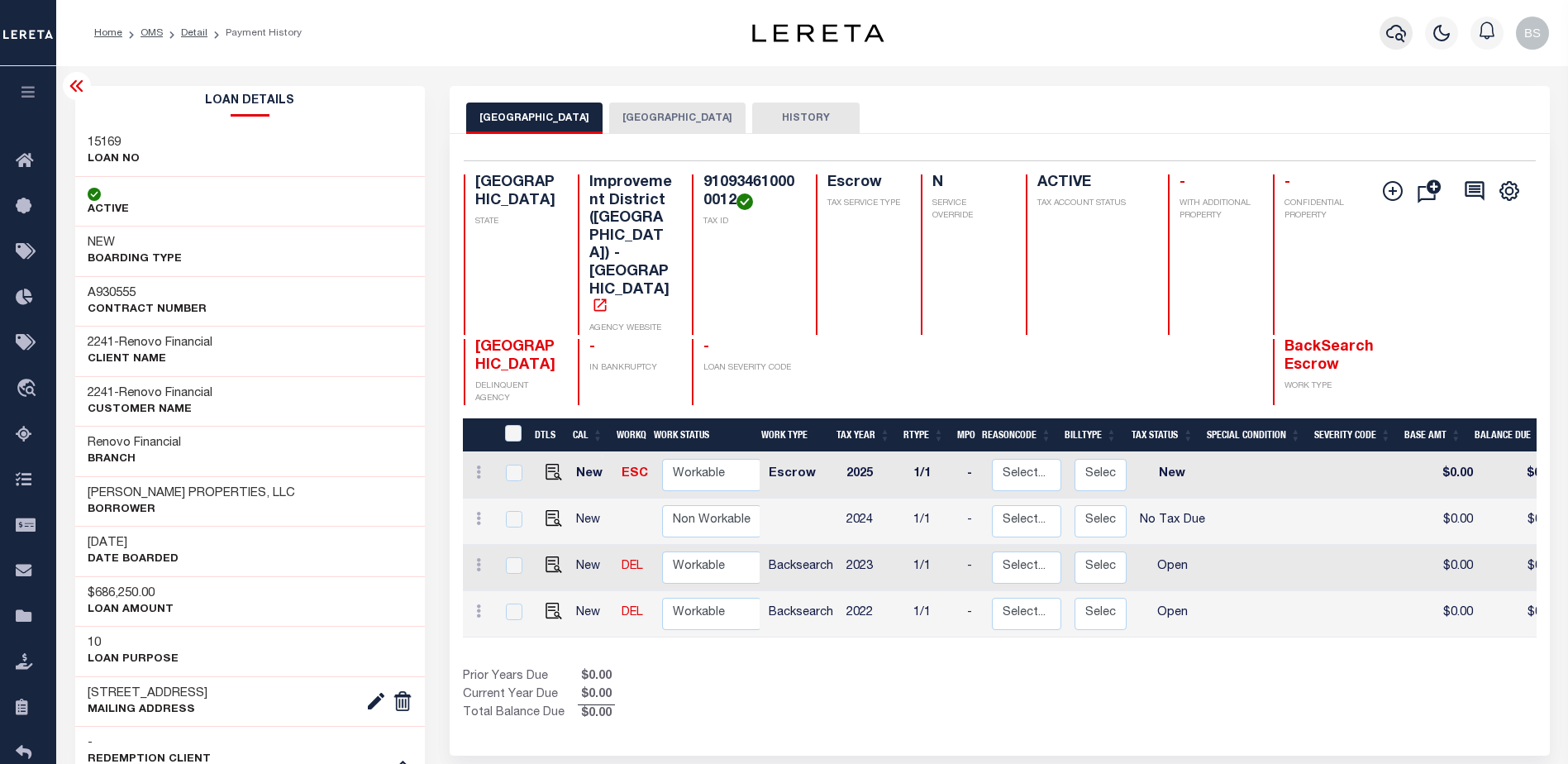
click at [1388, 30] on icon "button" at bounding box center [1396, 34] width 20 height 18
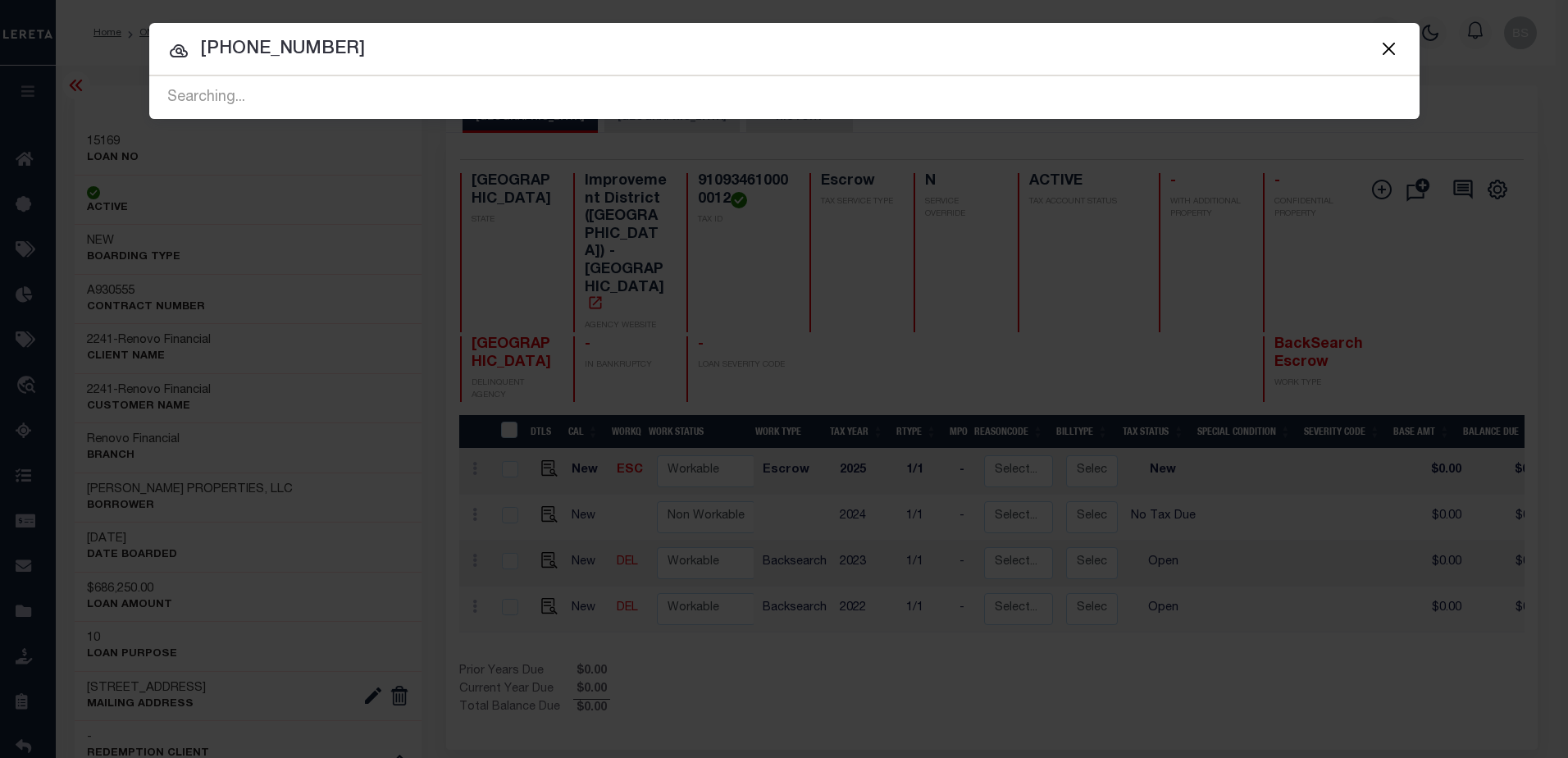
type input "093-461-000-0014"
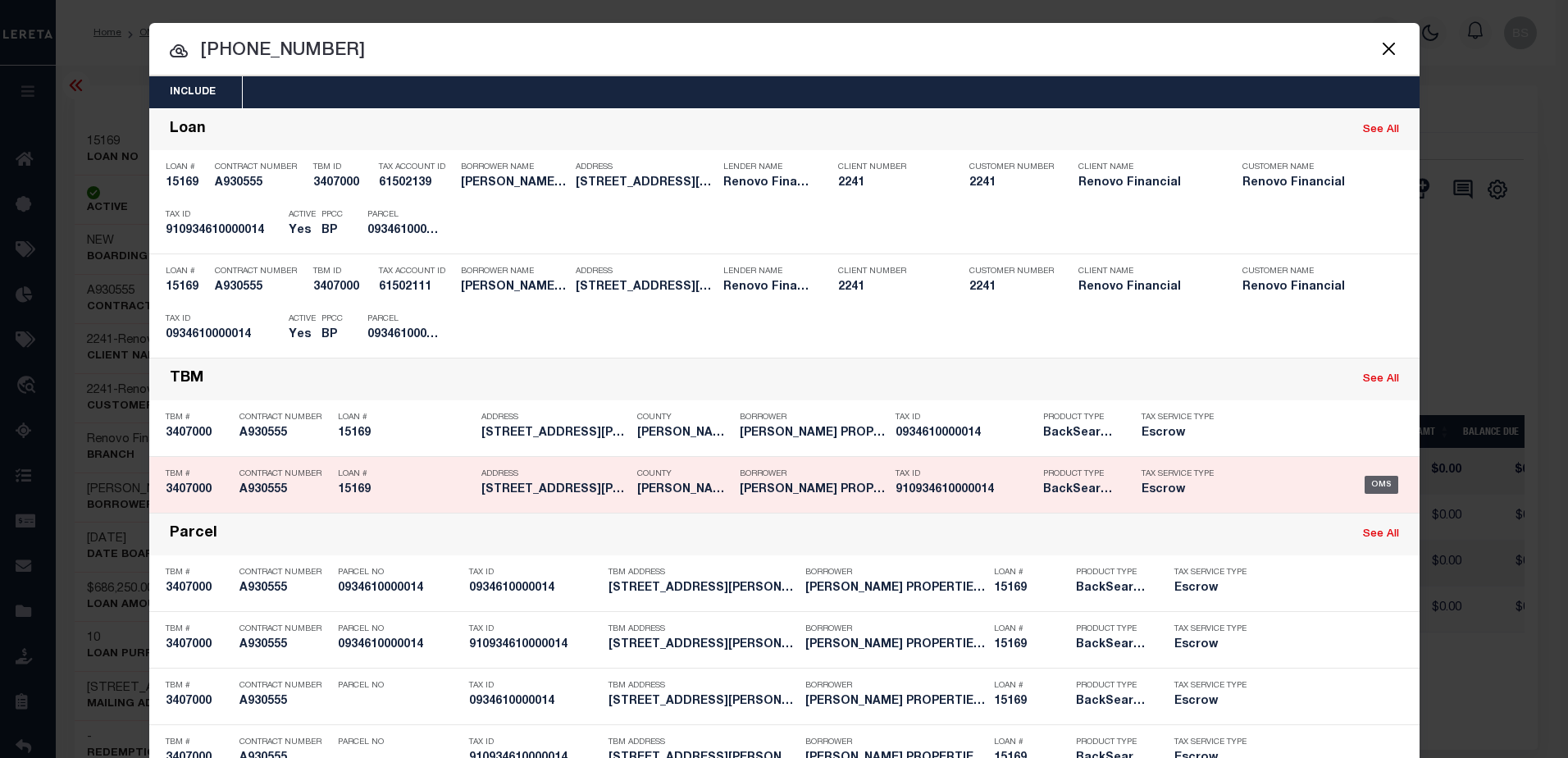
click at [1370, 484] on div "OMS" at bounding box center [1381, 484] width 34 height 18
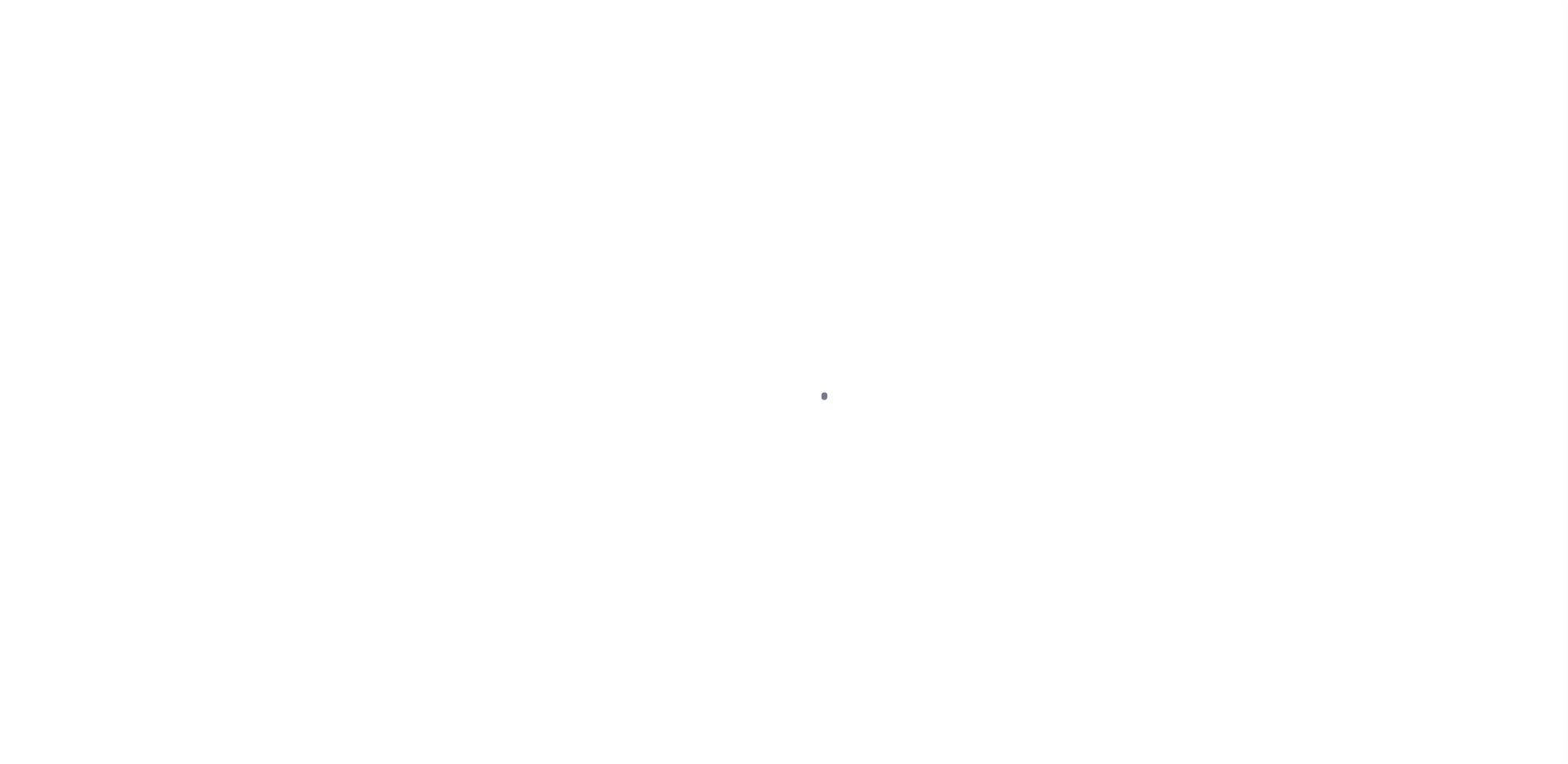
select select "SNT"
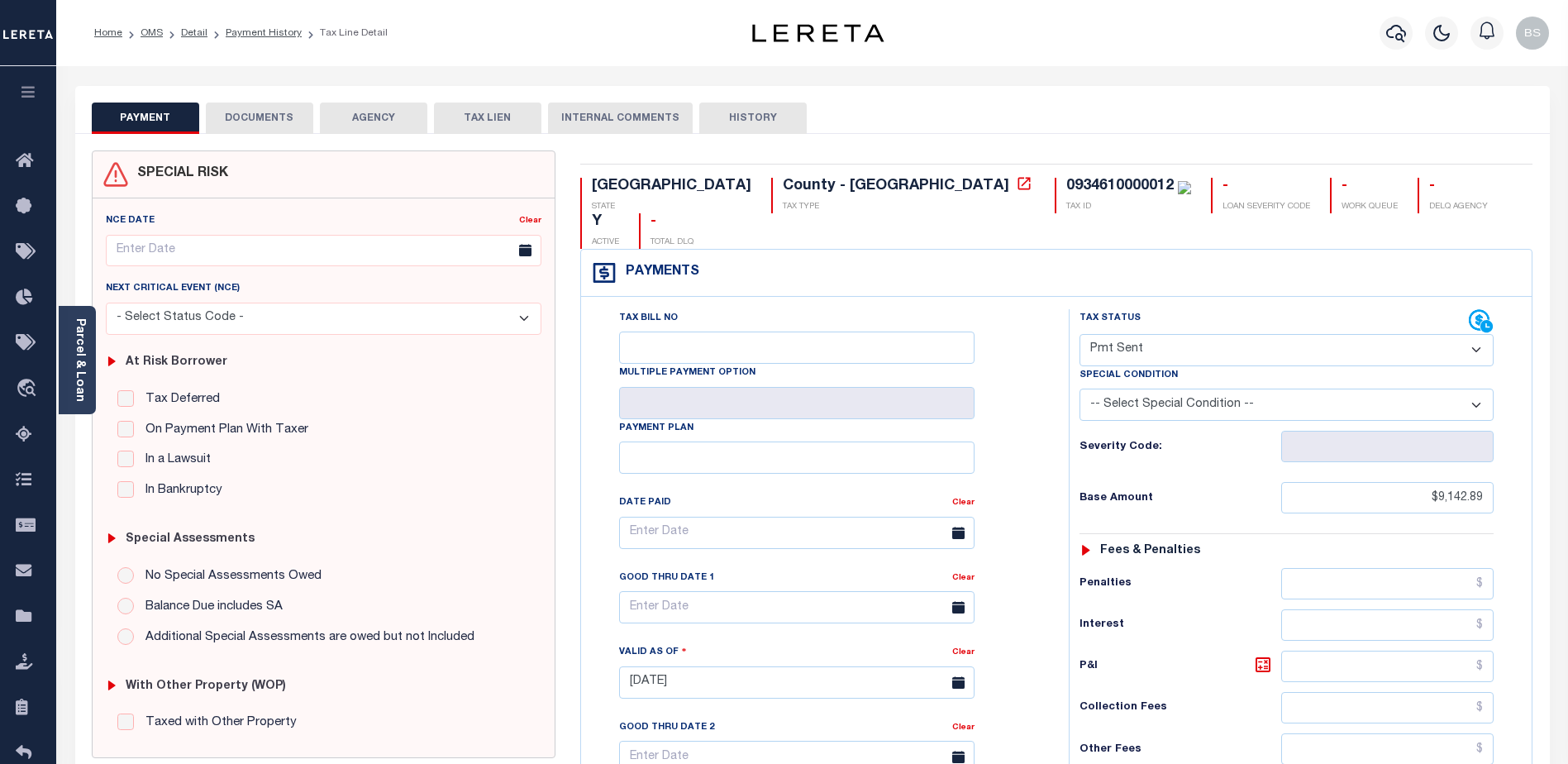
click at [255, 124] on button "DOCUMENTS" at bounding box center [260, 117] width 108 height 31
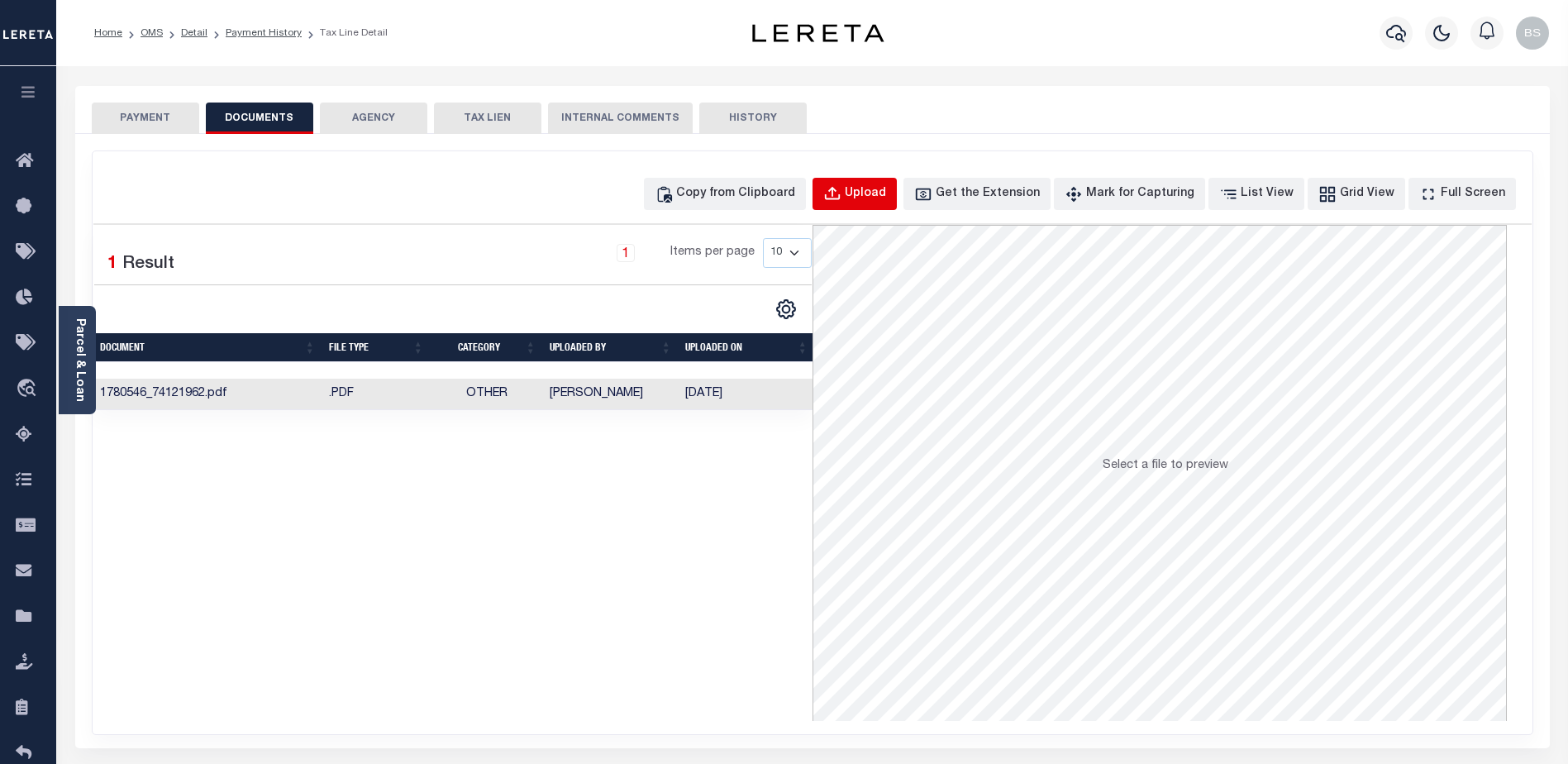
click at [876, 190] on button "Upload" at bounding box center [854, 194] width 84 height 32
select select "POP"
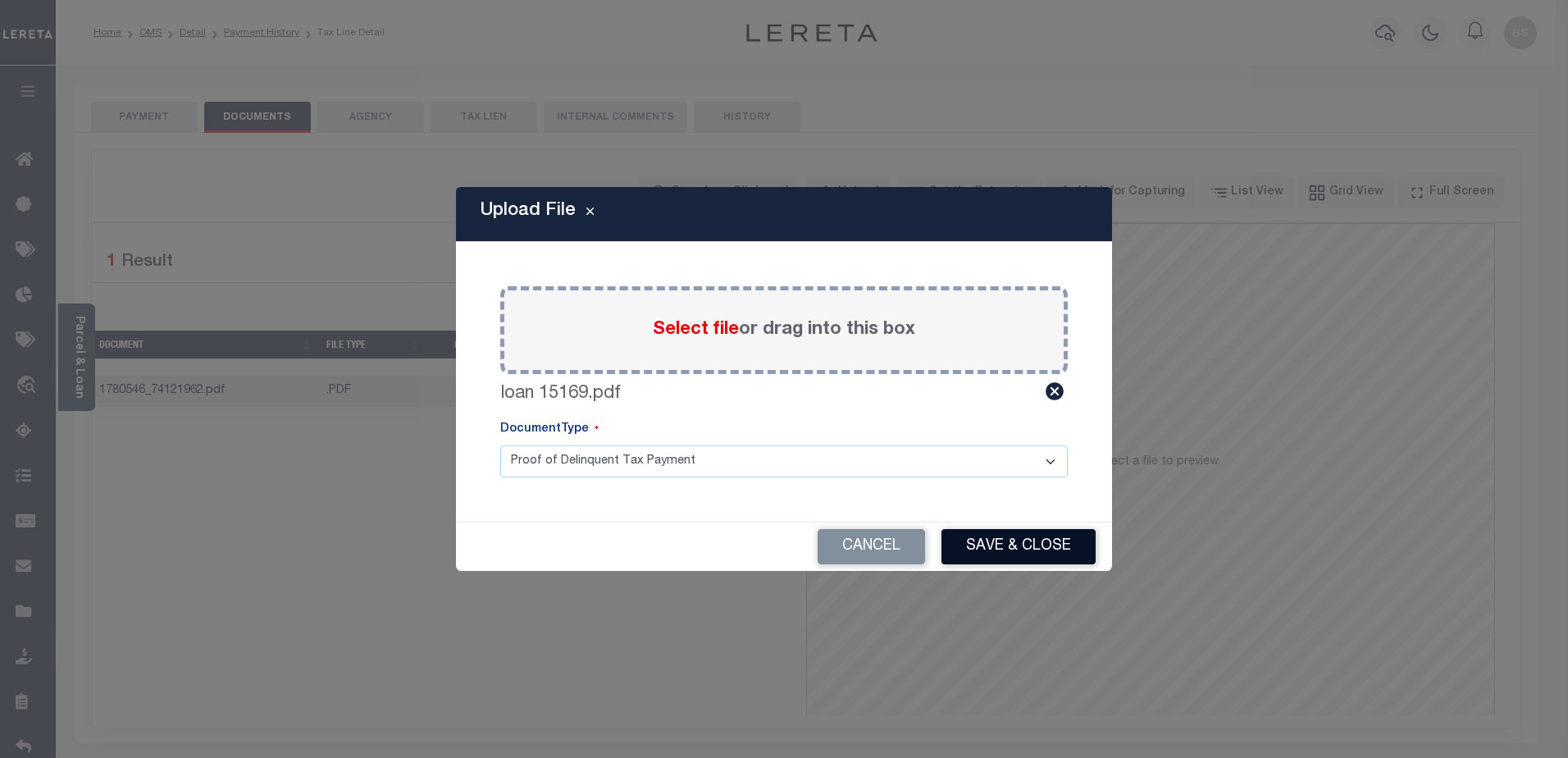
click at [1042, 536] on button "Save & Close" at bounding box center [1019, 547] width 154 height 35
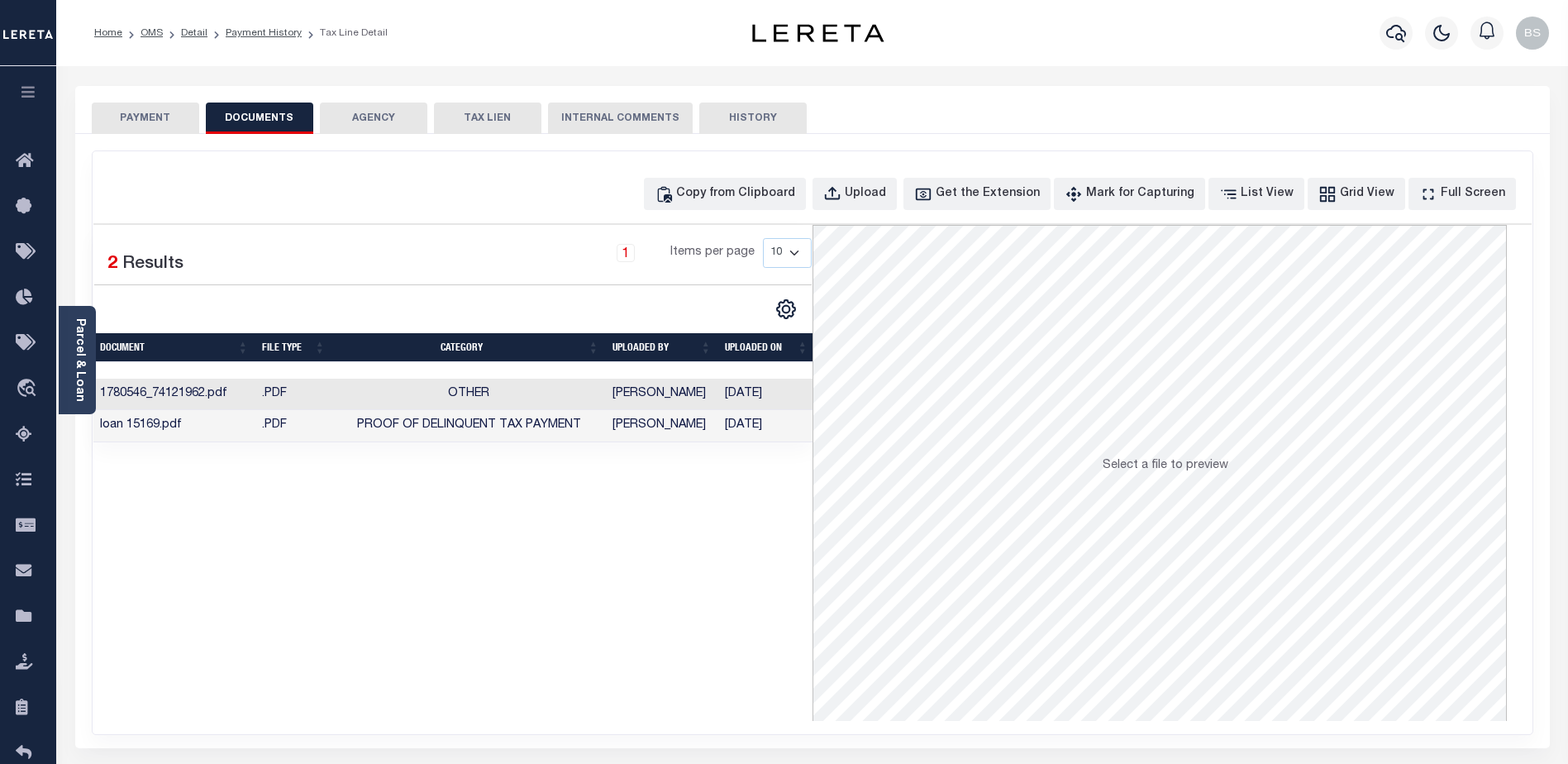
click at [164, 119] on button "PAYMENT" at bounding box center [145, 117] width 108 height 31
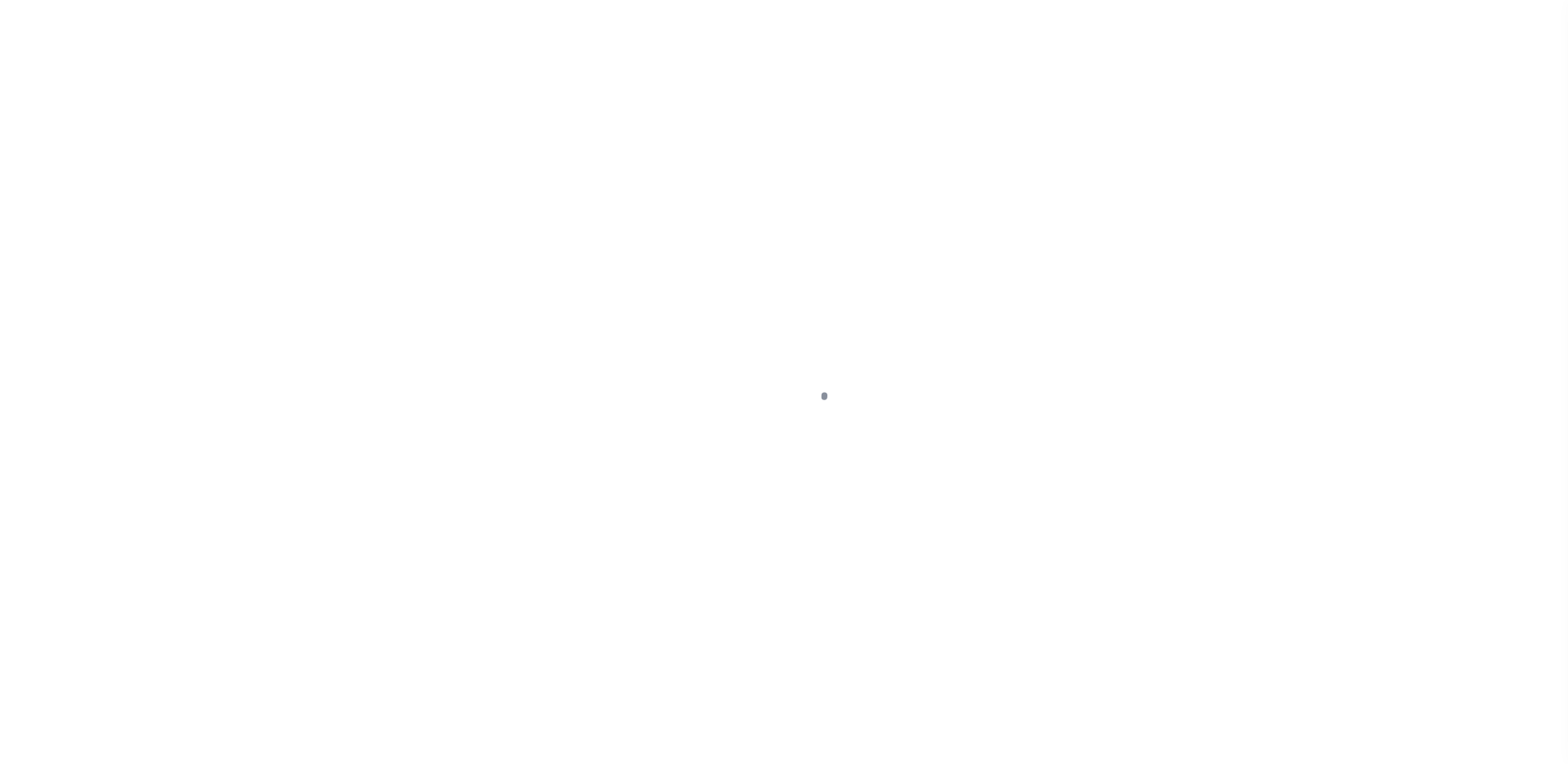
select select "10"
select select "Escrow"
type input "[STREET_ADDRESS][PERSON_NAME]"
select select
type input "[GEOGRAPHIC_DATA]"
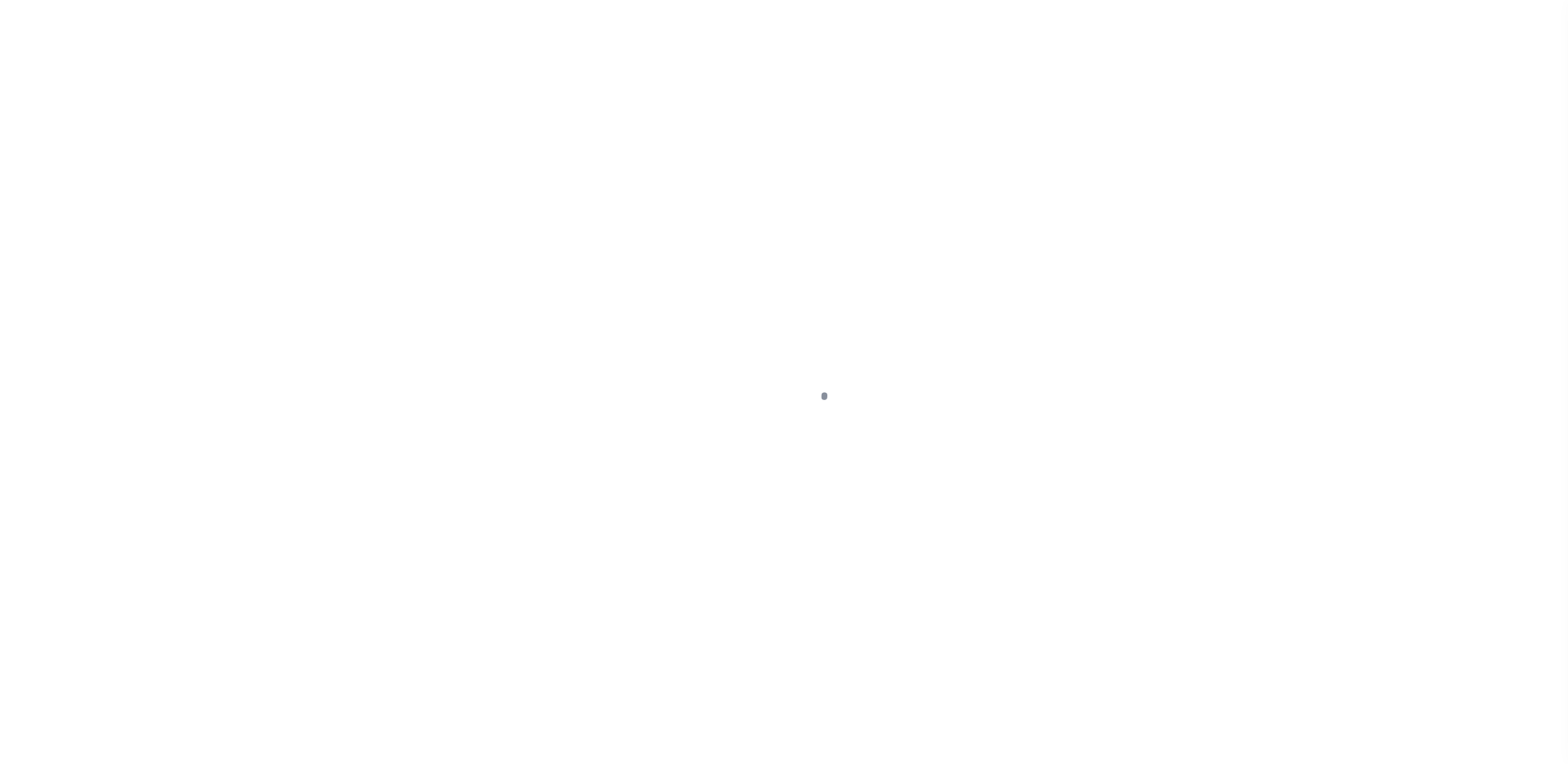
type input "a0kUS000006iold"
type input "[GEOGRAPHIC_DATA]"
select select
type textarea "LEGAL REQUIRED"
type textarea "Liability Limited to Customer Provided Parcel"
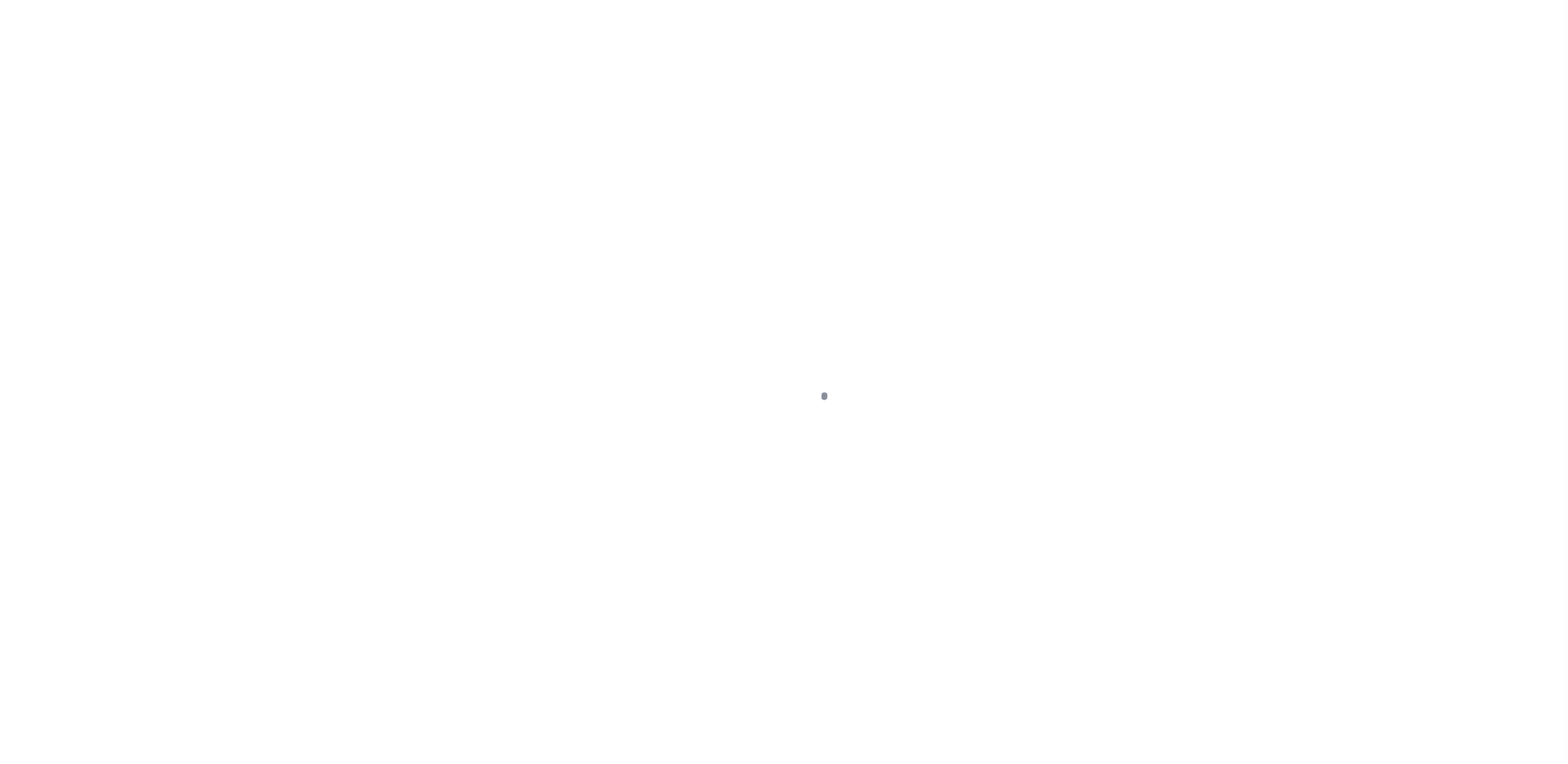
select select "25066"
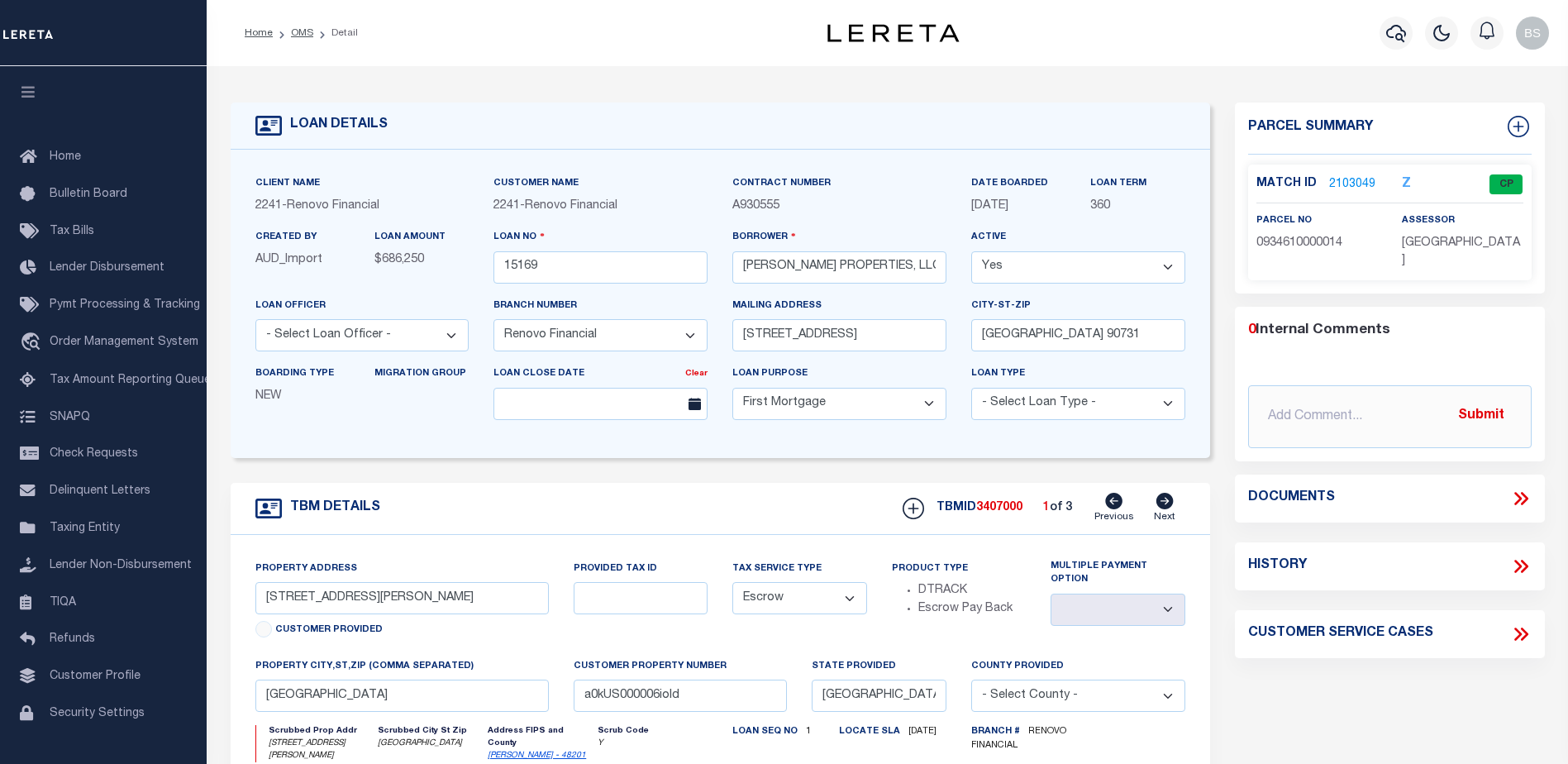
click at [1347, 182] on link "2103049" at bounding box center [1352, 185] width 46 height 18
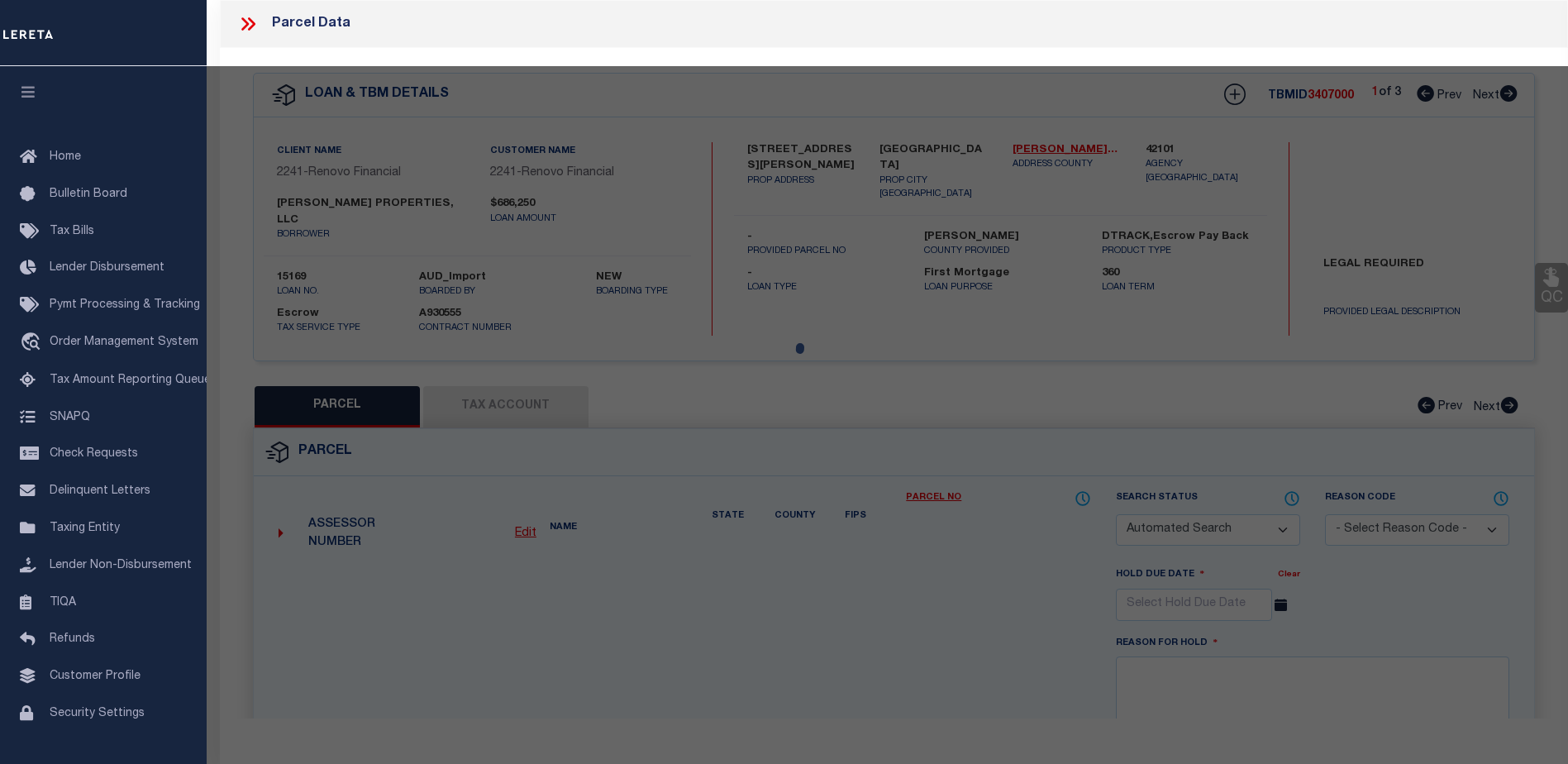
checkbox input "false"
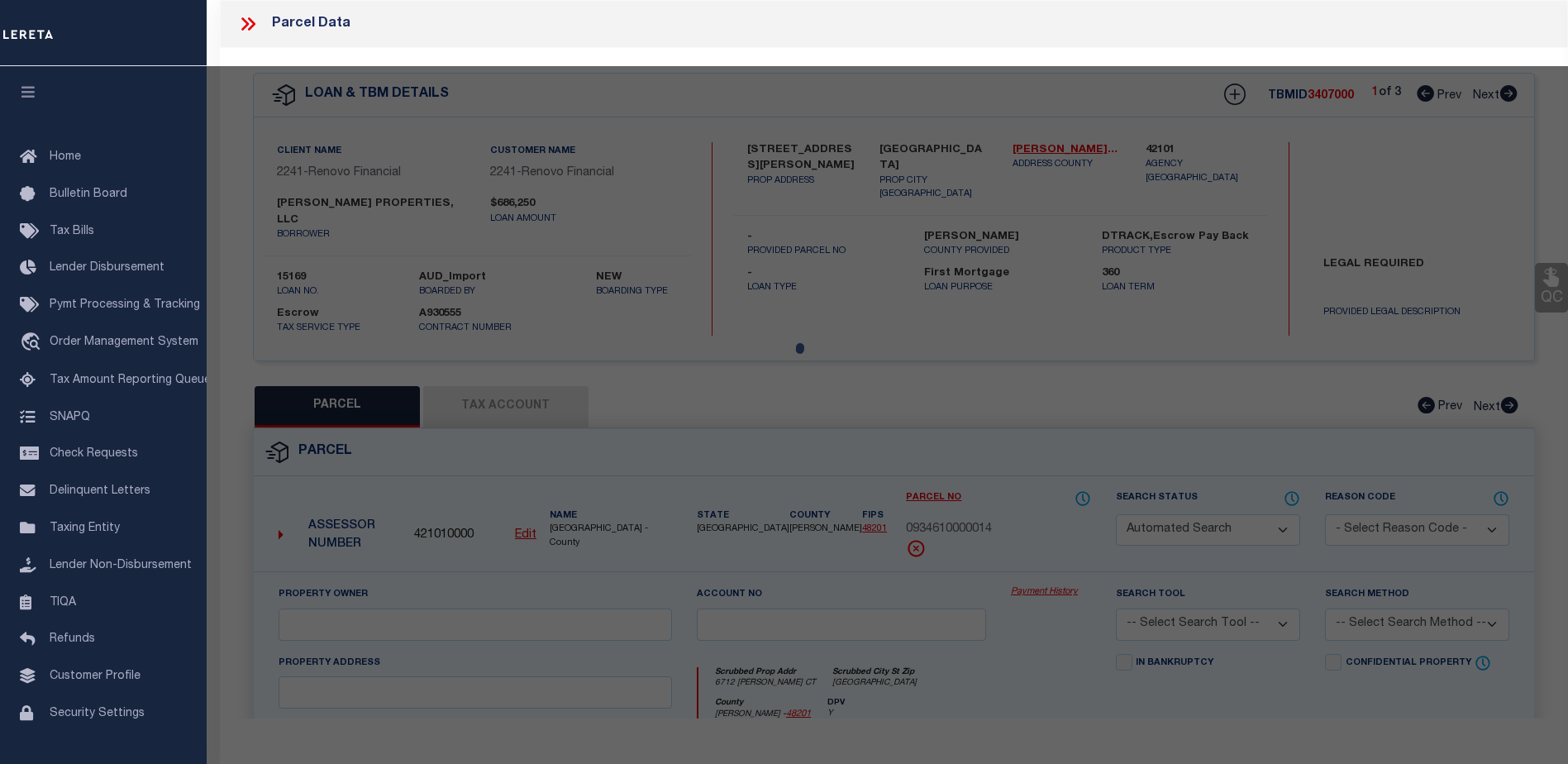
select select "CP"
type input "CHOUDRY GROUP INC"
select select "AGW"
select select "LEG"
type input "6712 BIGGS CT"
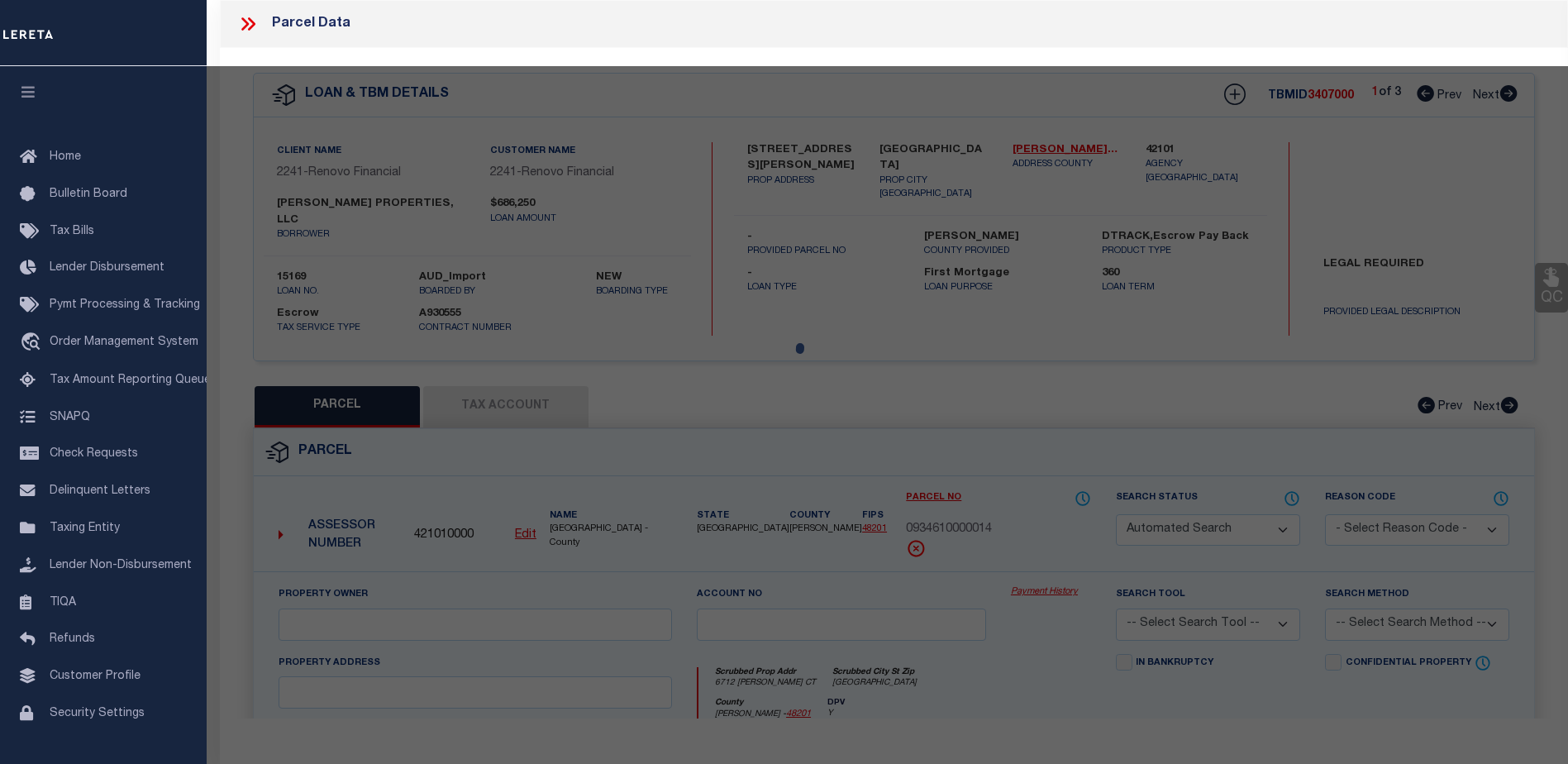
type input "HOUSTON, TX 77061"
type textarea "LT 14 BLK 67 [GEOGRAPHIC_DATA] 7 EXTN"
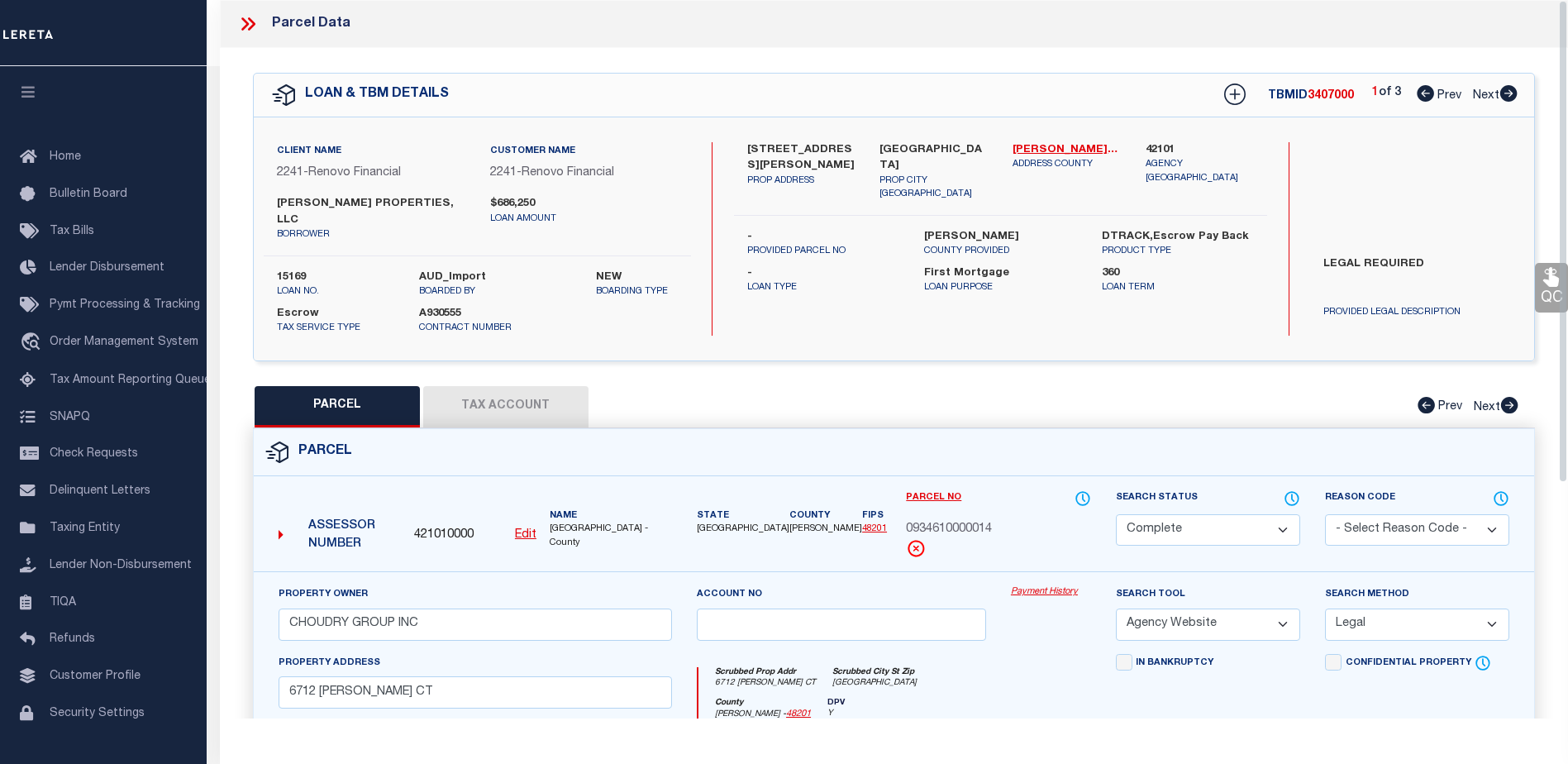
click at [1020, 596] on link "Payment History" at bounding box center [1051, 592] width 80 height 14
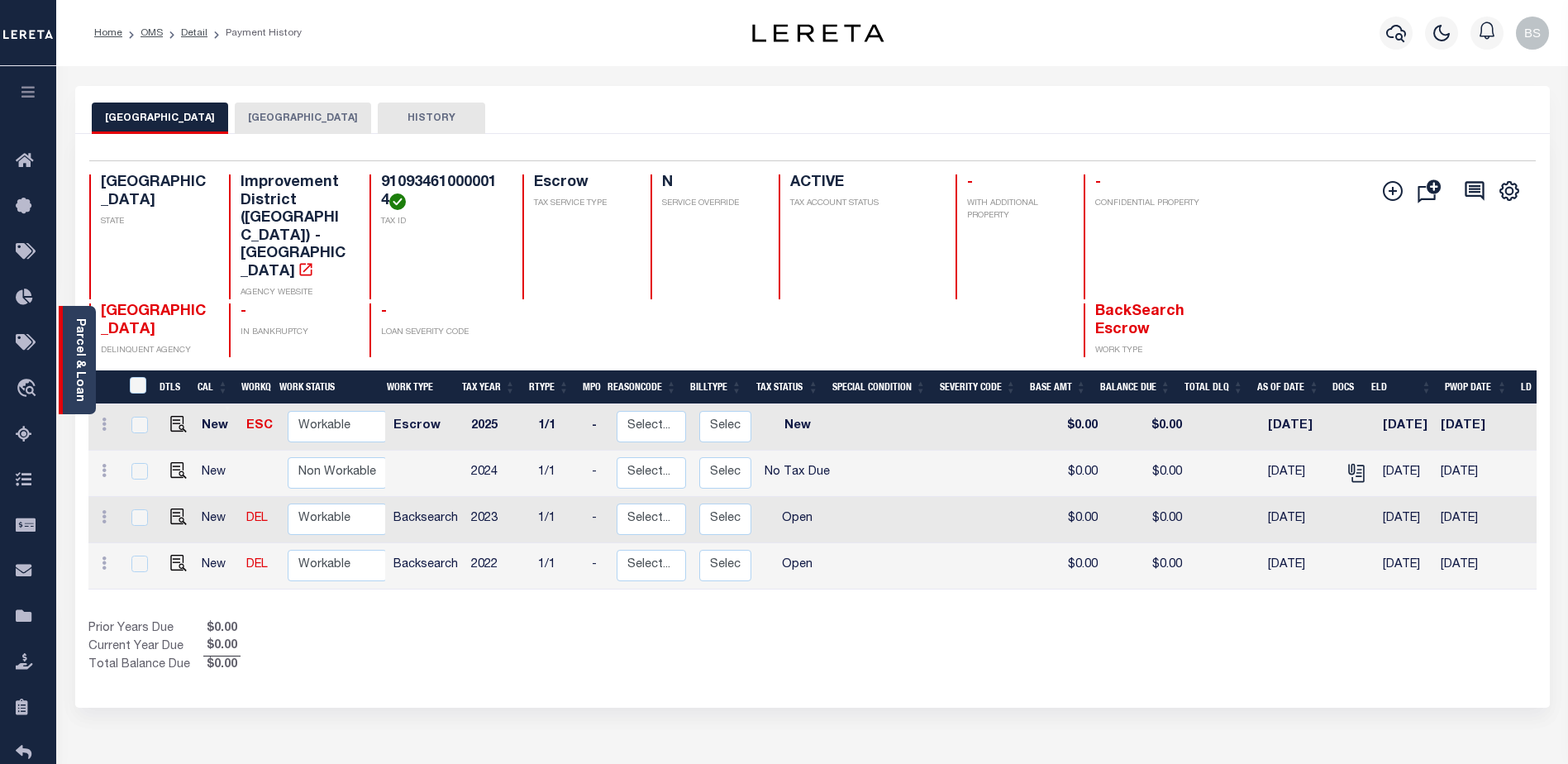
click at [73, 314] on div "Parcel & Loan" at bounding box center [77, 360] width 37 height 109
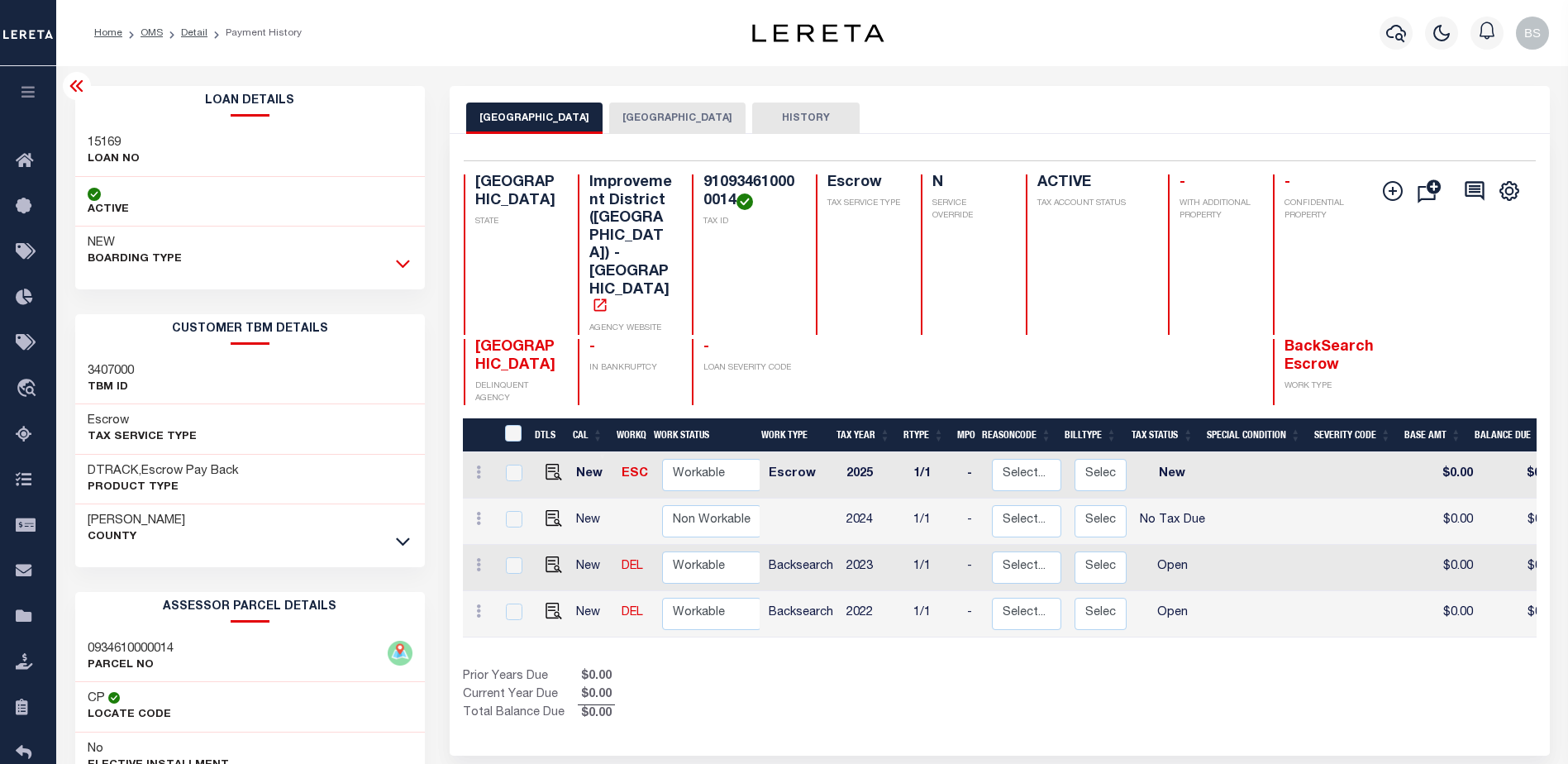
click at [404, 263] on icon at bounding box center [403, 263] width 14 height 18
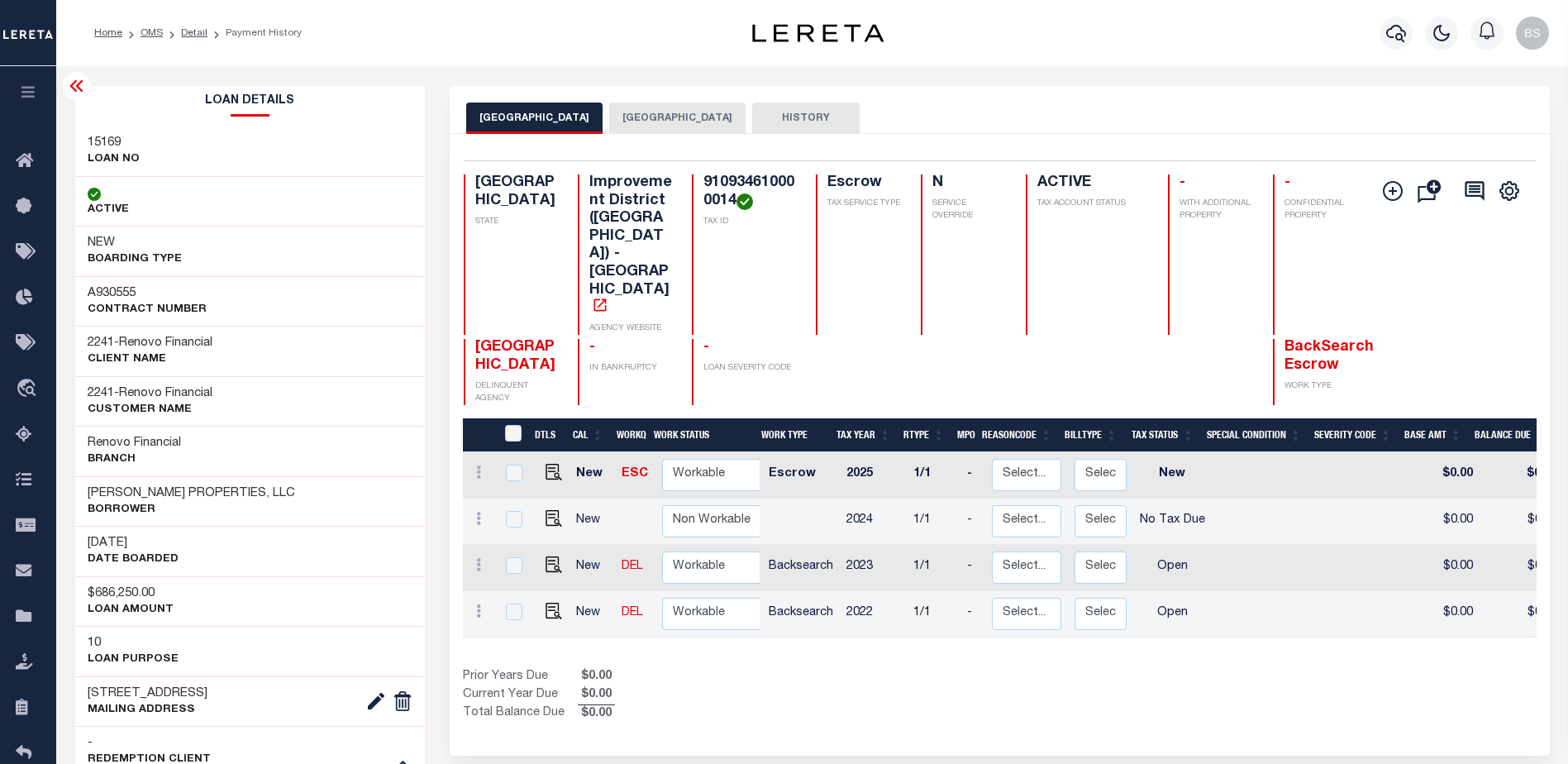
click at [72, 78] on icon at bounding box center [76, 86] width 20 height 20
